Goal: Information Seeking & Learning: Find contact information

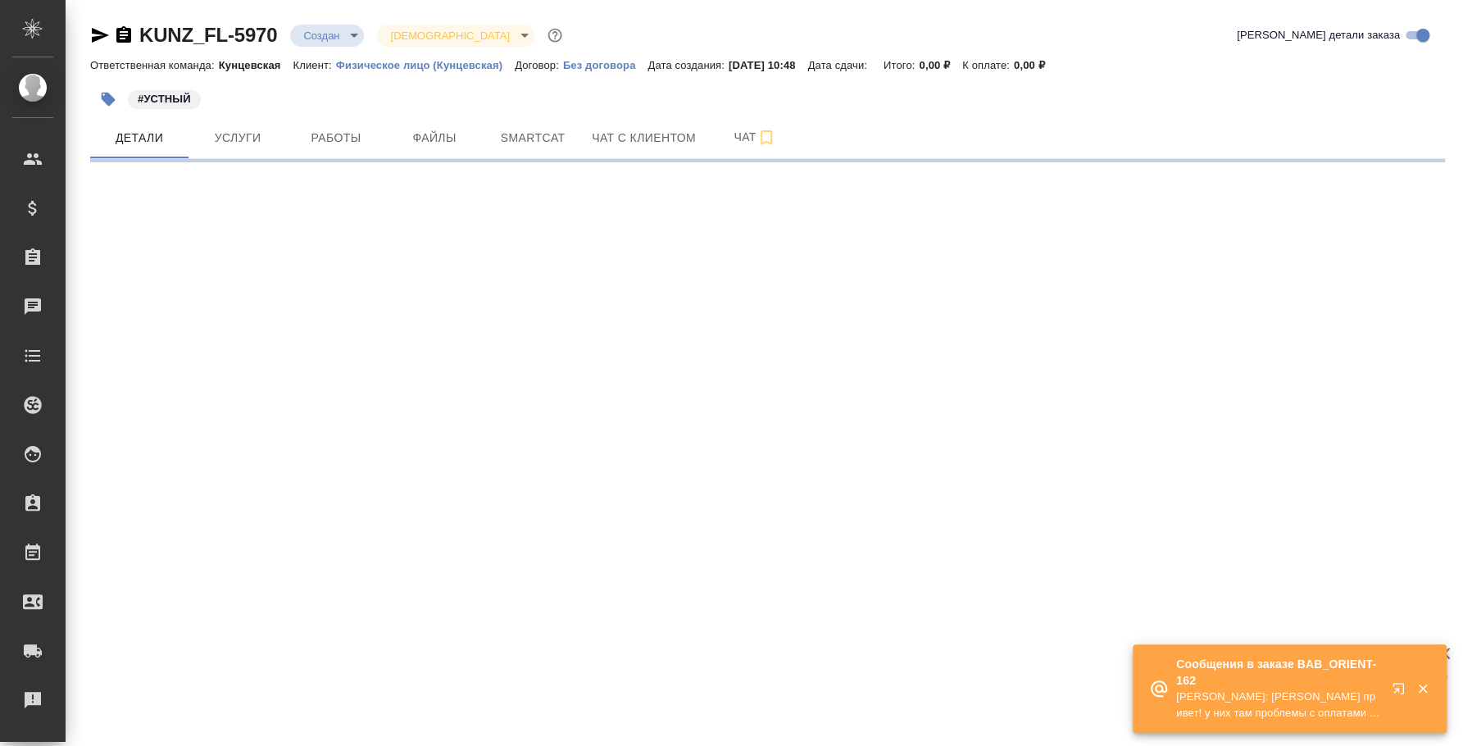
select select "RU"
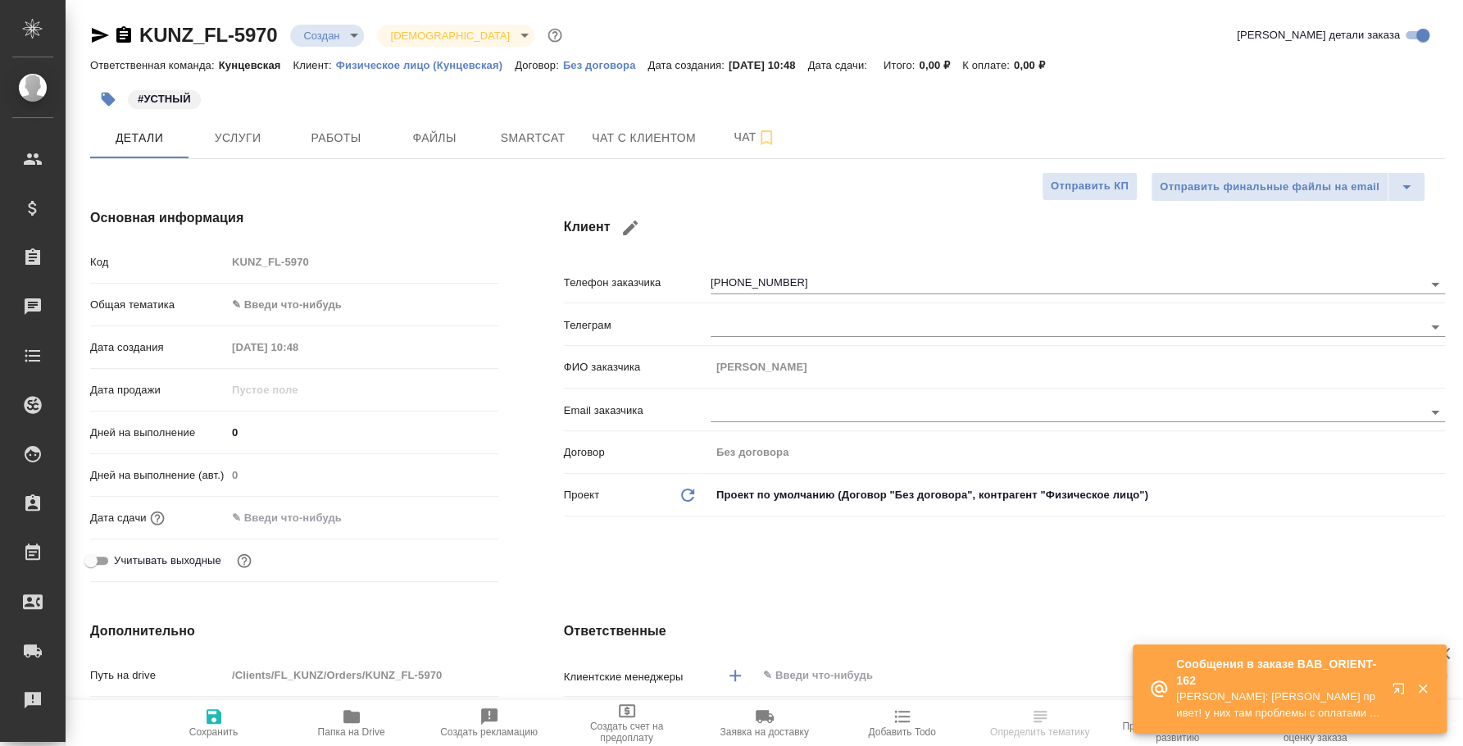
type textarea "x"
click at [1398, 689] on icon "button" at bounding box center [1398, 688] width 11 height 11
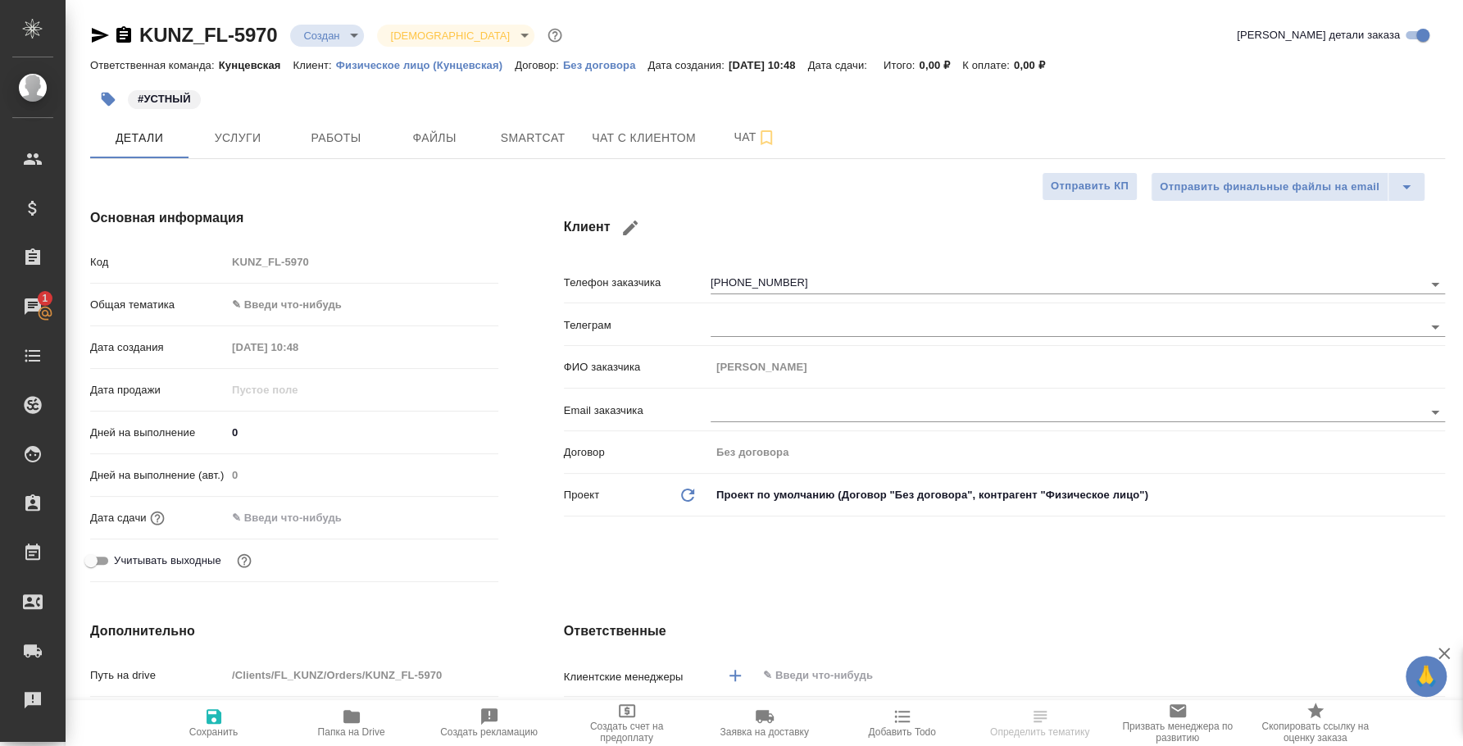
type textarea "x"
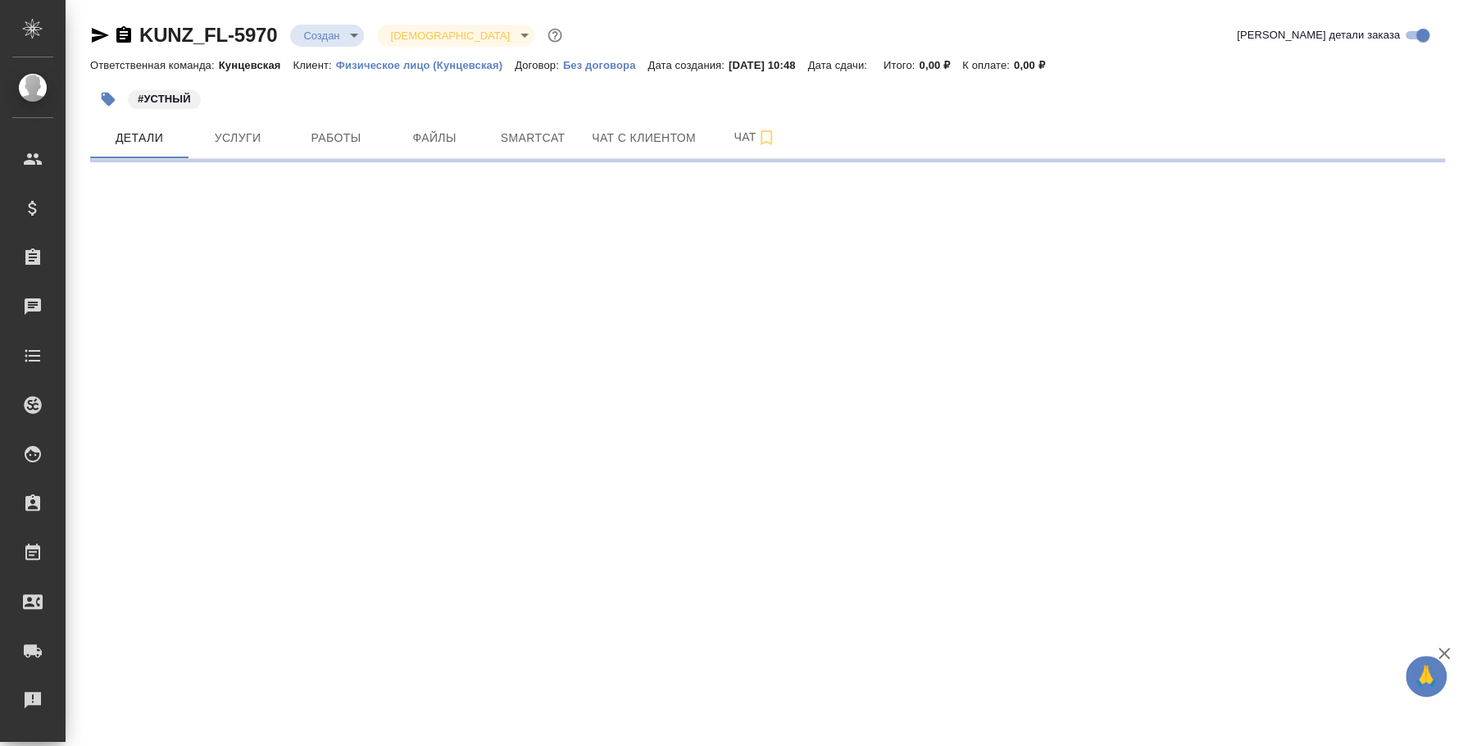
select select "RU"
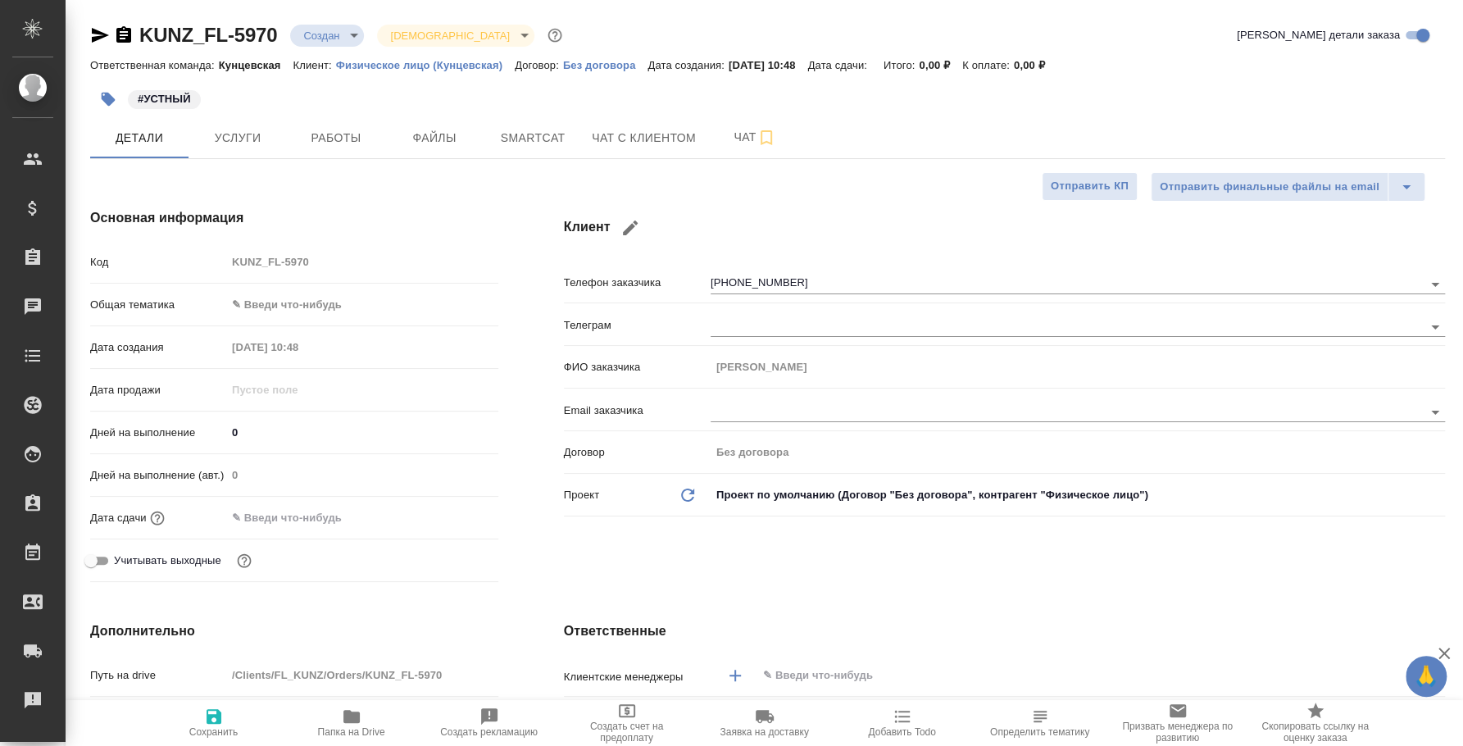
type textarea "x"
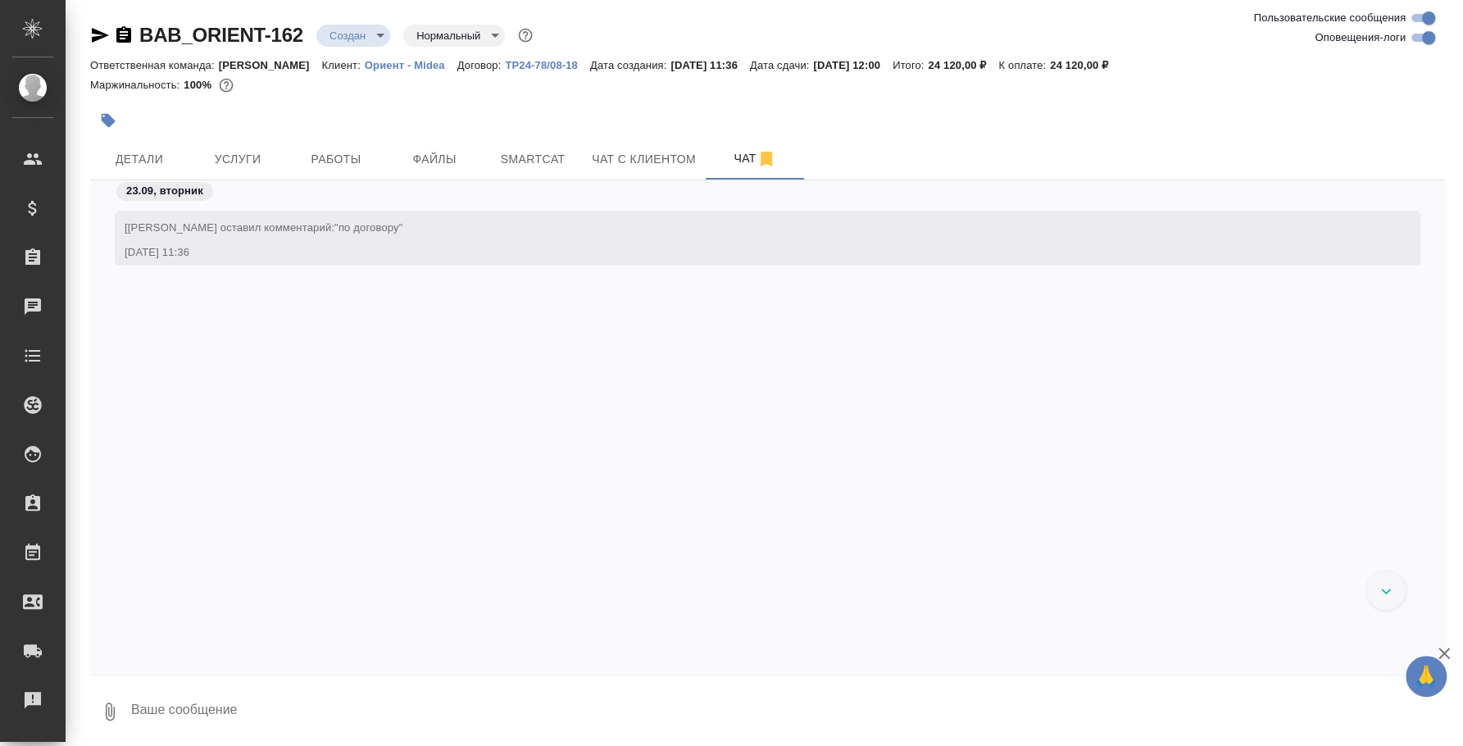
scroll to position [1974, 0]
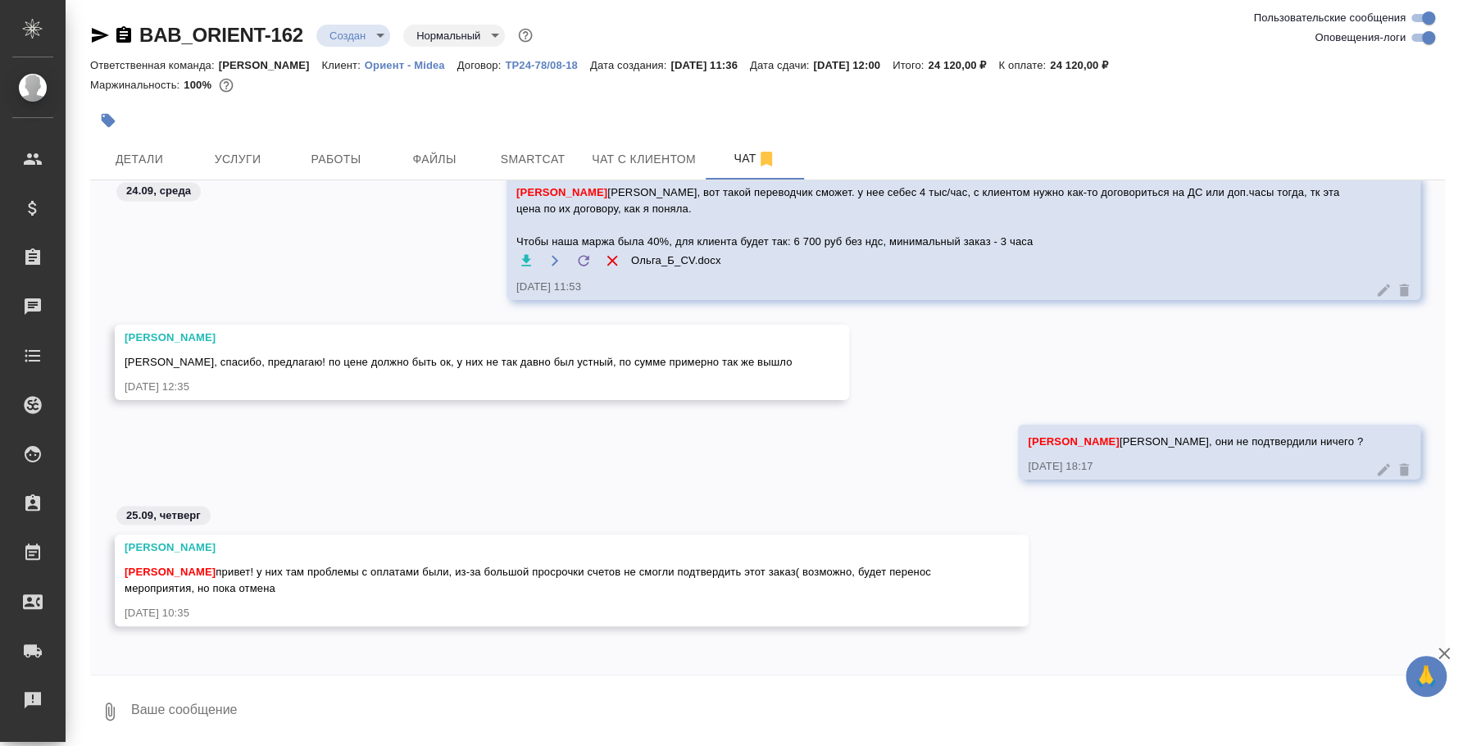
click at [497, 702] on textarea at bounding box center [788, 712] width 1316 height 56
type textarea "Катя, спасибо за ответ, поняла"
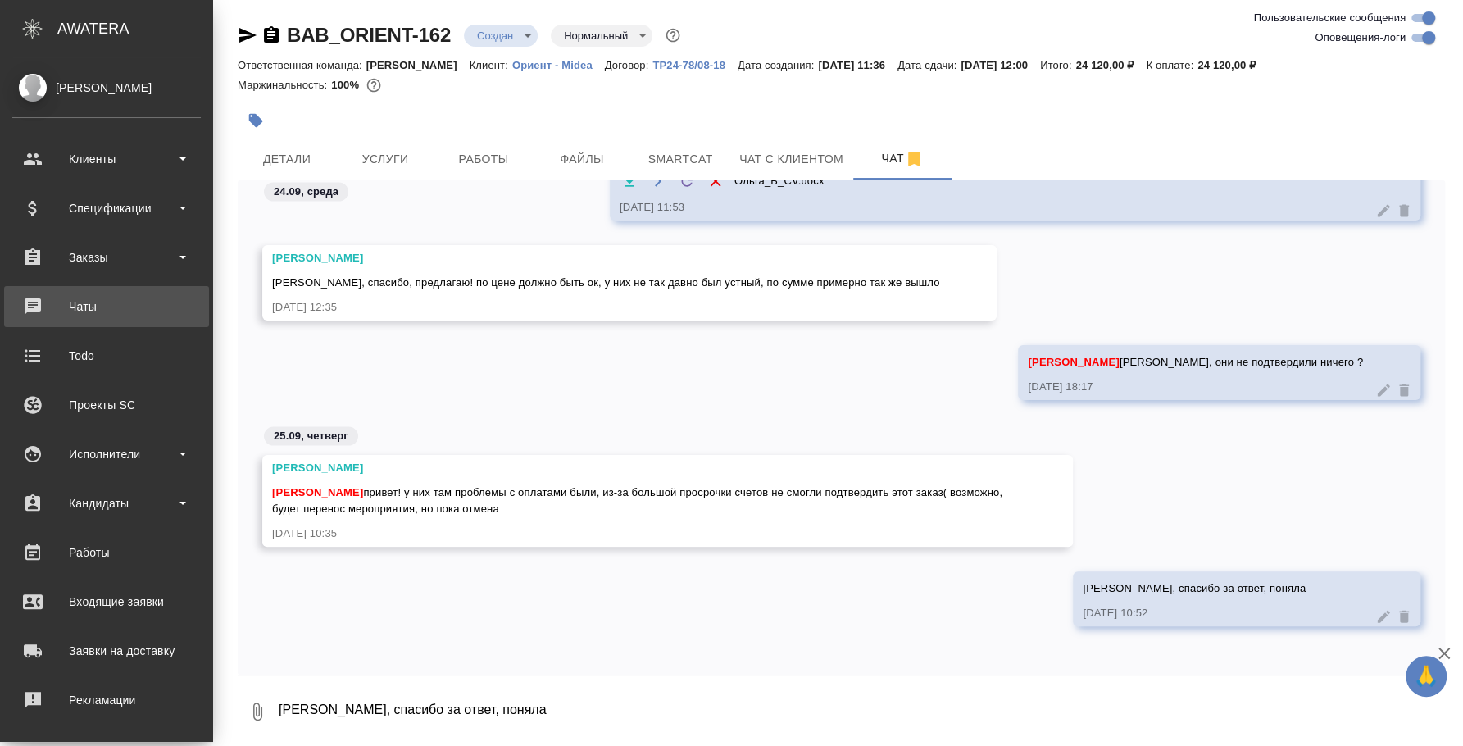
click at [116, 303] on div "Чаты" at bounding box center [106, 306] width 189 height 25
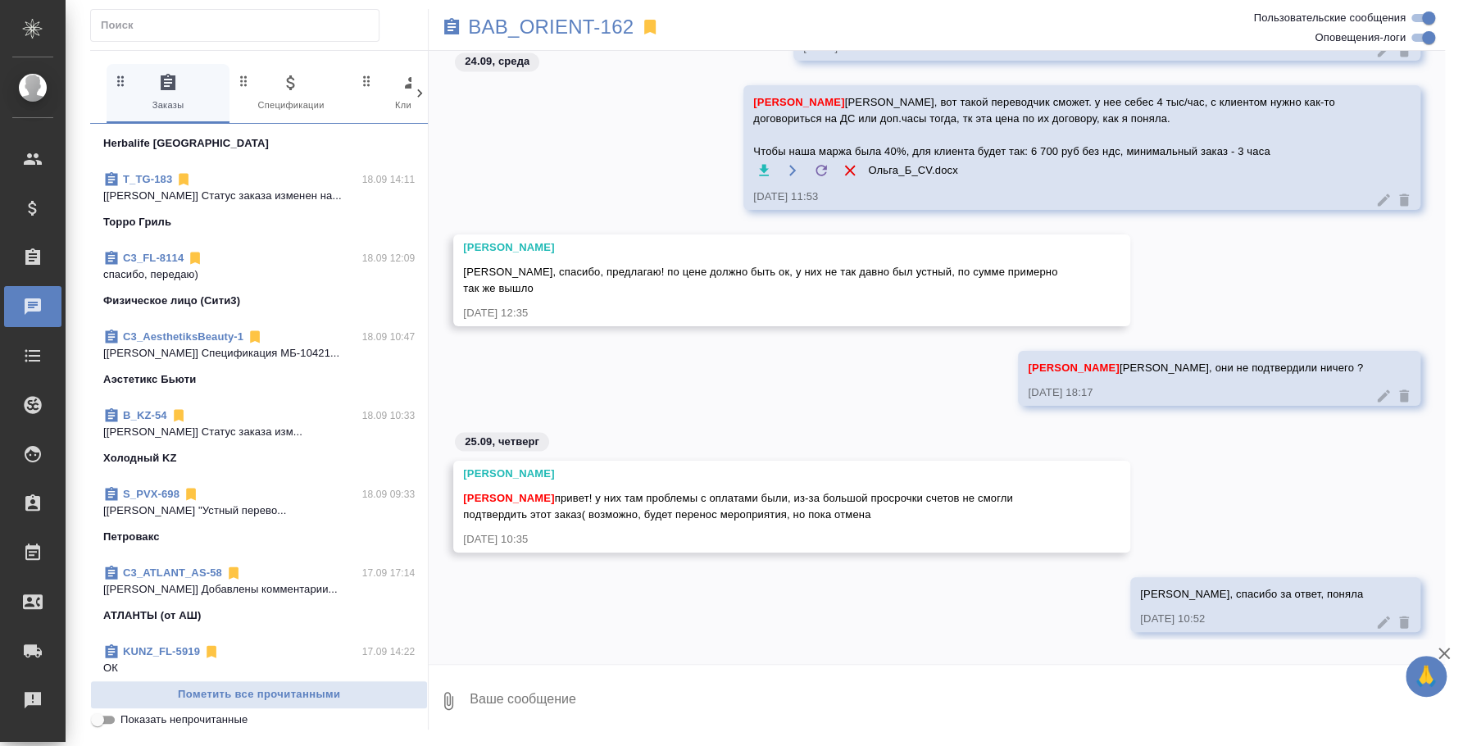
scroll to position [1947, 0]
click at [183, 502] on p "[Федотова Ирина] Работа "Устный перево..." at bounding box center [258, 510] width 311 height 16
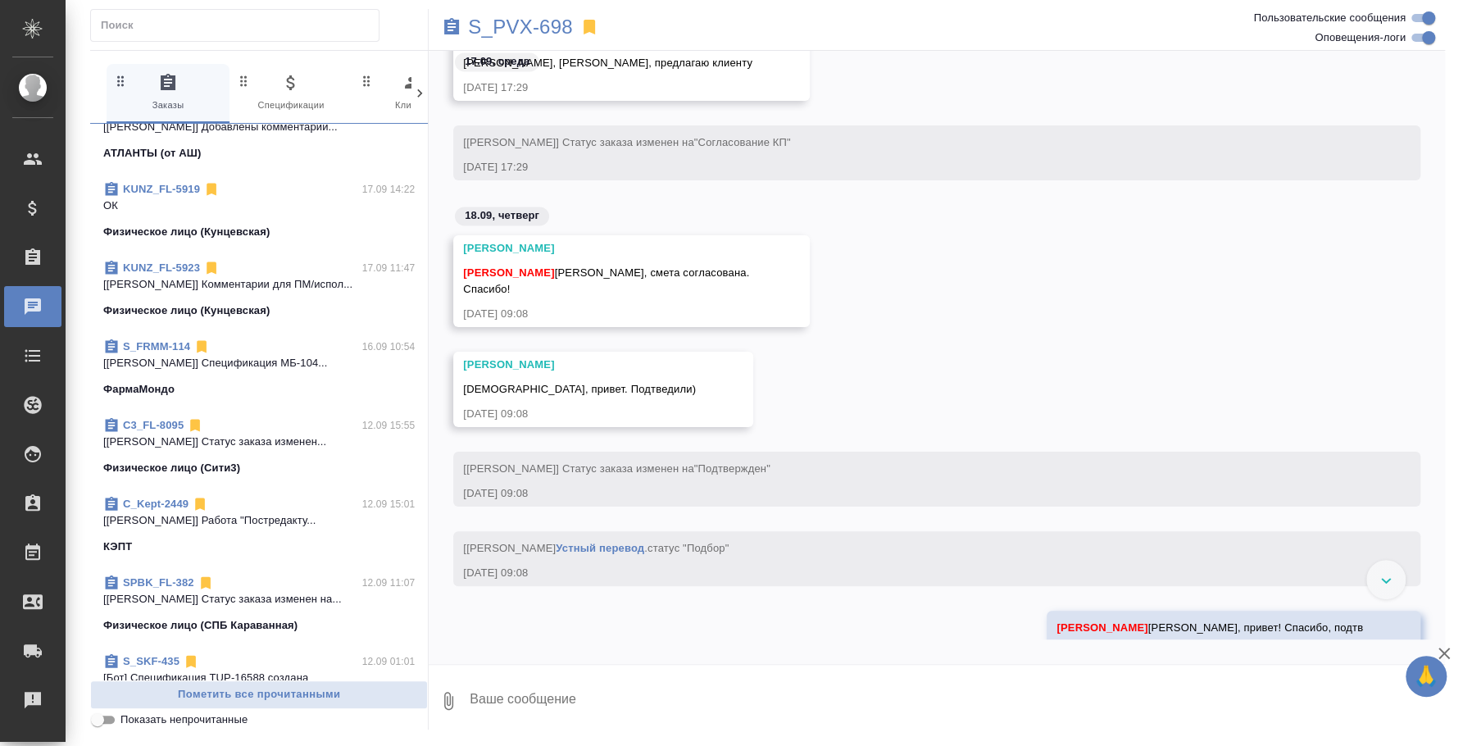
scroll to position [2458, 0]
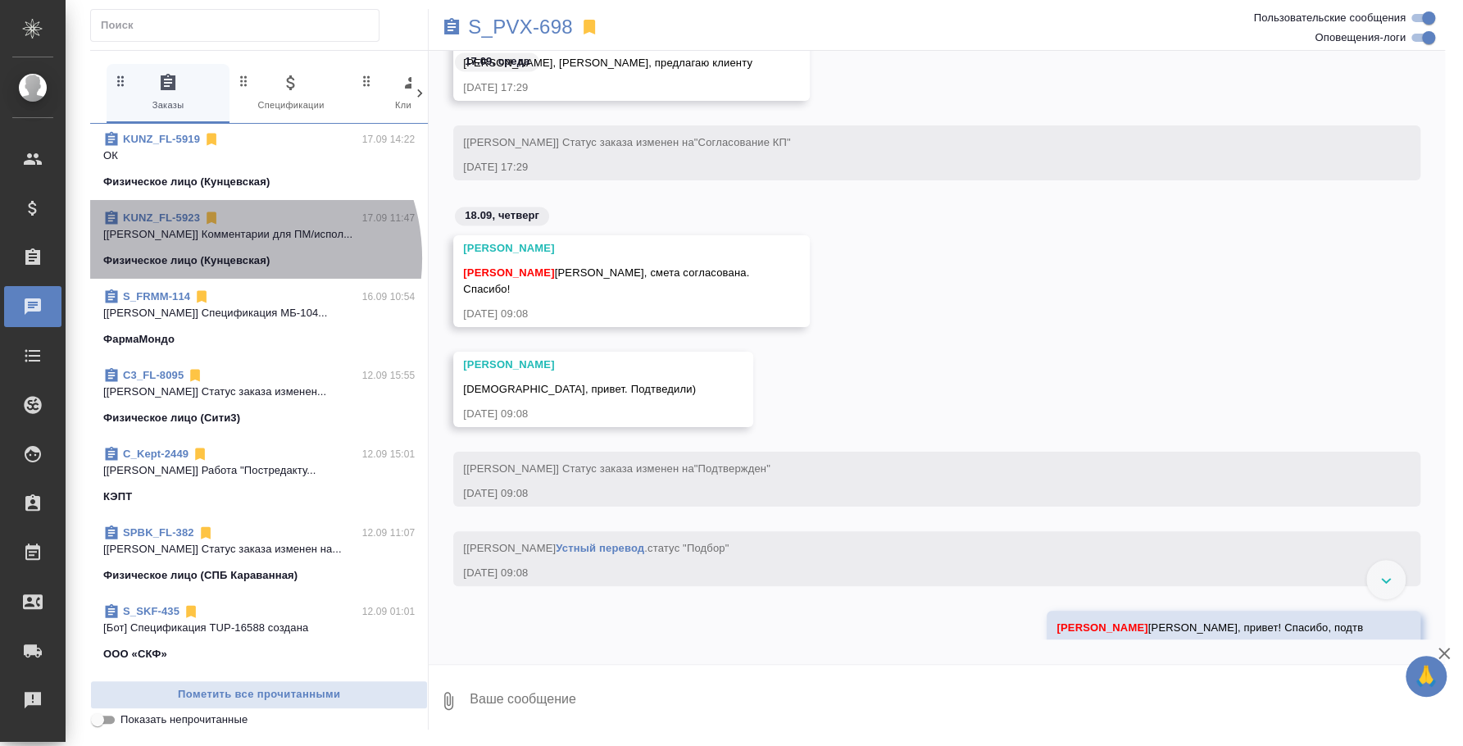
click at [222, 252] on p "Физическое лицо (Кунцевская)" at bounding box center [186, 260] width 166 height 16
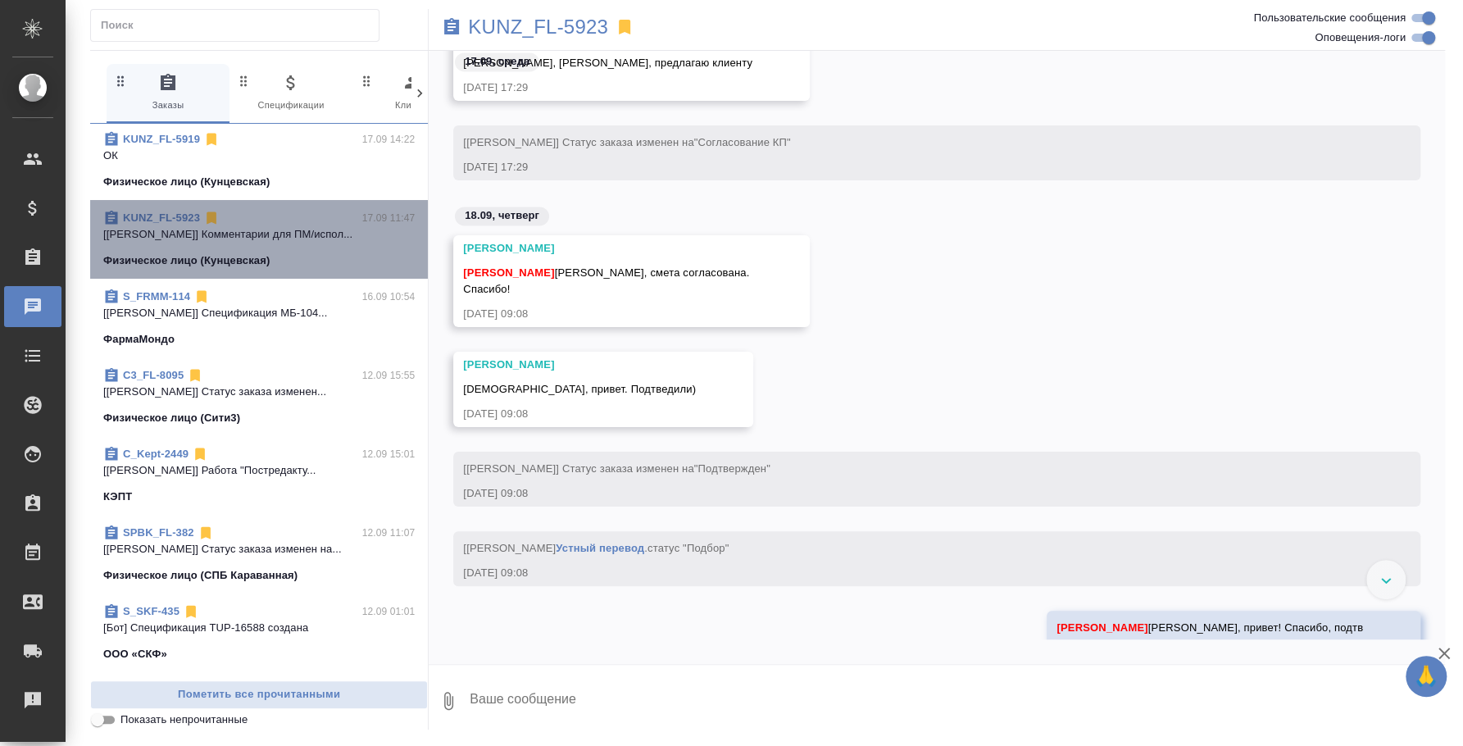
click at [259, 226] on p "[Веселова Юлия] Комментарии для ПМ/испол..." at bounding box center [258, 234] width 311 height 16
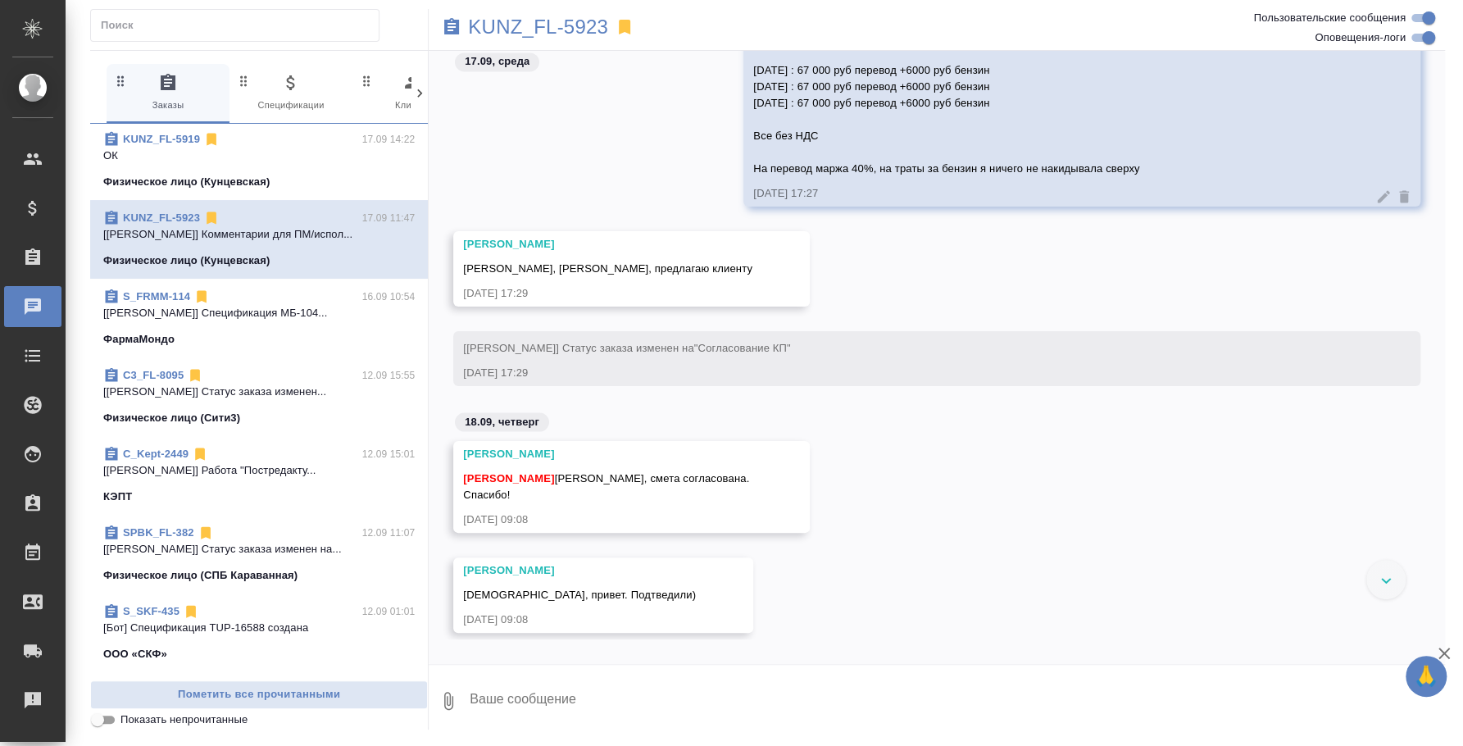
scroll to position [1495, 0]
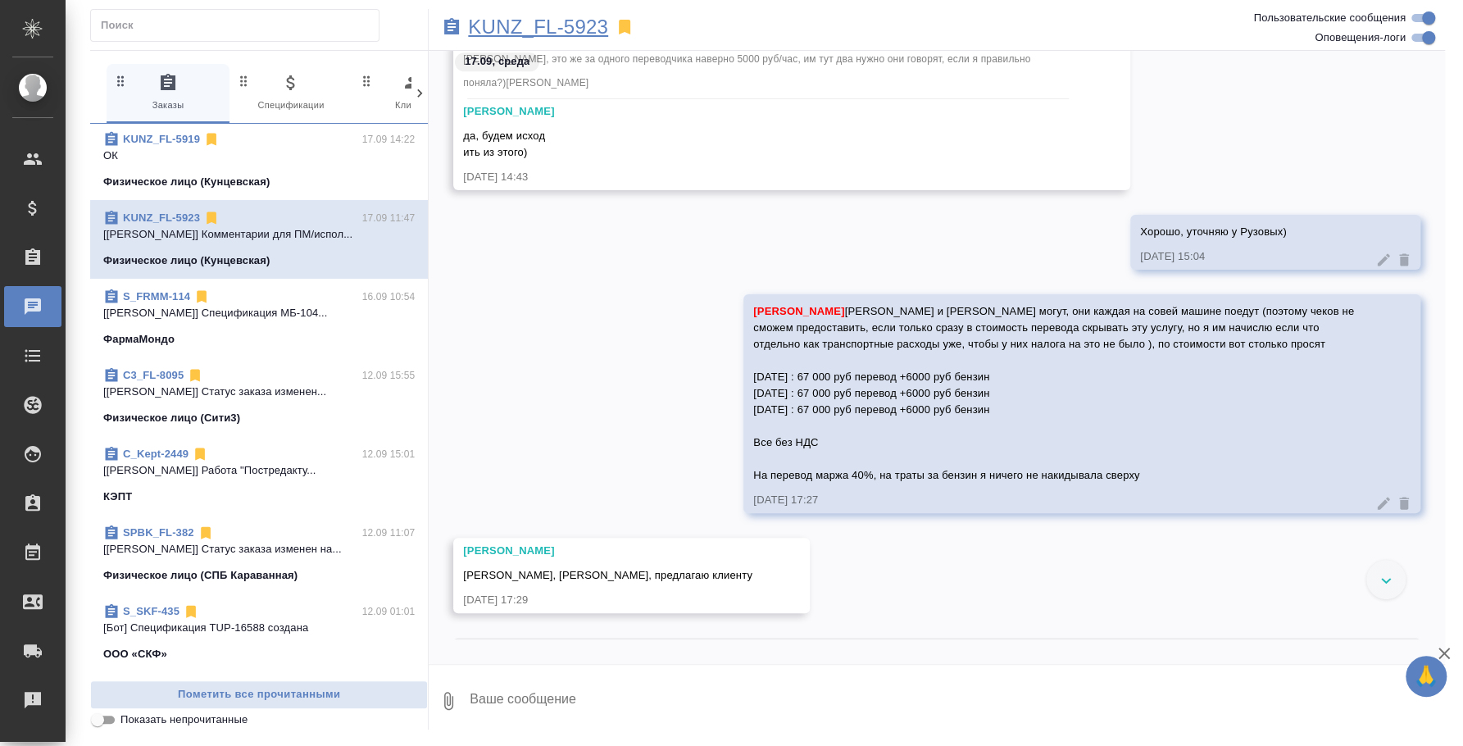
click at [590, 27] on p "KUNZ_FL-5923" at bounding box center [538, 27] width 140 height 16
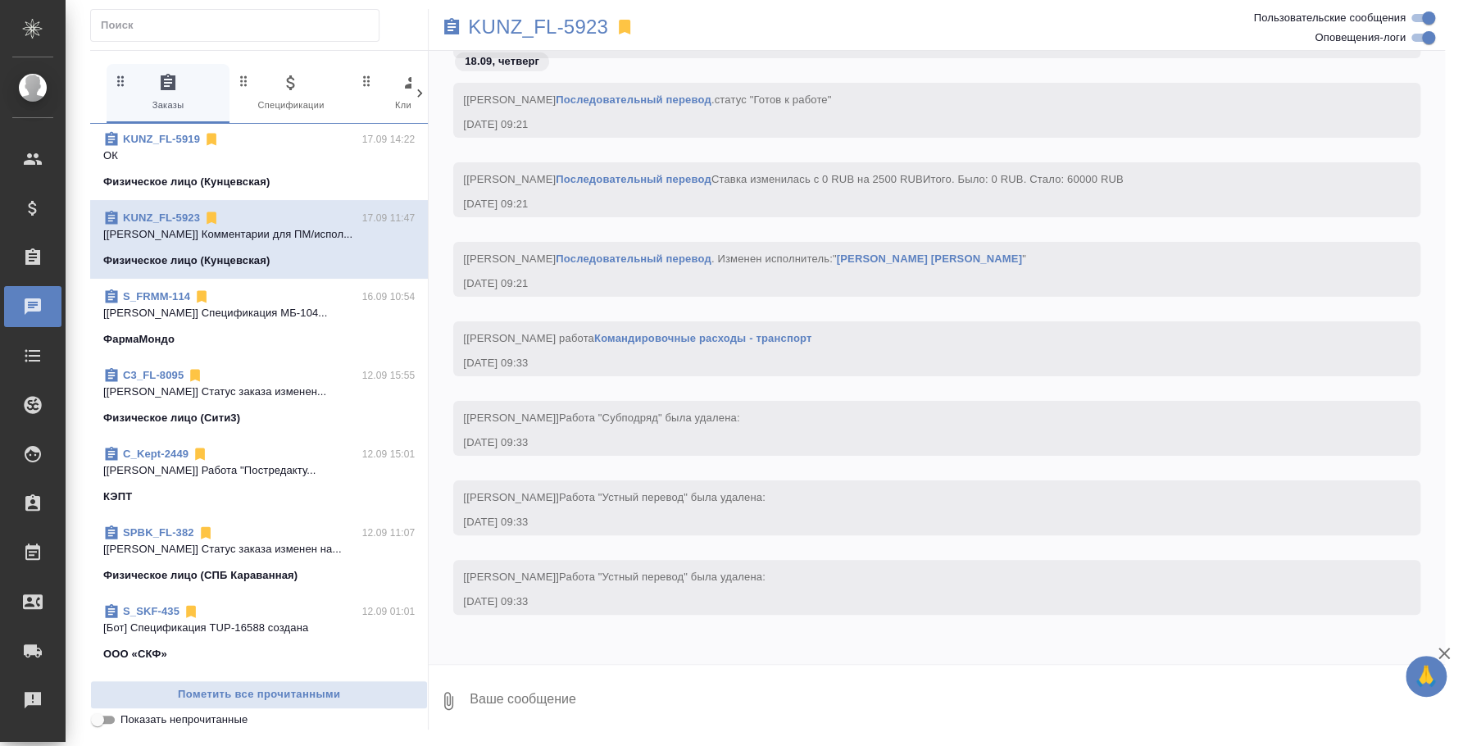
scroll to position [3238, 0]
click at [865, 726] on textarea at bounding box center [956, 701] width 977 height 56
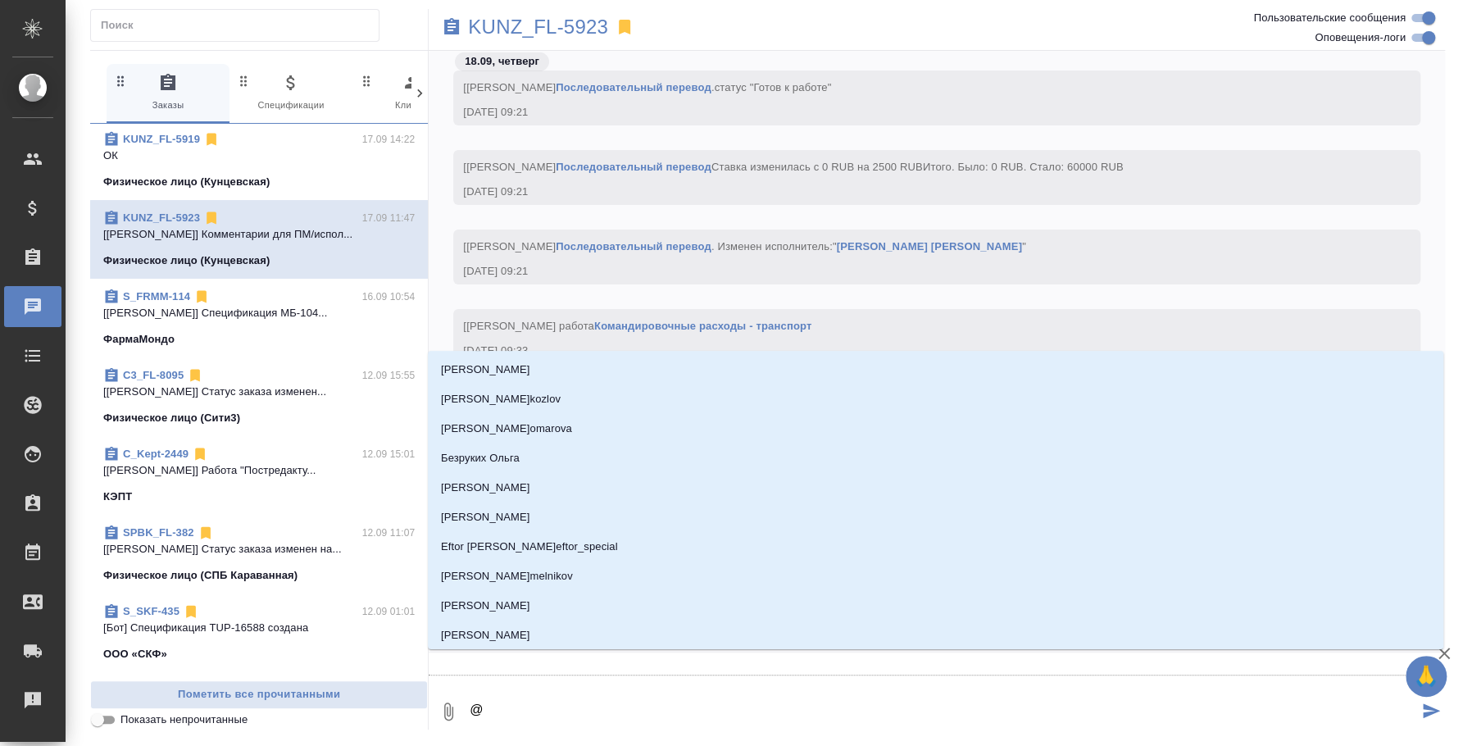
type textarea "@e"
type input "e"
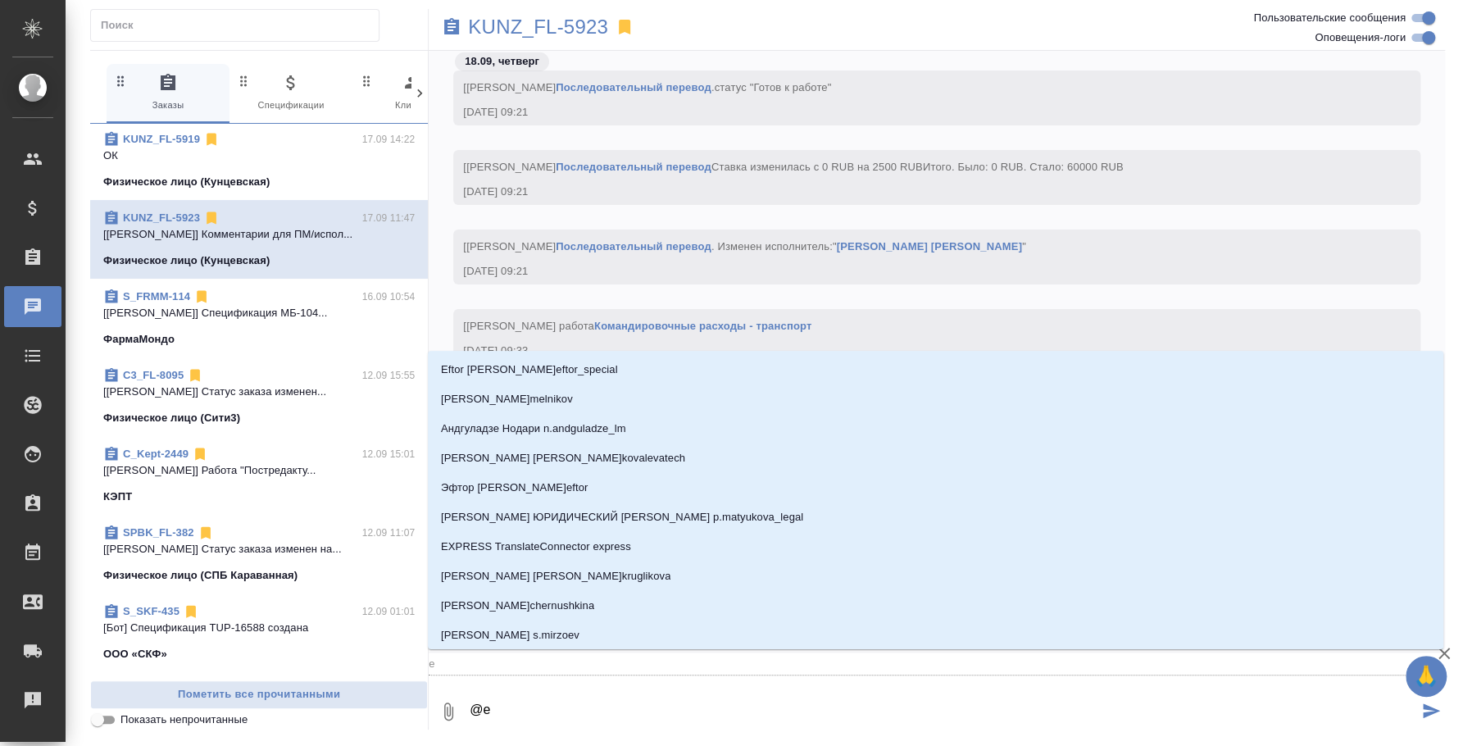
type textarea "@e'c"
type input "e'c"
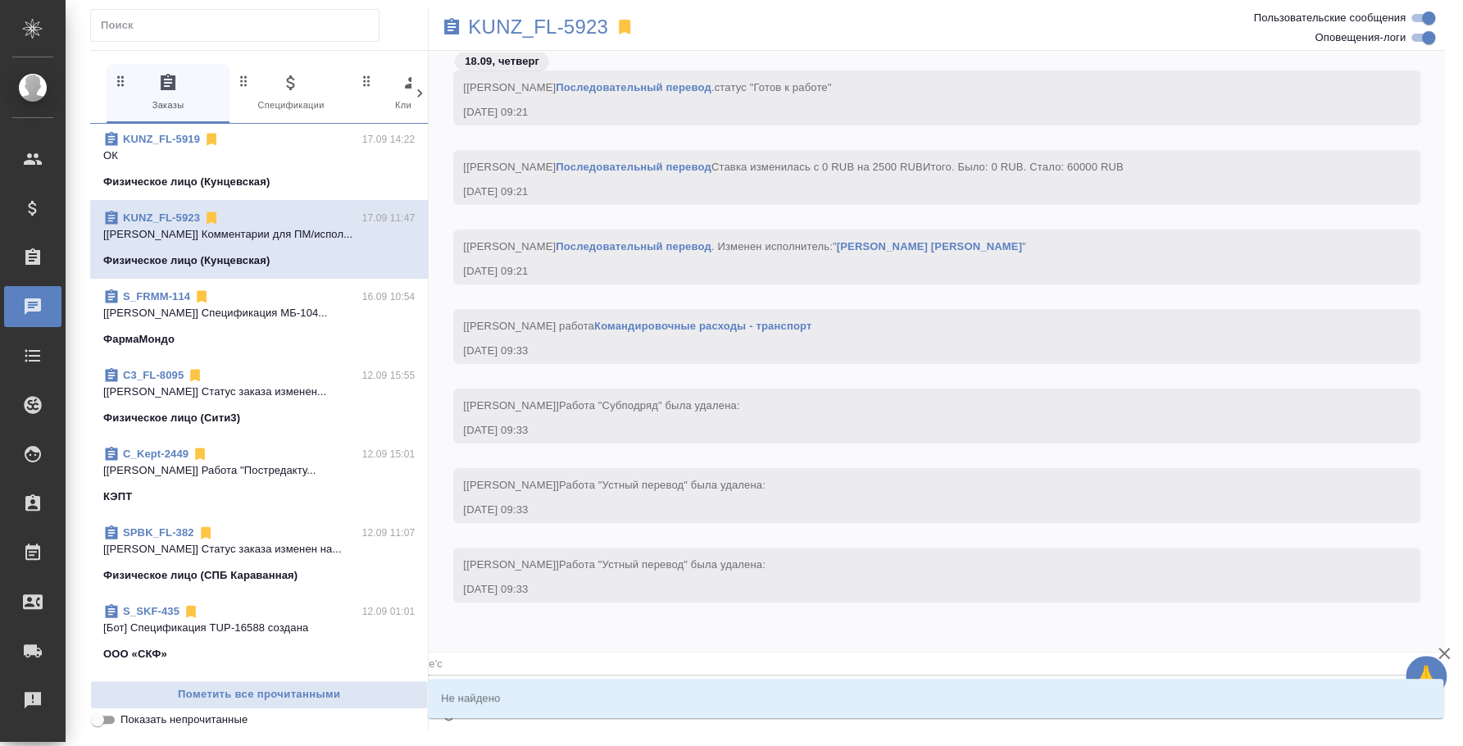
type textarea "@e'c'g"
type input "e'c'g"
type textarea "@e'c"
type input "e'c"
type textarea "@e"
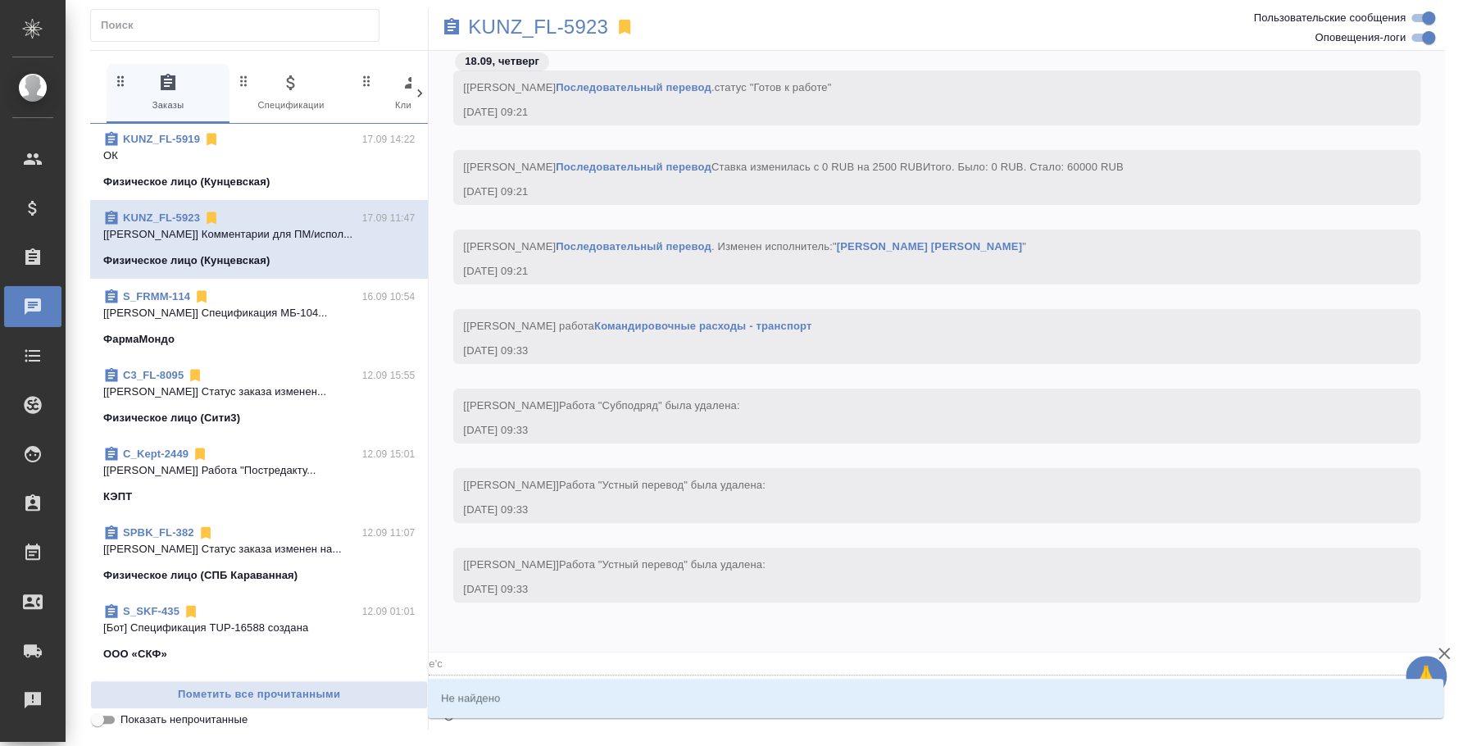
type input "e"
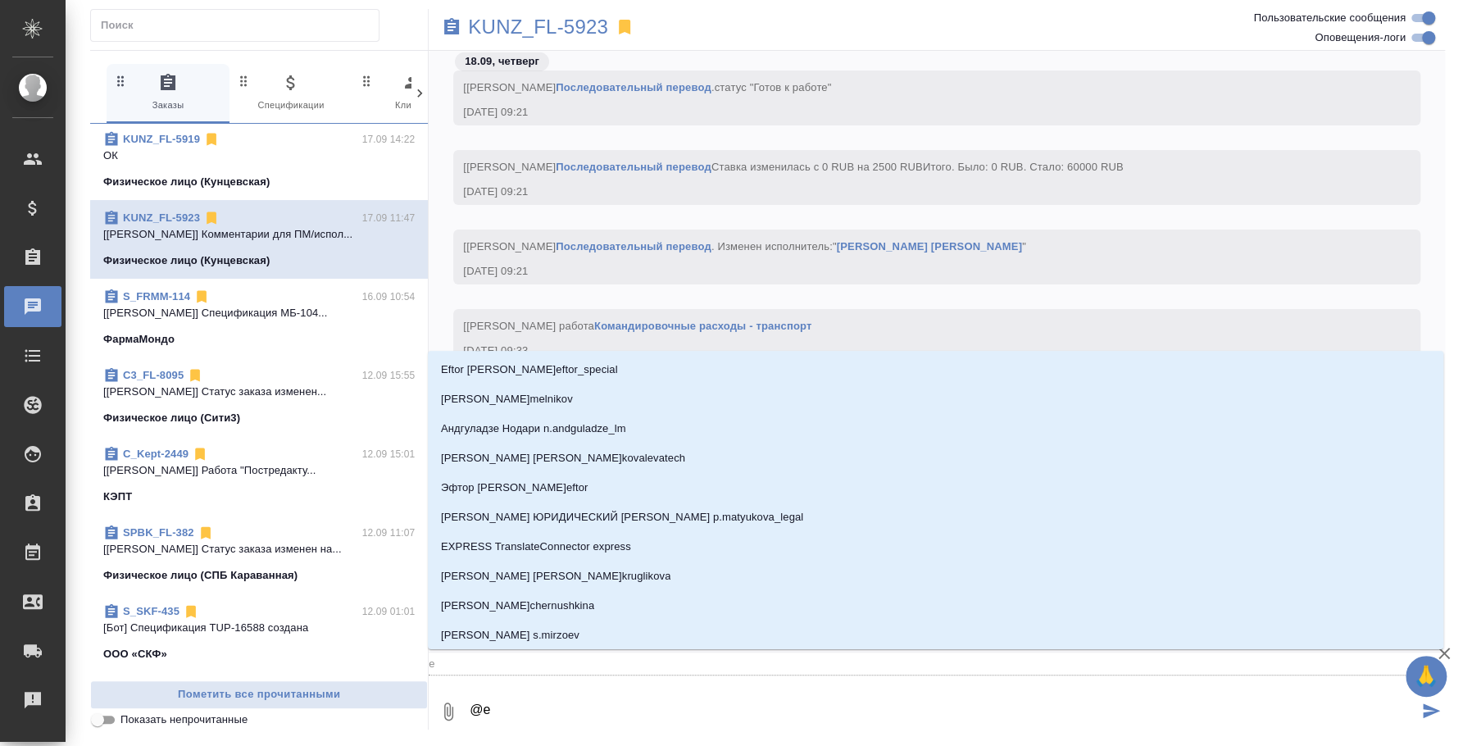
type textarea "@"
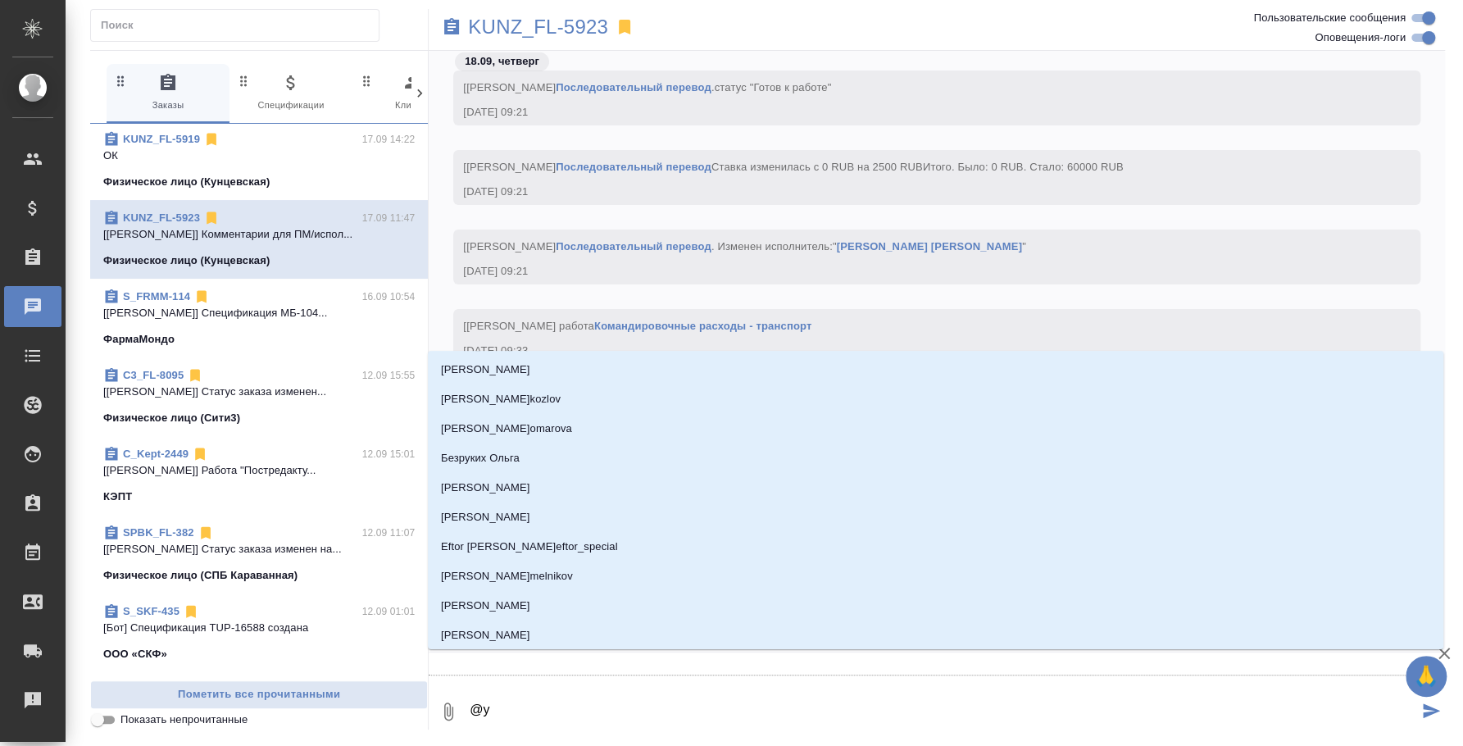
type textarea "@ус"
type input "ус"
type textarea "@усм"
type input "усм"
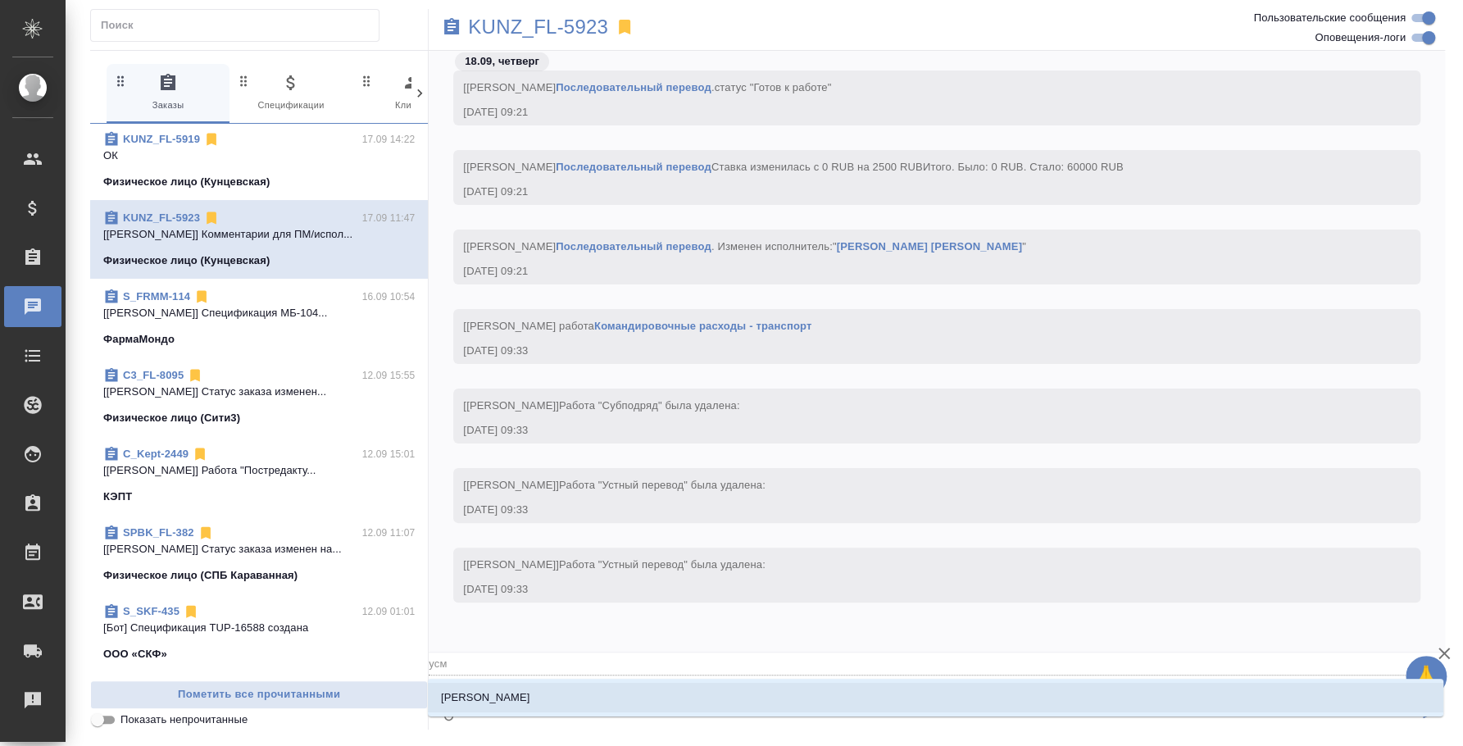
click at [872, 701] on li "Усманова Ольга" at bounding box center [936, 698] width 1016 height 30
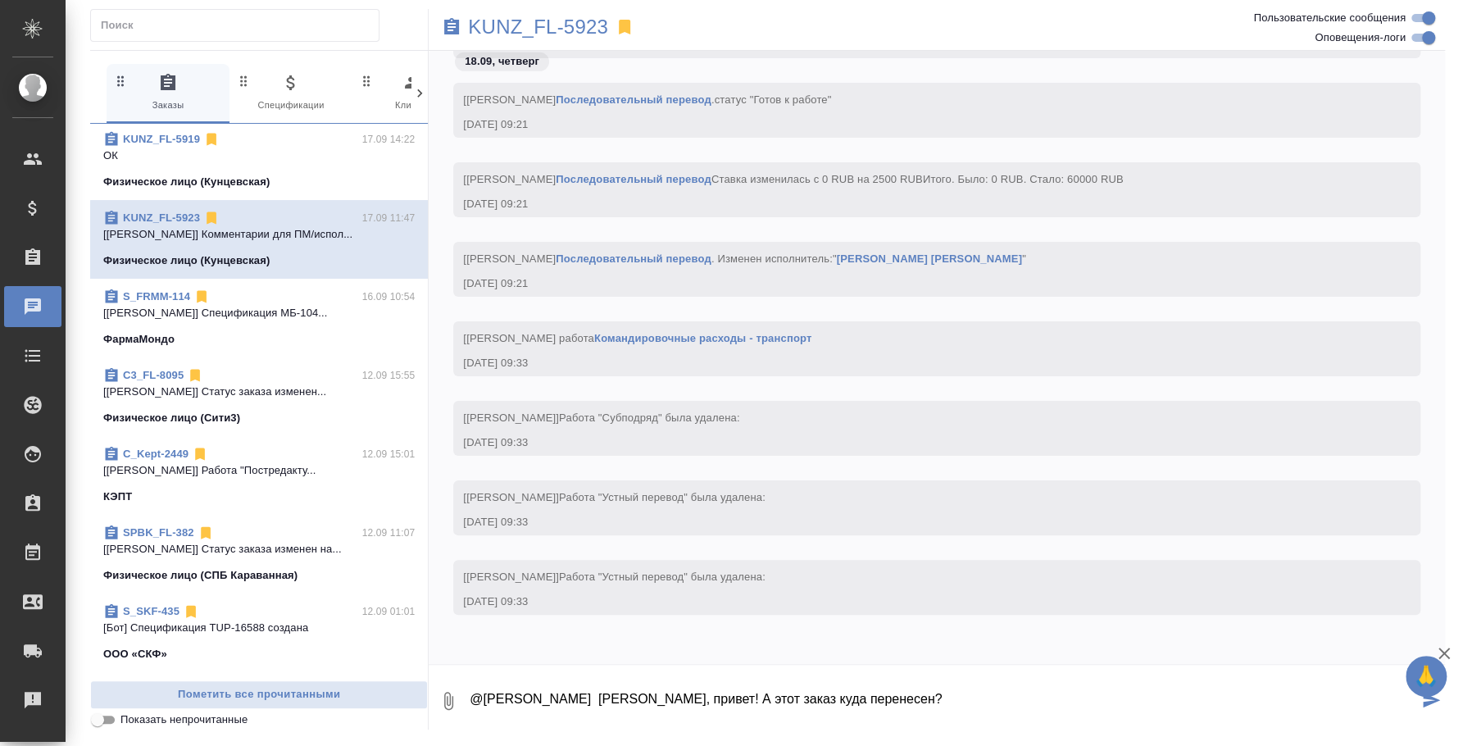
type textarea "@Усманова Ольга Оля, привет! А этот заказ куда перенесен?"
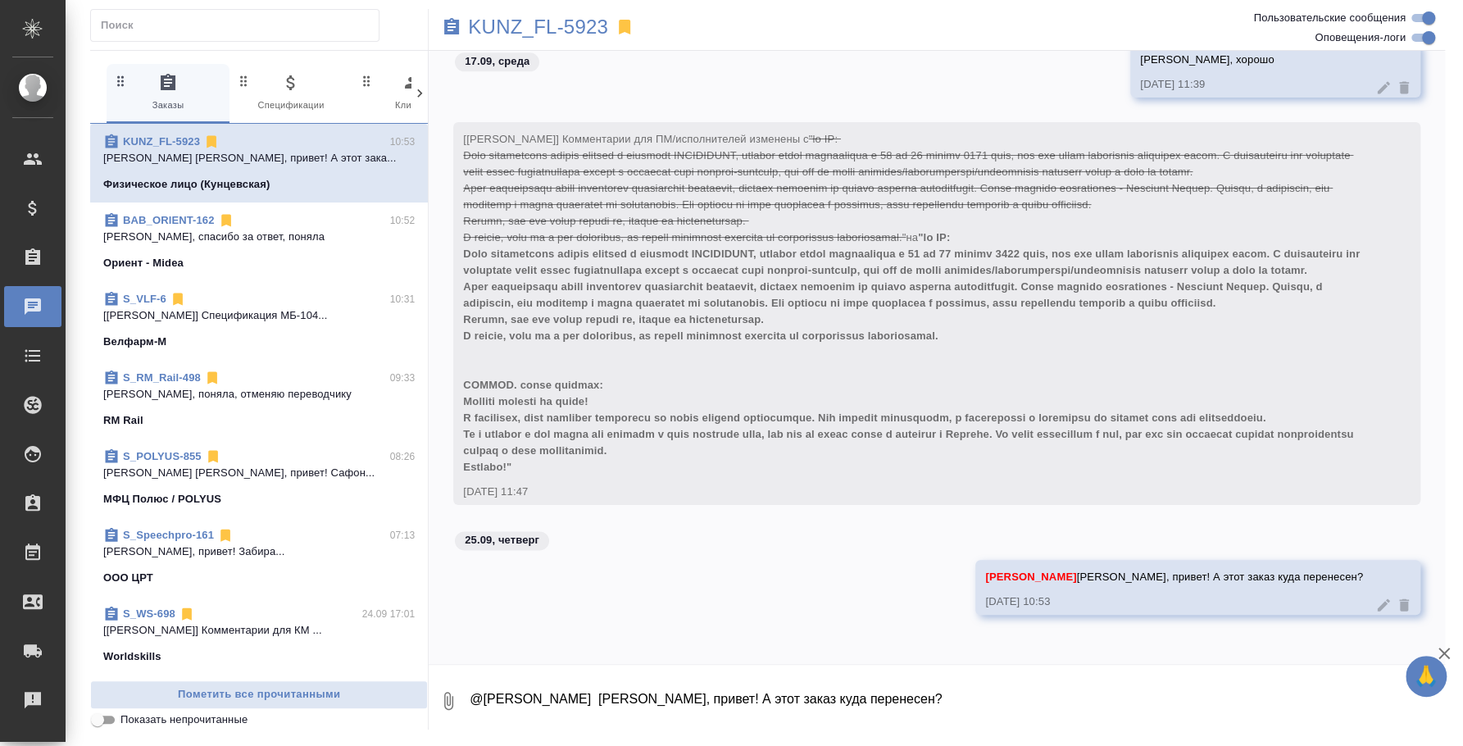
scroll to position [410, 0]
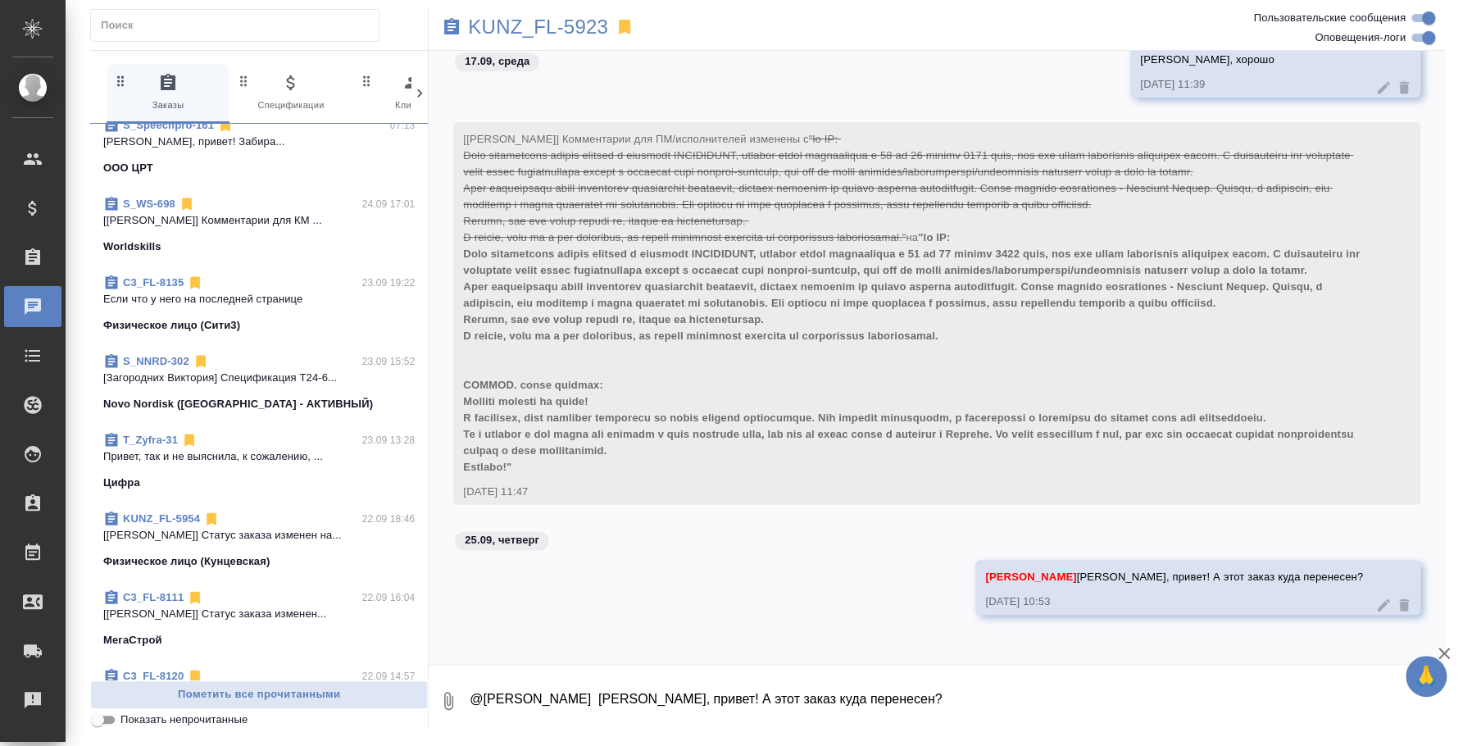
click at [260, 468] on span "T_Zyfra-31 23.09 13:28 Привет, так и не выяснила, к сожалению, ... Цифра" at bounding box center [258, 461] width 311 height 59
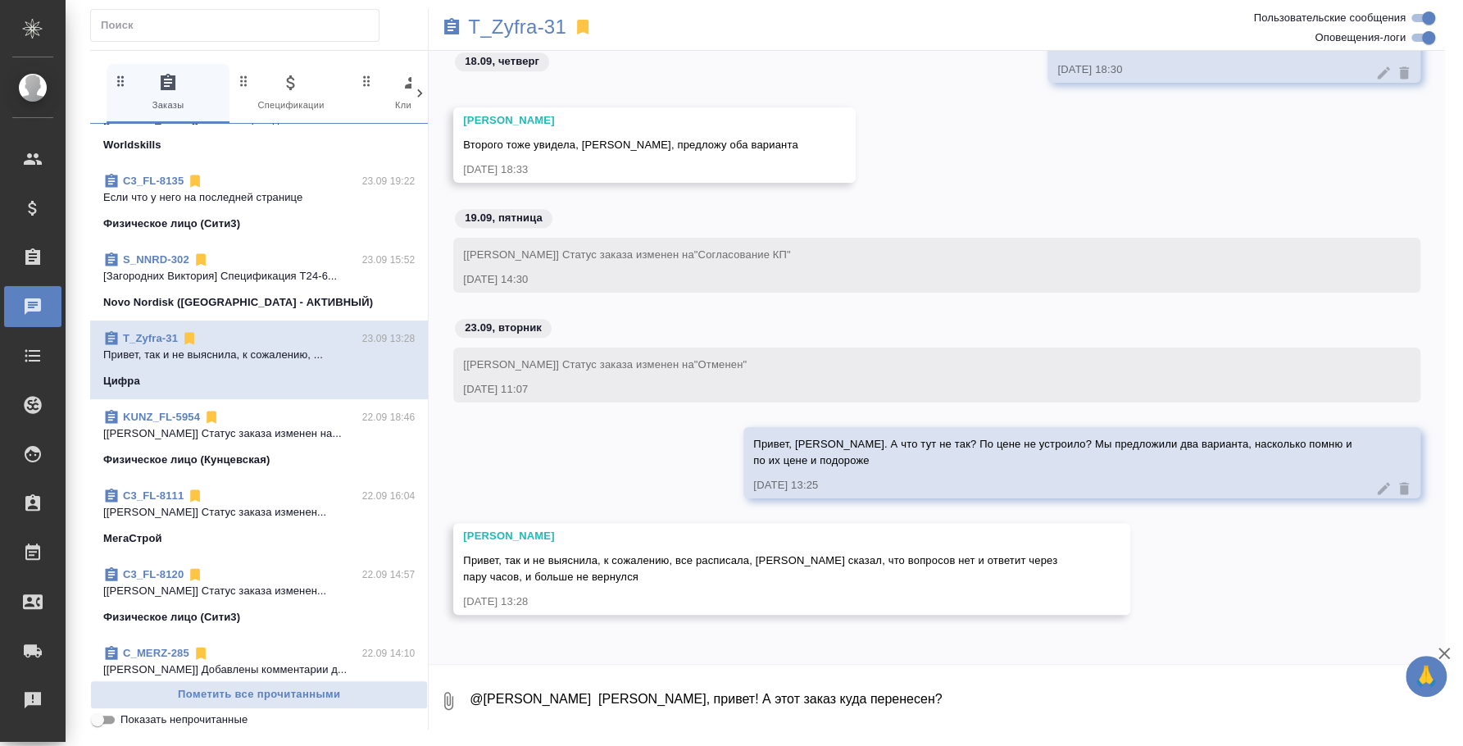
scroll to position [614, 0]
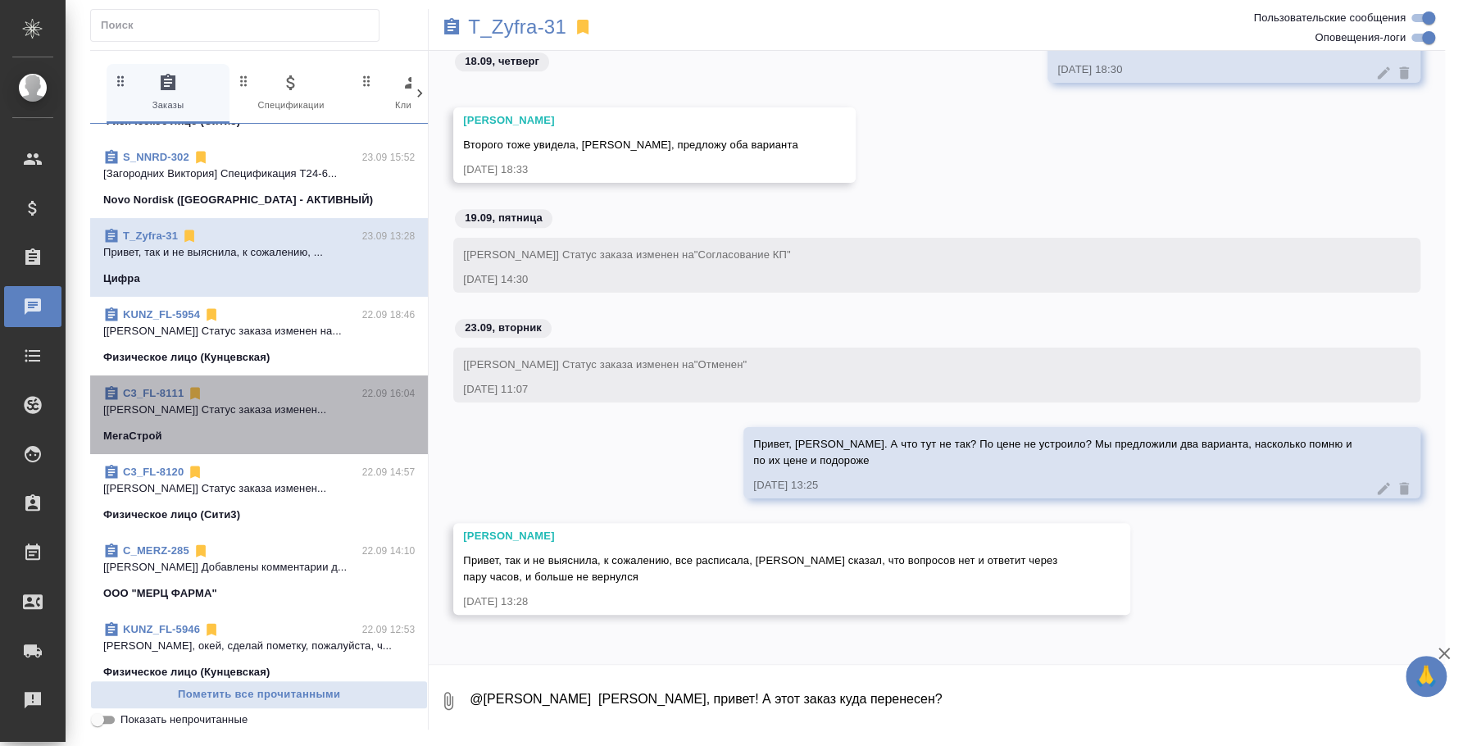
click at [284, 405] on p "[Никитина Татьяна] Статус заказа изменен..." at bounding box center [258, 410] width 311 height 16
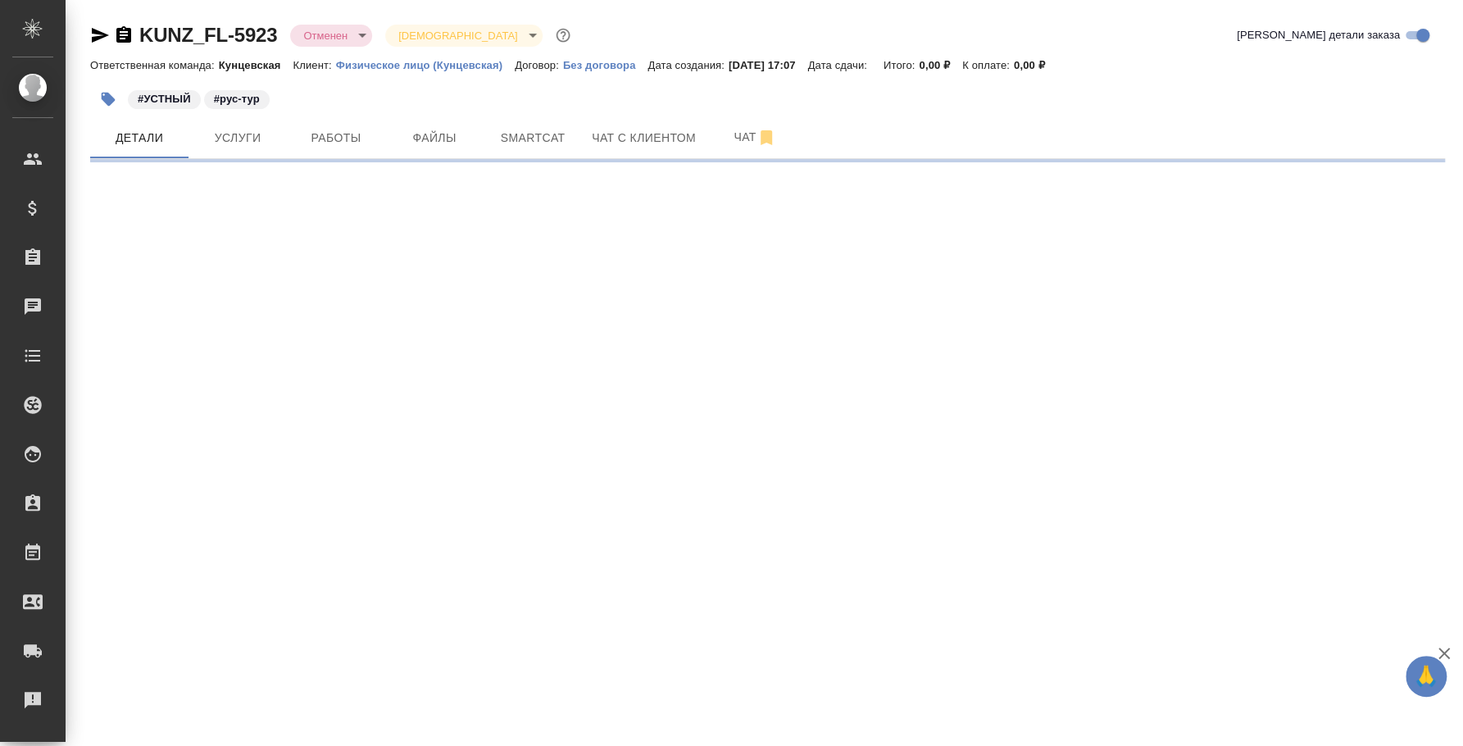
select select "RU"
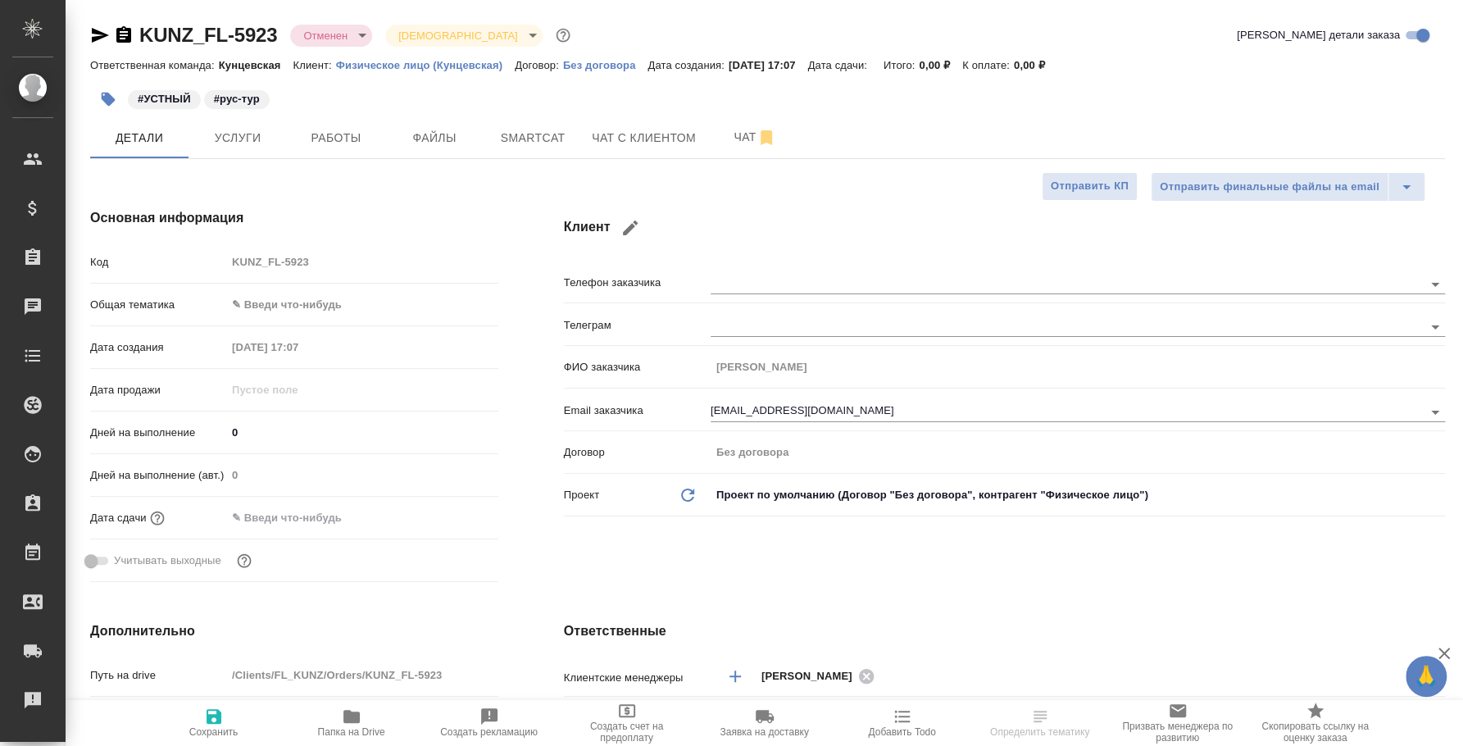
type textarea "x"
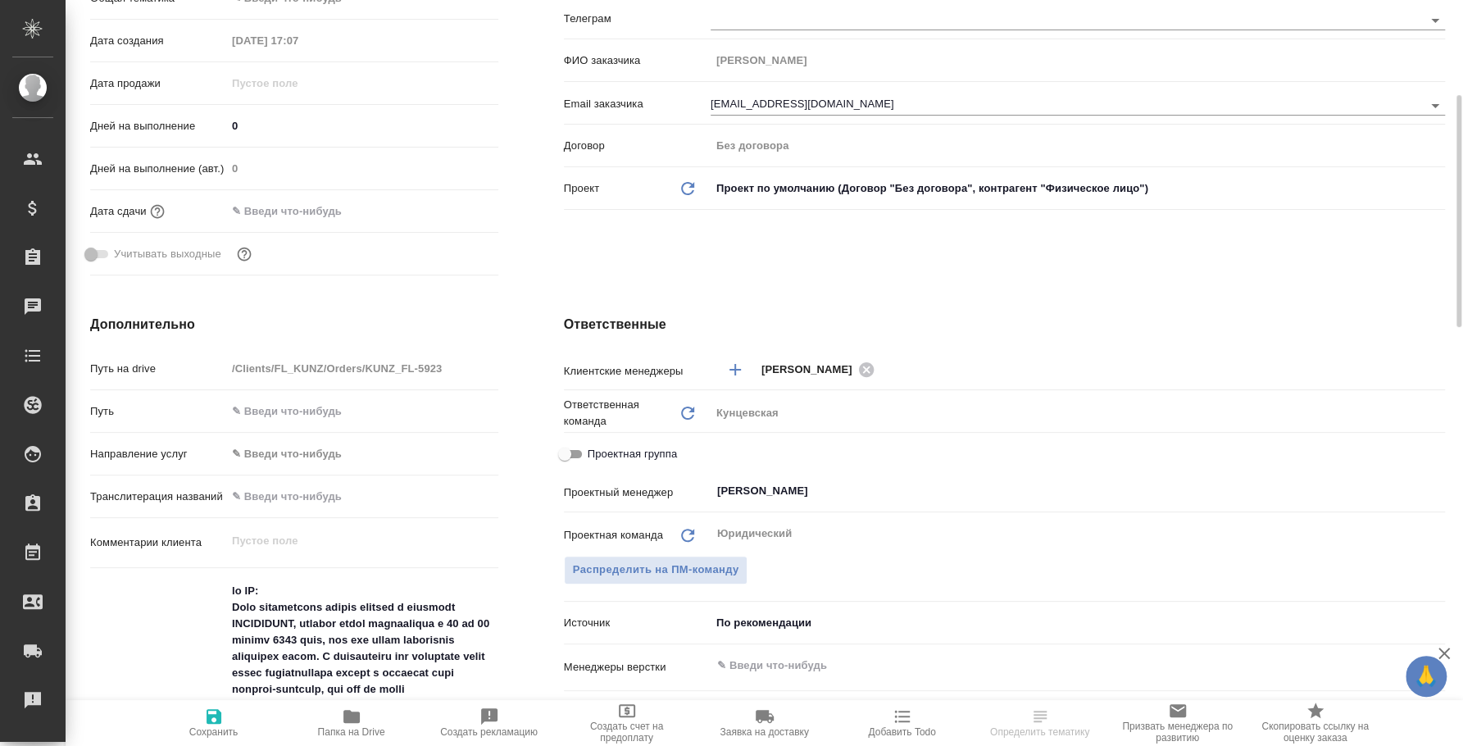
scroll to position [409, 0]
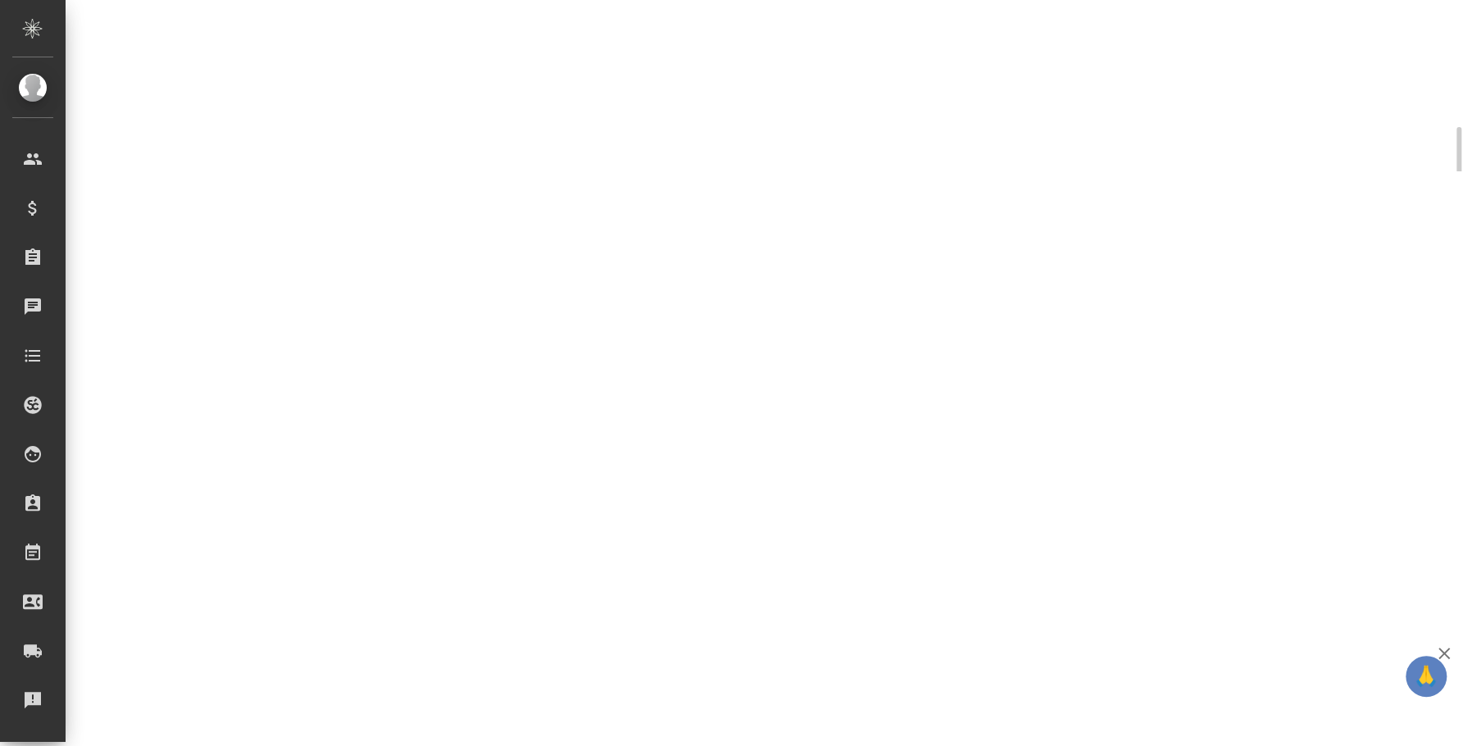
select select "RU"
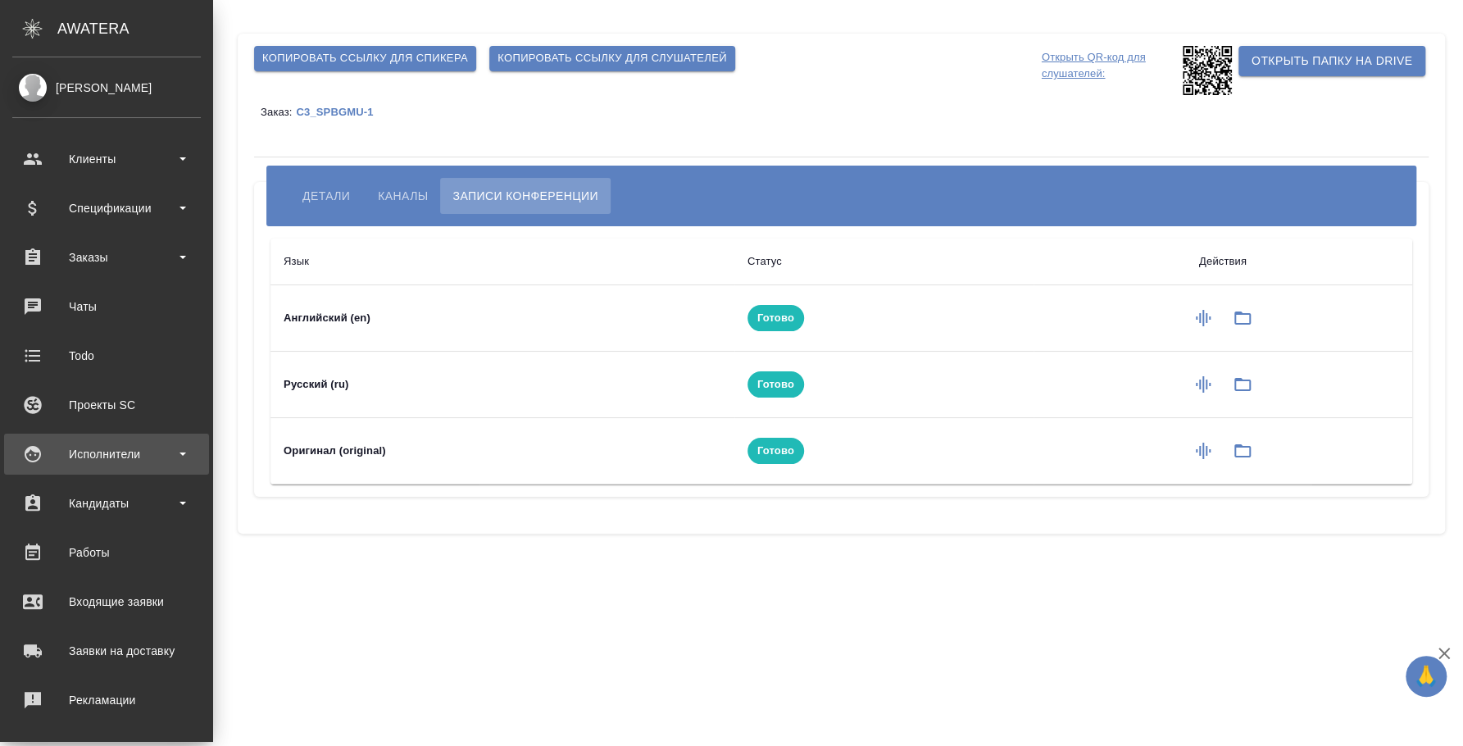
click at [97, 448] on div "Исполнители" at bounding box center [106, 454] width 189 height 25
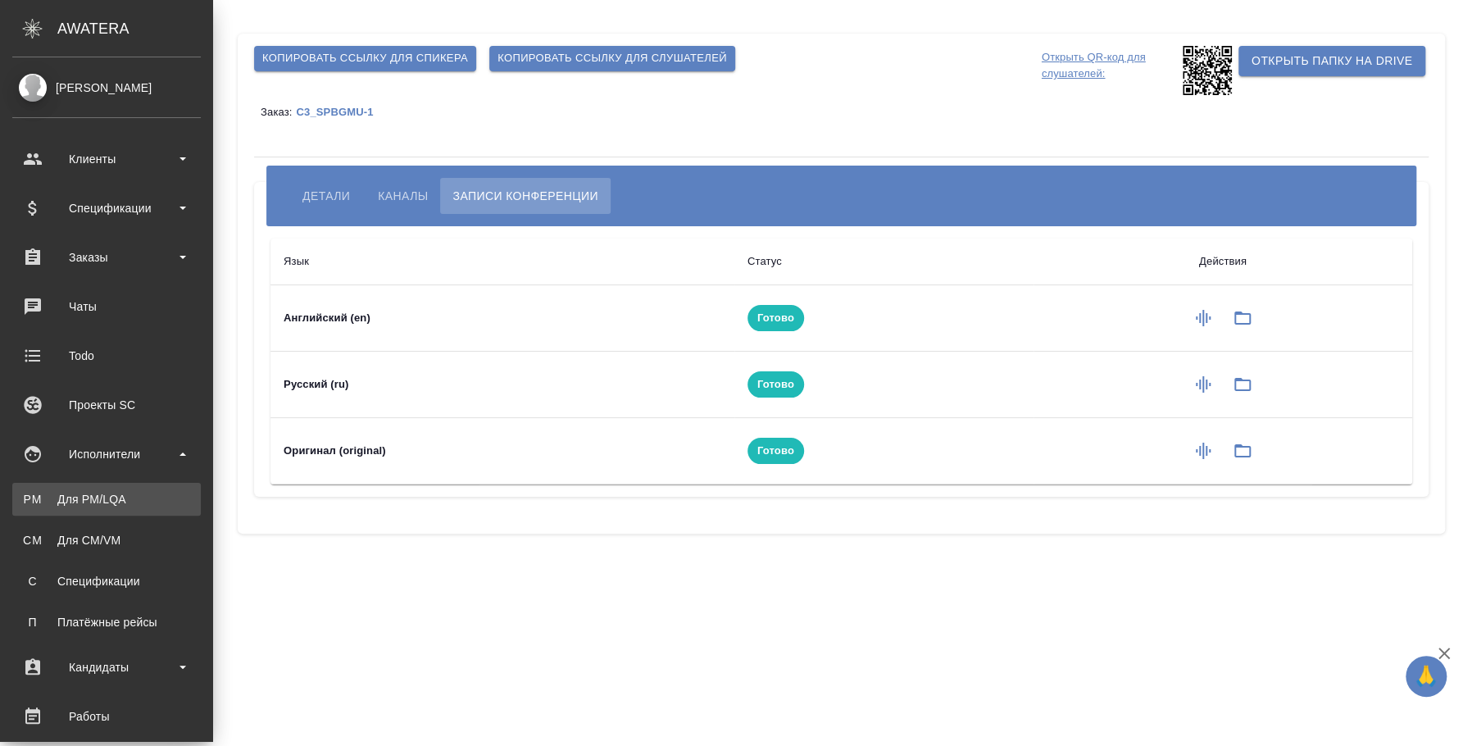
click at [99, 509] on link "PM Для PM/LQA" at bounding box center [106, 499] width 189 height 33
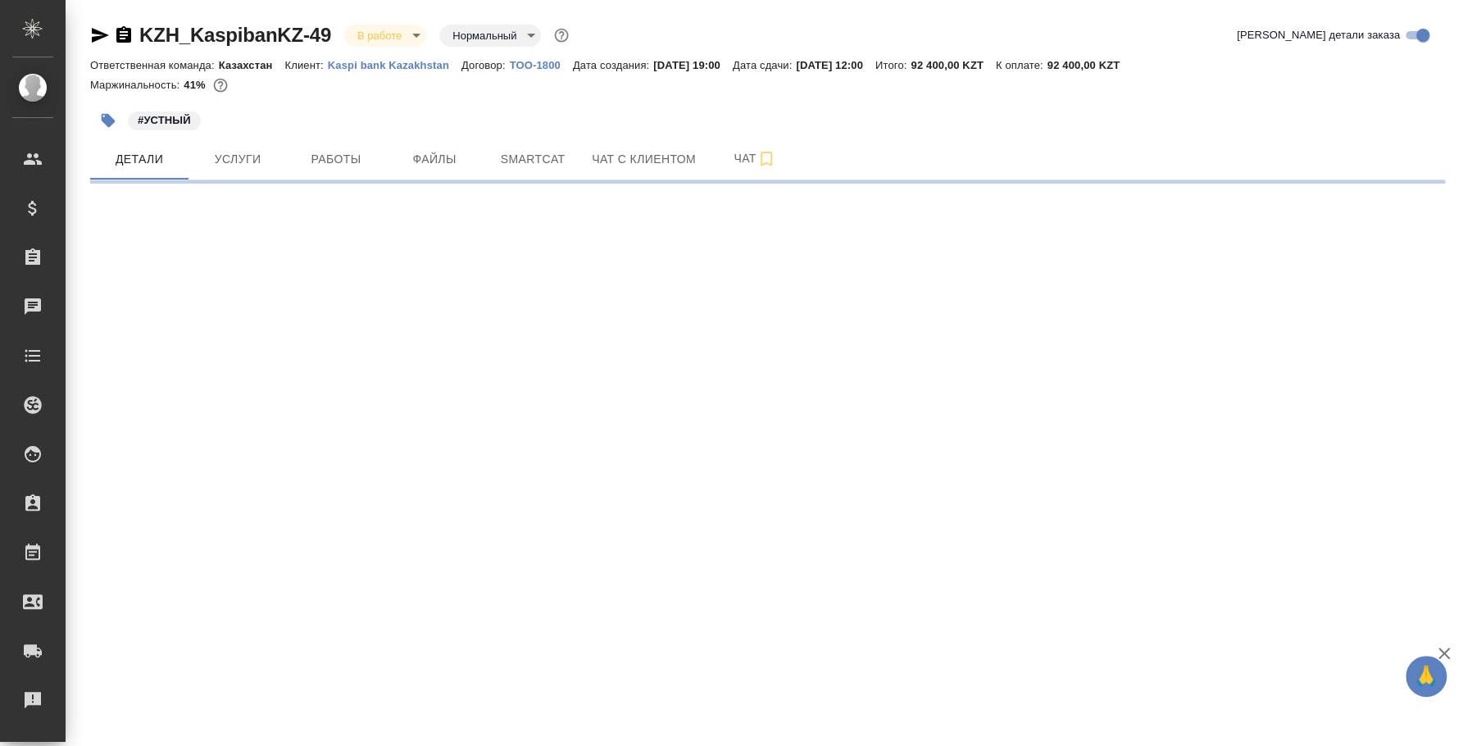
select select "RU"
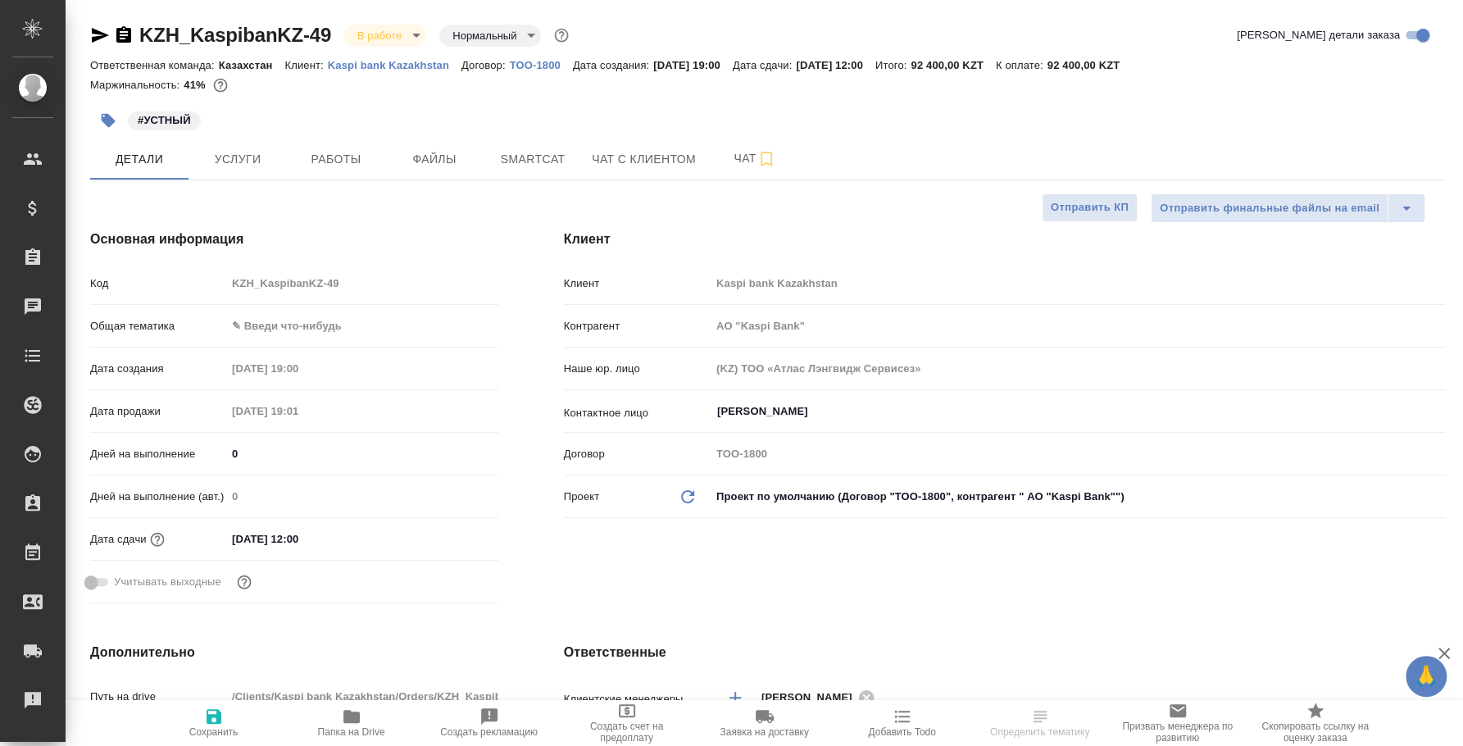
type textarea "x"
type input "АО "Kaspi Bank""
type textarea "x"
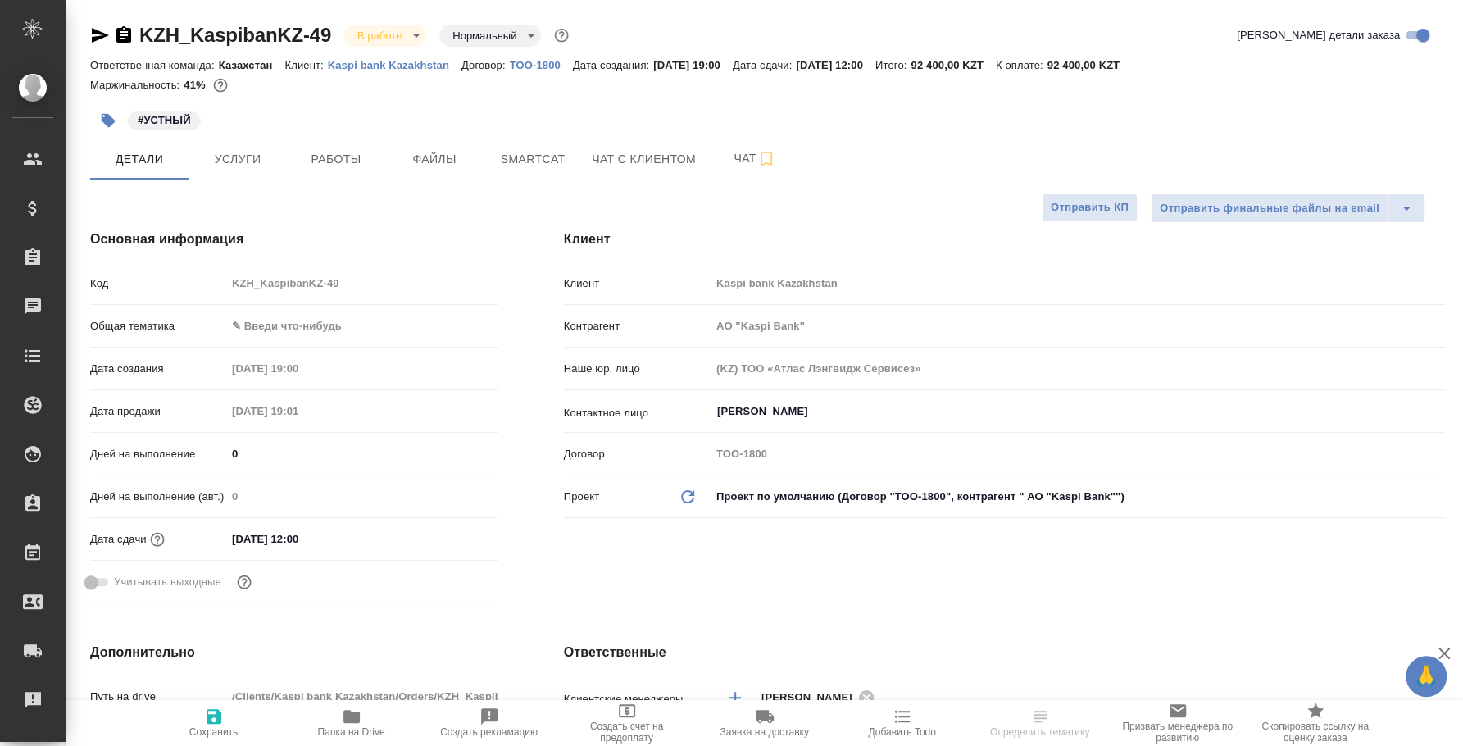
type textarea "x"
click at [249, 166] on span "Услуги" at bounding box center [237, 159] width 79 height 20
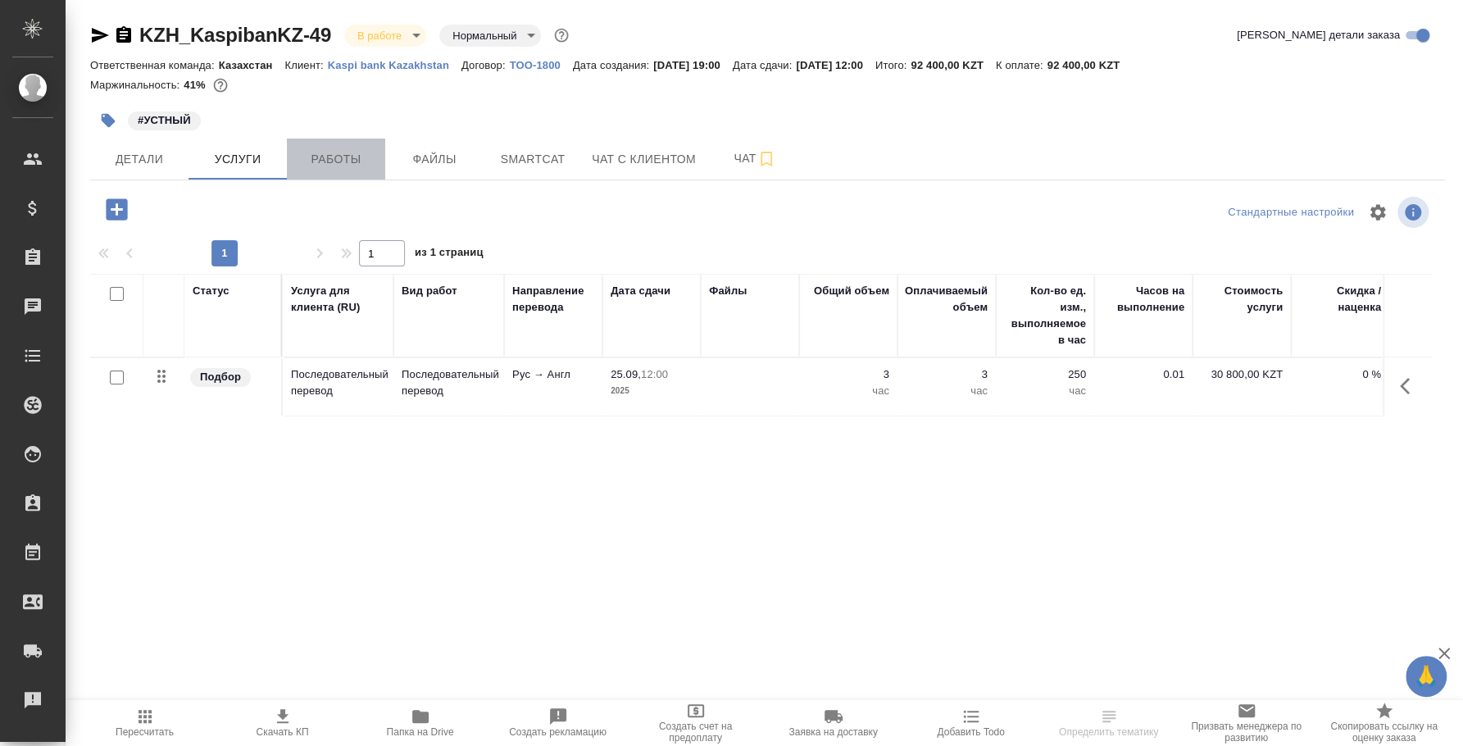
click at [355, 161] on span "Работы" at bounding box center [336, 159] width 79 height 20
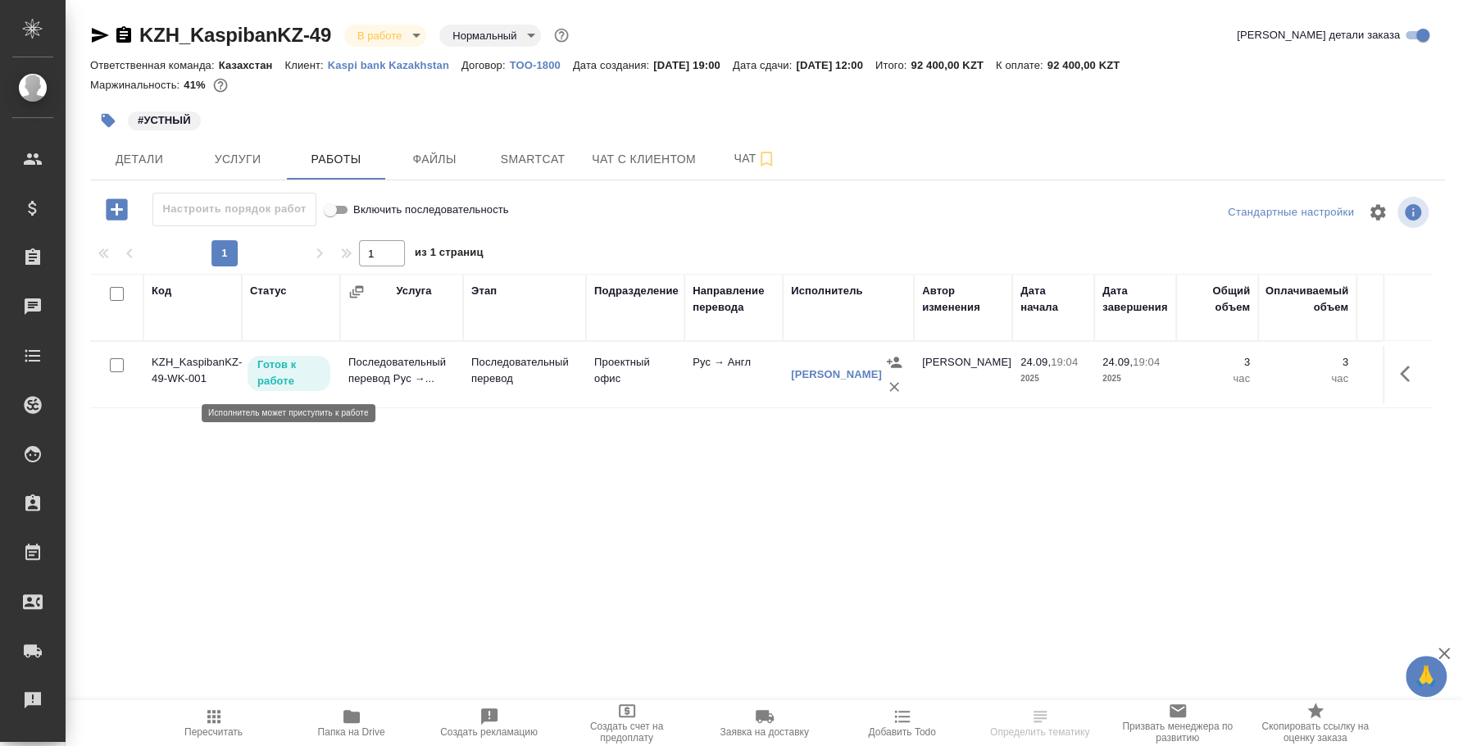
click at [304, 378] on p "Готов к работе" at bounding box center [288, 373] width 63 height 33
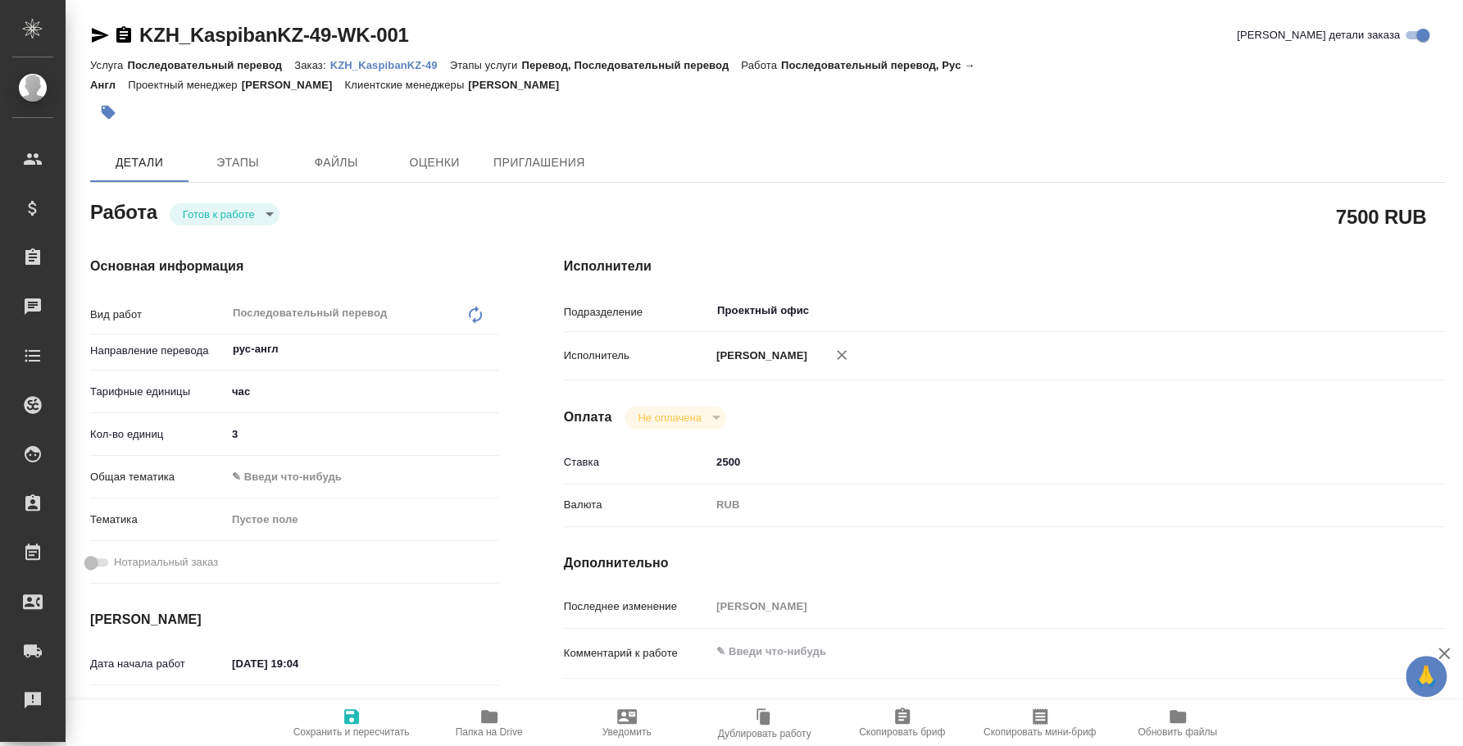
type textarea "x"
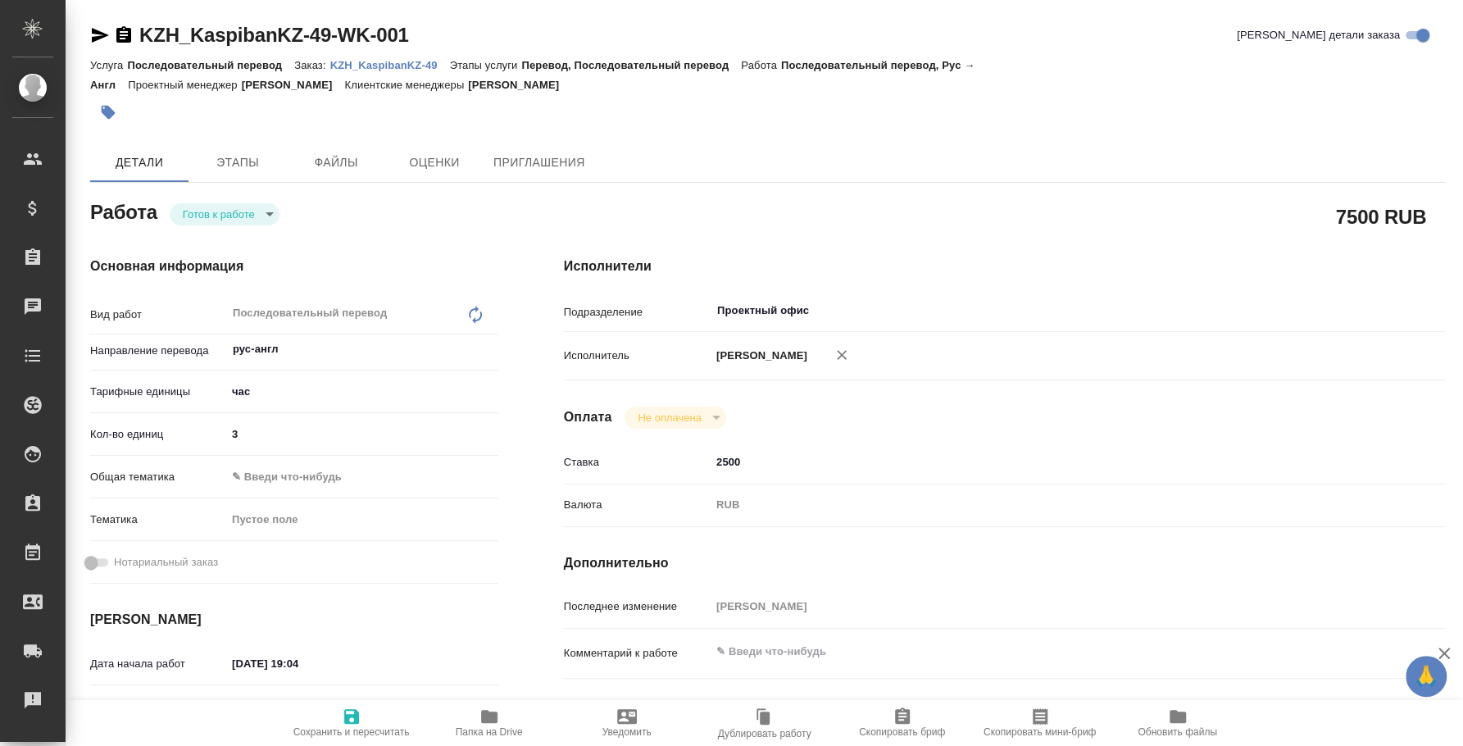
type textarea "x"
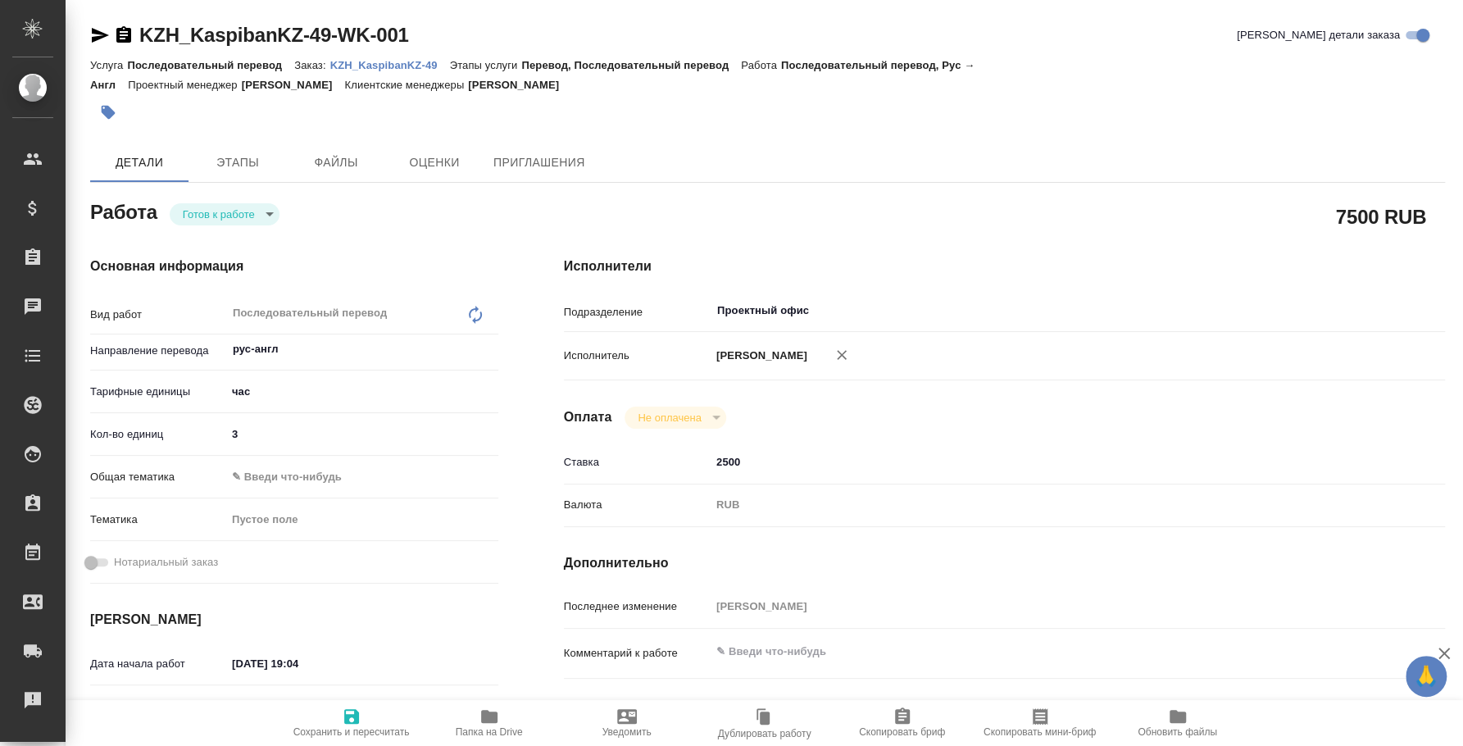
type textarea "x"
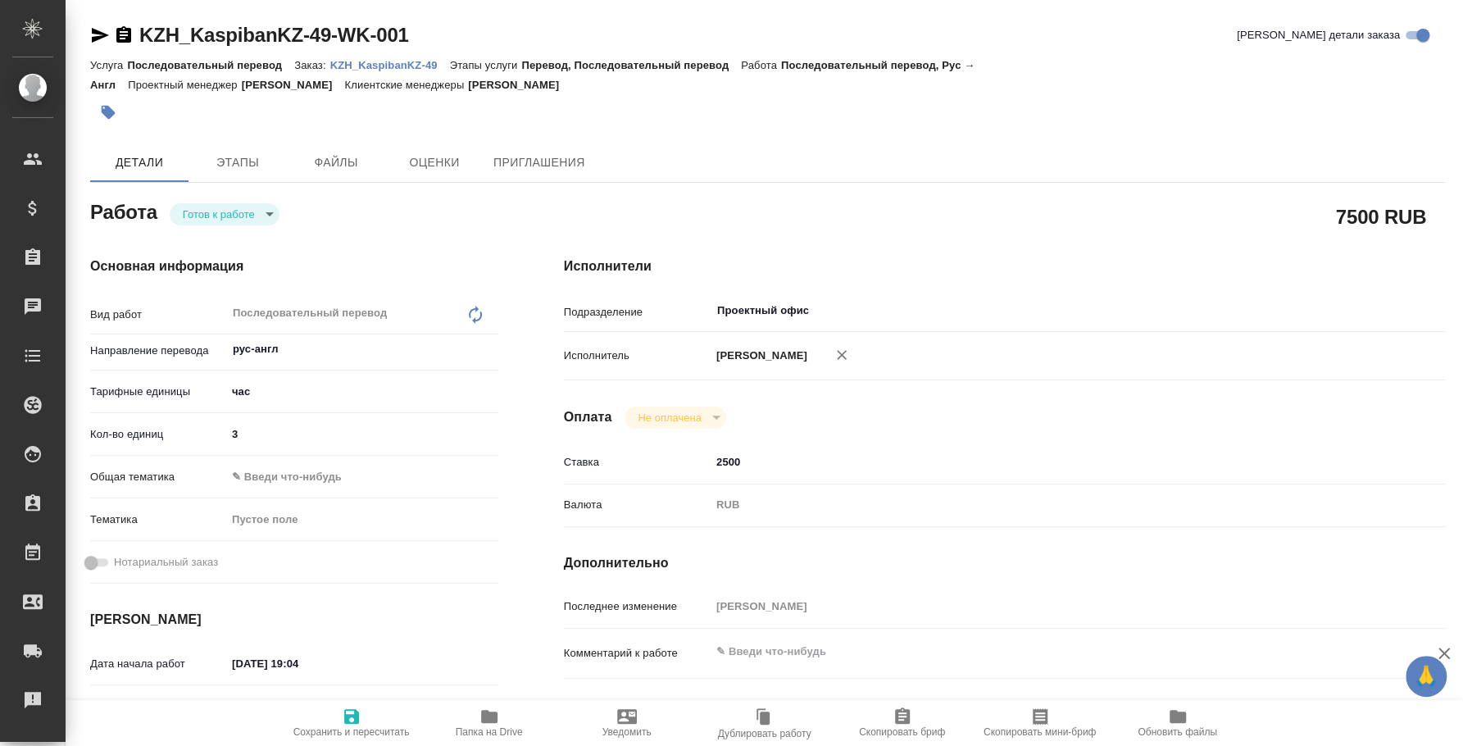
click at [261, 220] on body "🙏 .cls-1 fill:#fff; AWATERA [PERSON_NAME] Спецификации Заказы Чаты Todo Проекты…" at bounding box center [731, 373] width 1463 height 746
type textarea "x"
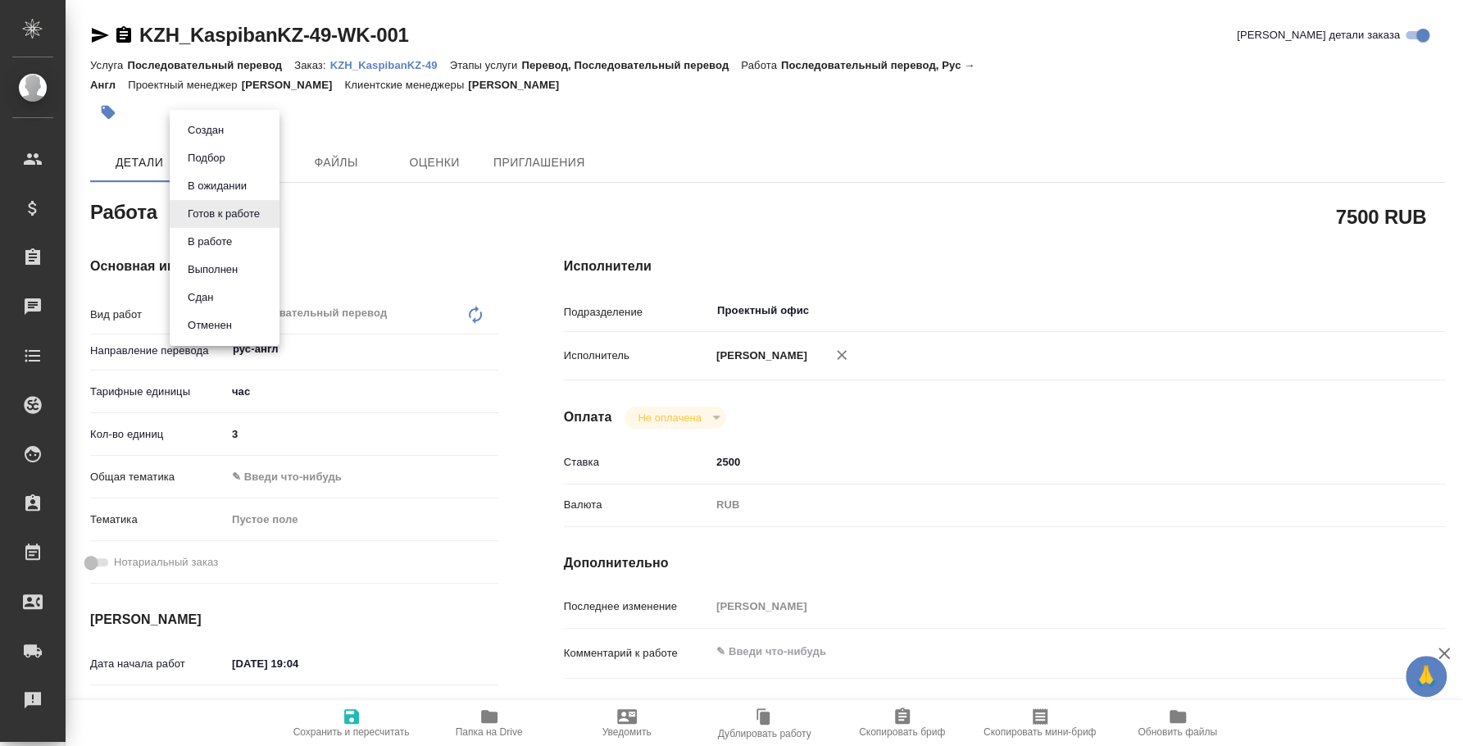
type textarea "x"
click at [229, 266] on button "Выполнен" at bounding box center [213, 270] width 60 height 18
type textarea "x"
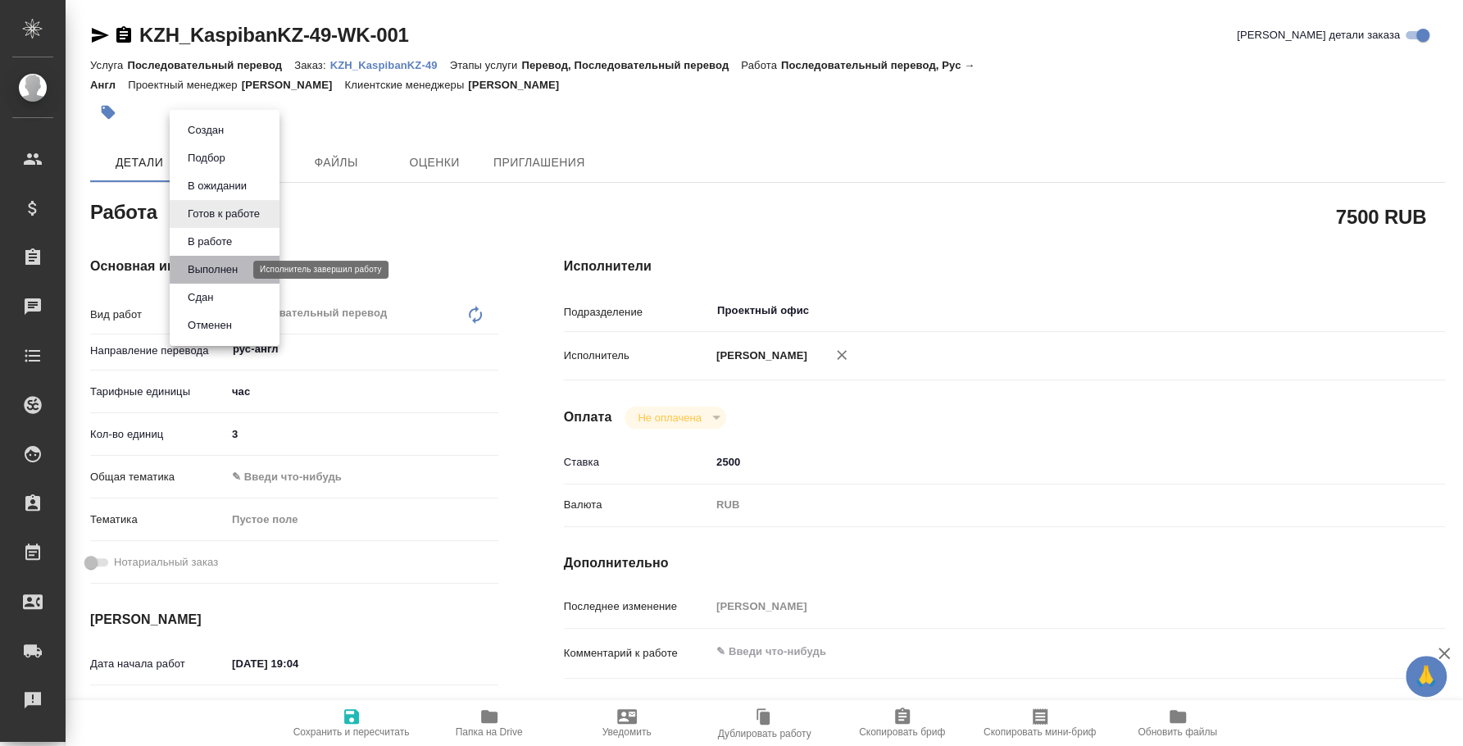
type textarea "x"
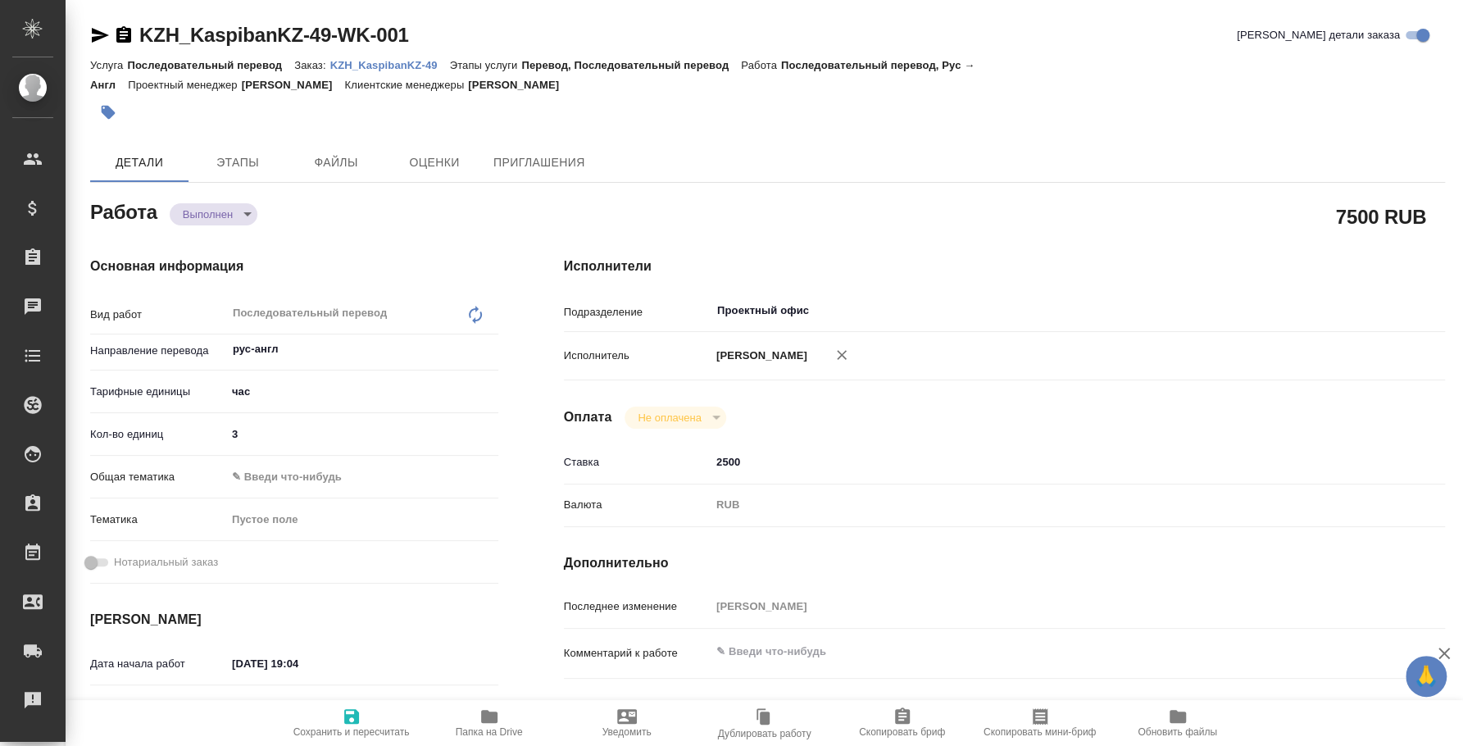
type textarea "x"
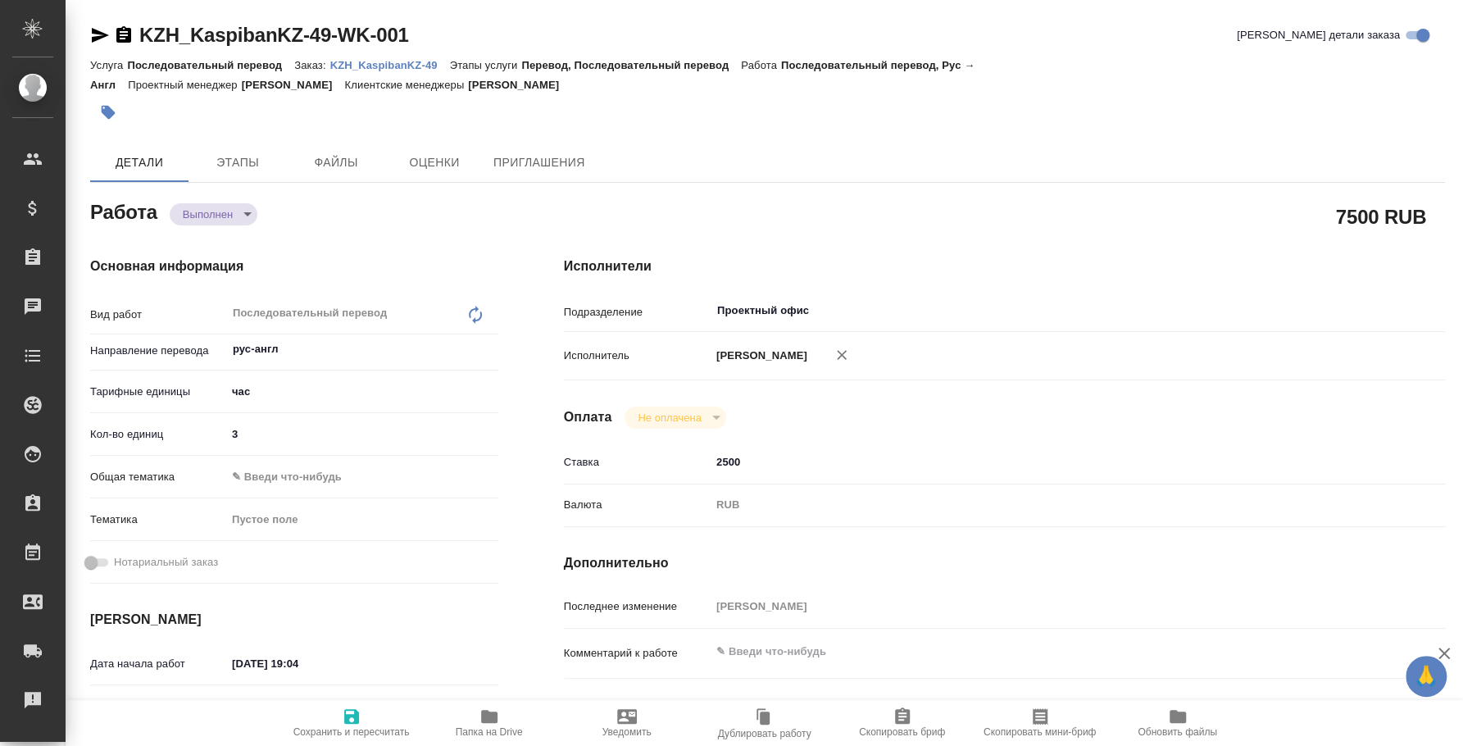
click at [245, 214] on body "🙏 .cls-1 fill:#fff; AWATERA Fedotova Irina Клиенты Спецификации Заказы Чаты Tod…" at bounding box center [731, 373] width 1463 height 746
type textarea "x"
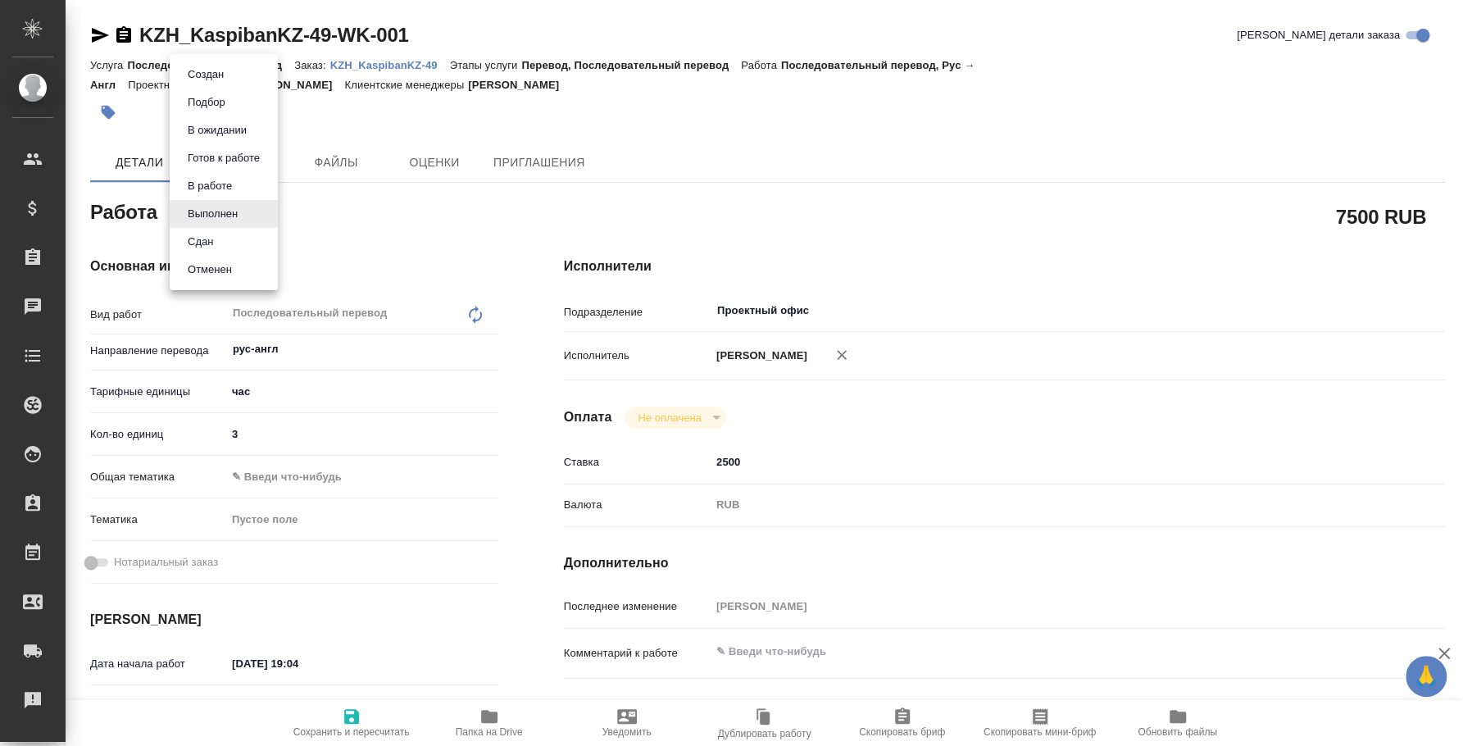
type textarea "x"
click at [224, 244] on li "Сдан" at bounding box center [224, 242] width 108 height 28
type textarea "x"
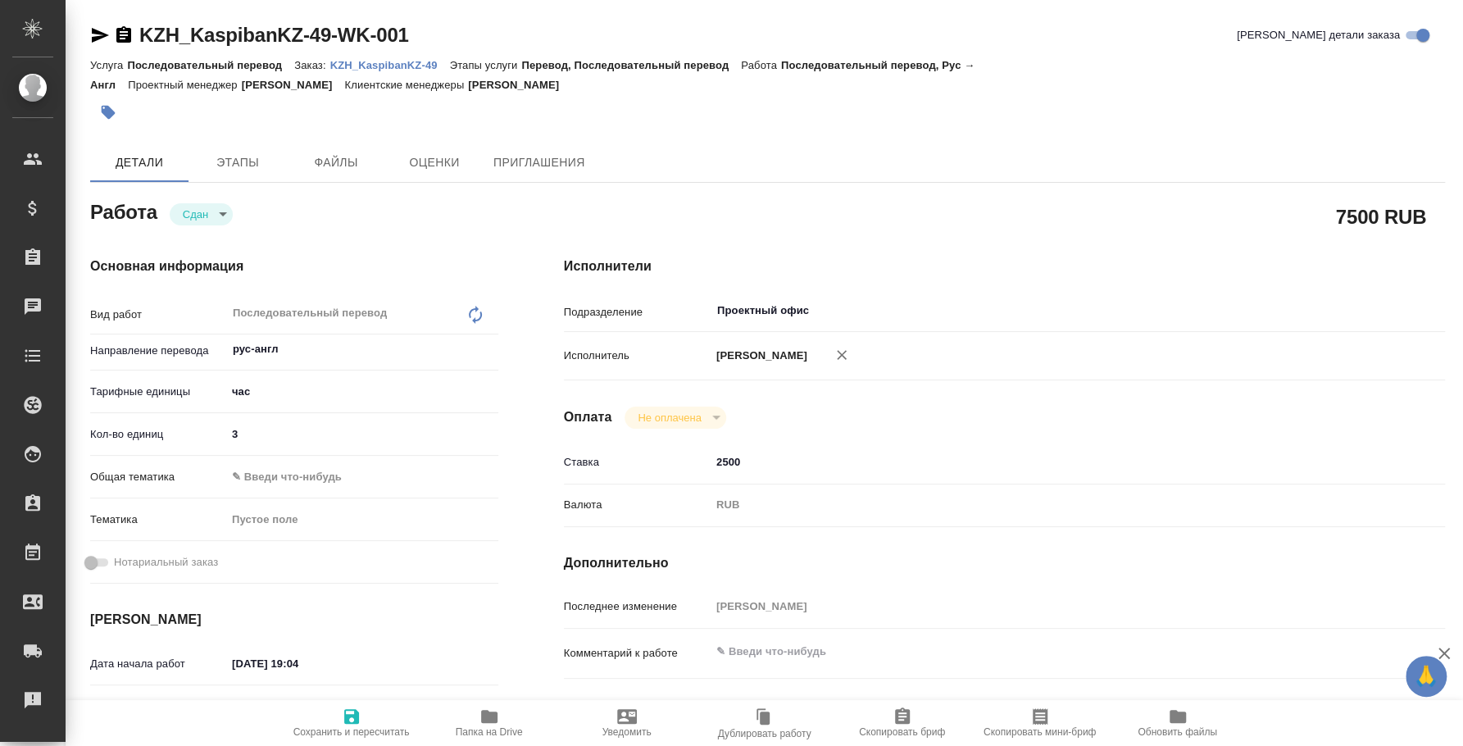
type textarea "x"
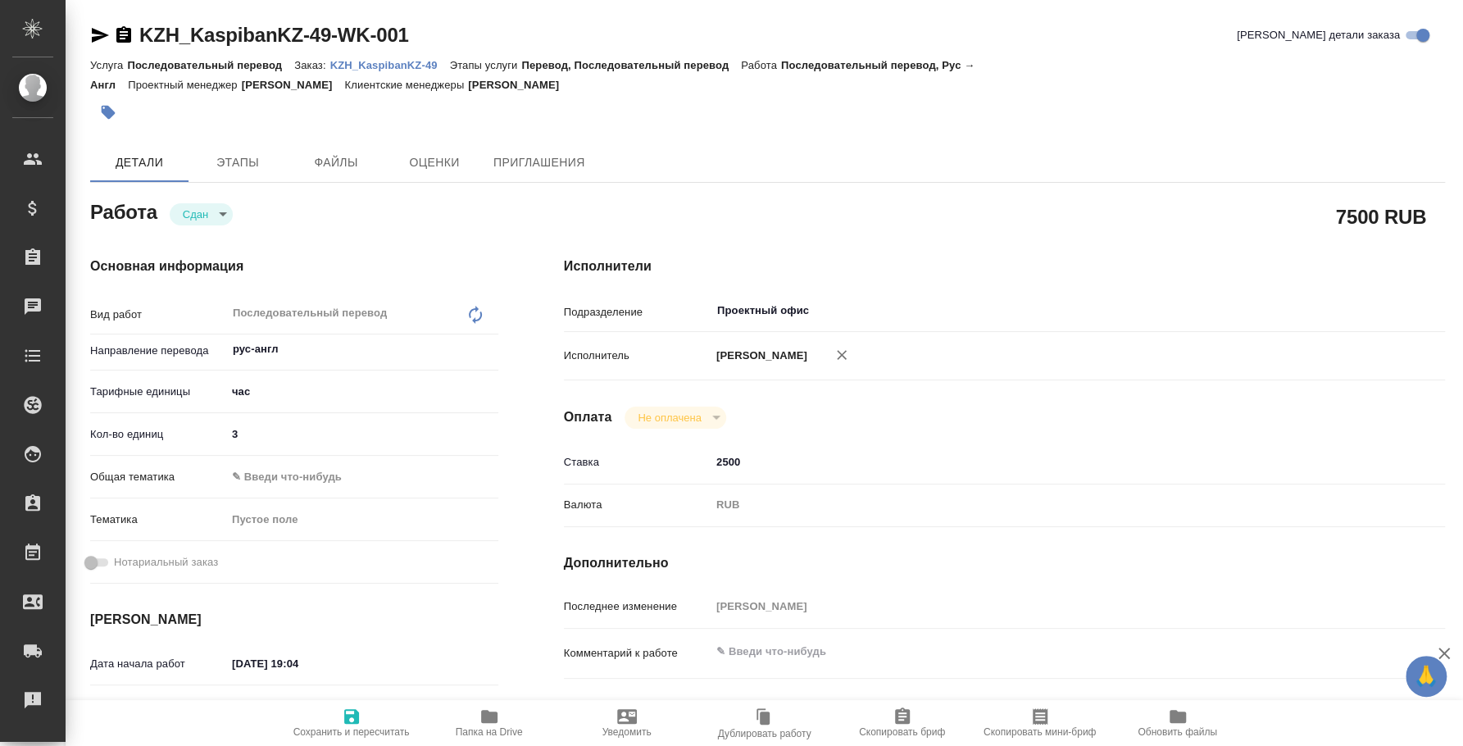
type textarea "x"
click at [382, 67] on p "KZH_KaspibanKZ-49" at bounding box center [390, 65] width 120 height 12
type textarea "x"
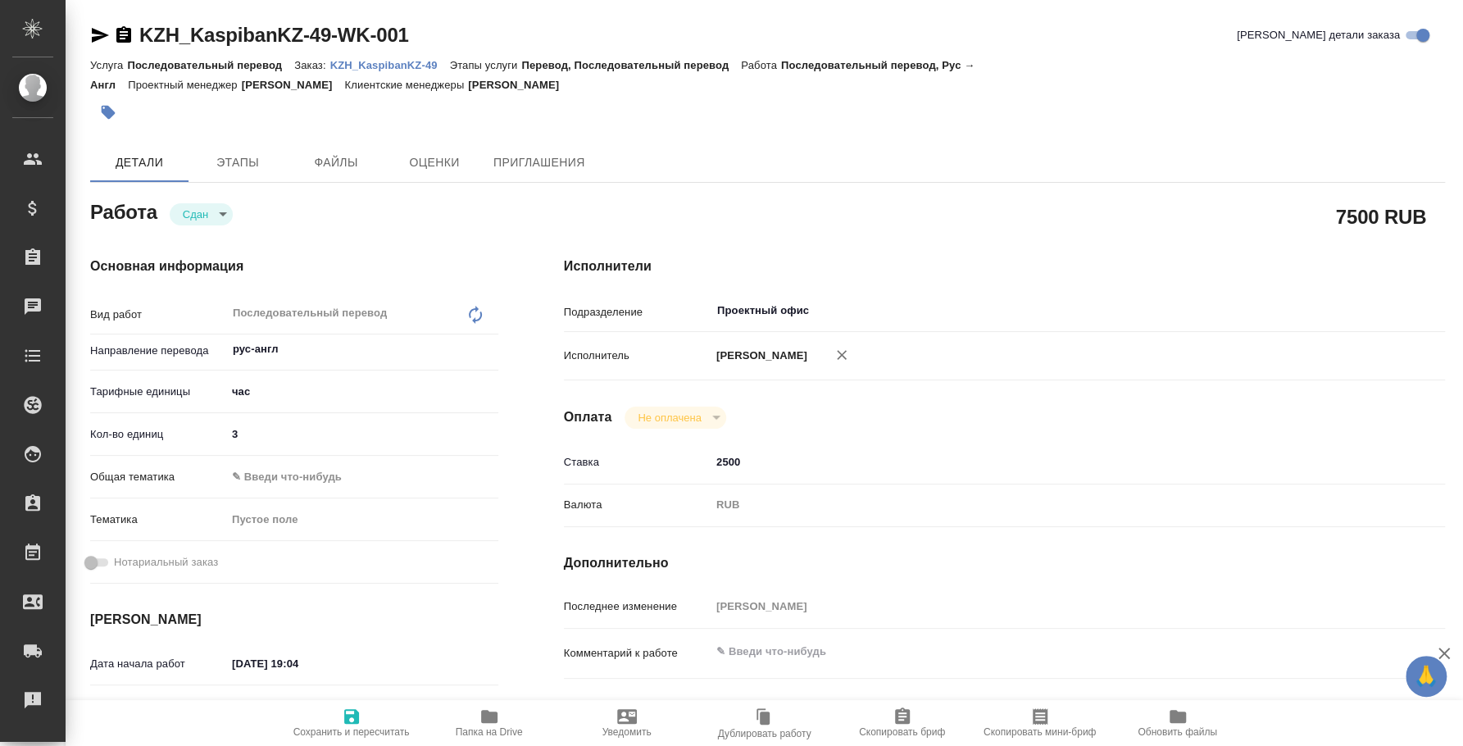
type textarea "x"
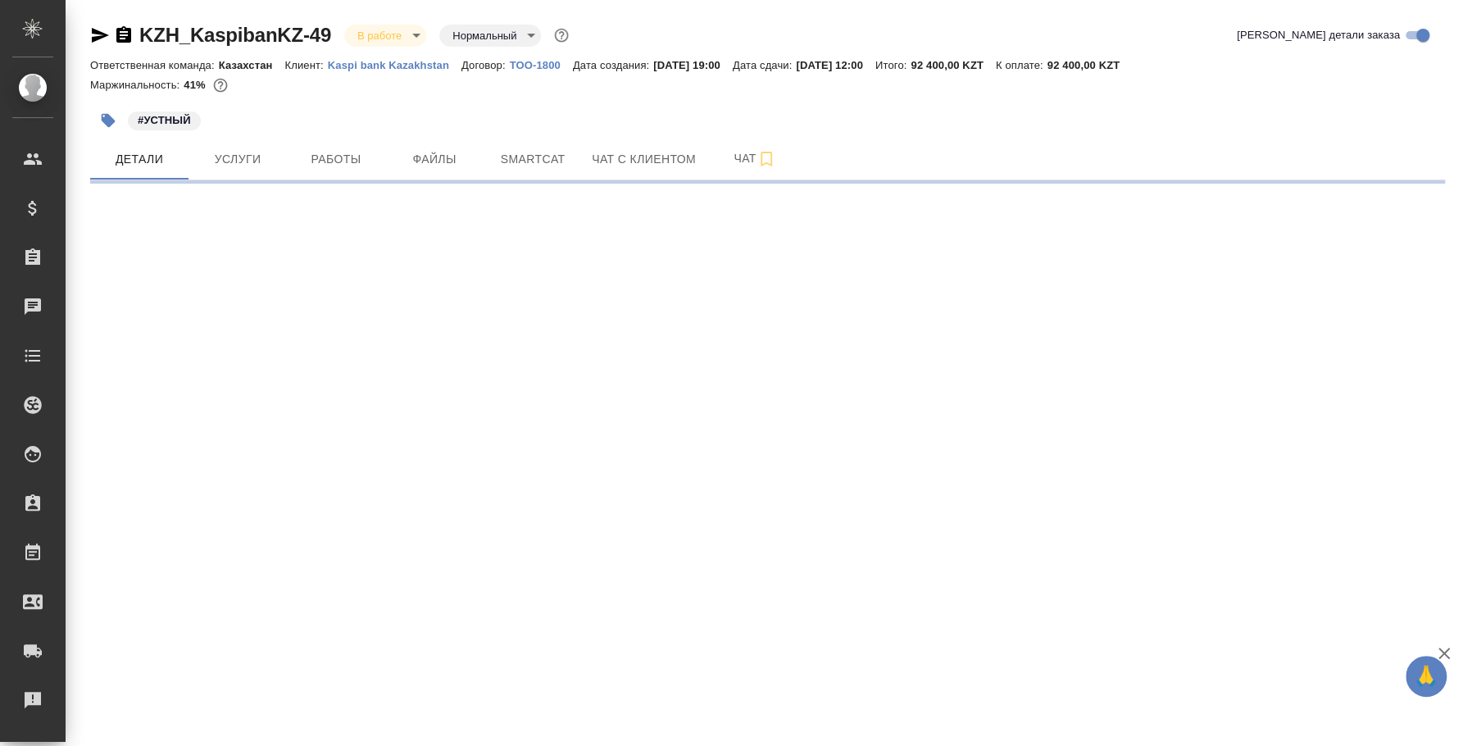
select select "RU"
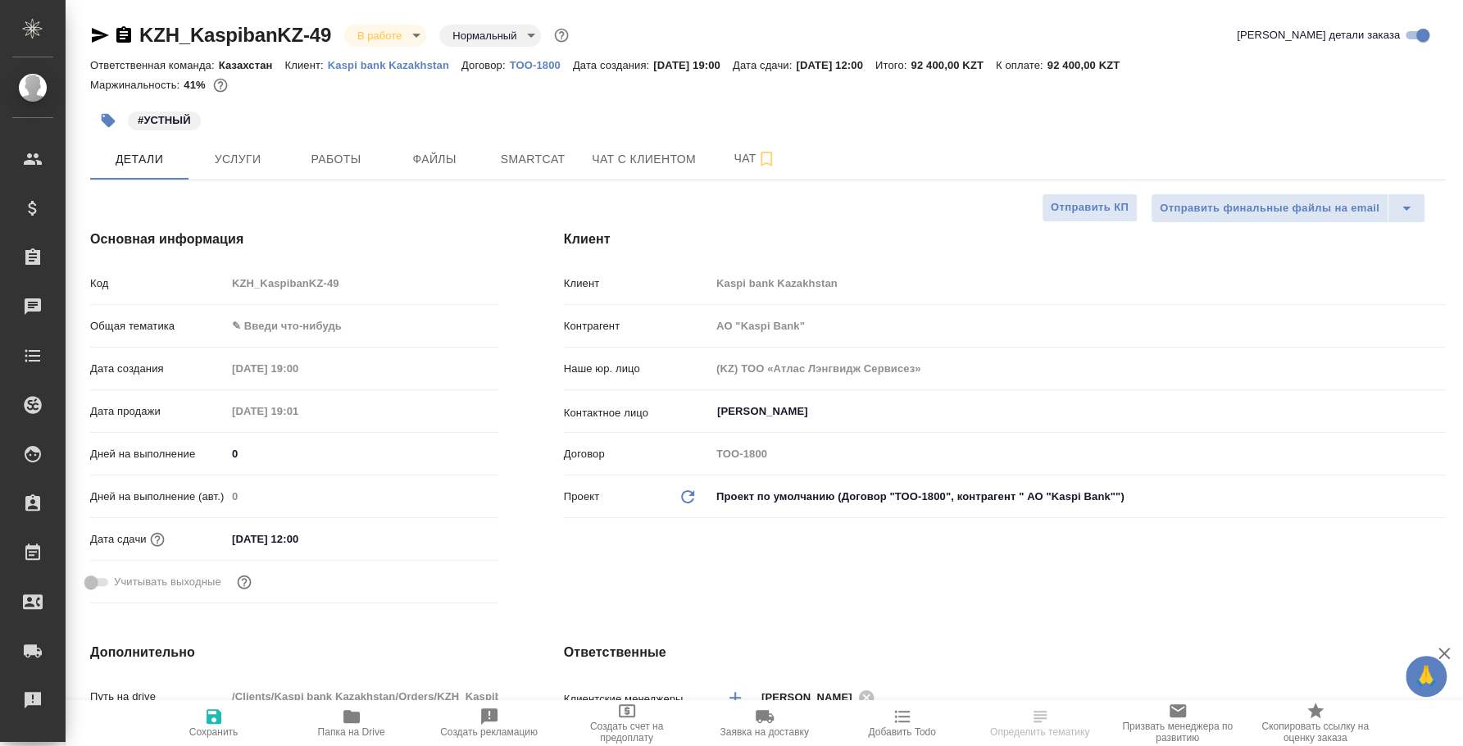
type input "АО "Kaspi Bank""
type textarea "x"
click at [403, 41] on body "🙏 .cls-1 fill:#fff; AWATERA Fedotova Irina Клиенты Спецификации Заказы Чаты Tod…" at bounding box center [731, 373] width 1463 height 746
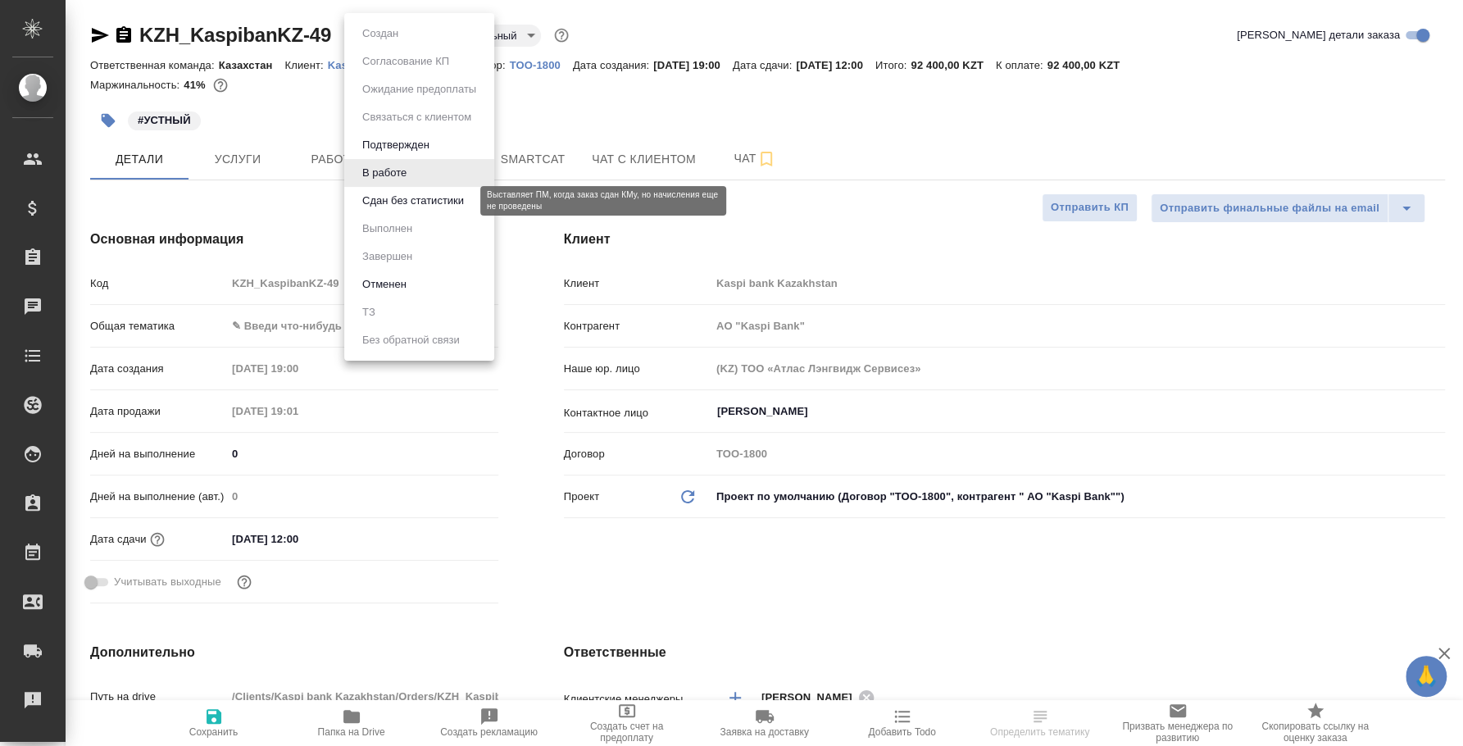
click at [422, 202] on button "Сдан без статистики" at bounding box center [412, 201] width 111 height 18
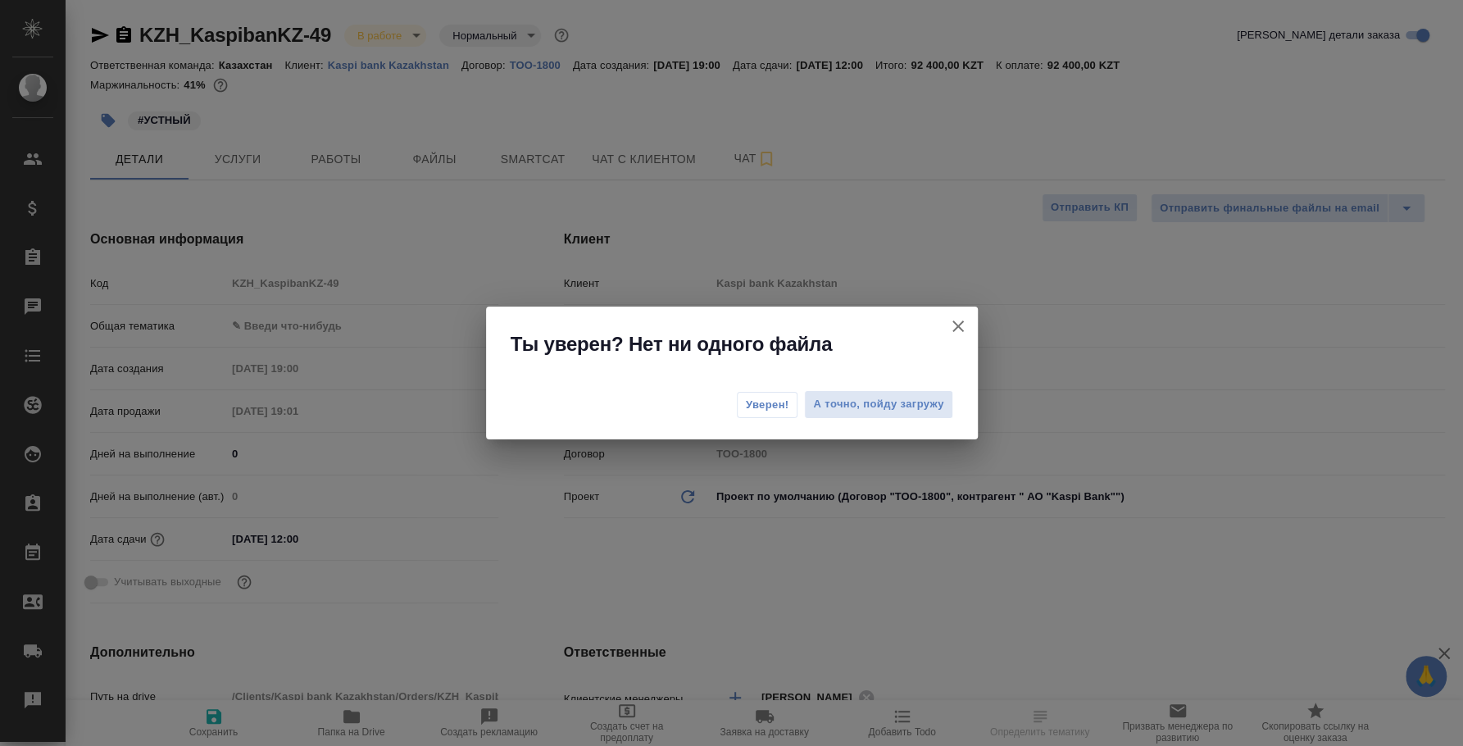
click at [778, 399] on span "Уверен!" at bounding box center [767, 405] width 43 height 16
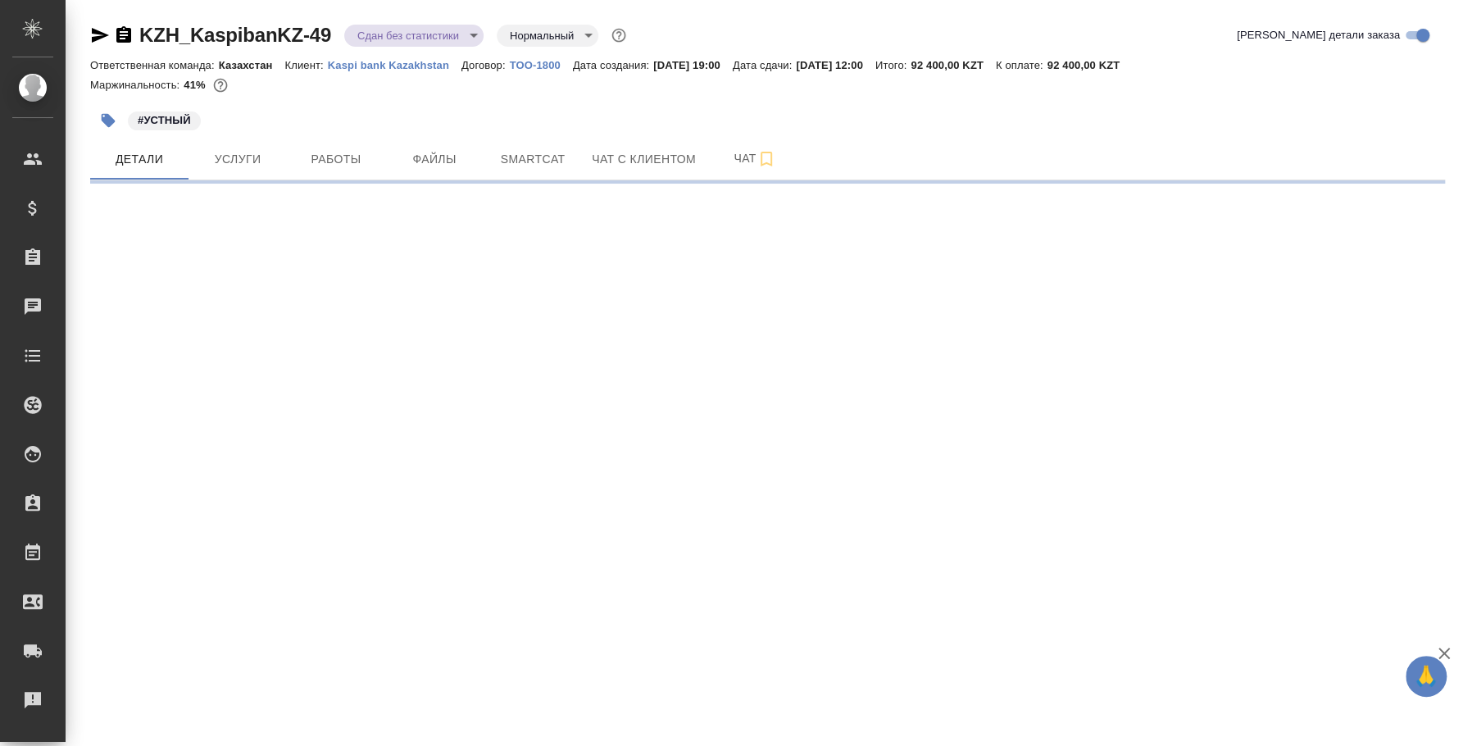
select select "RU"
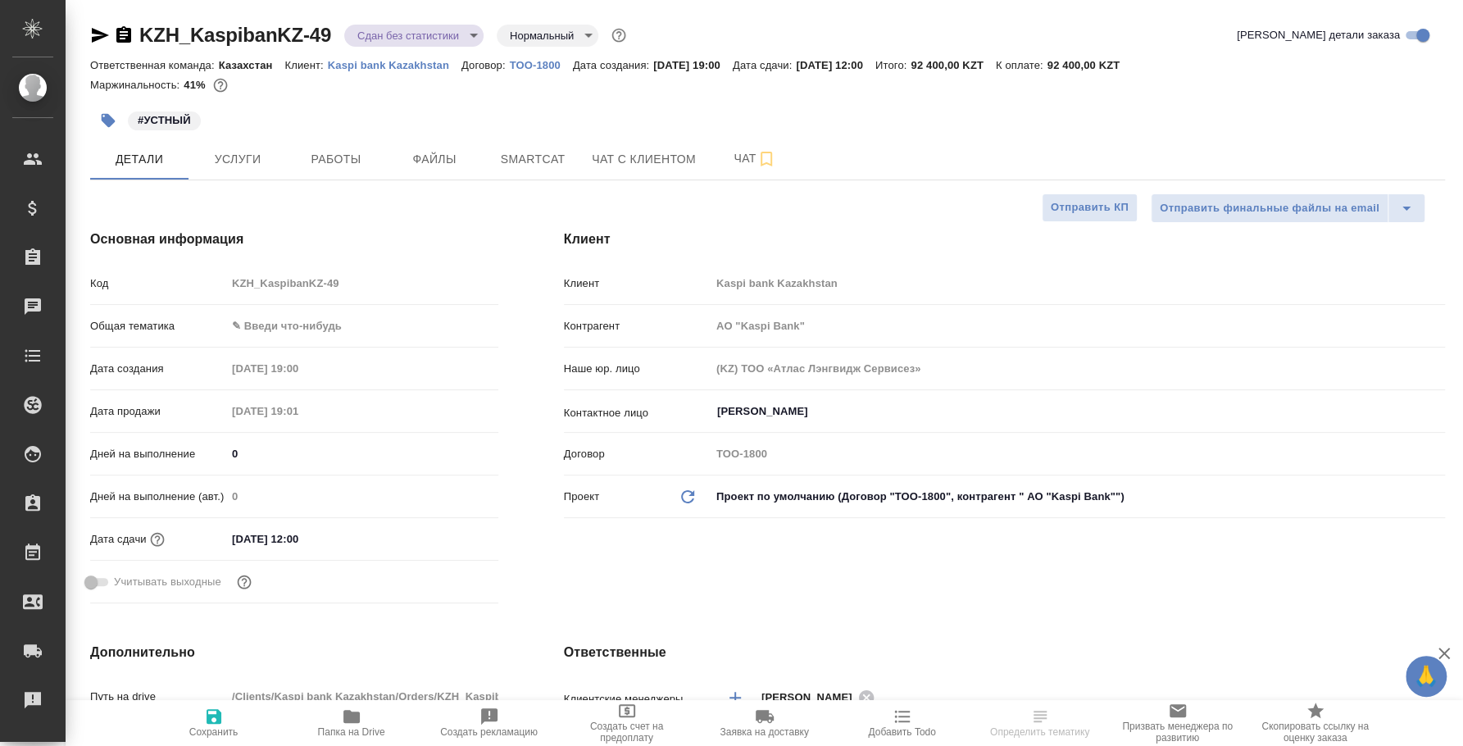
type textarea "x"
click at [422, 35] on body "🙏 .cls-1 fill:#fff; AWATERA Fedotova Irina Клиенты Спецификации Заказы 0 Чаты T…" at bounding box center [731, 373] width 1463 height 746
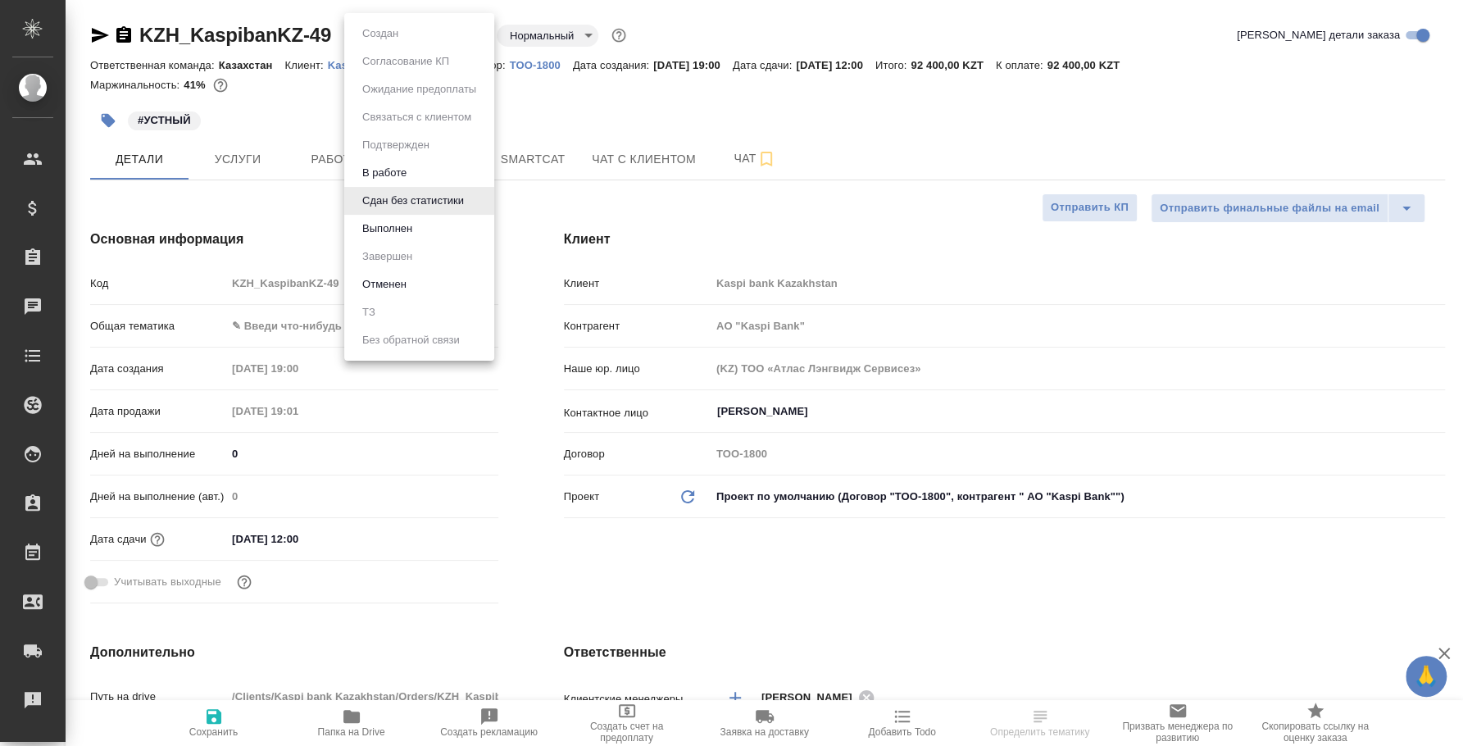
click at [420, 229] on li "Выполнен" at bounding box center [419, 229] width 150 height 28
type input "АО "Kaspi Bank""
type textarea "x"
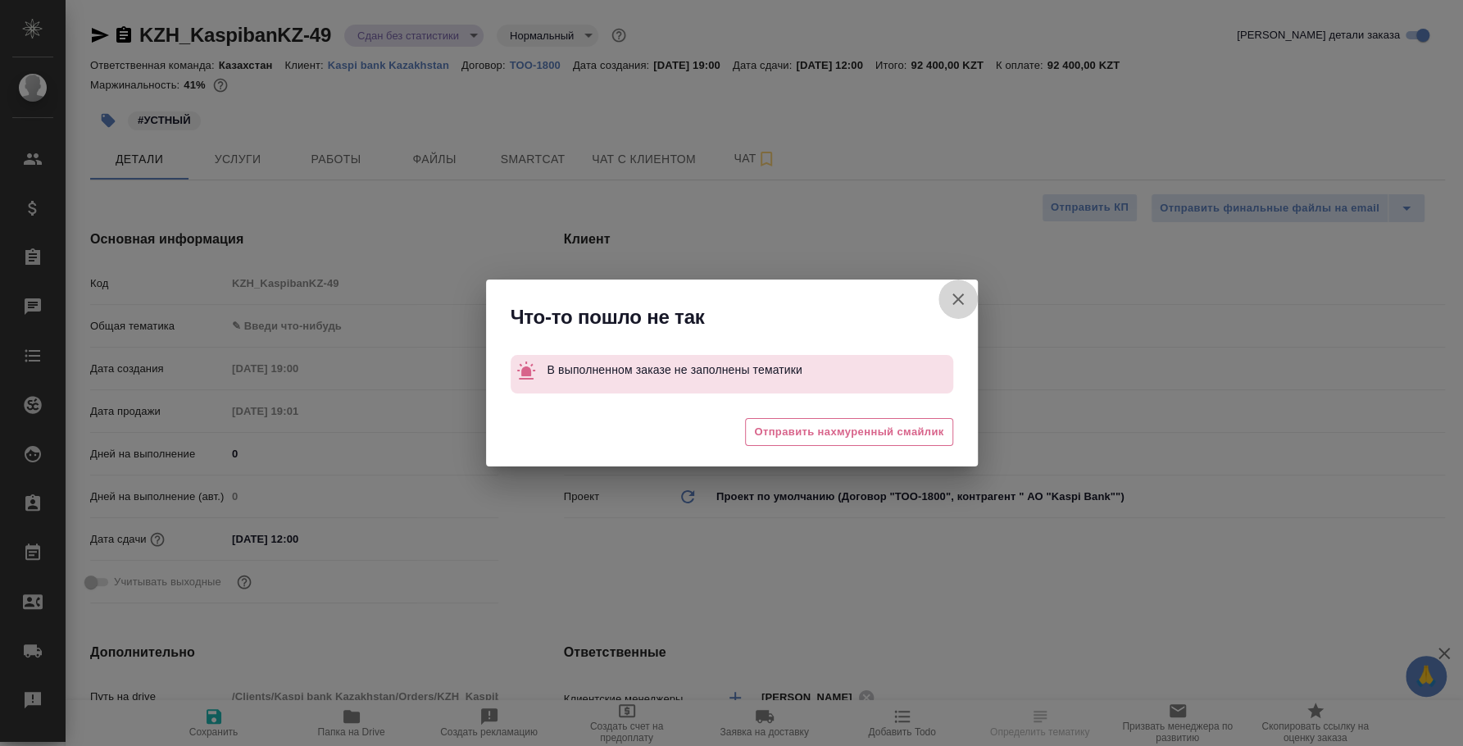
click at [966, 291] on icon "button" at bounding box center [958, 299] width 20 height 20
type input "АО "Kaspi Bank""
type textarea "x"
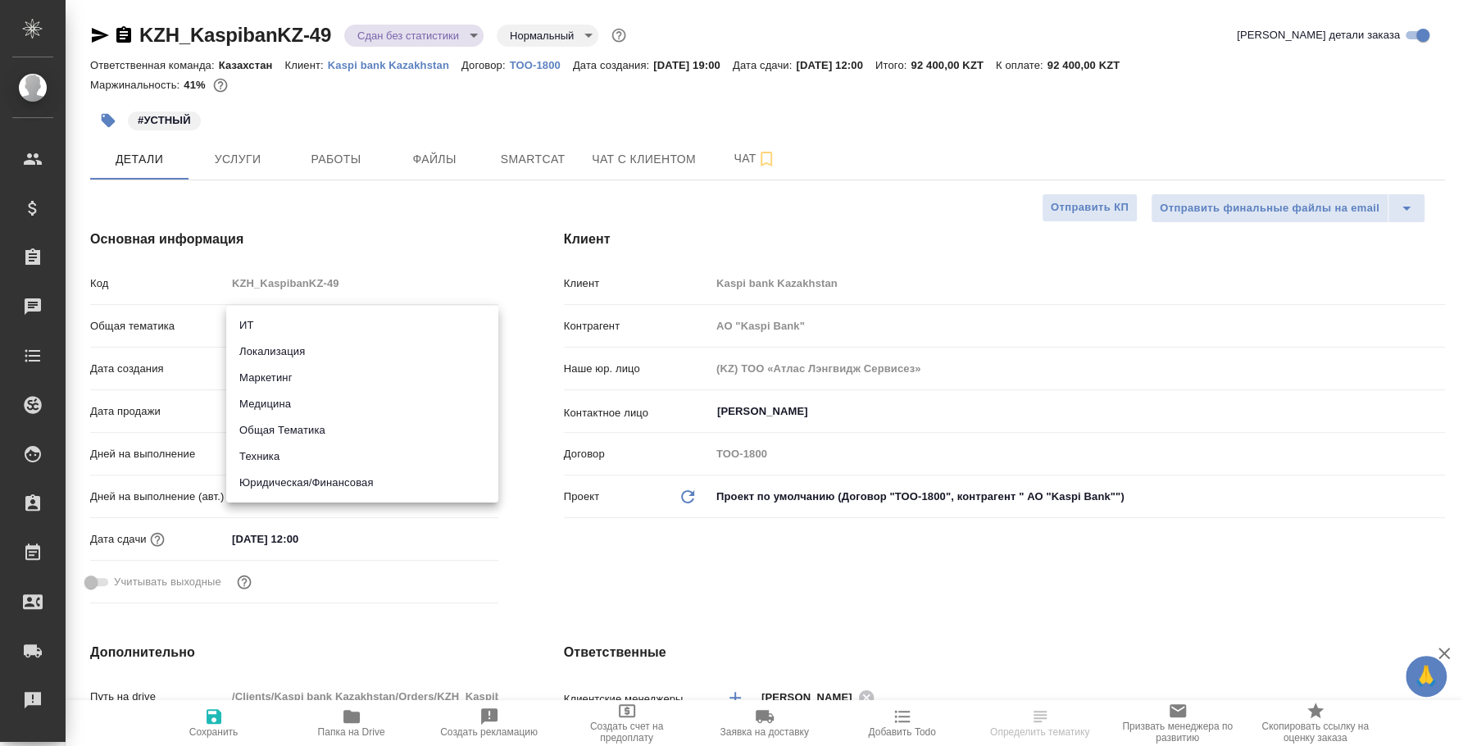
click at [400, 325] on body "🙏 .cls-1 fill:#fff; AWATERA Fedotova Irina Клиенты Спецификации Заказы 0 Чаты T…" at bounding box center [731, 373] width 1463 height 746
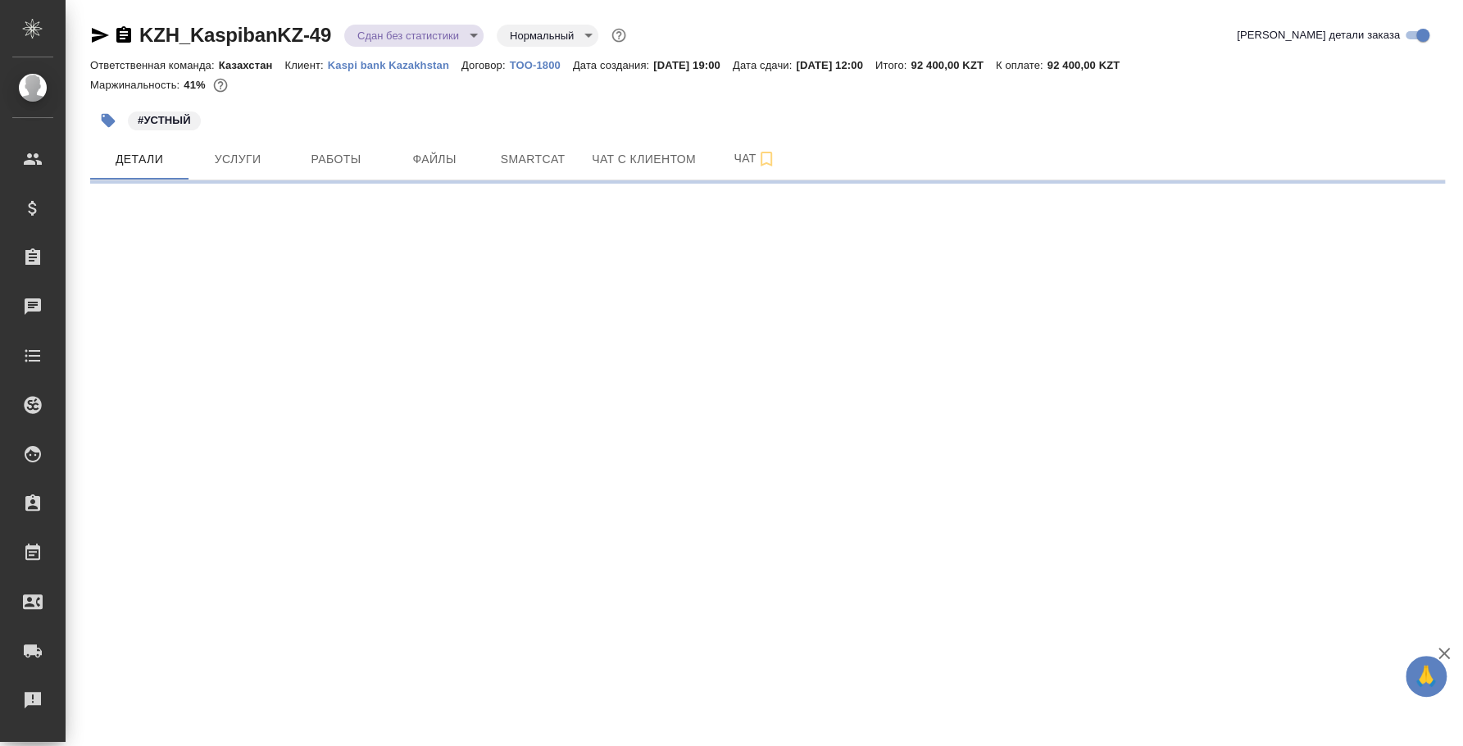
select select "RU"
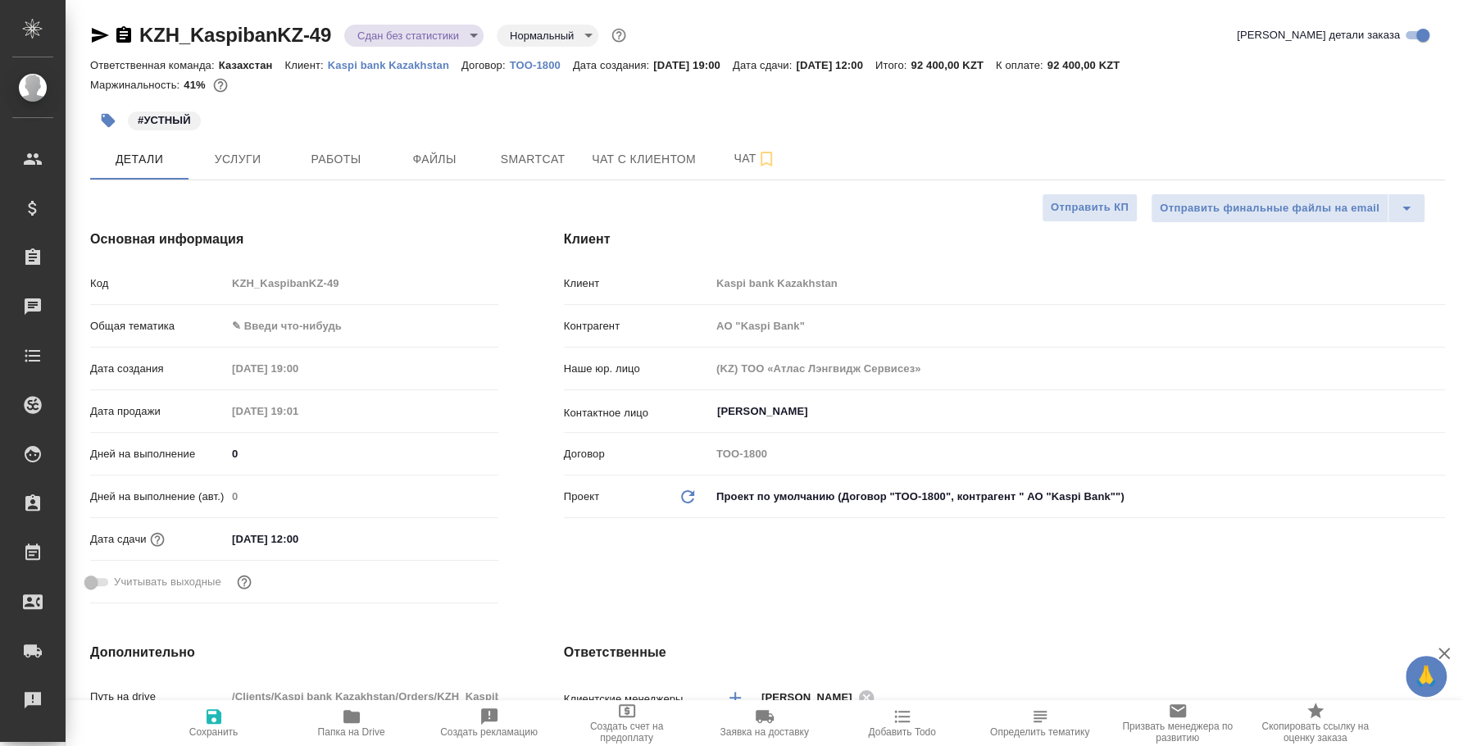
type textarea "x"
click at [347, 324] on body "🙏 .cls-1 fill:#fff; AWATERA Fedotova Irina Клиенты Спецификации Заказы 0 Чаты T…" at bounding box center [731, 373] width 1463 height 746
click at [343, 375] on li "Маркетинг" at bounding box center [362, 378] width 272 height 26
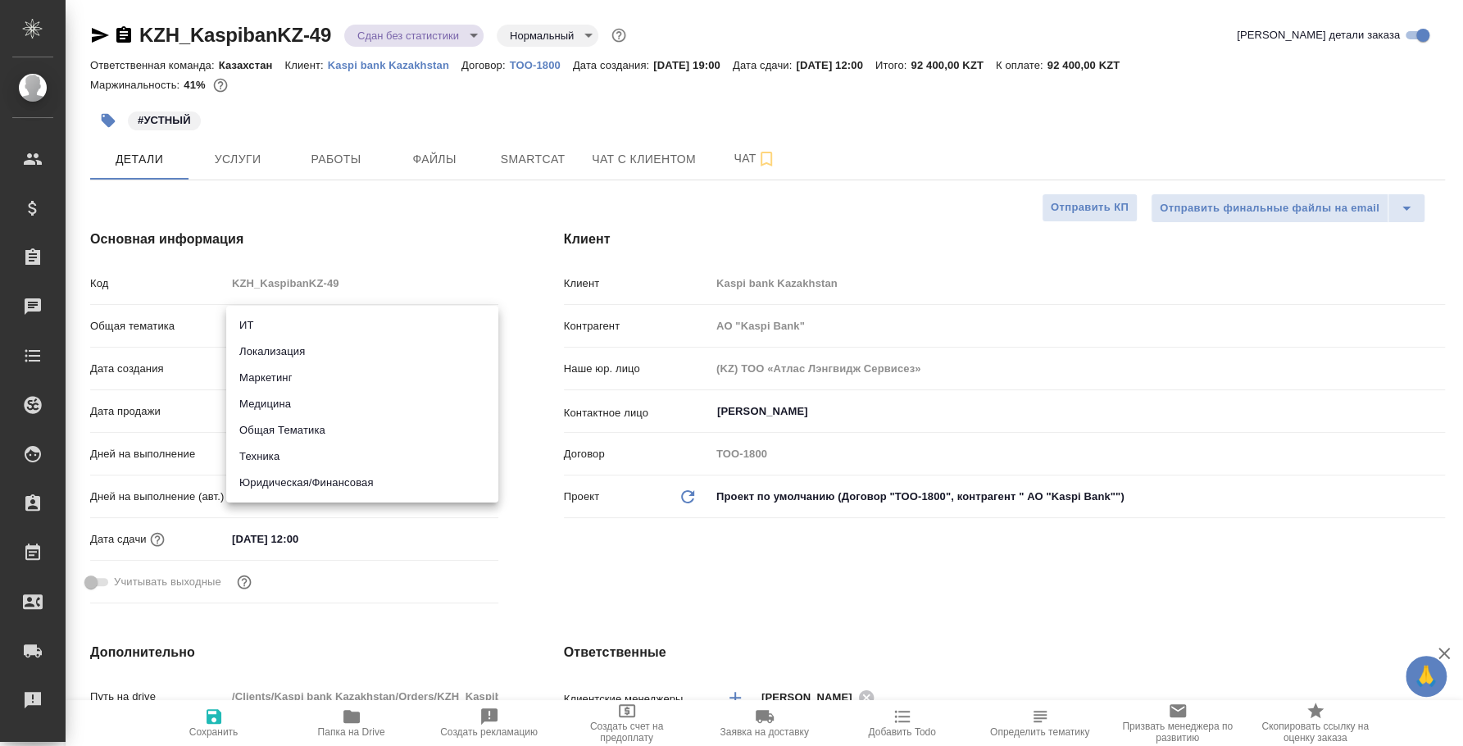
type input "marketing"
type input "АО "Kaspi Bank""
type textarea "x"
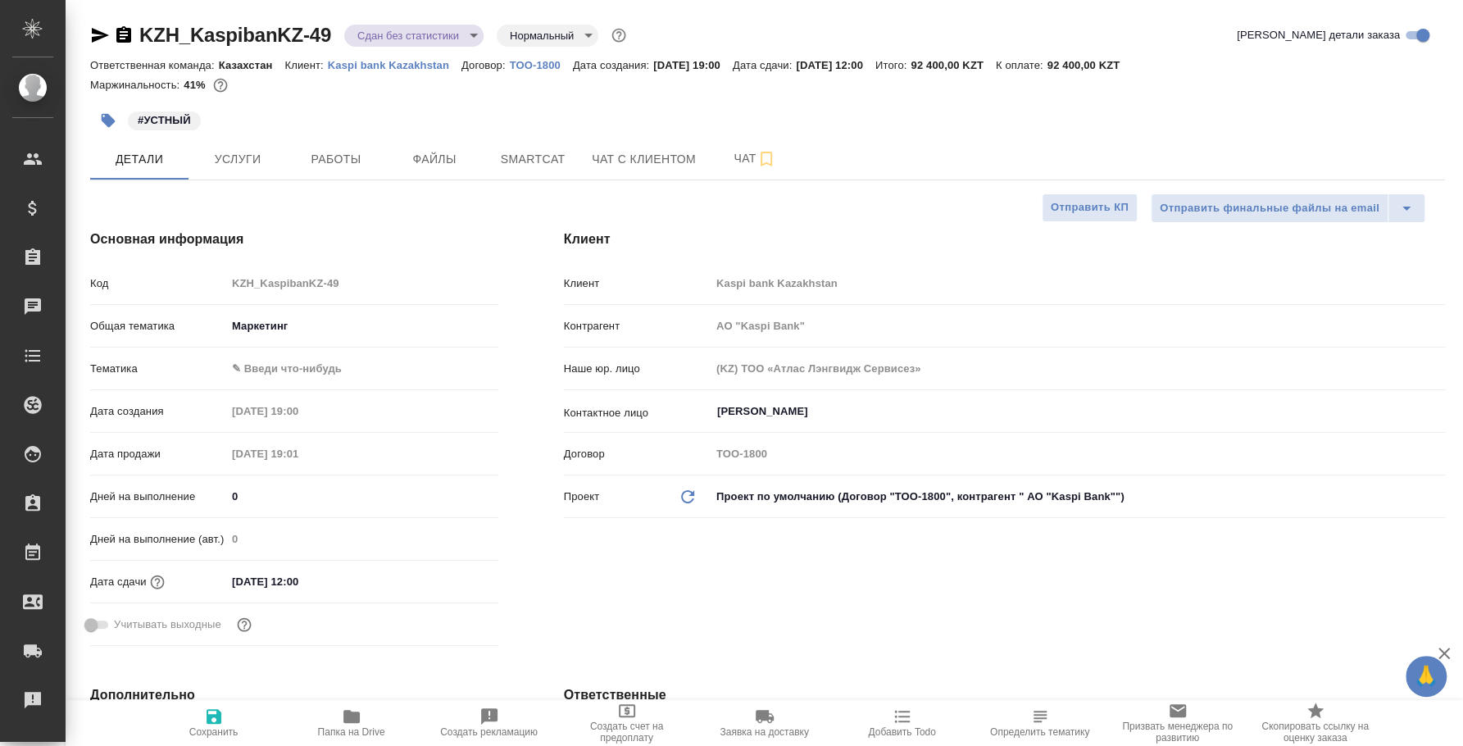
click at [324, 372] on body "🙏 .cls-1 fill:#fff; AWATERA Fedotova Irina Клиенты Спецификации Заказы 0 Чаты T…" at bounding box center [731, 373] width 1463 height 746
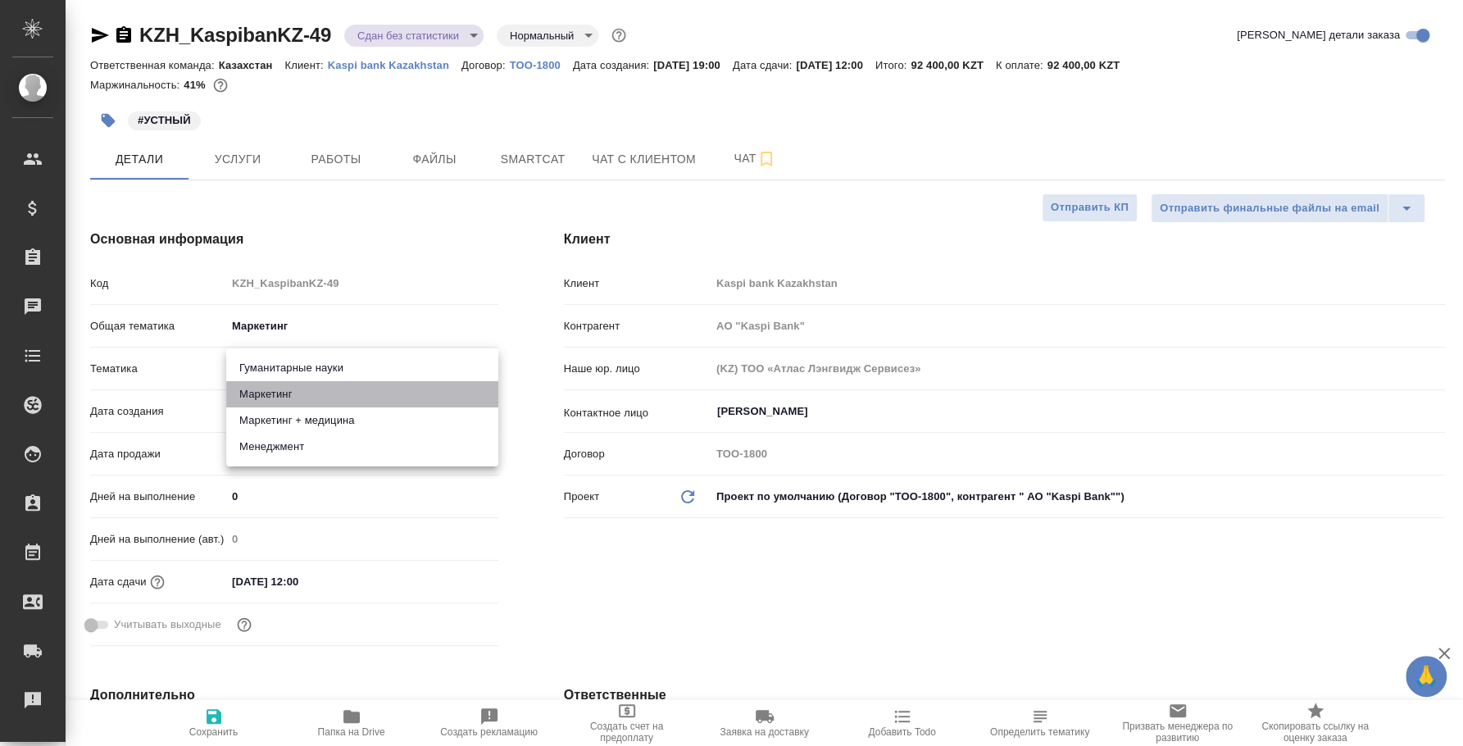
click at [325, 385] on li "Маркетинг" at bounding box center [362, 394] width 272 height 26
type input "АО "Kaspi Bank""
type textarea "x"
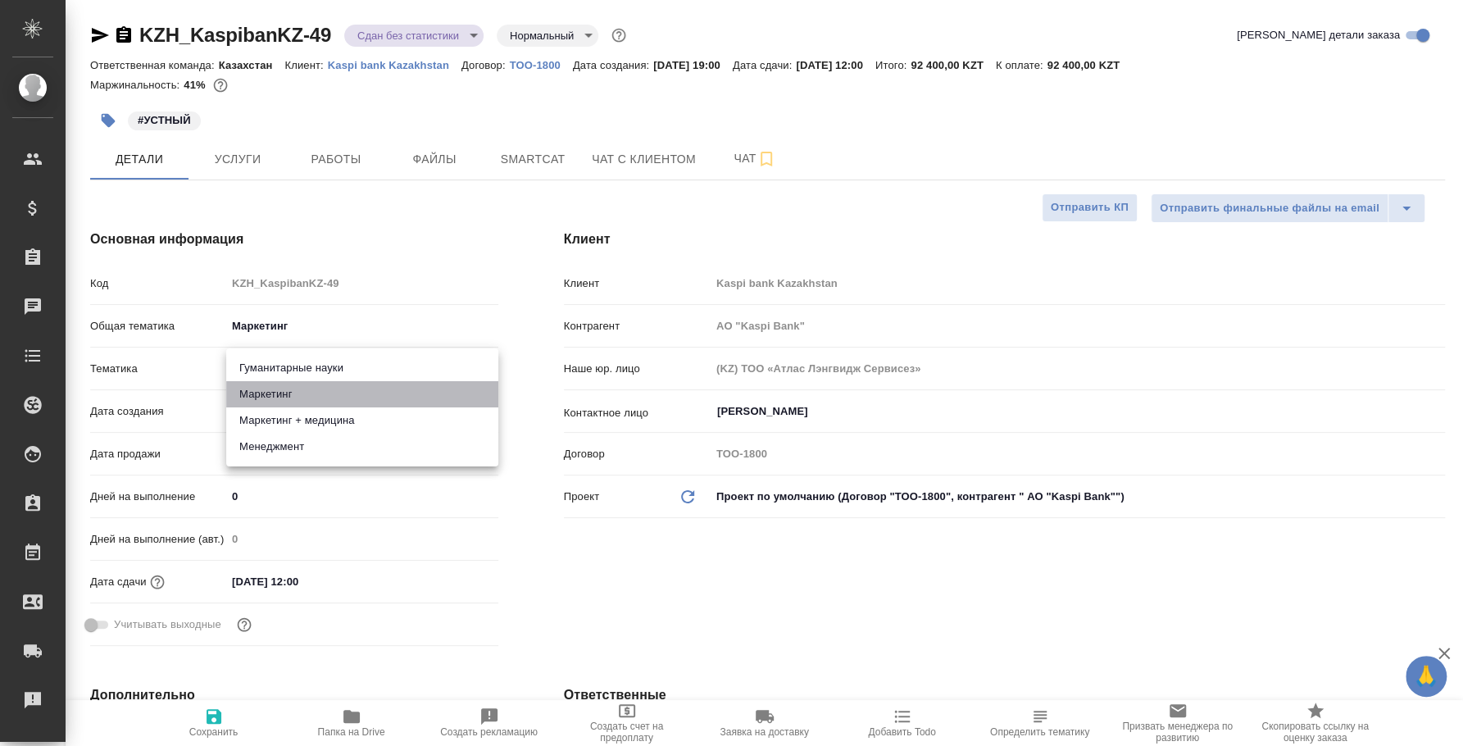
type input "5a8b8b956a9677013d343d63"
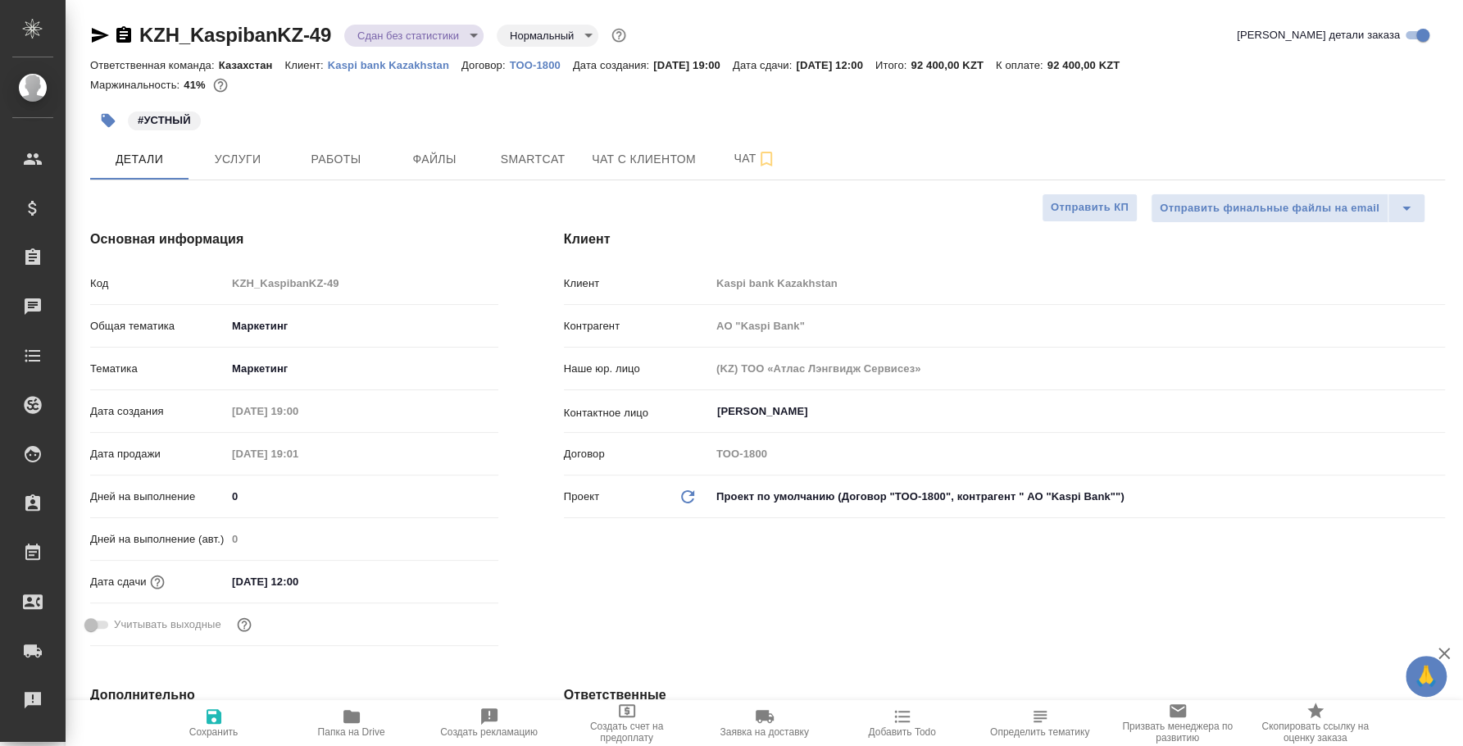
click at [298, 332] on body "🙏 .cls-1 fill:#fff; AWATERA Fedotova Irina Клиенты Спецификации Заказы 0 Чаты T…" at bounding box center [731, 373] width 1463 height 746
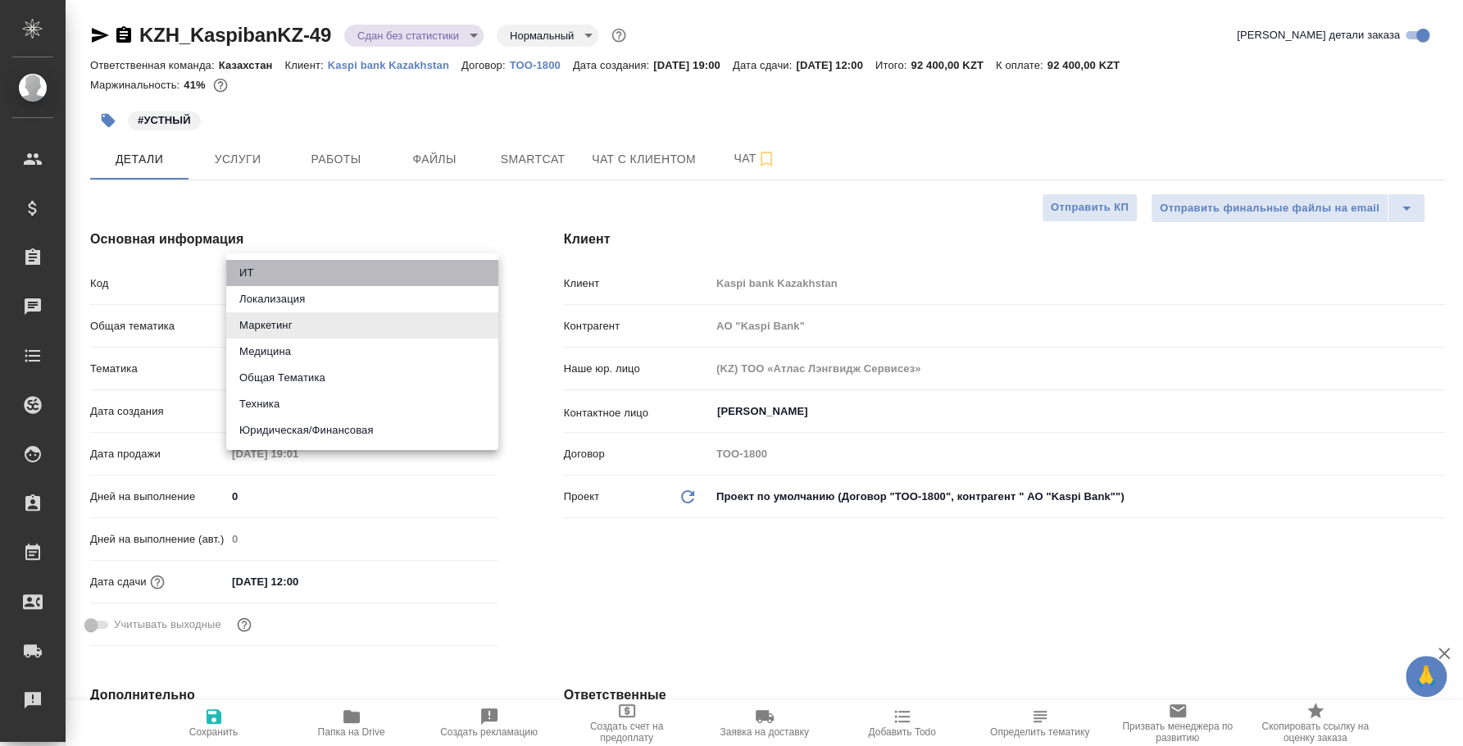
click at [305, 270] on li "ИТ" at bounding box center [362, 273] width 272 height 26
type input "it"
type input "АО "Kaspi Bank""
type textarea "x"
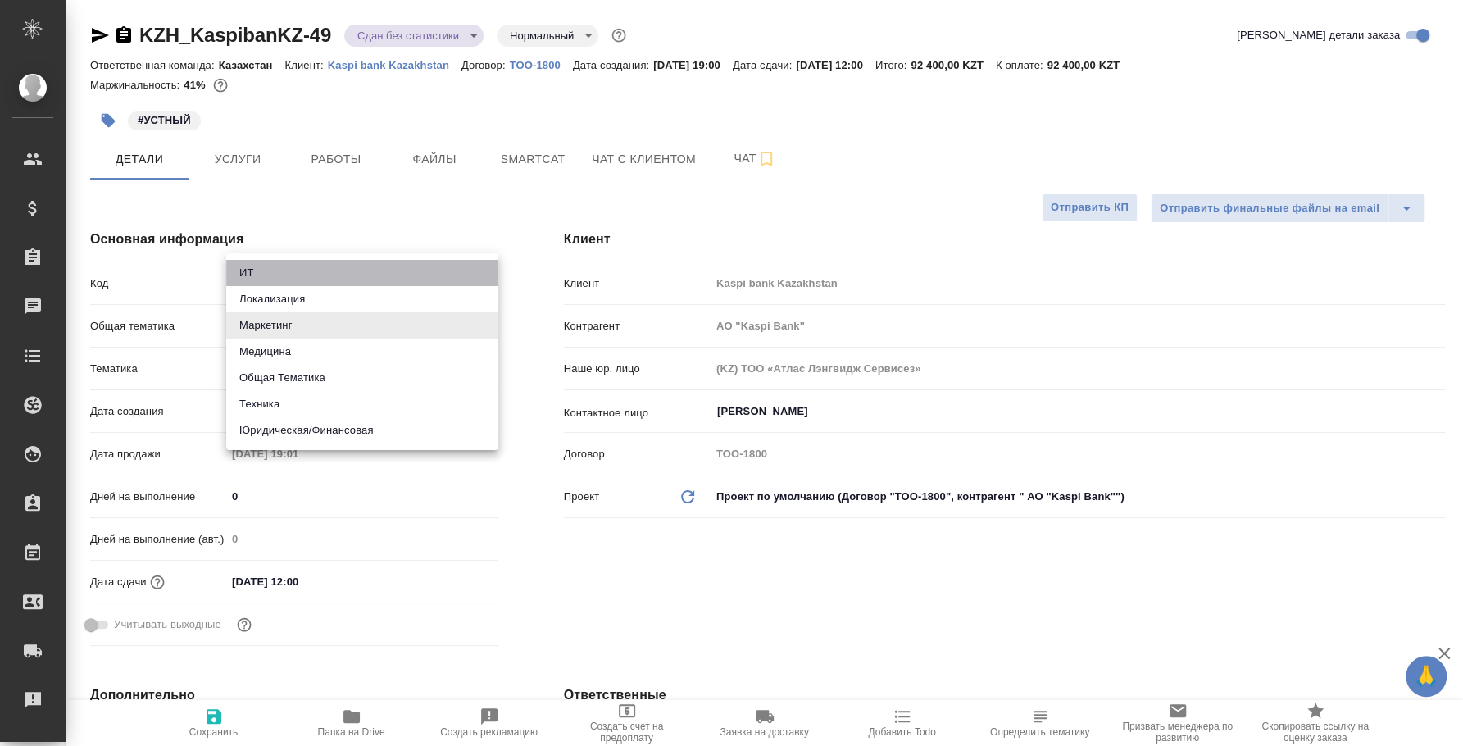
type textarea "x"
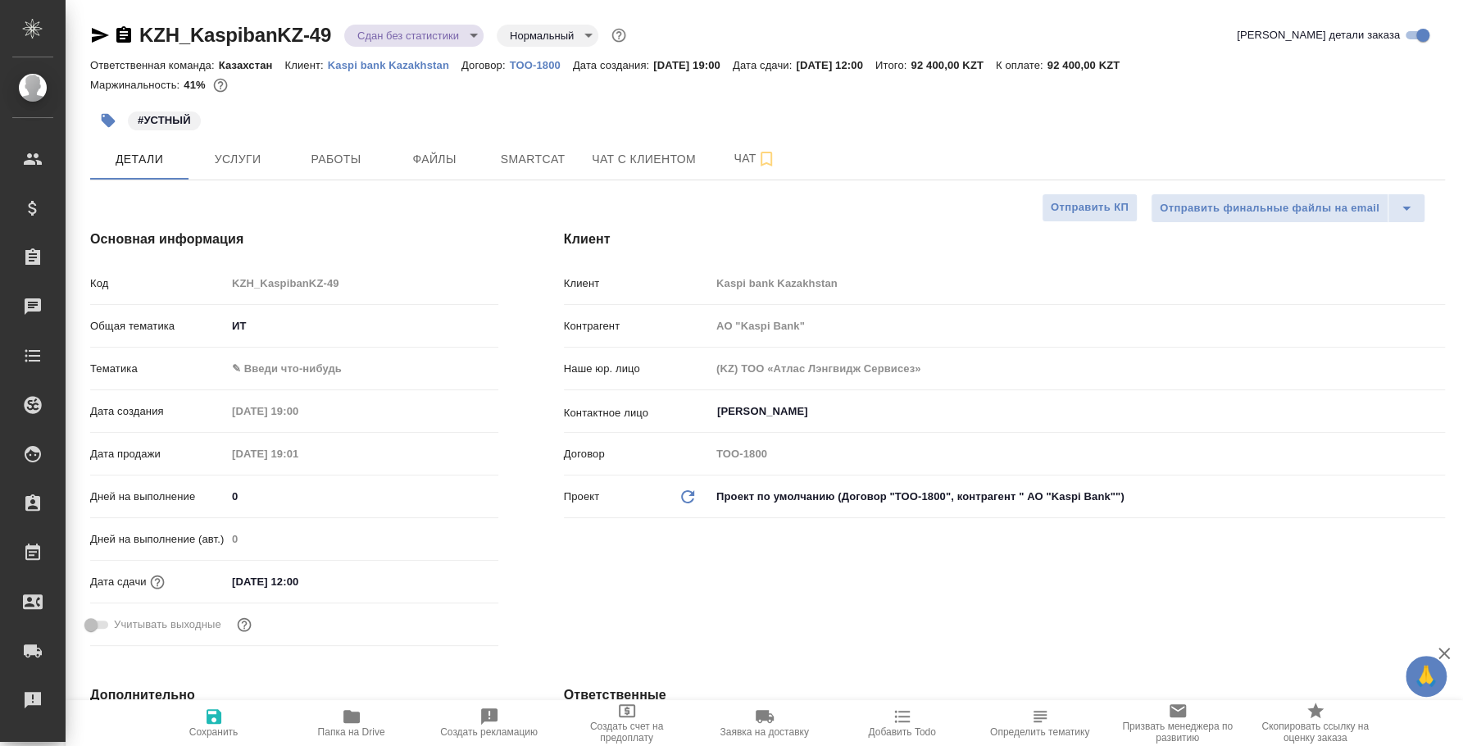
click at [302, 366] on body "🙏 .cls-1 fill:#fff; AWATERA Fedotova Irina Клиенты Спецификации Заказы 0 Чаты T…" at bounding box center [731, 373] width 1463 height 746
click at [300, 399] on li "ИТ + маркетинг" at bounding box center [362, 394] width 272 height 26
type input "АО "Kaspi Bank""
type textarea "x"
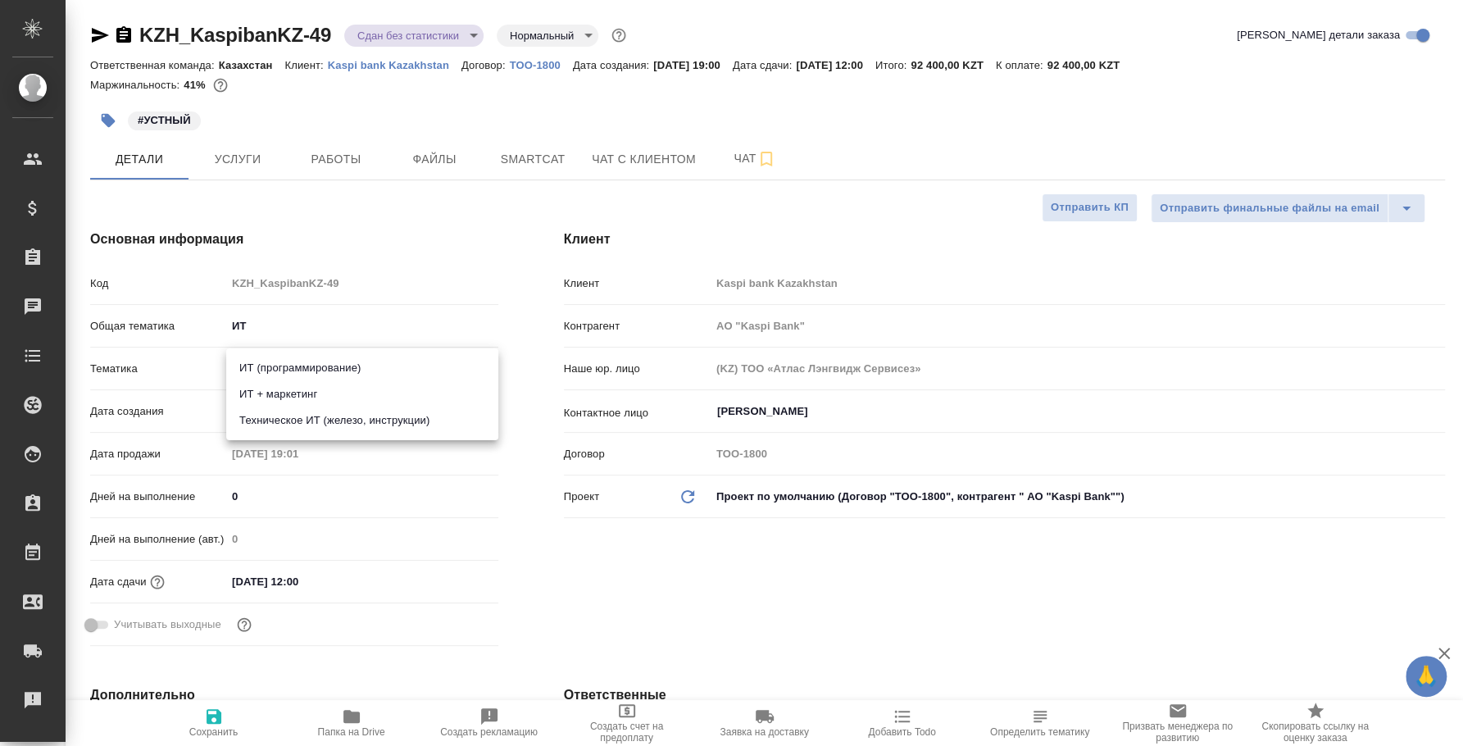
type textarea "x"
type input "5a8b8b956a9677013d343e51"
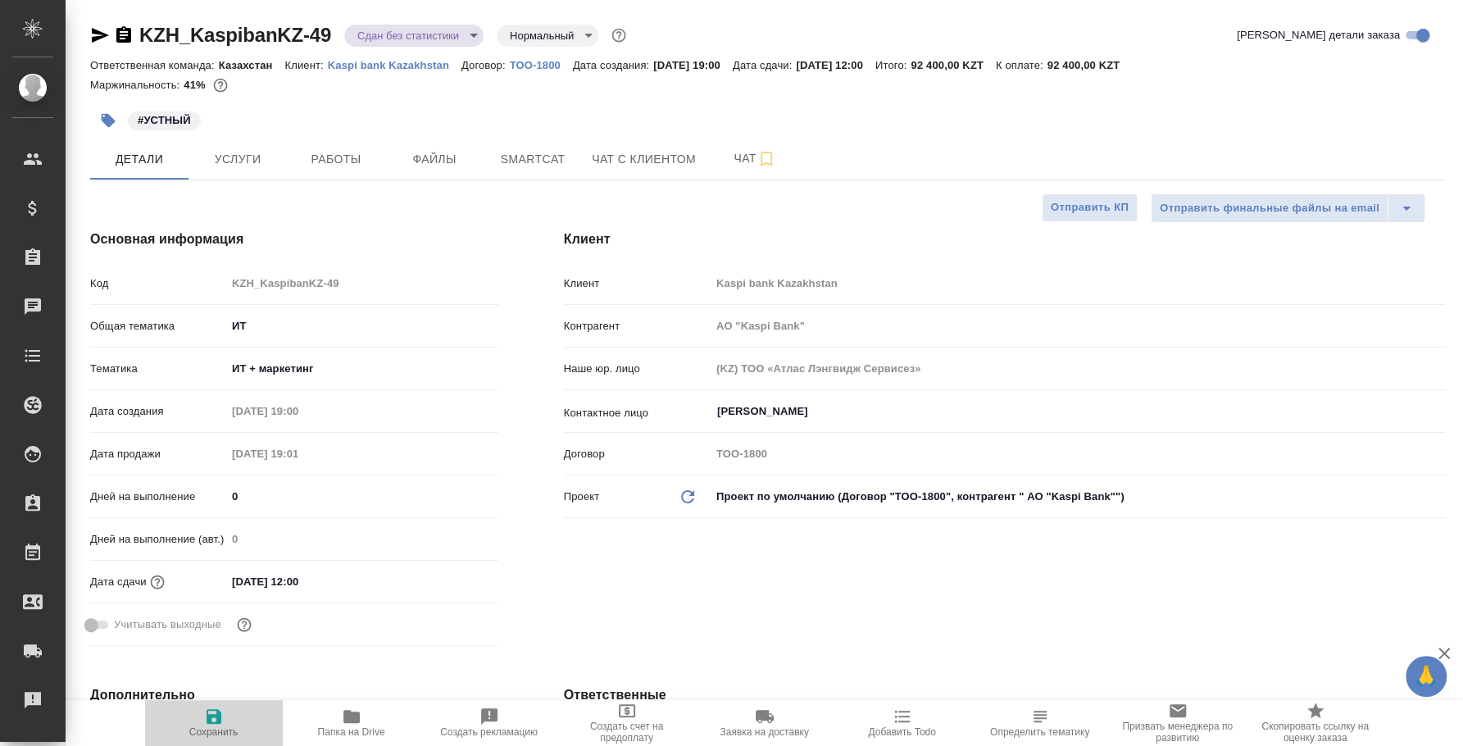
click at [234, 727] on span "Сохранить" at bounding box center [213, 731] width 49 height 11
type input "АО "Kaspi Bank""
type textarea "x"
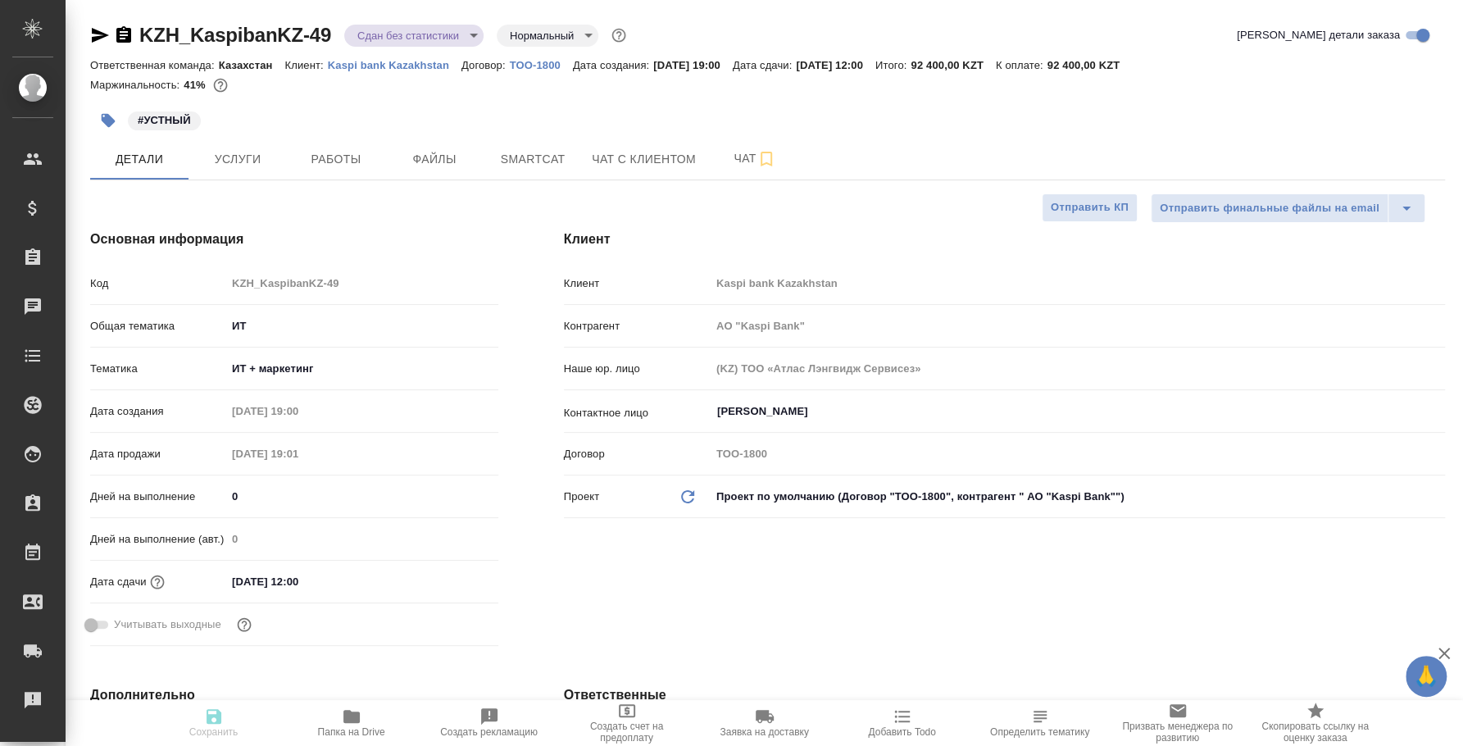
type input "АО "Kaspi Bank""
type textarea "x"
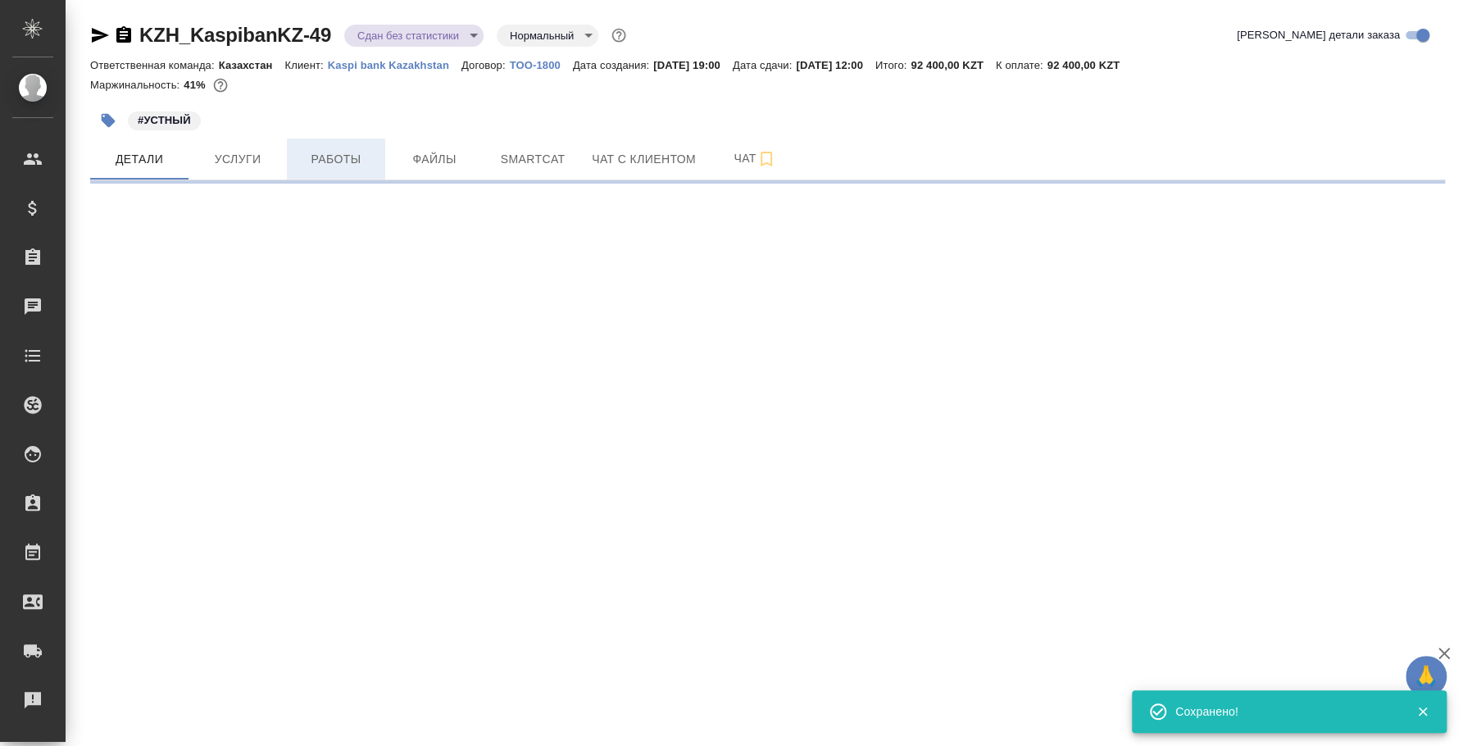
select select "RU"
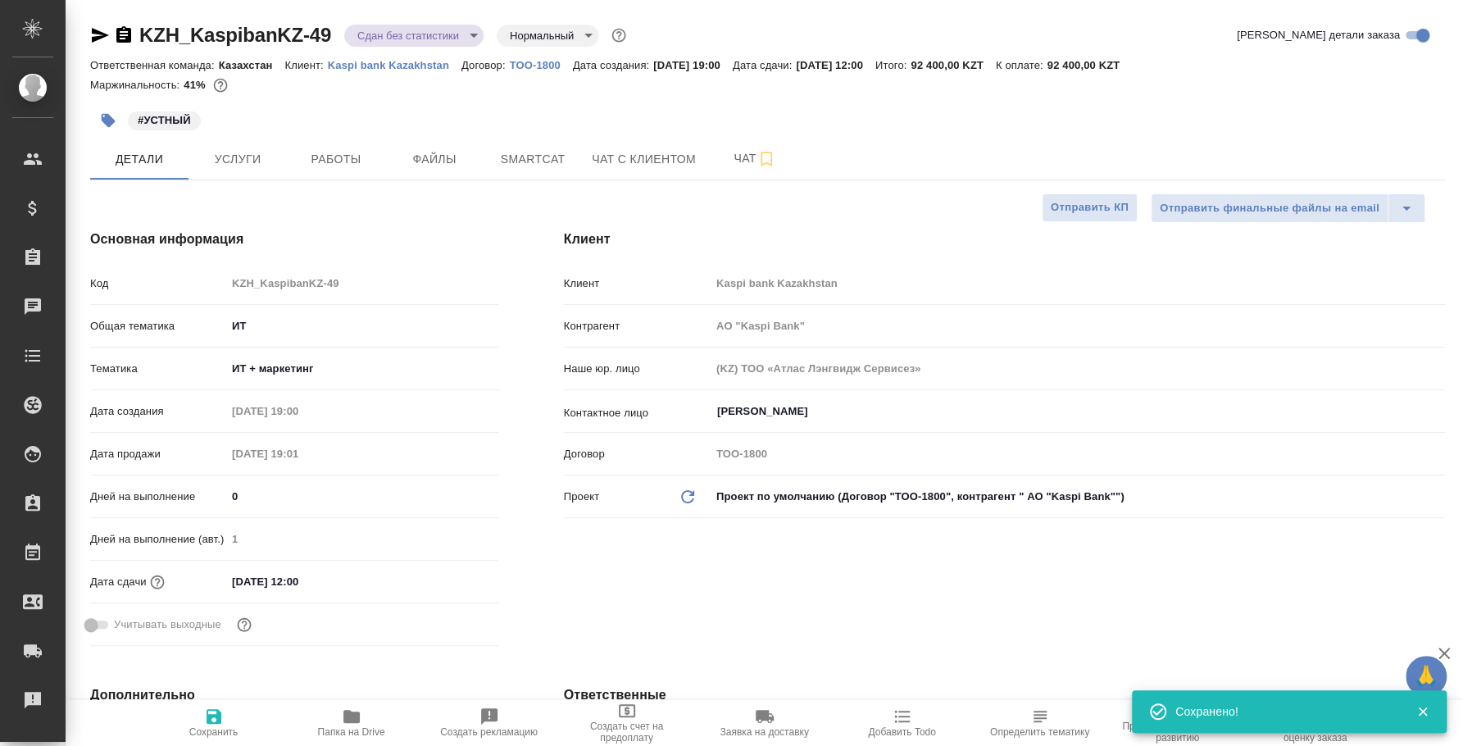
type textarea "x"
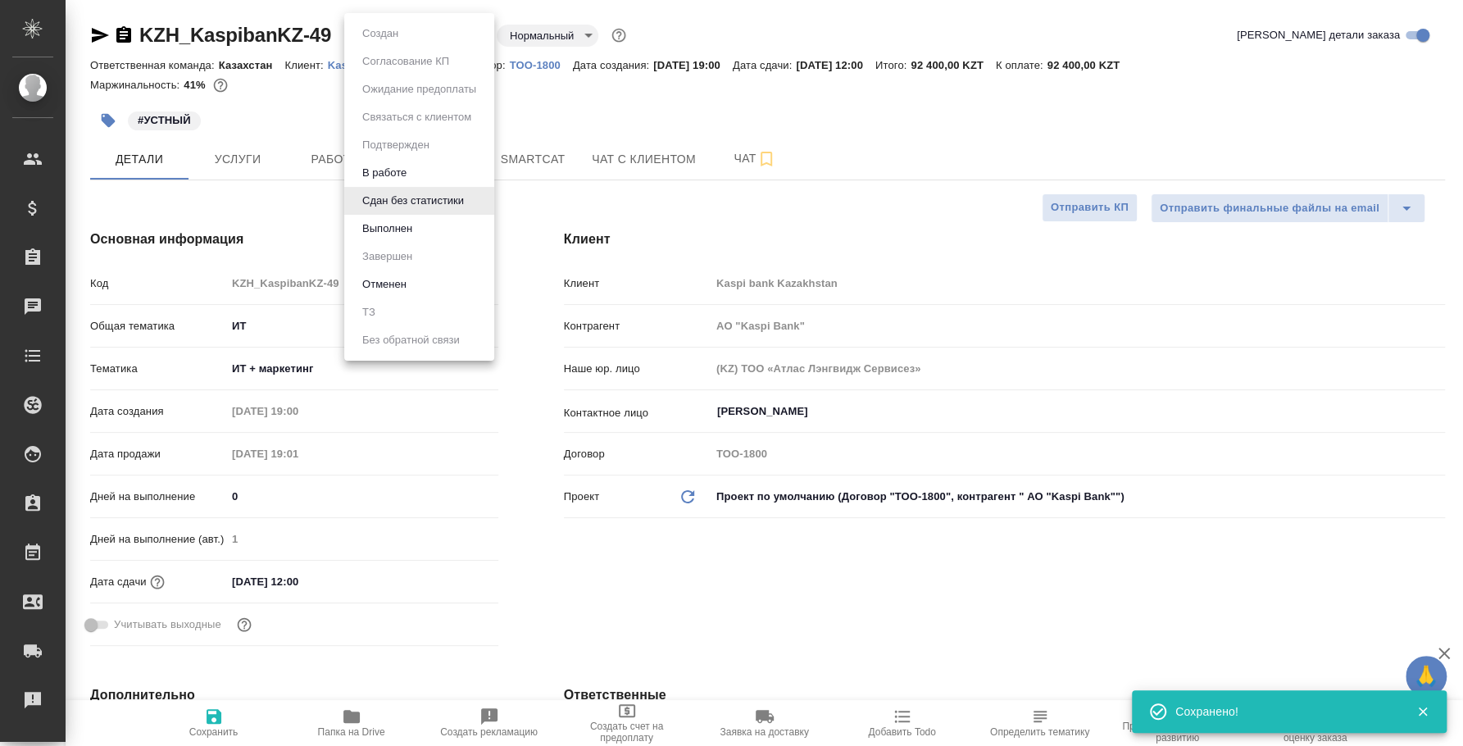
click at [438, 37] on body "🙏 .cls-1 fill:#fff; AWATERA Fedotova Irina Клиенты Спецификации Заказы 0 Чаты T…" at bounding box center [731, 373] width 1463 height 746
click at [422, 231] on li "Выполнен" at bounding box center [419, 229] width 150 height 28
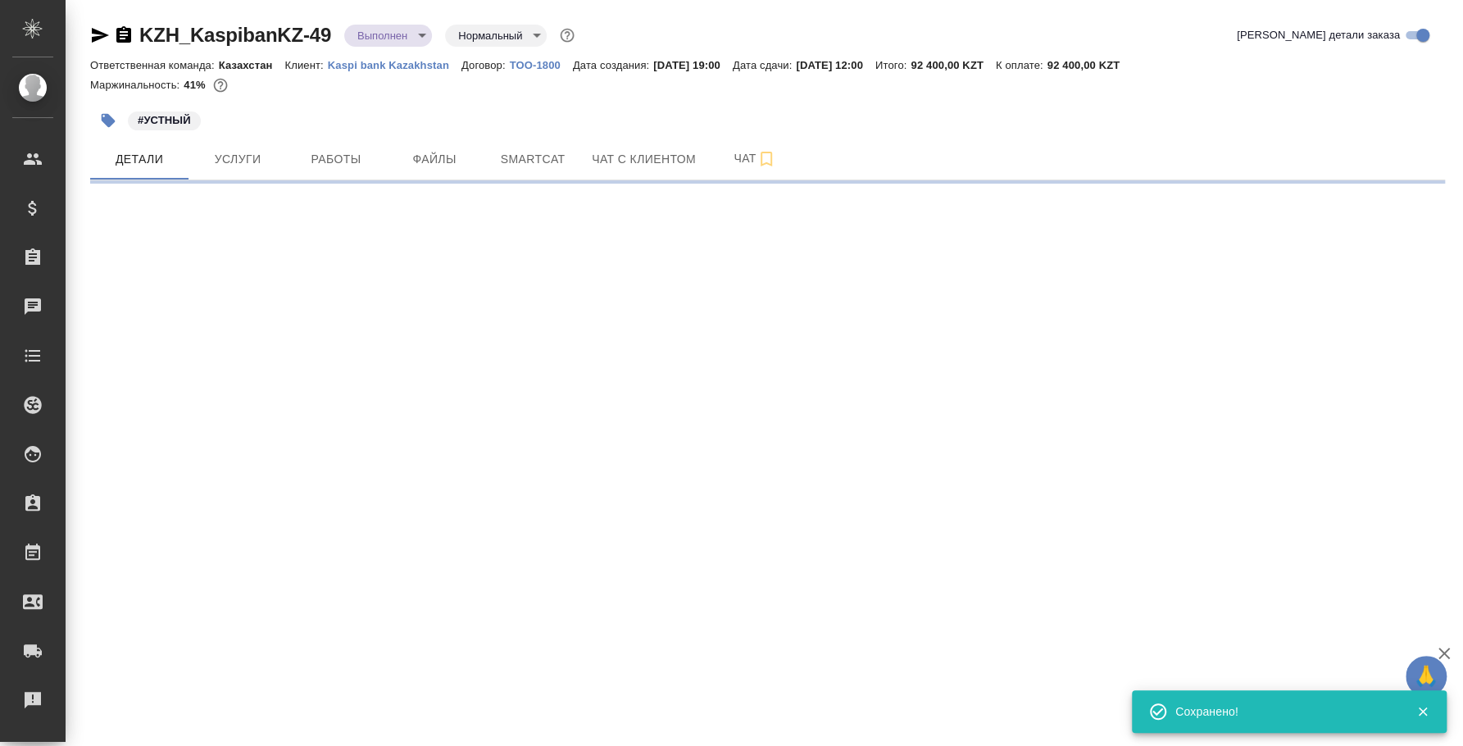
select select "RU"
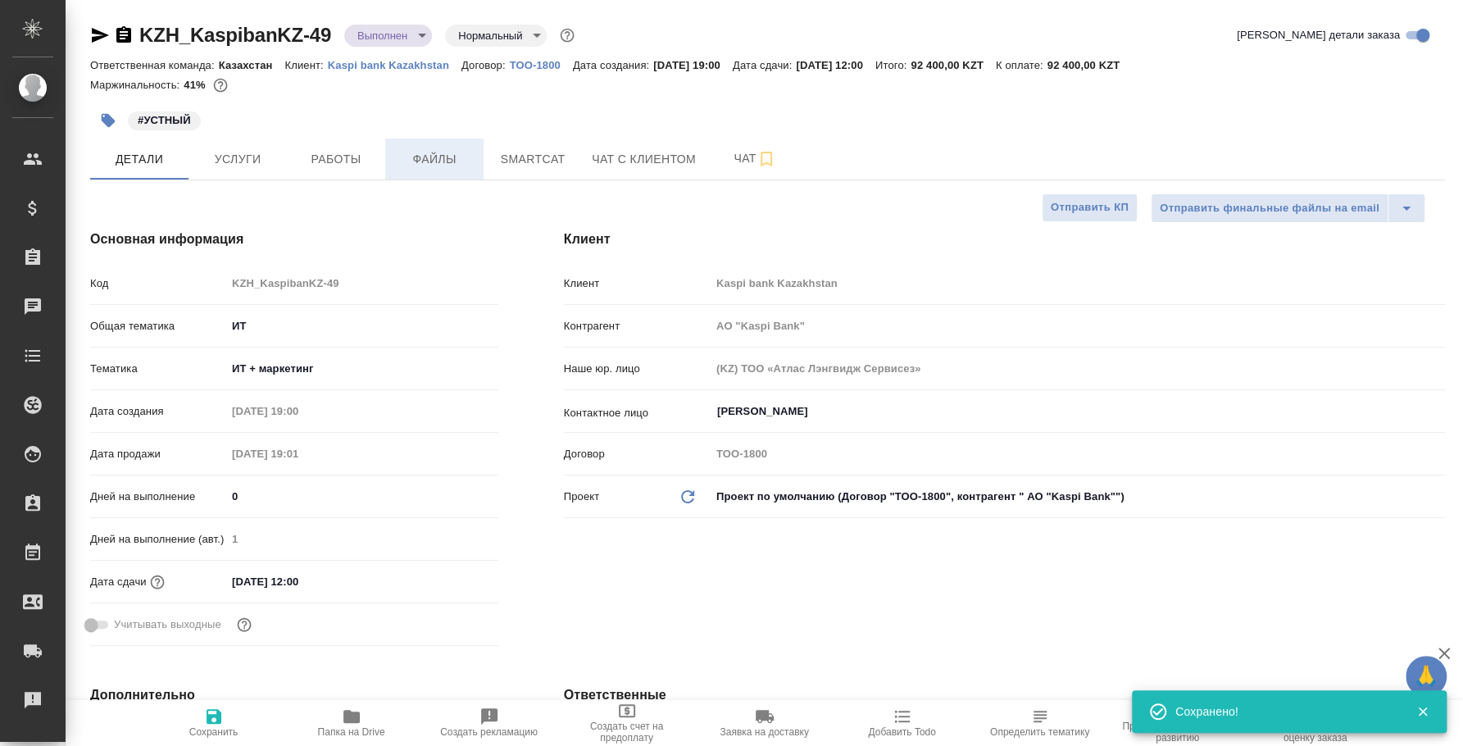
type textarea "x"
click at [351, 155] on span "Работы" at bounding box center [336, 159] width 79 height 20
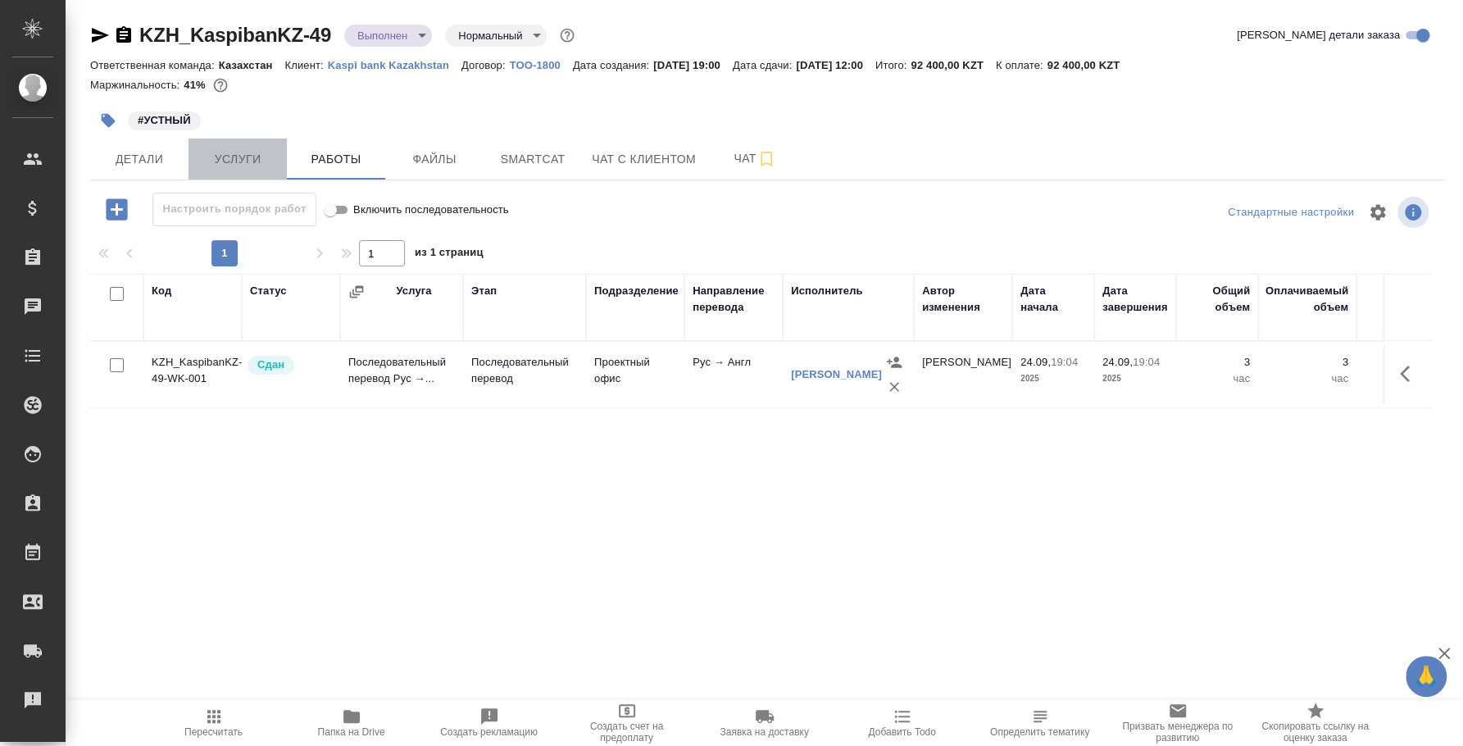
click at [241, 154] on span "Услуги" at bounding box center [237, 159] width 79 height 20
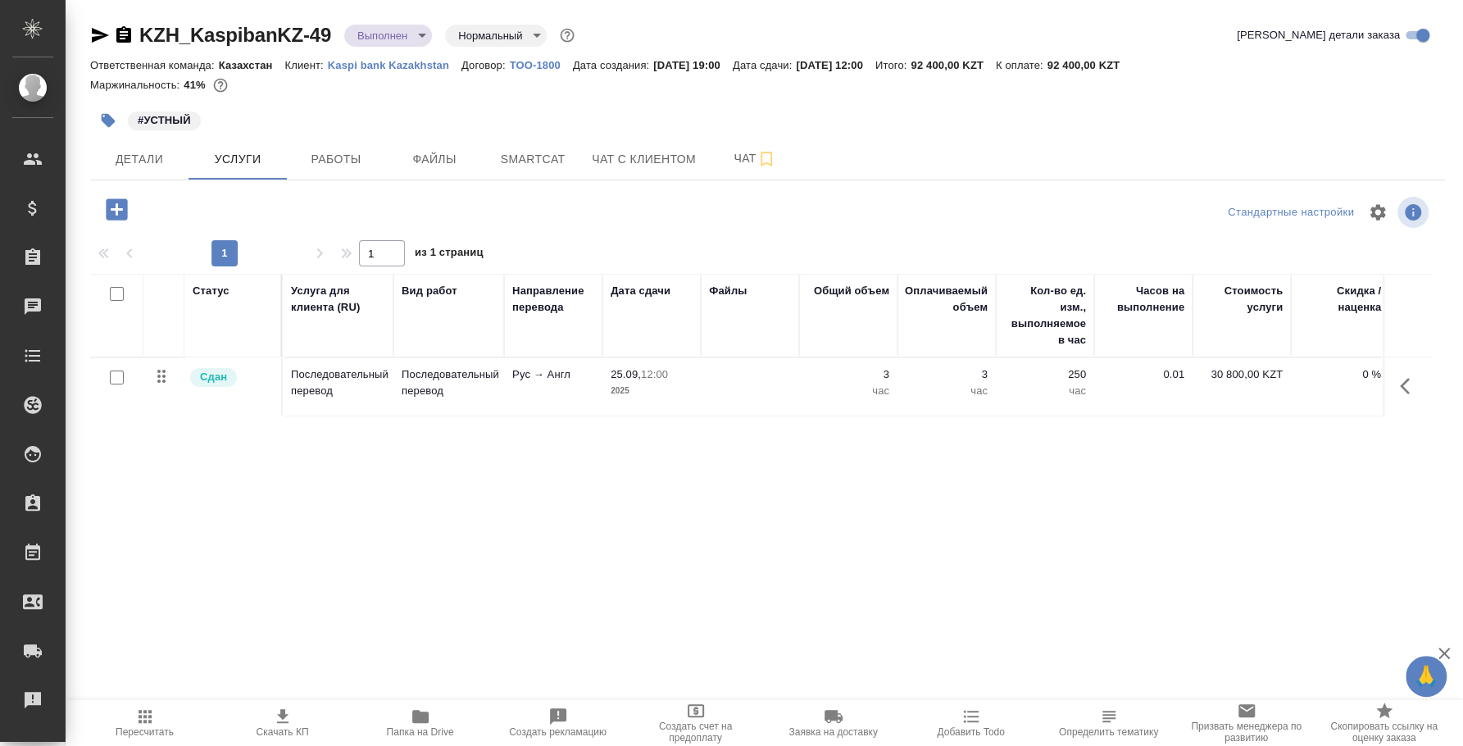
scroll to position [0, 203]
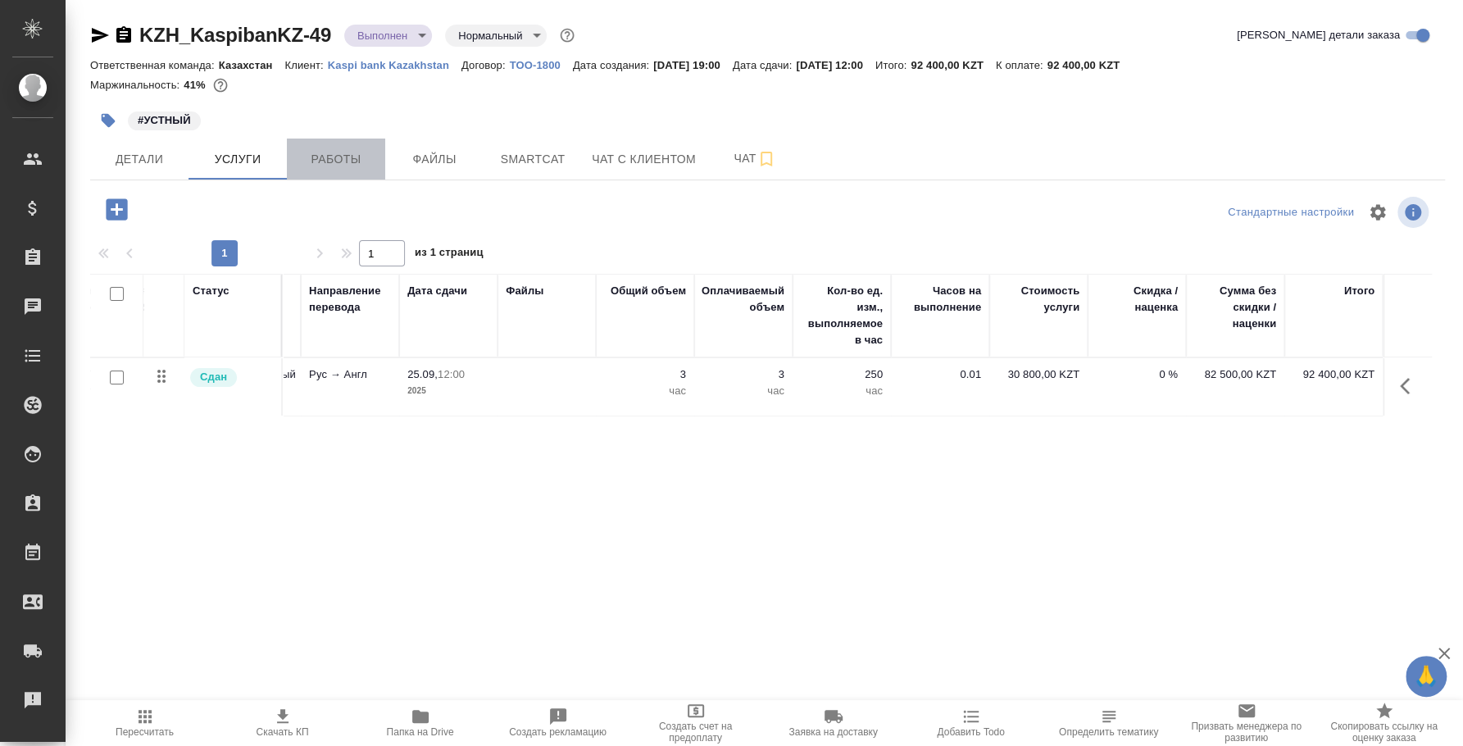
click at [336, 156] on span "Работы" at bounding box center [336, 159] width 79 height 20
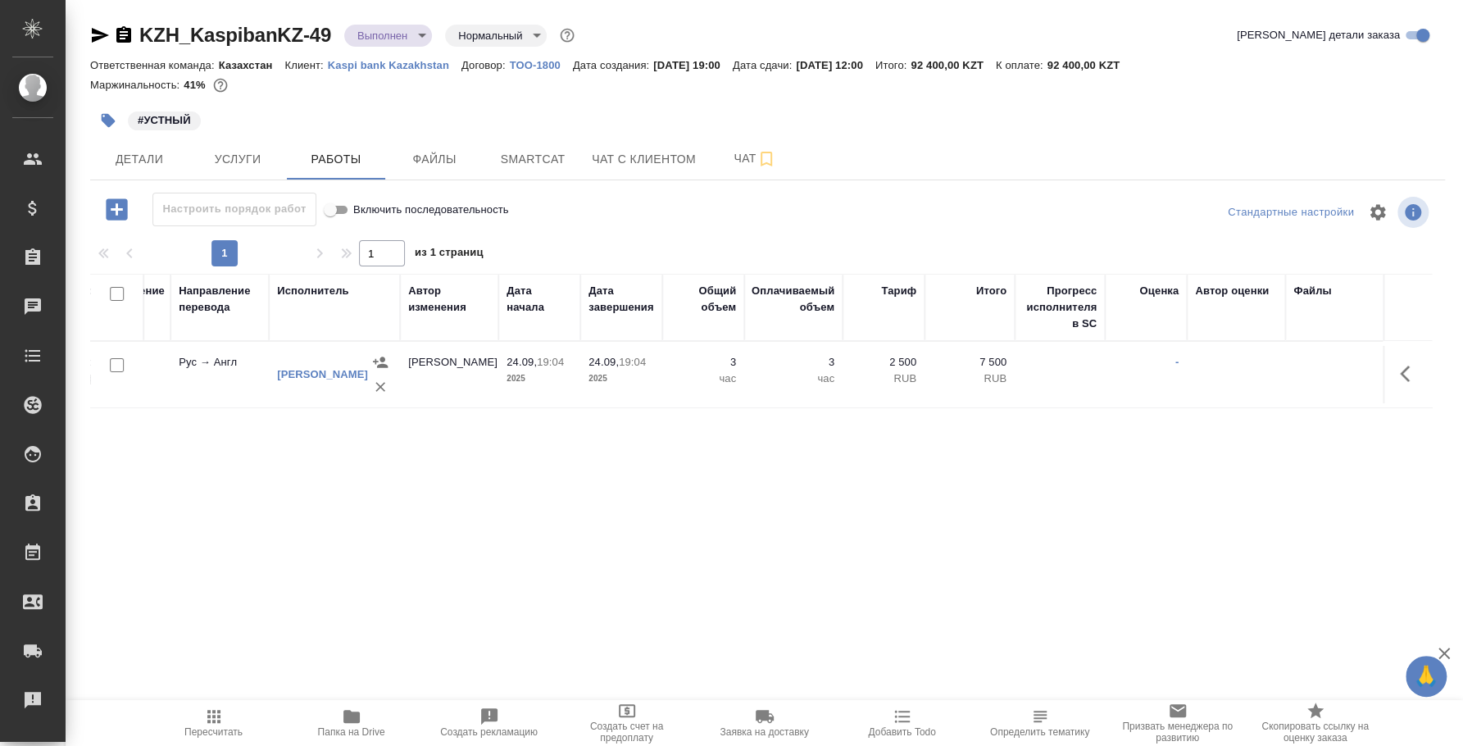
scroll to position [0, 289]
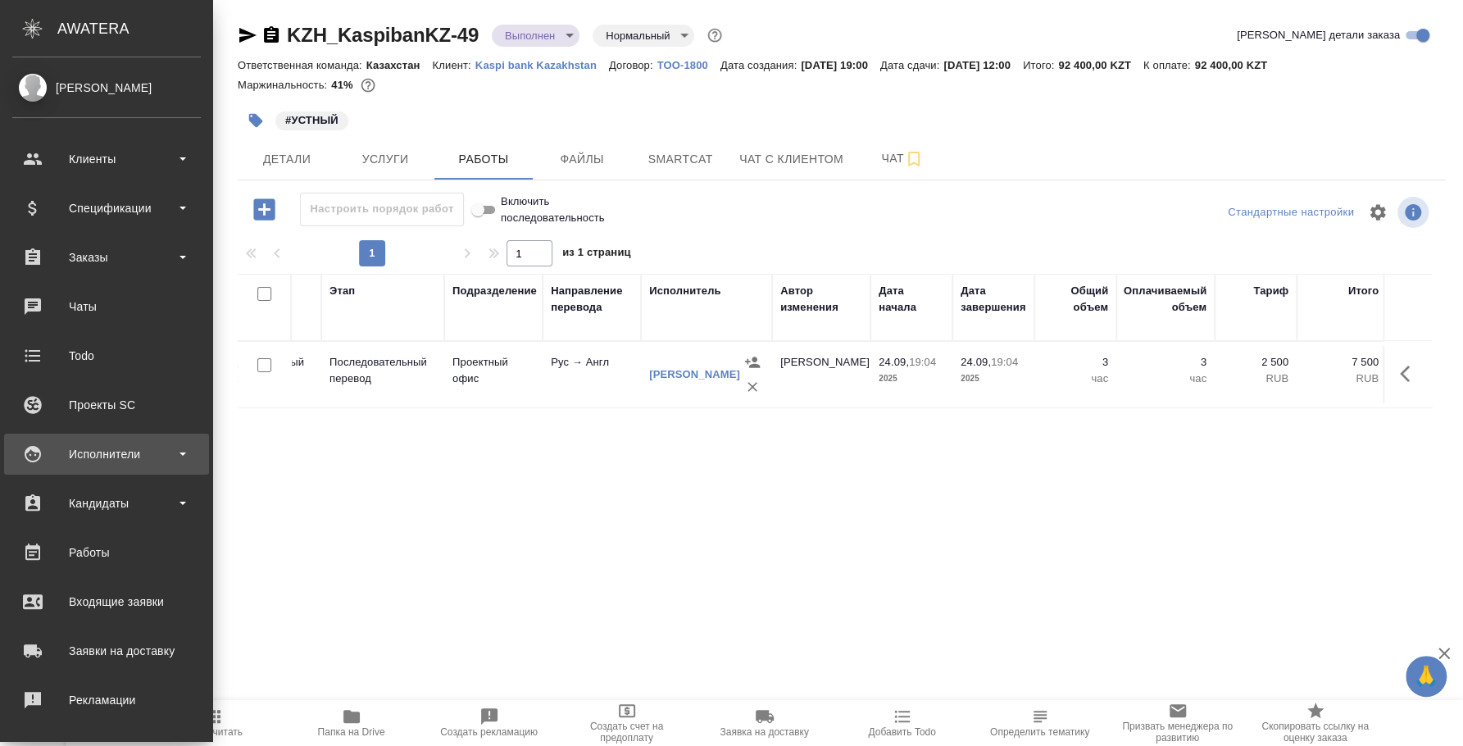
click at [99, 450] on div "Исполнители" at bounding box center [106, 454] width 189 height 25
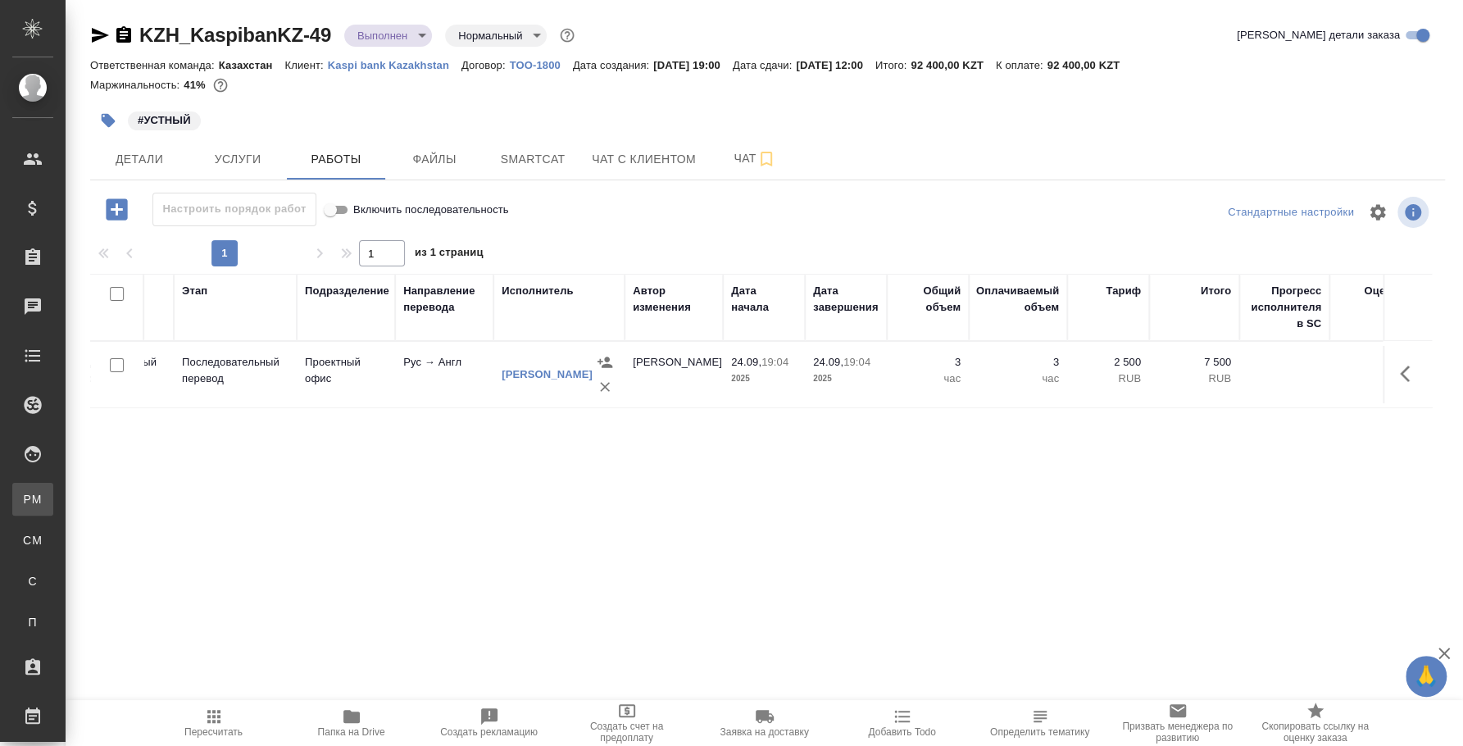
click at [25, 491] on div "Для PM/LQA" at bounding box center [12, 499] width 25 height 16
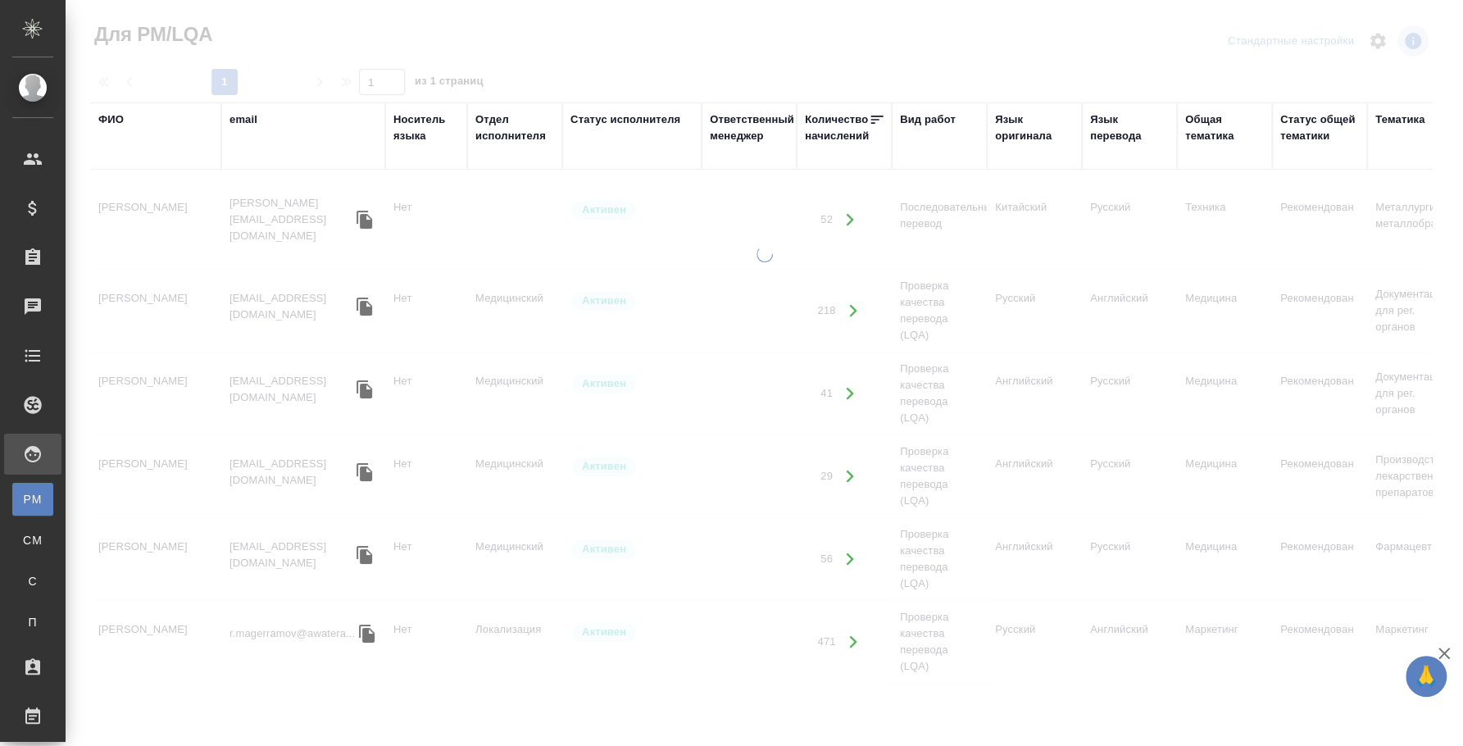
click at [1015, 136] on div "Язык оригинала" at bounding box center [1034, 127] width 79 height 33
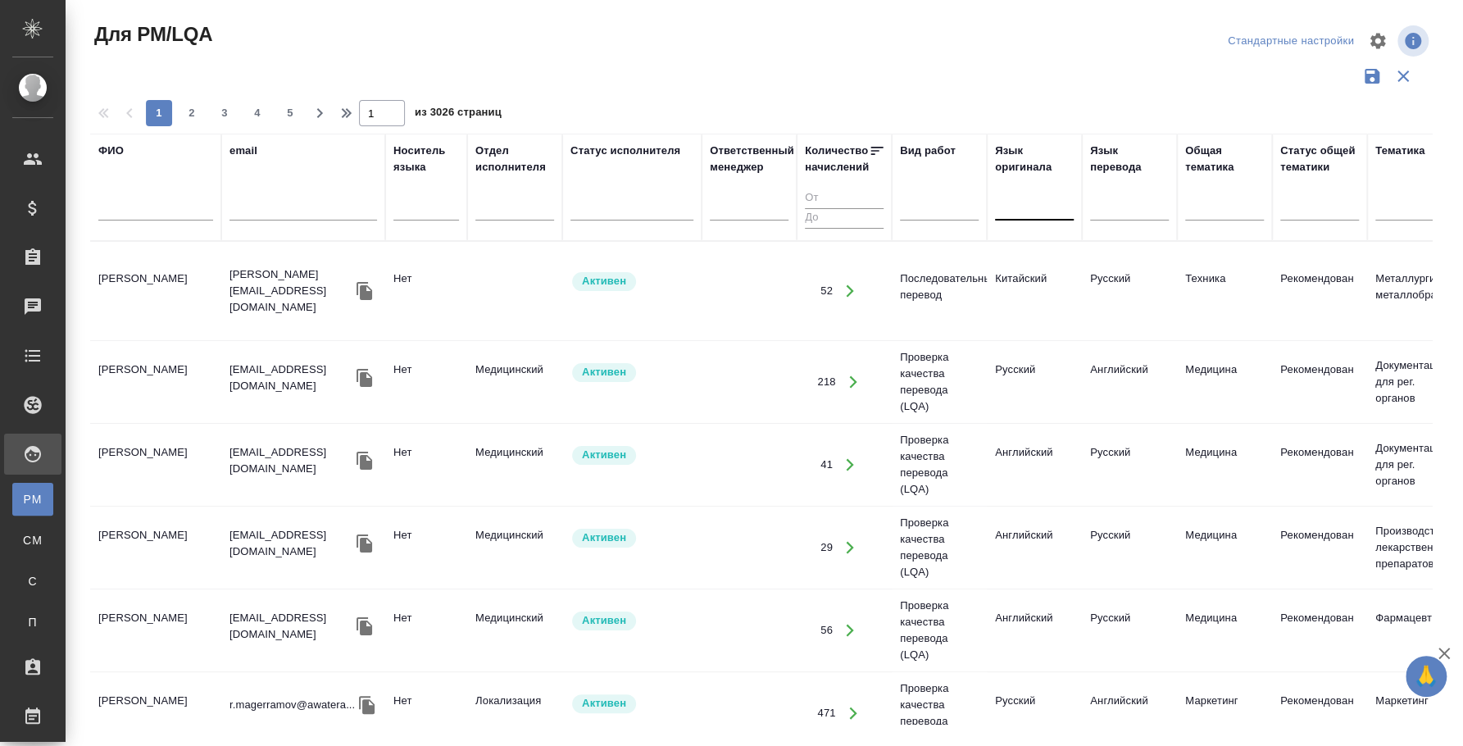
click at [1025, 206] on div at bounding box center [1034, 205] width 79 height 24
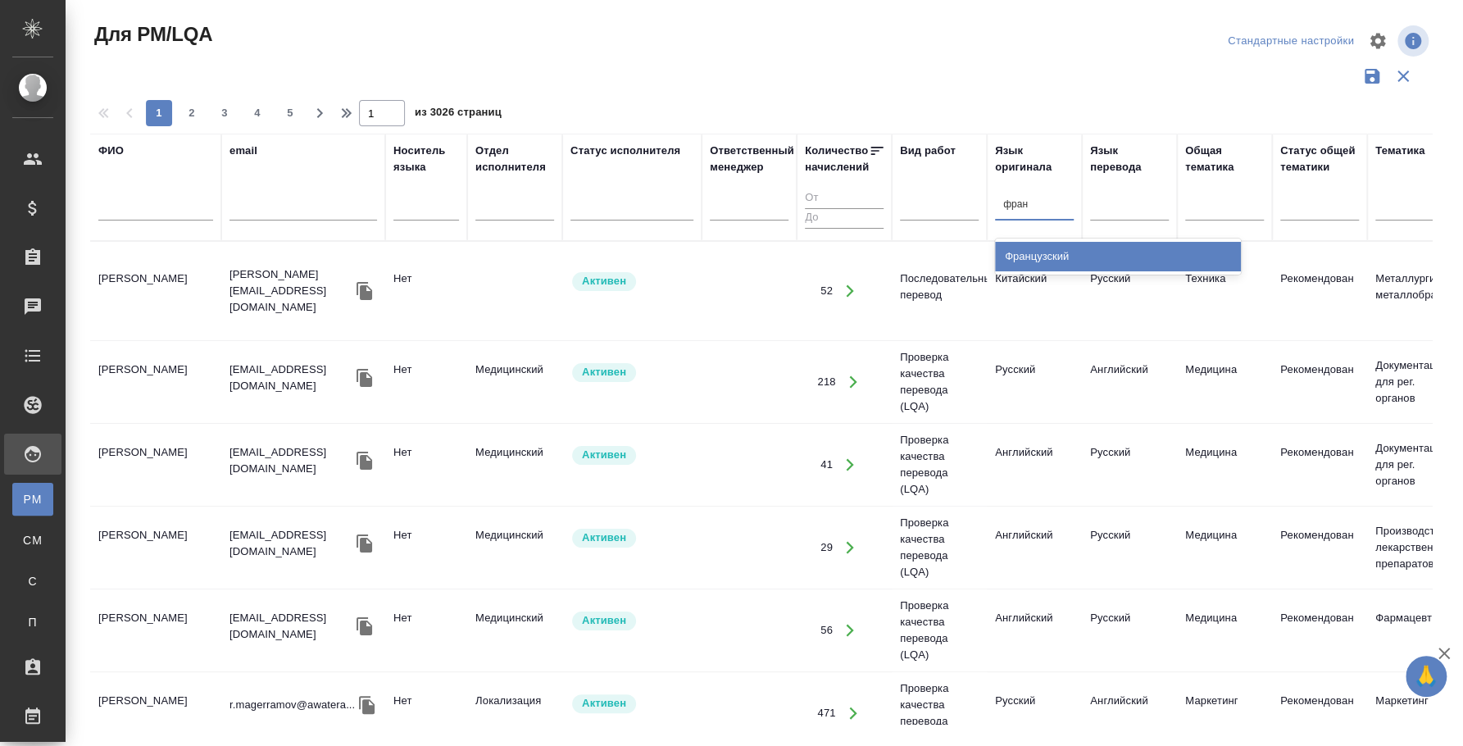
type input "франц"
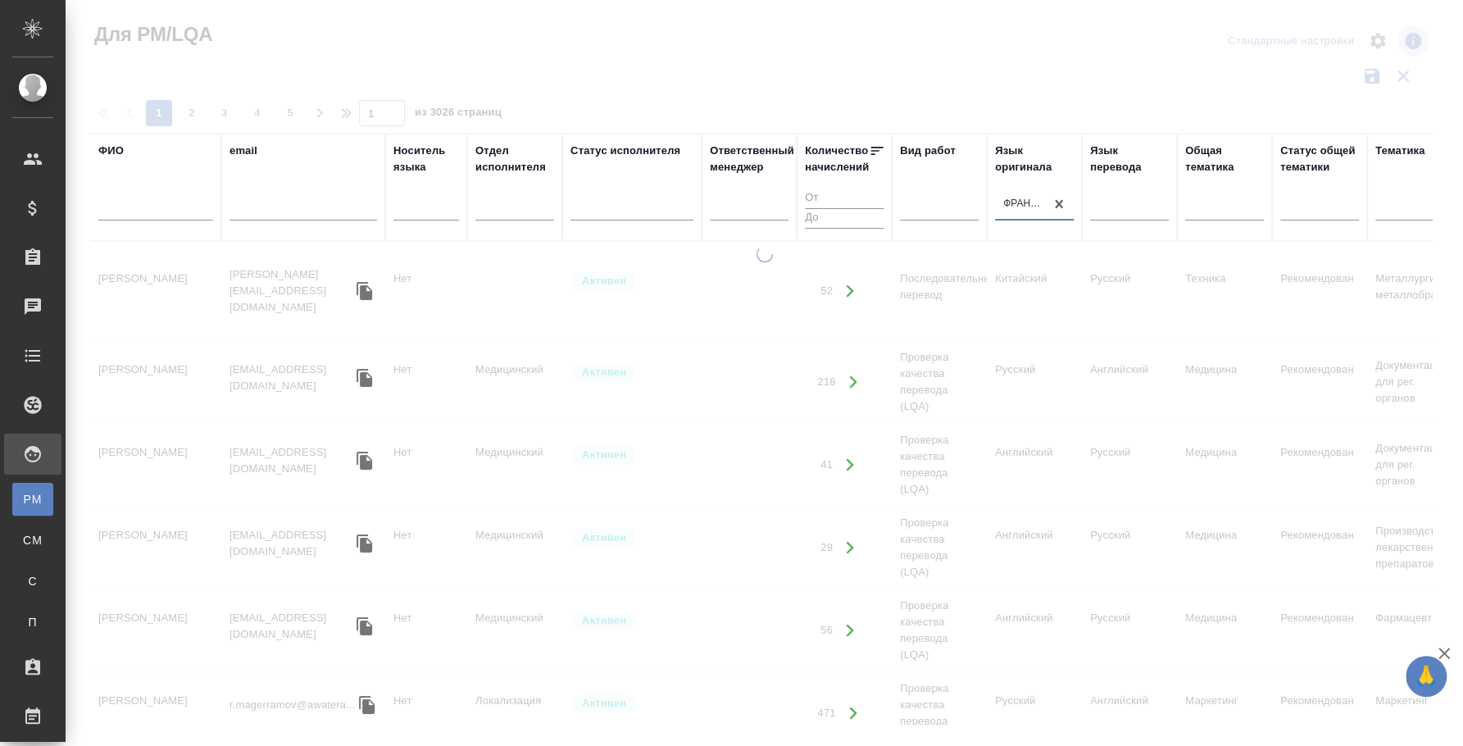
click at [175, 203] on input "text" at bounding box center [155, 210] width 115 height 20
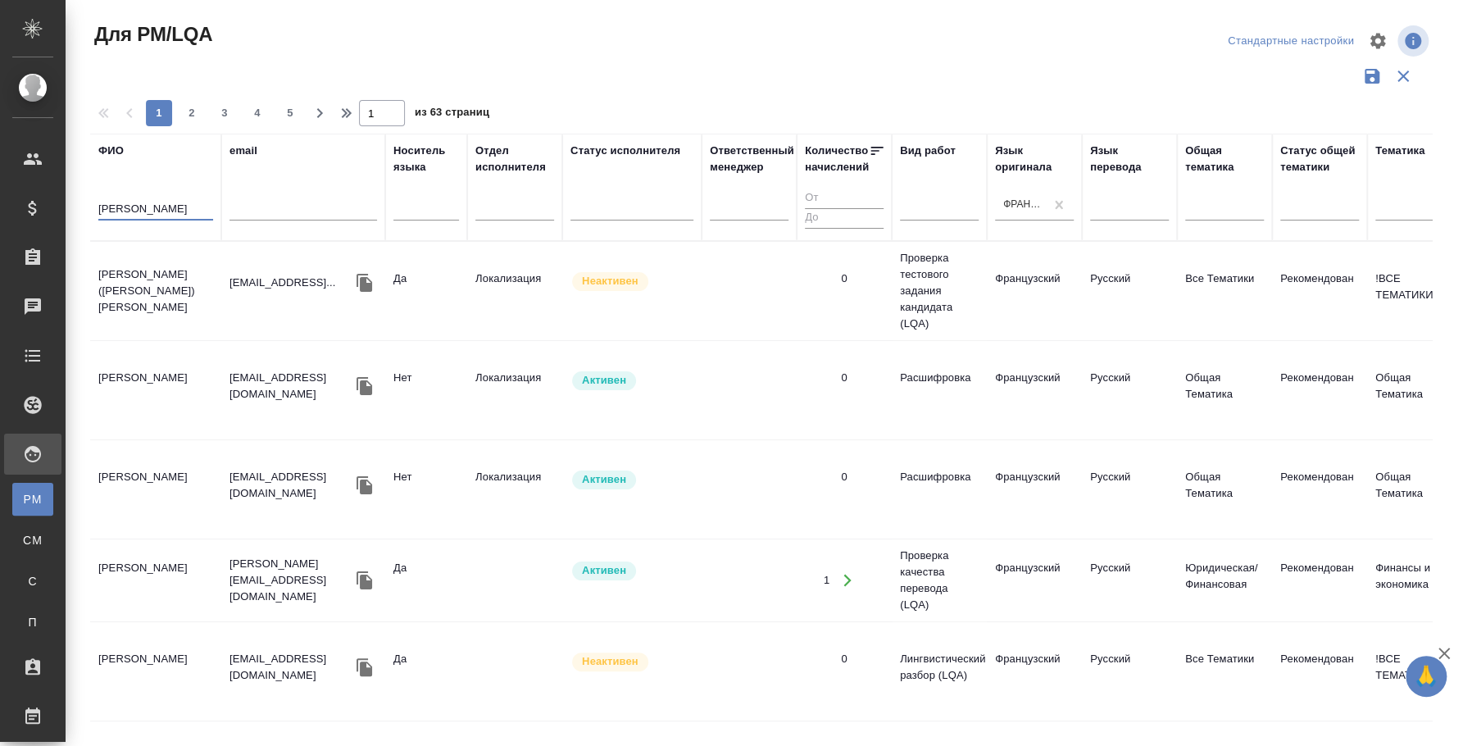
type input "елена"
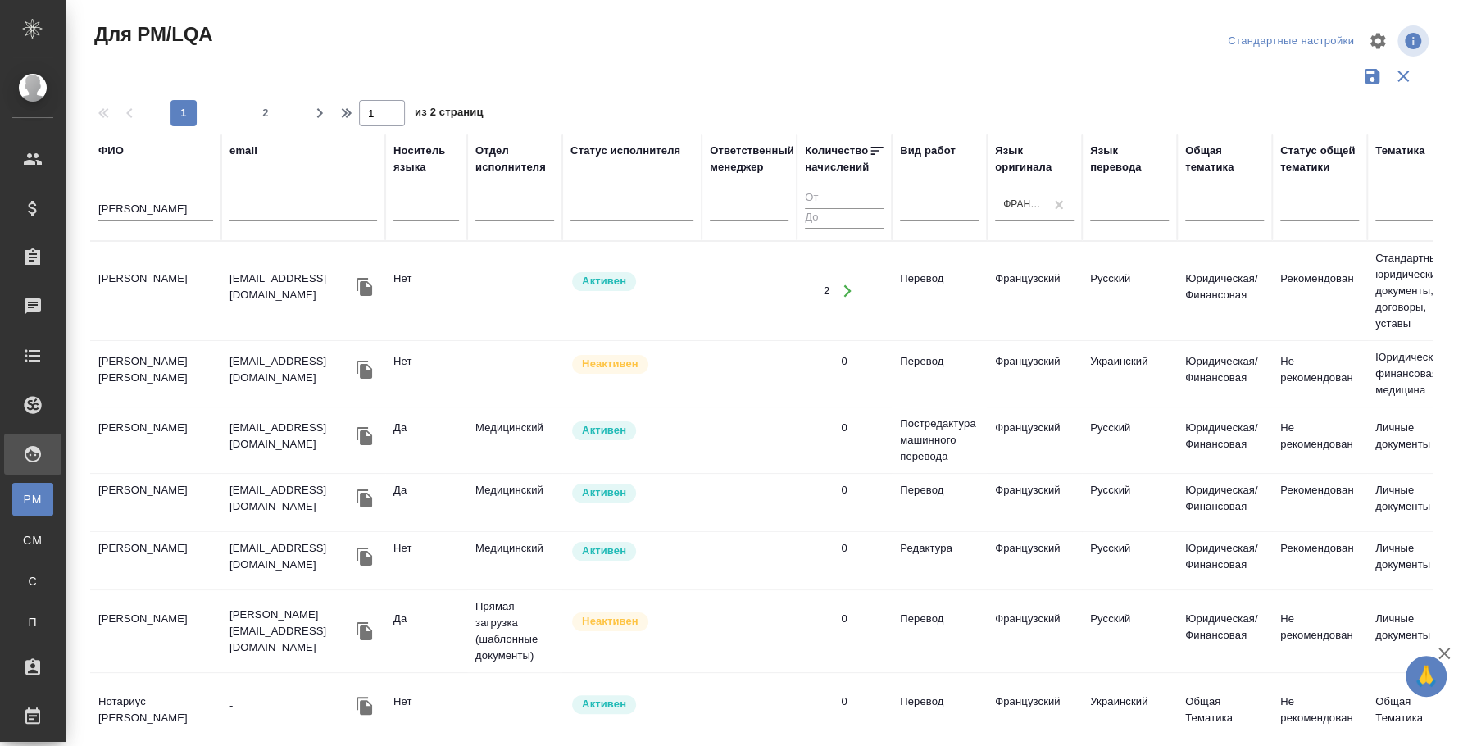
click at [155, 500] on td "Матвеева Елена" at bounding box center [155, 502] width 131 height 57
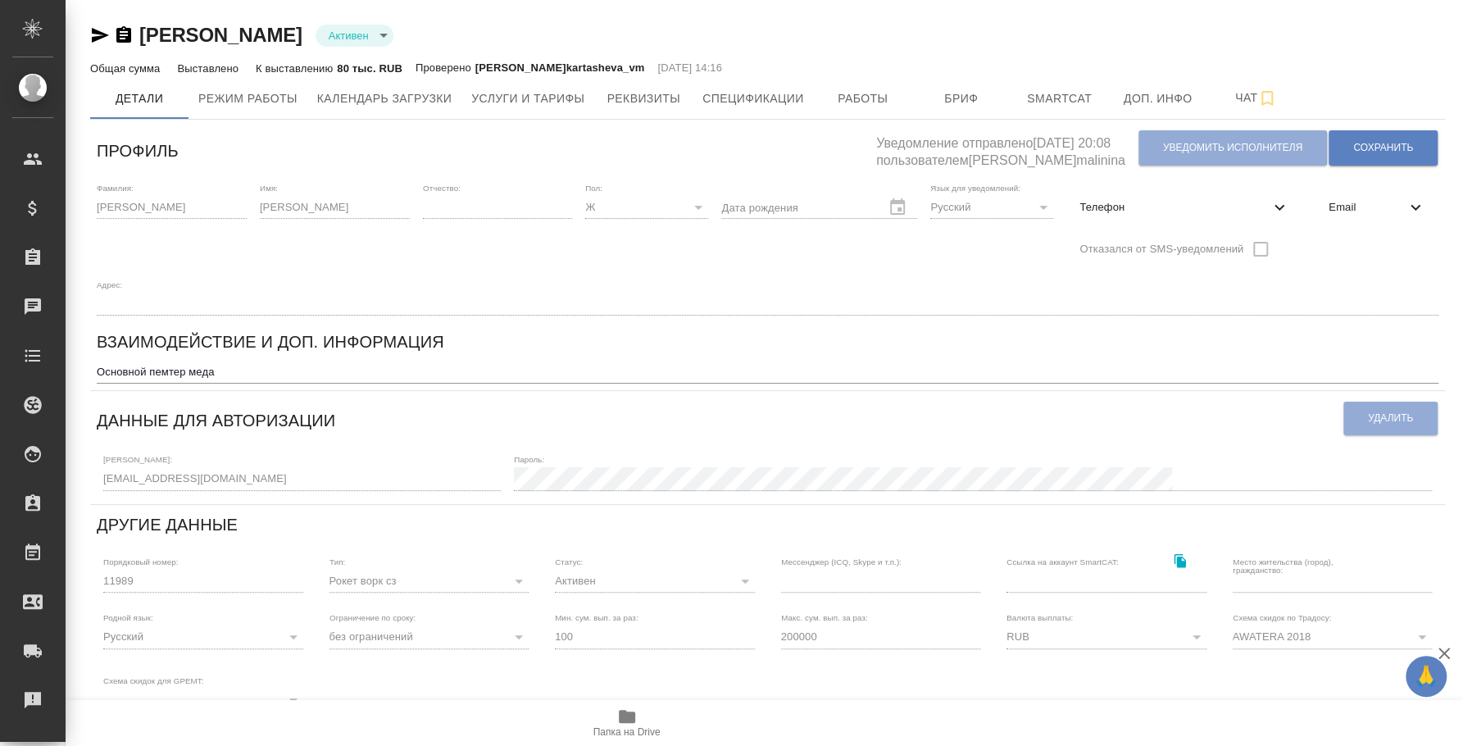
scroll to position [204, 0]
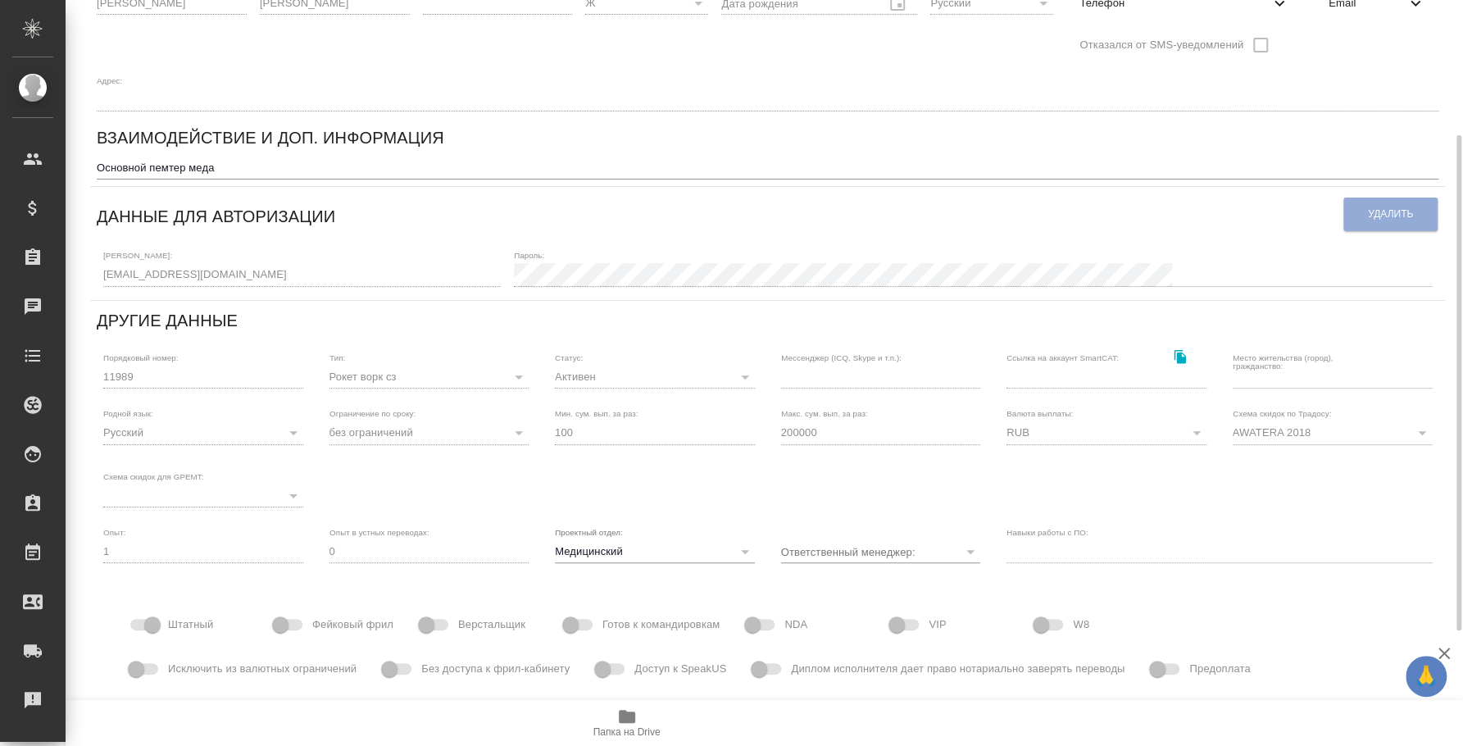
click at [604, 715] on span "Папка на Drive" at bounding box center [627, 722] width 118 height 31
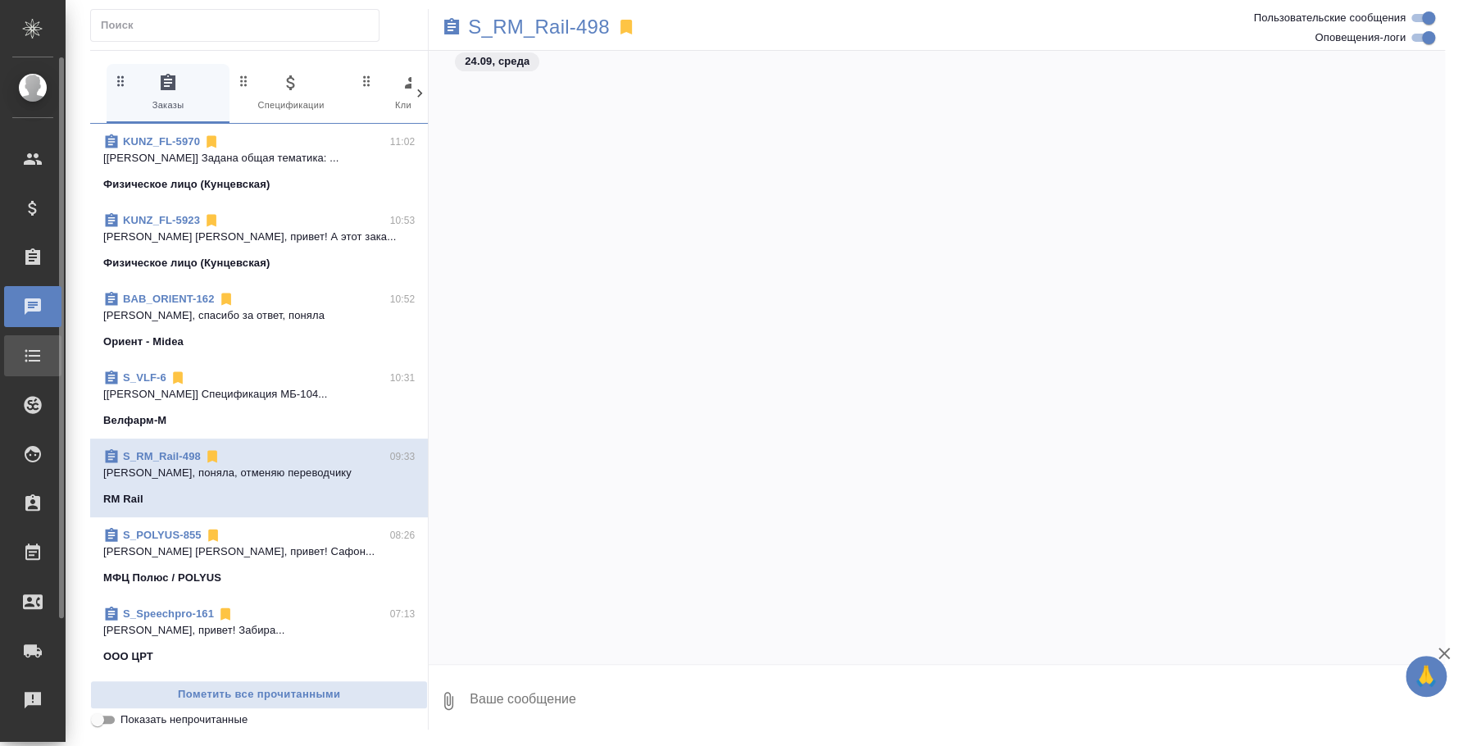
scroll to position [4633, 0]
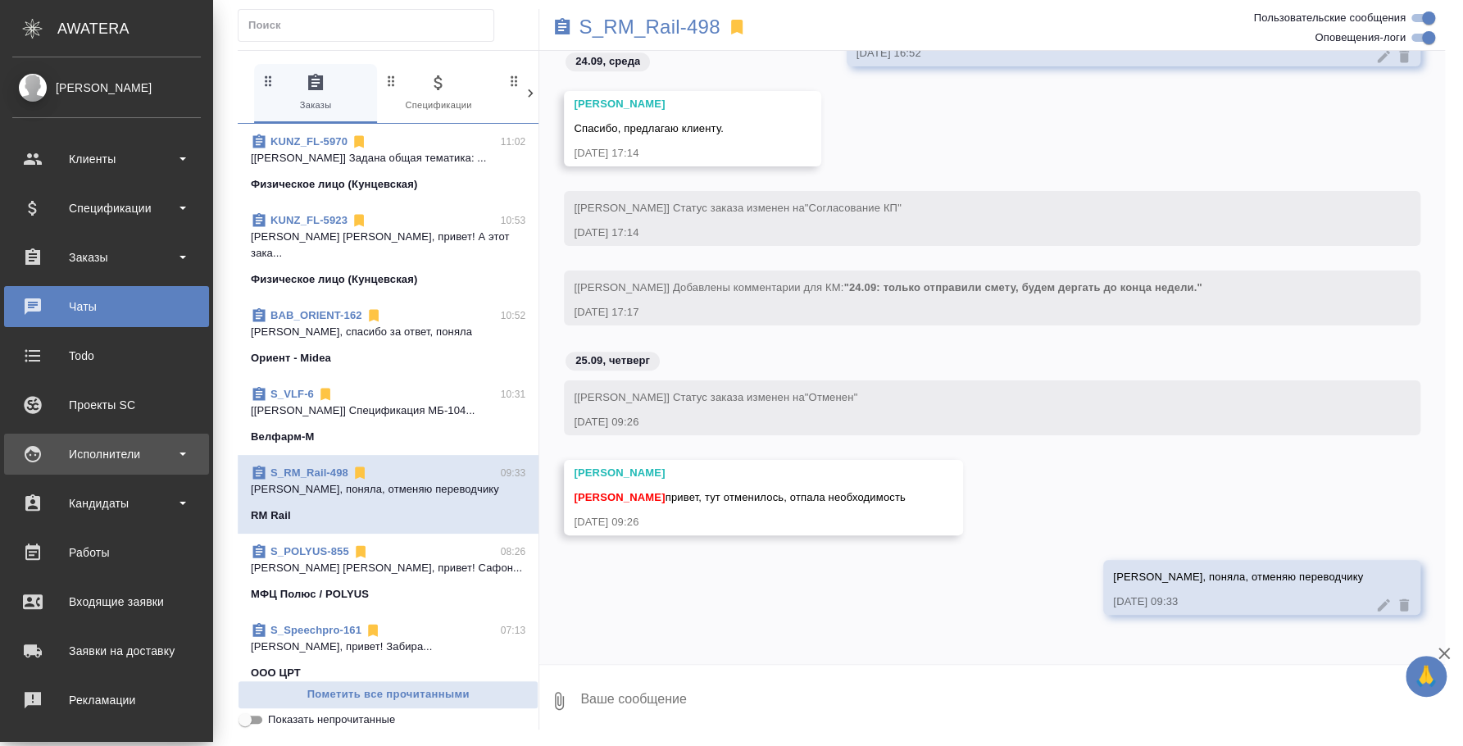
click at [101, 466] on div "Исполнители" at bounding box center [106, 454] width 205 height 41
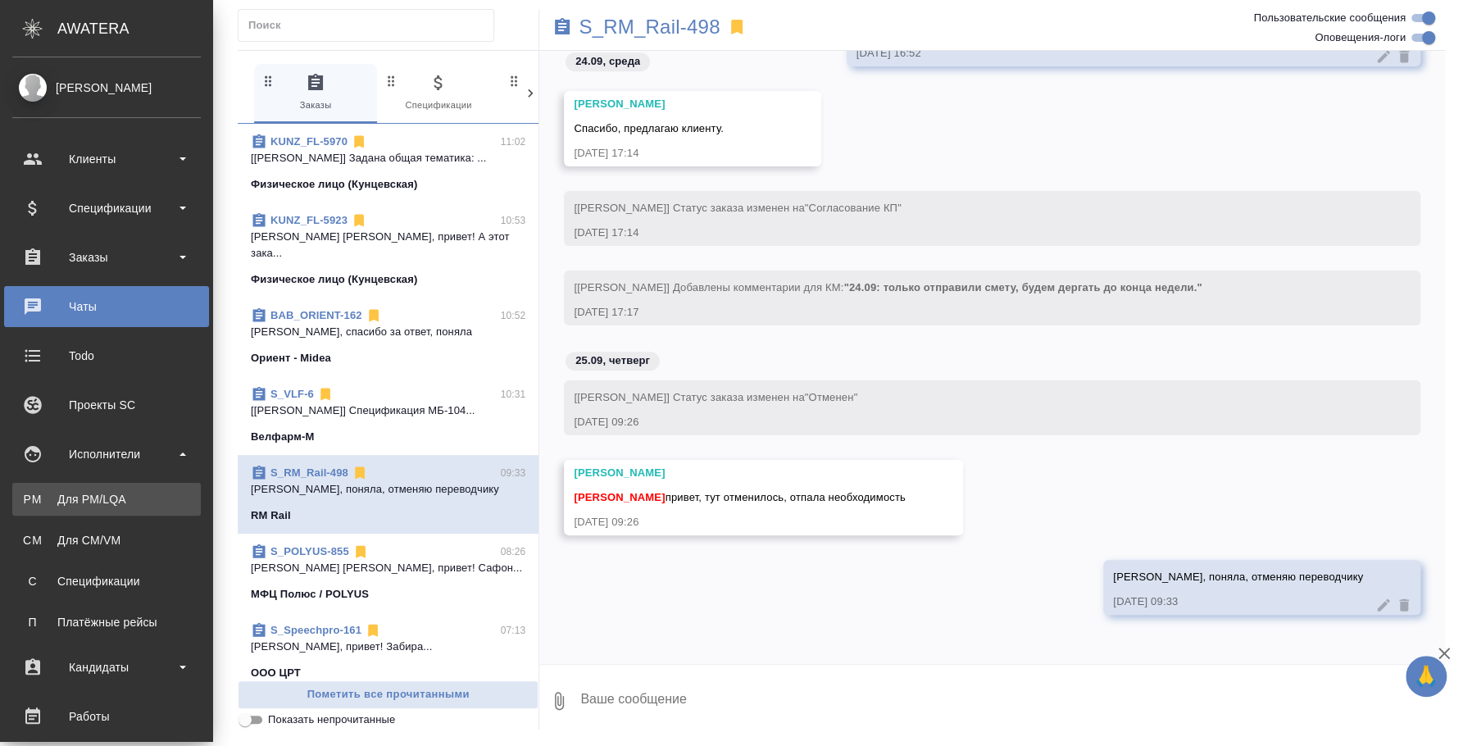
click at [107, 498] on div "Для PM/LQA" at bounding box center [106, 499] width 172 height 16
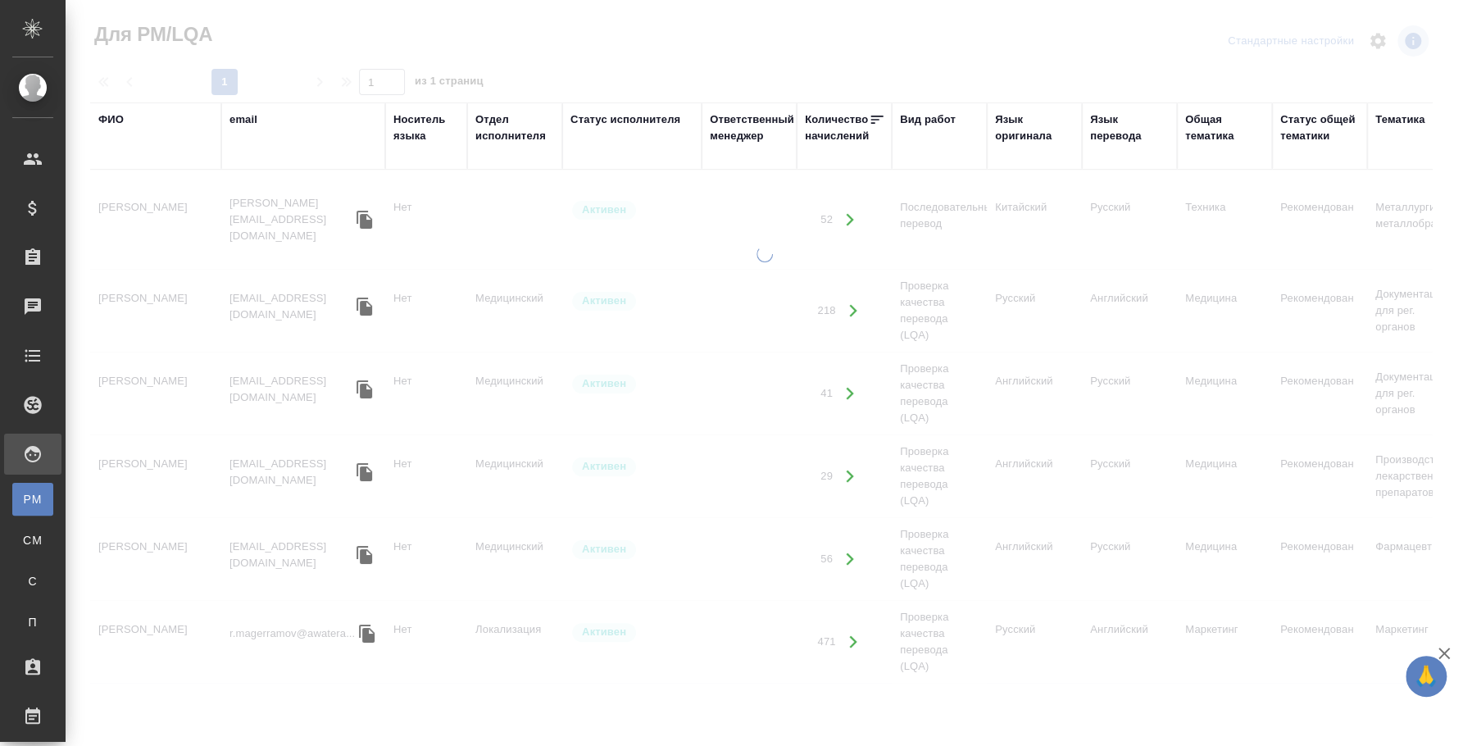
click at [110, 116] on div "ФИО" at bounding box center [110, 119] width 25 height 16
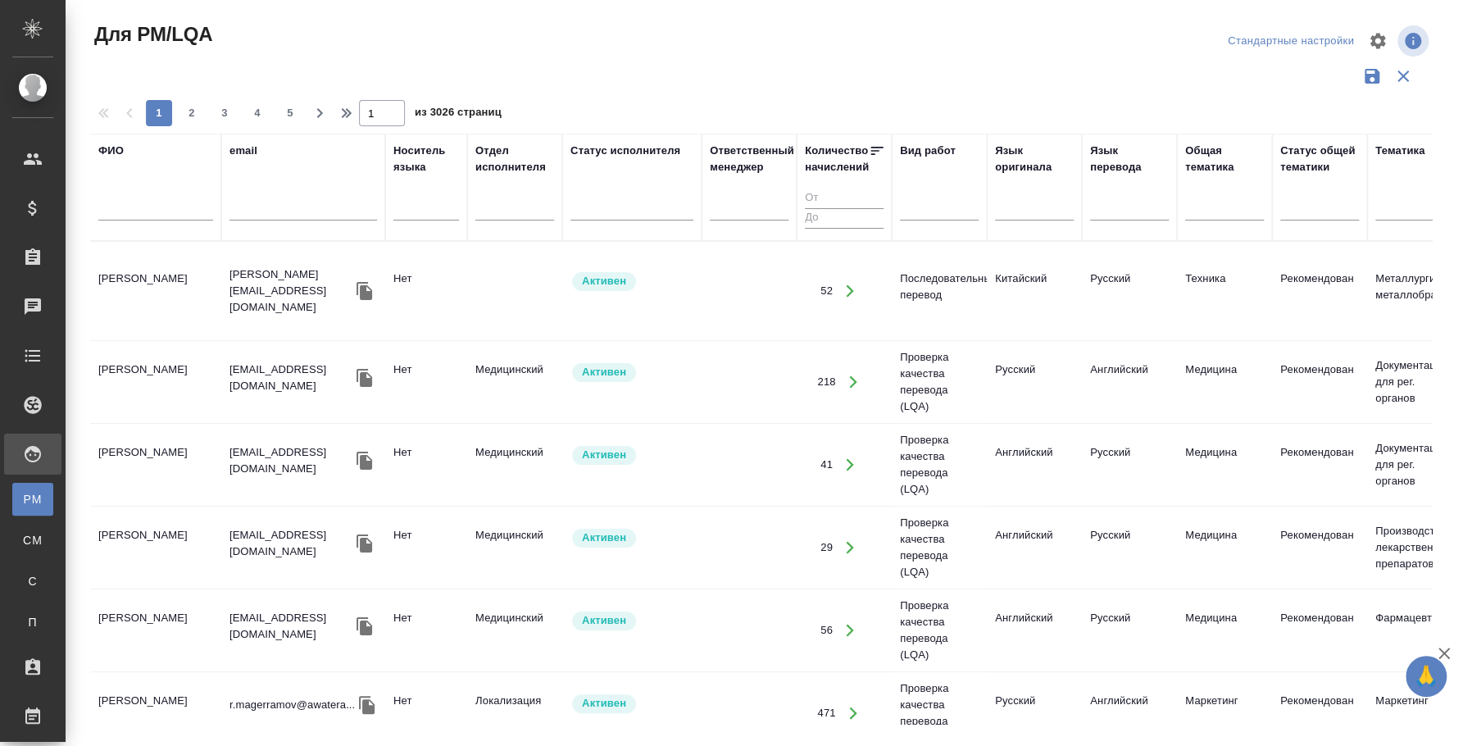
click at [121, 205] on input "text" at bounding box center [155, 210] width 115 height 20
type input "асем"
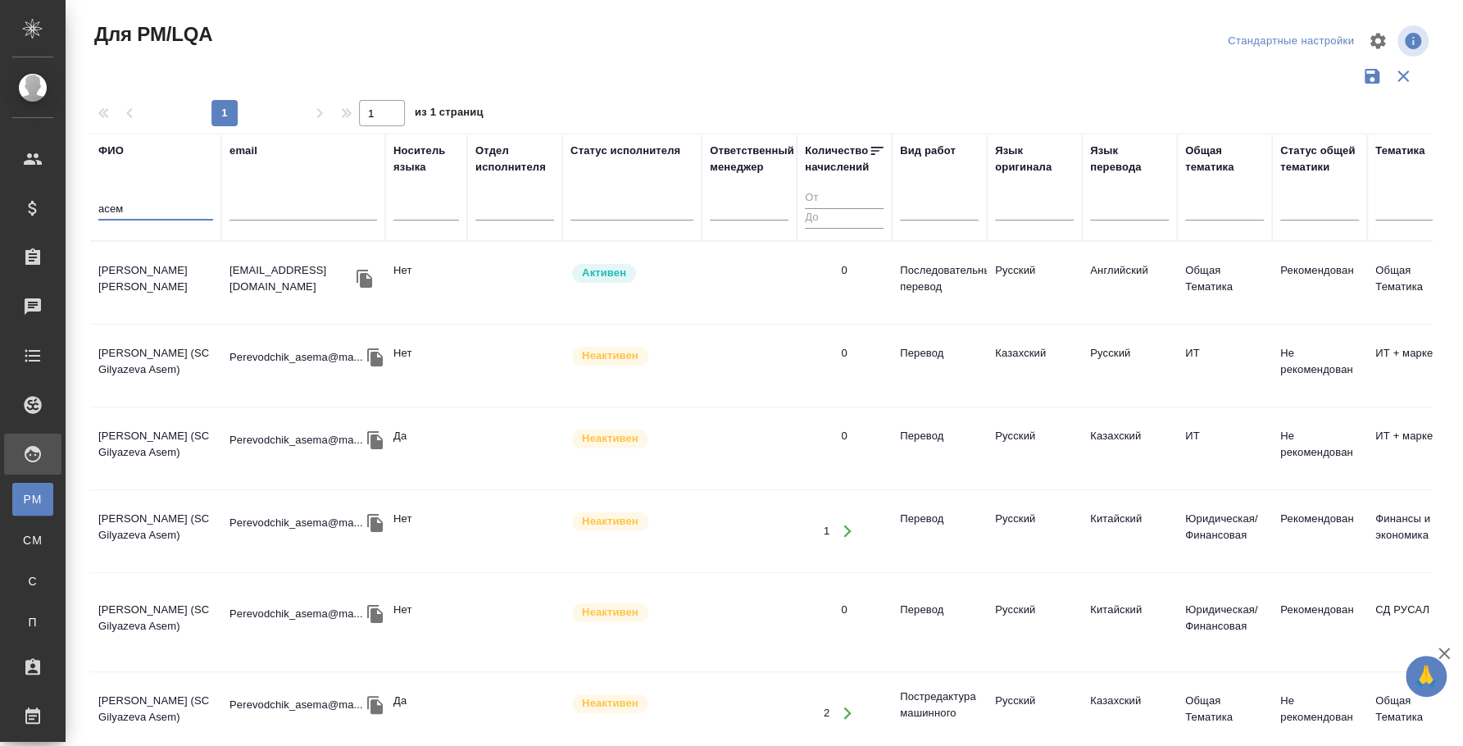
click at [175, 275] on td "Байдилдинова Асем" at bounding box center [155, 282] width 131 height 57
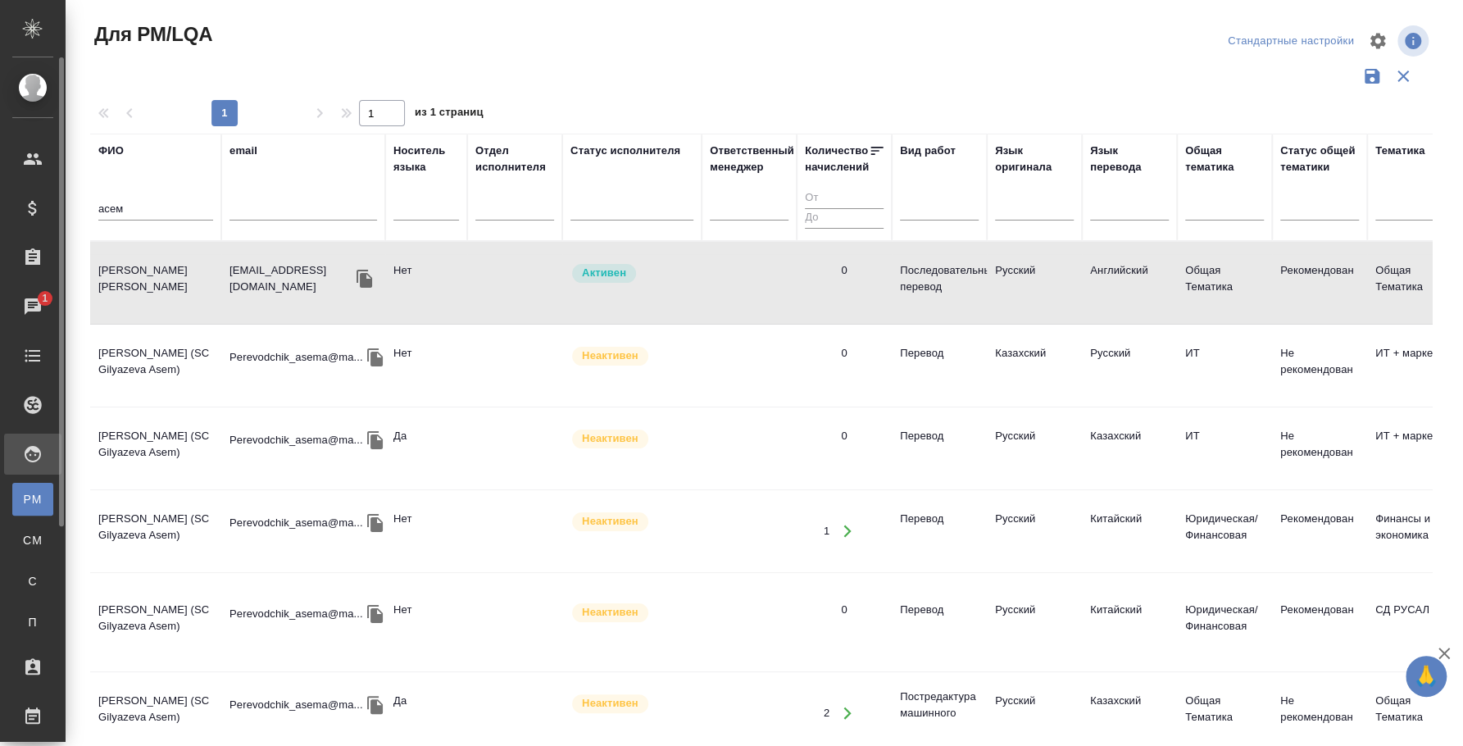
click at [29, 307] on div "Чаты" at bounding box center [12, 306] width 41 height 25
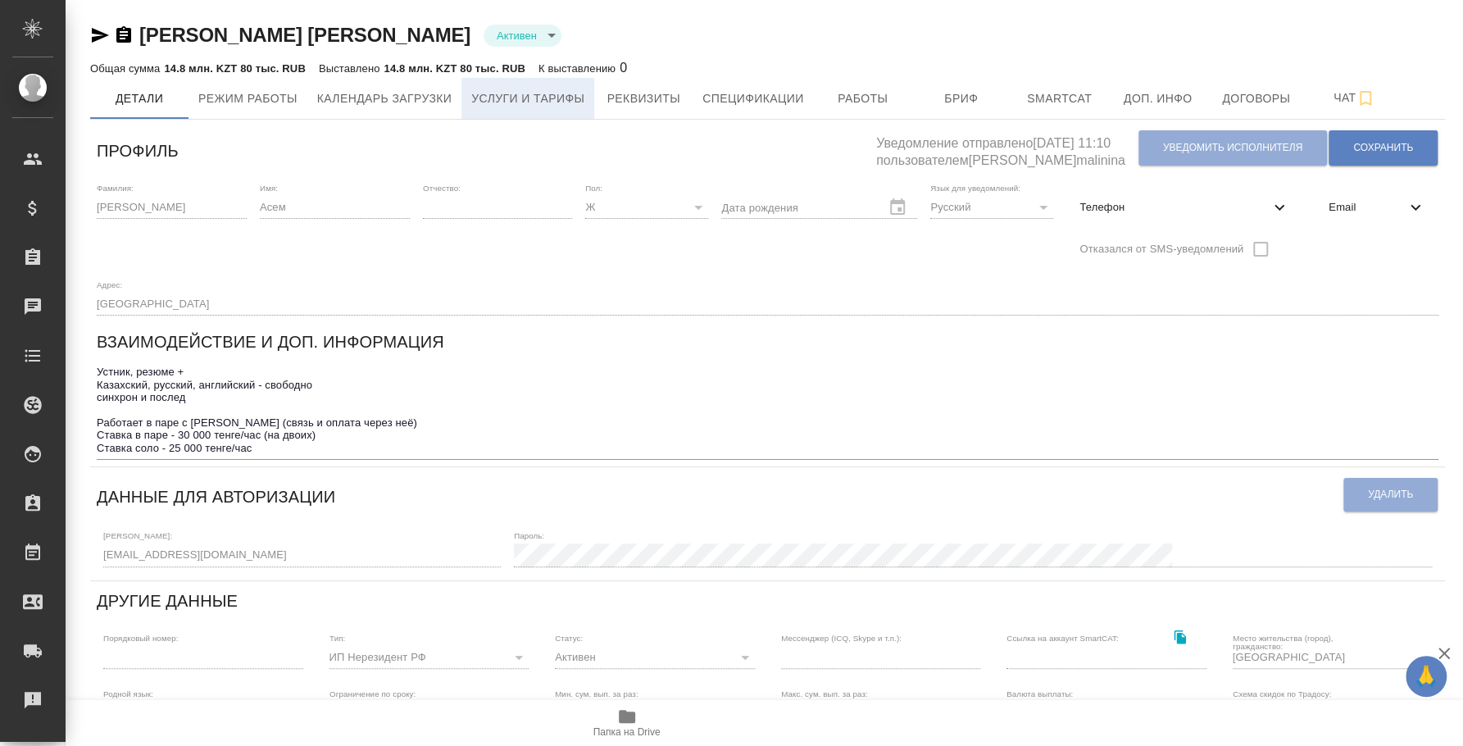
click at [527, 85] on button "Услуги и тарифы" at bounding box center [527, 98] width 133 height 41
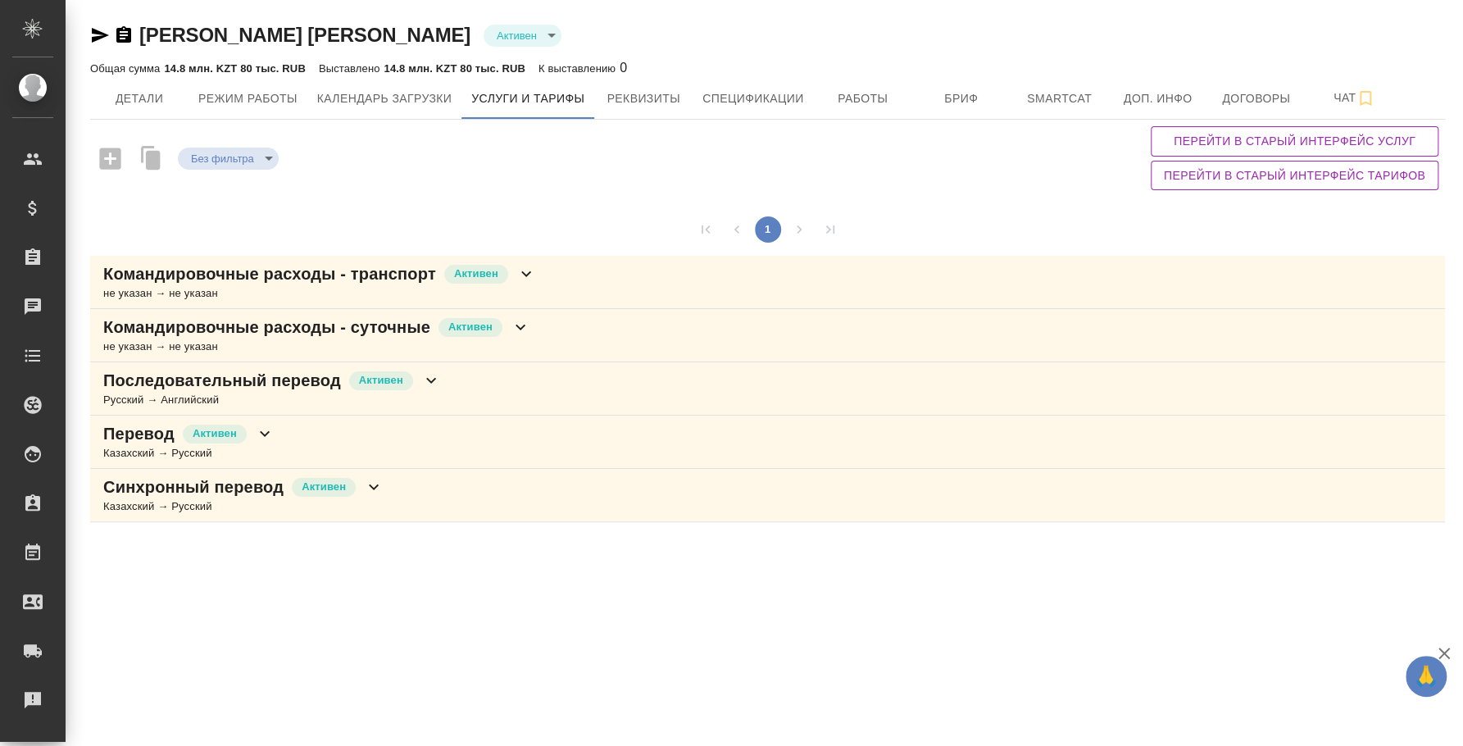
click at [439, 484] on div "Синхронный перевод Активен Казахский → Русский" at bounding box center [767, 495] width 1355 height 53
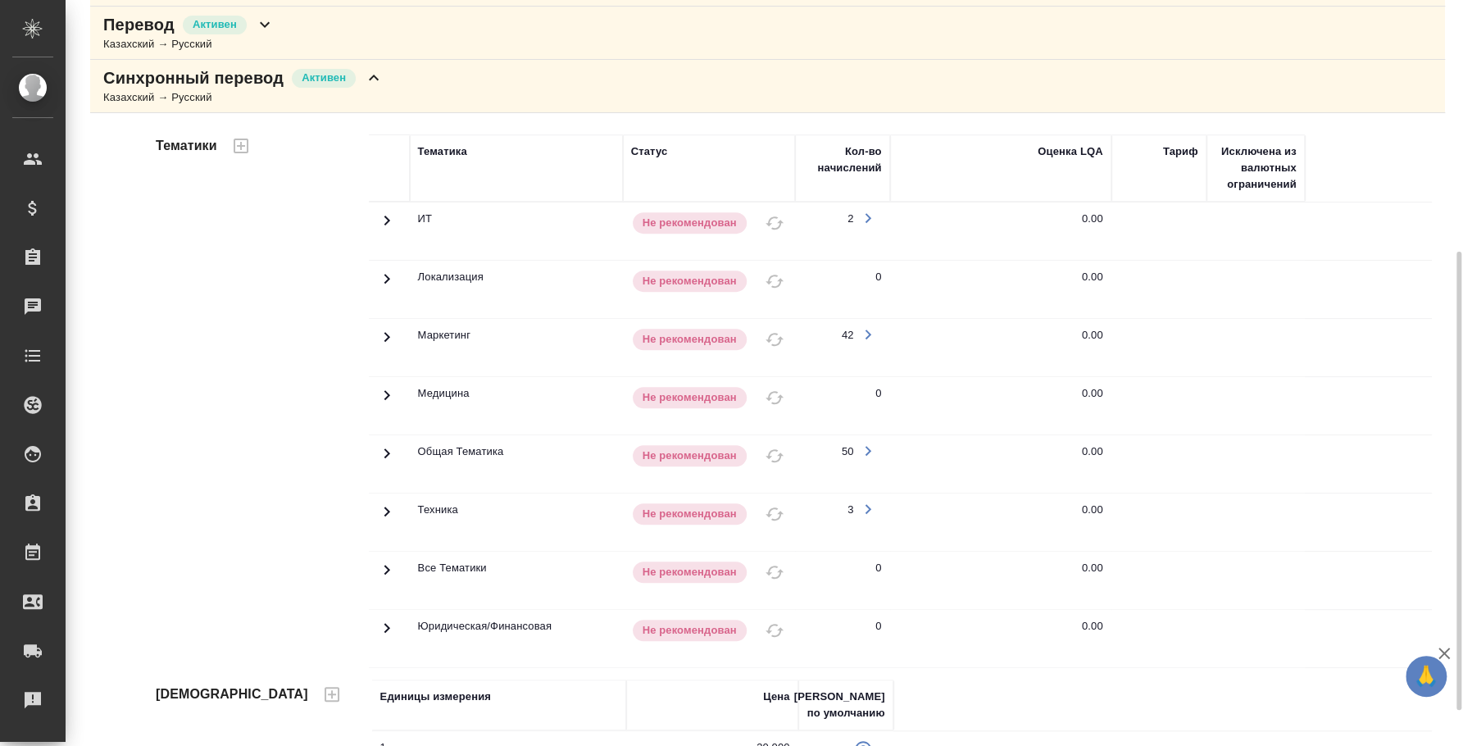
scroll to position [466, 0]
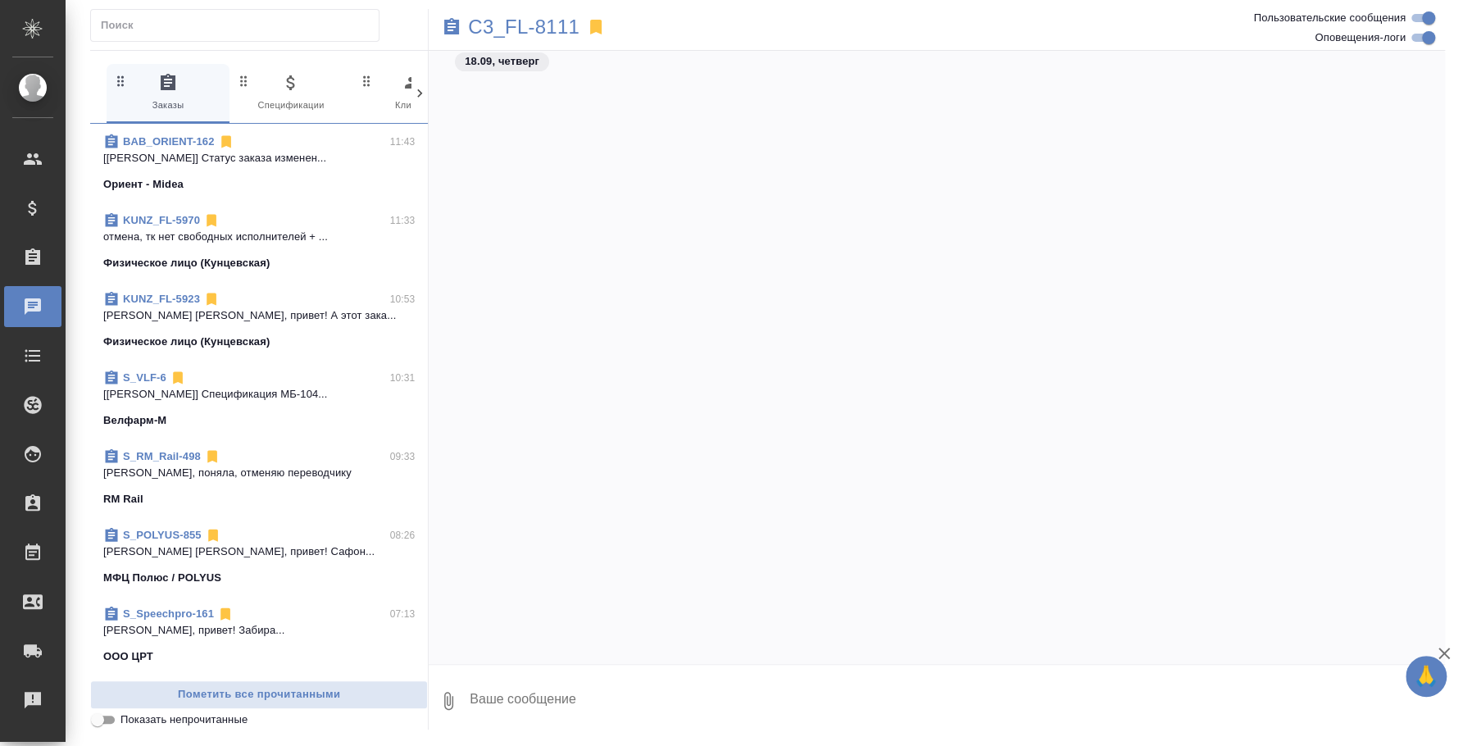
scroll to position [1002, 0]
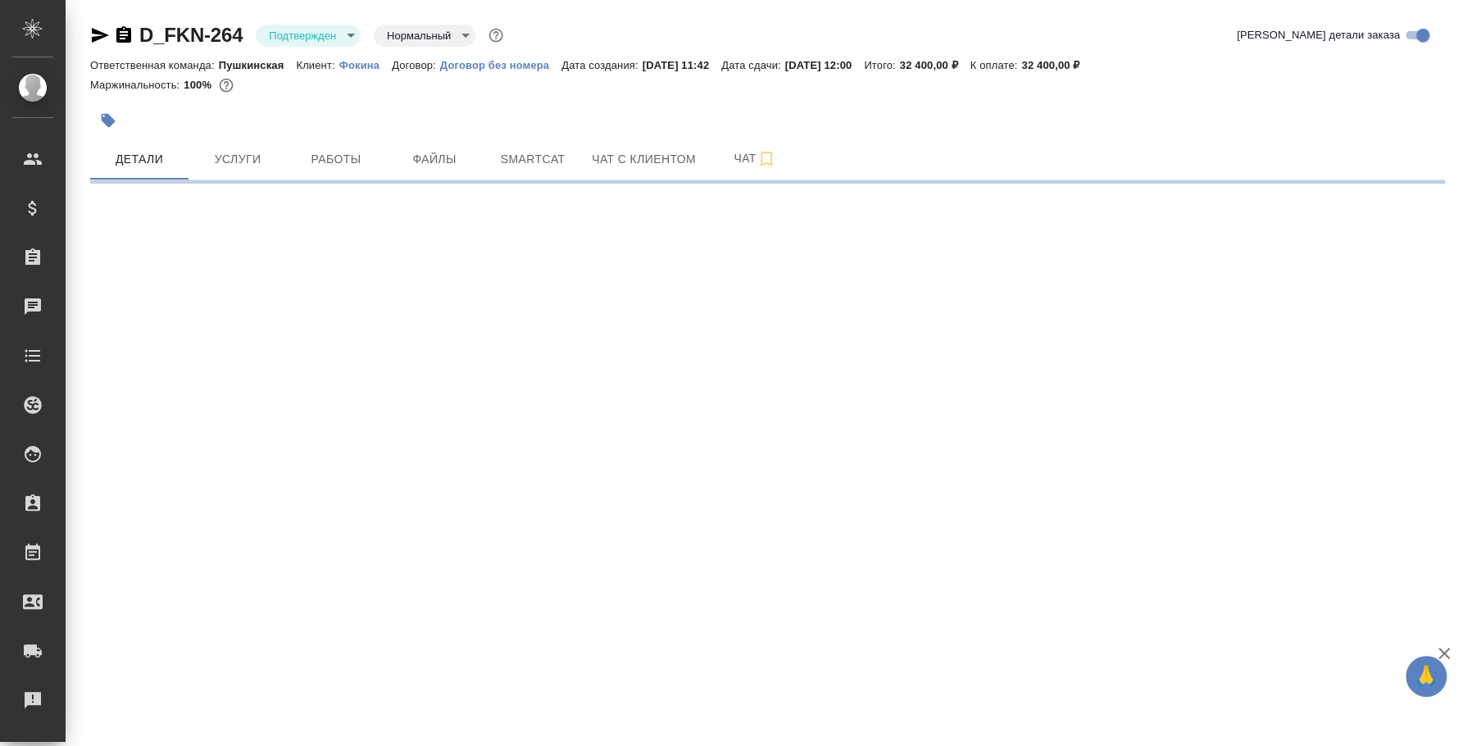
select select "RU"
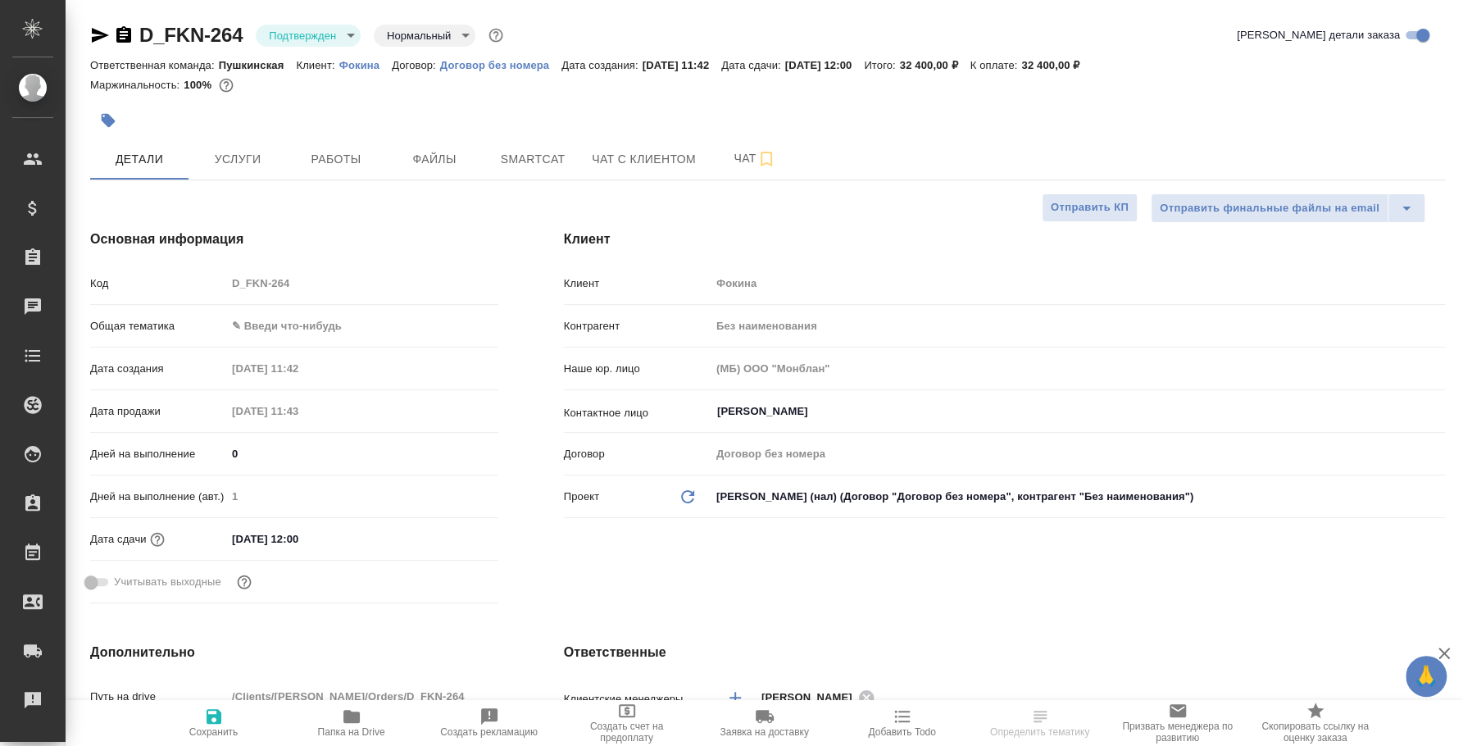
type textarea "x"
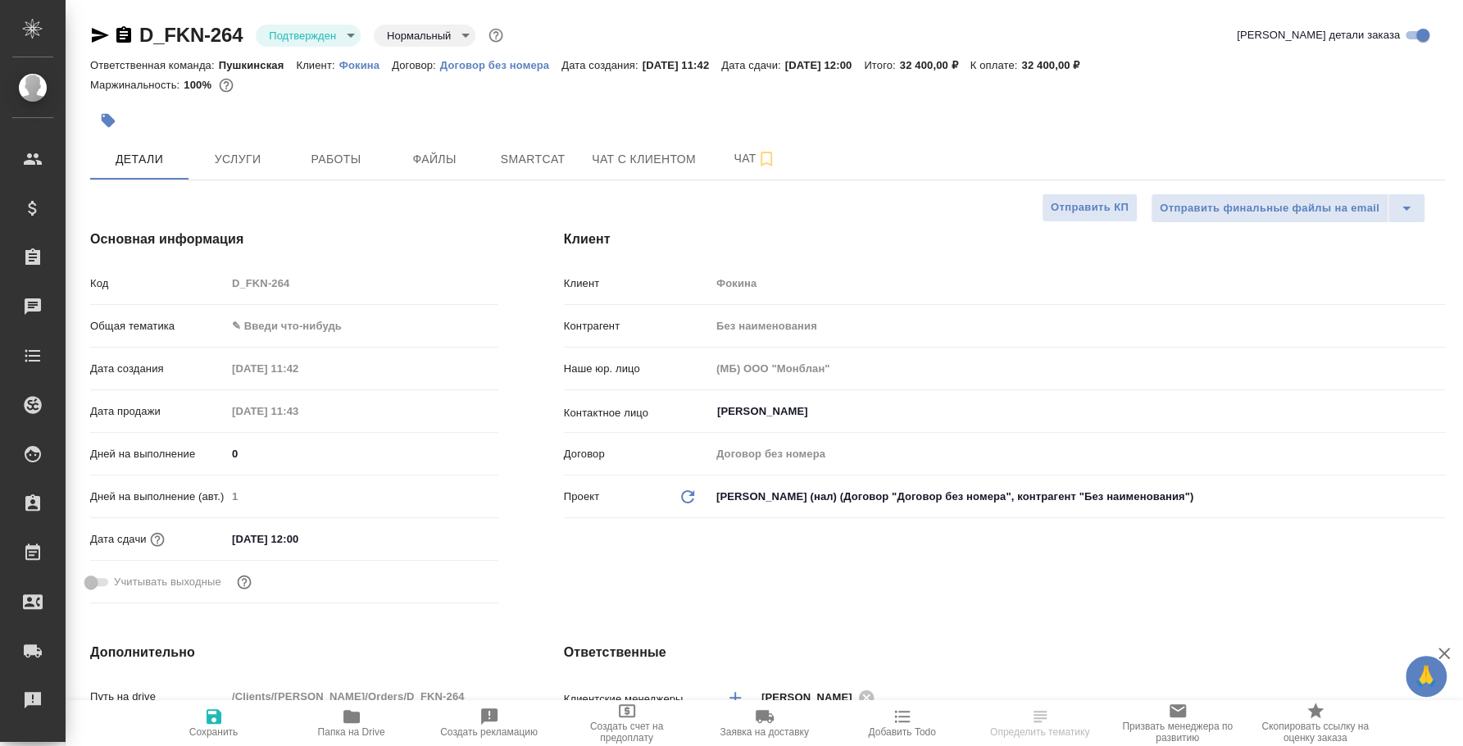
type textarea "x"
click at [741, 152] on span "Чат" at bounding box center [755, 158] width 79 height 20
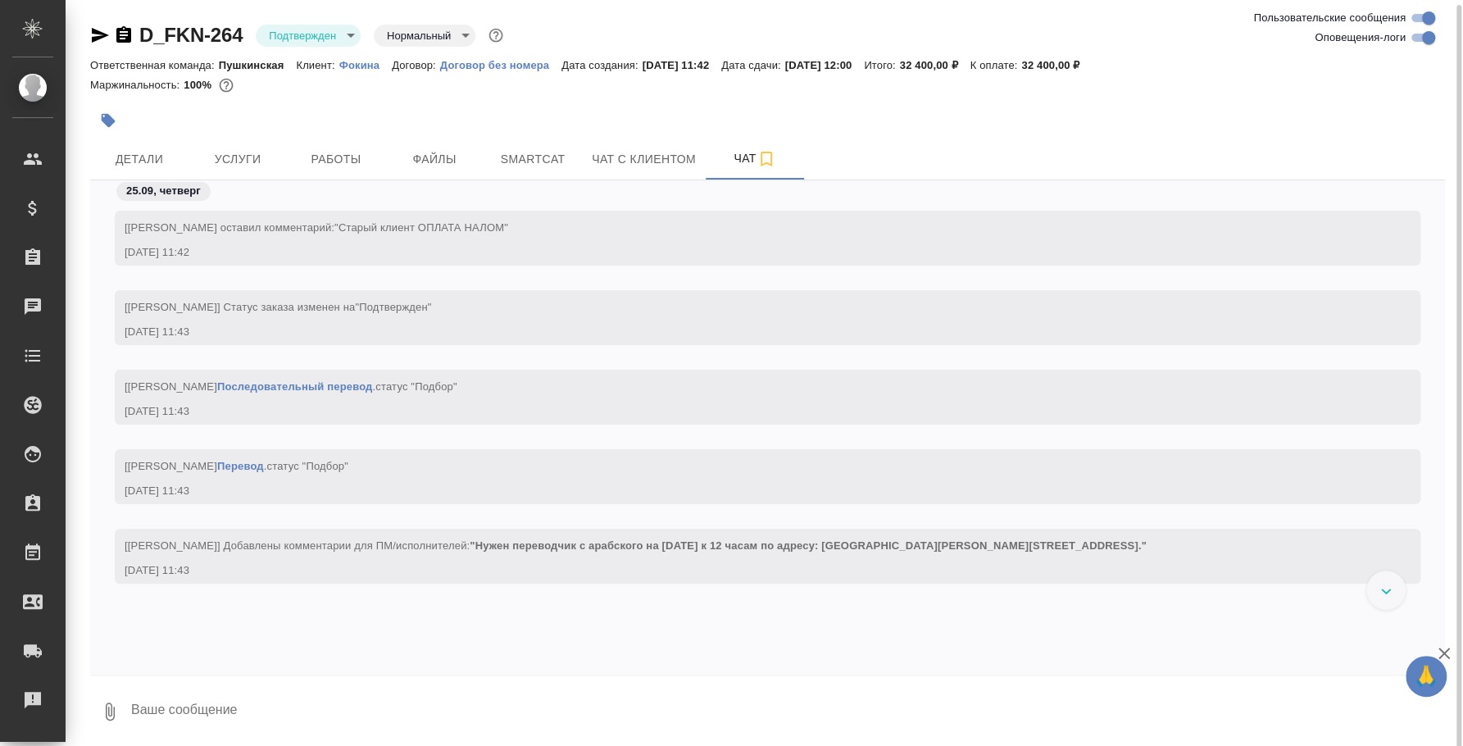
scroll to position [2, 0]
click at [186, 152] on button "Детали" at bounding box center [139, 156] width 98 height 41
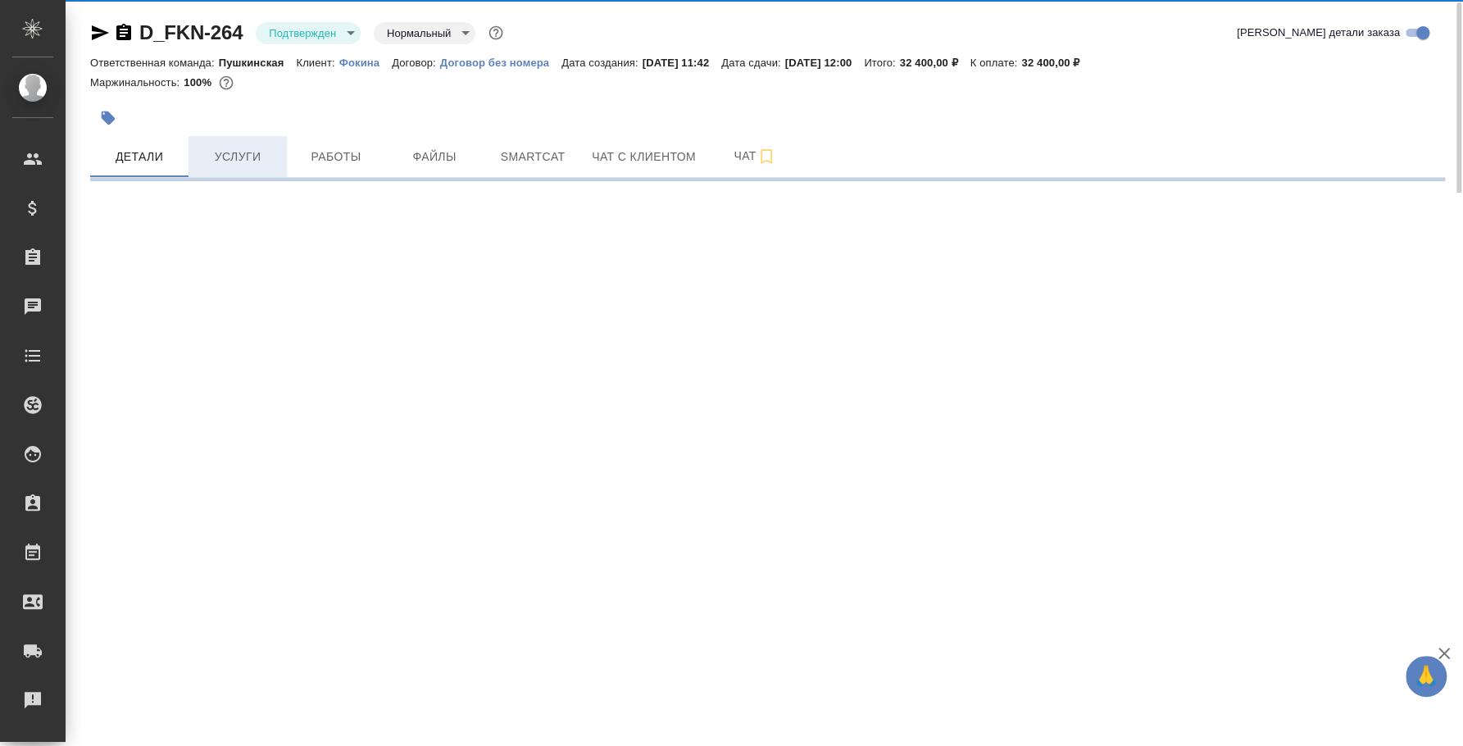
select select "RU"
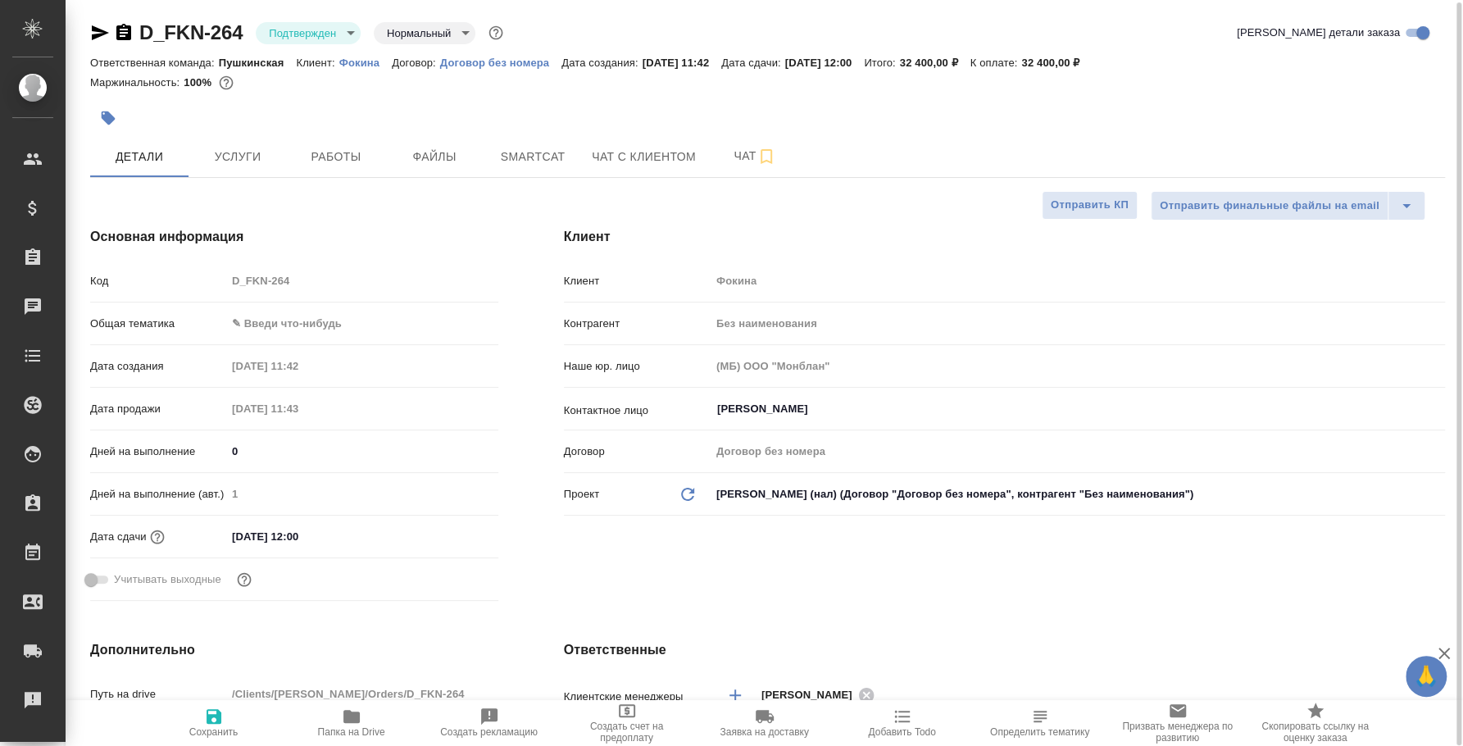
type textarea "x"
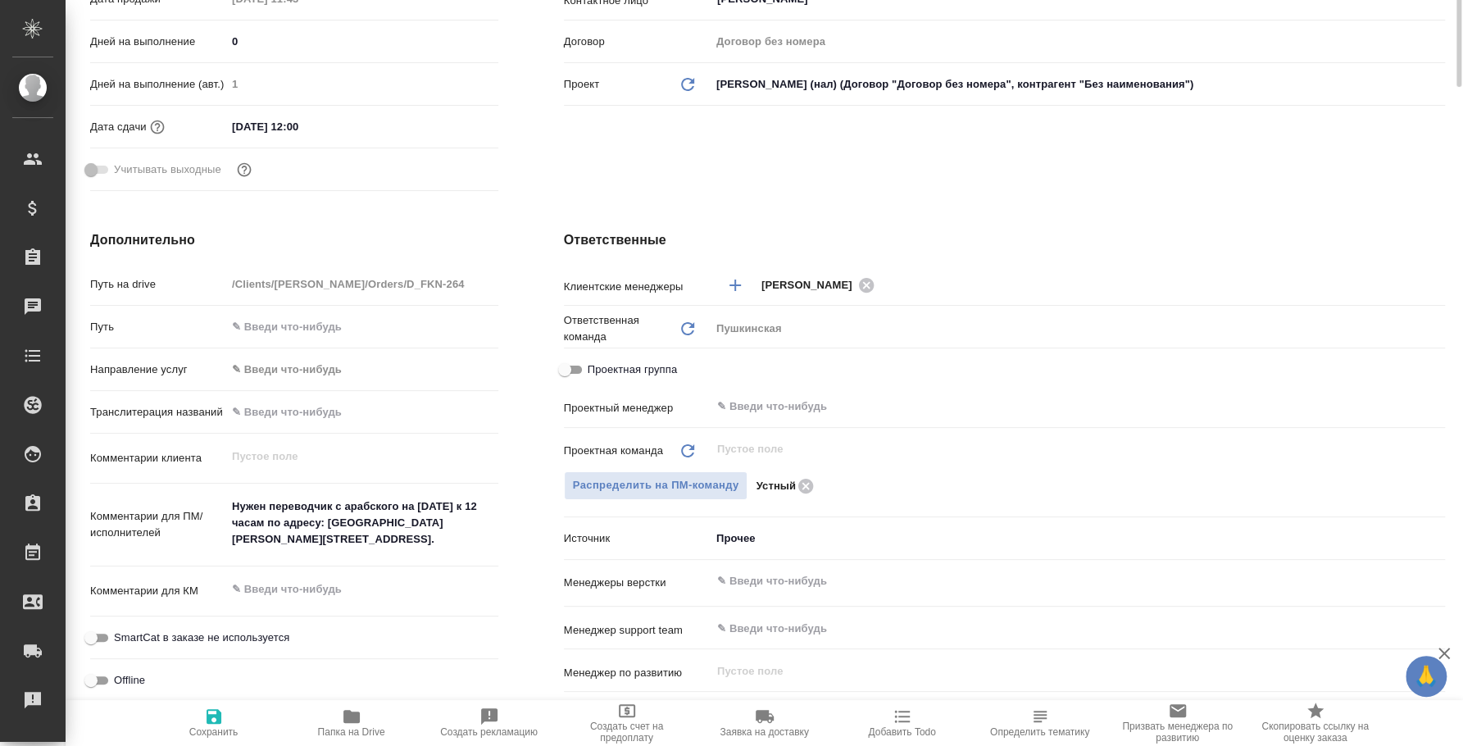
scroll to position [2, 0]
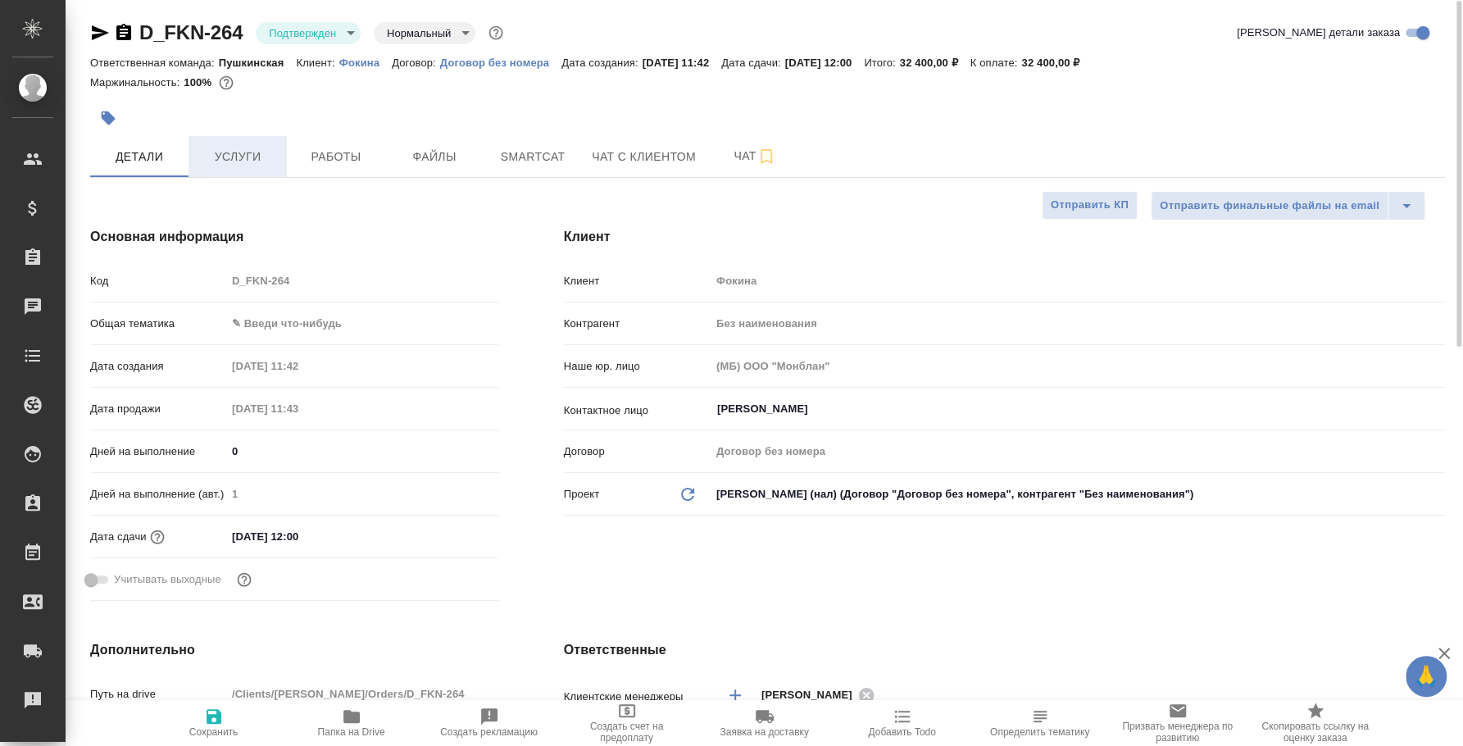
click at [252, 161] on span "Услуги" at bounding box center [237, 157] width 79 height 20
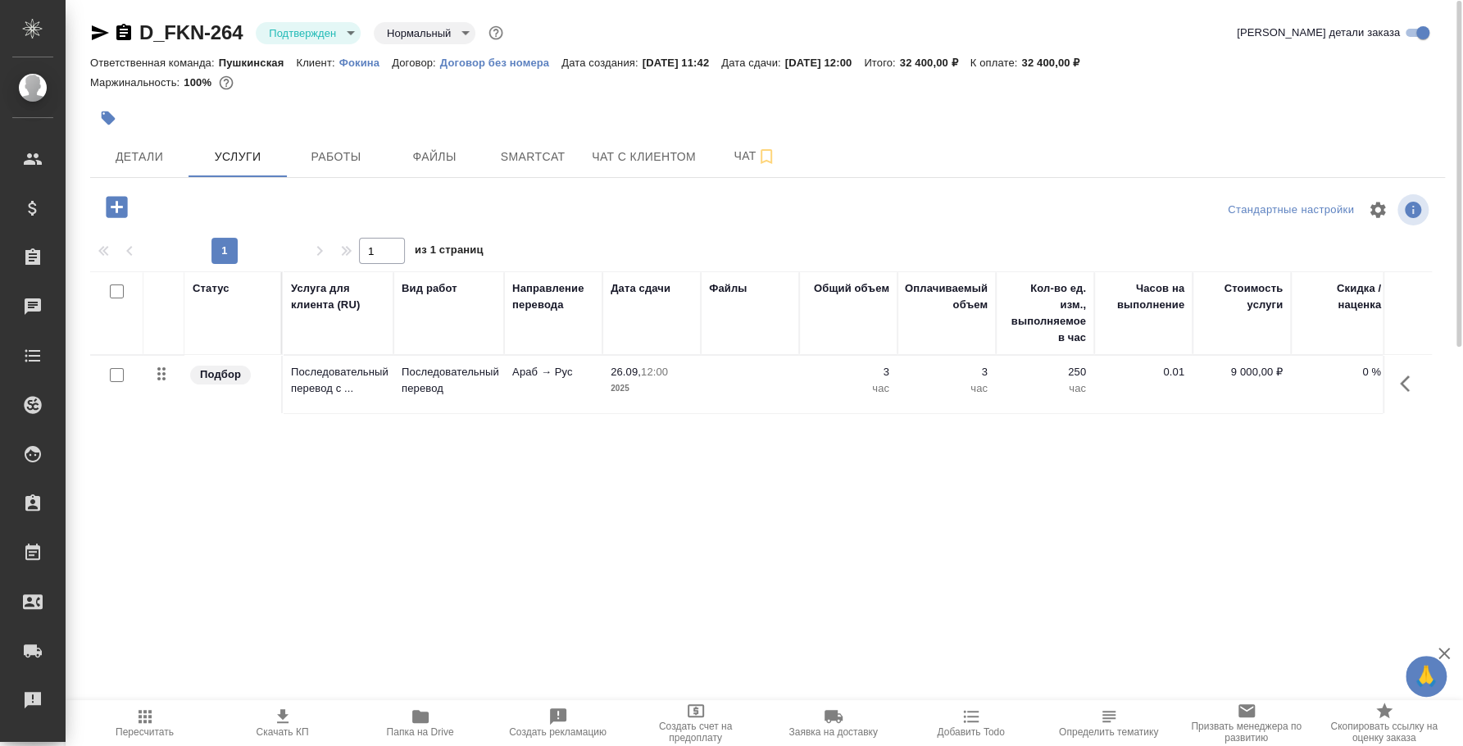
scroll to position [0, 203]
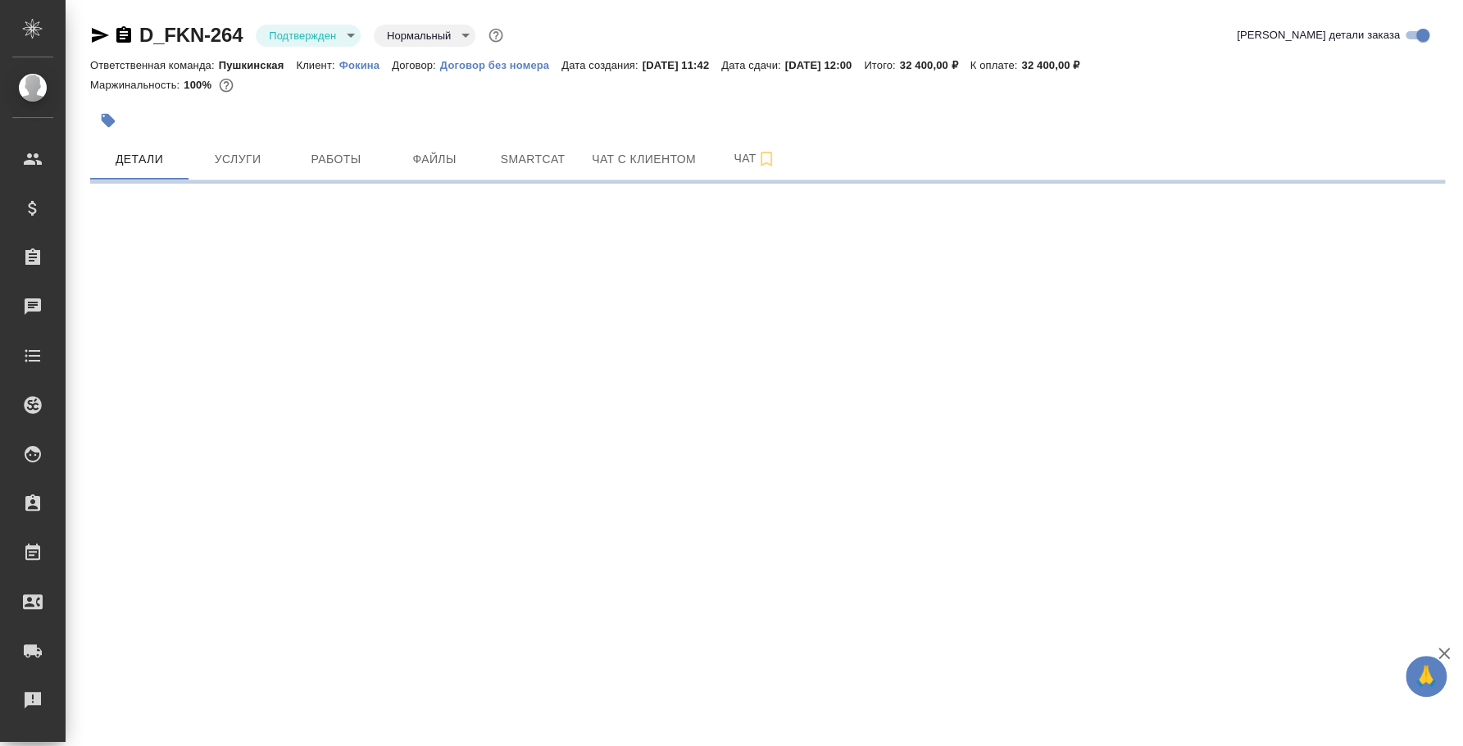
select select "RU"
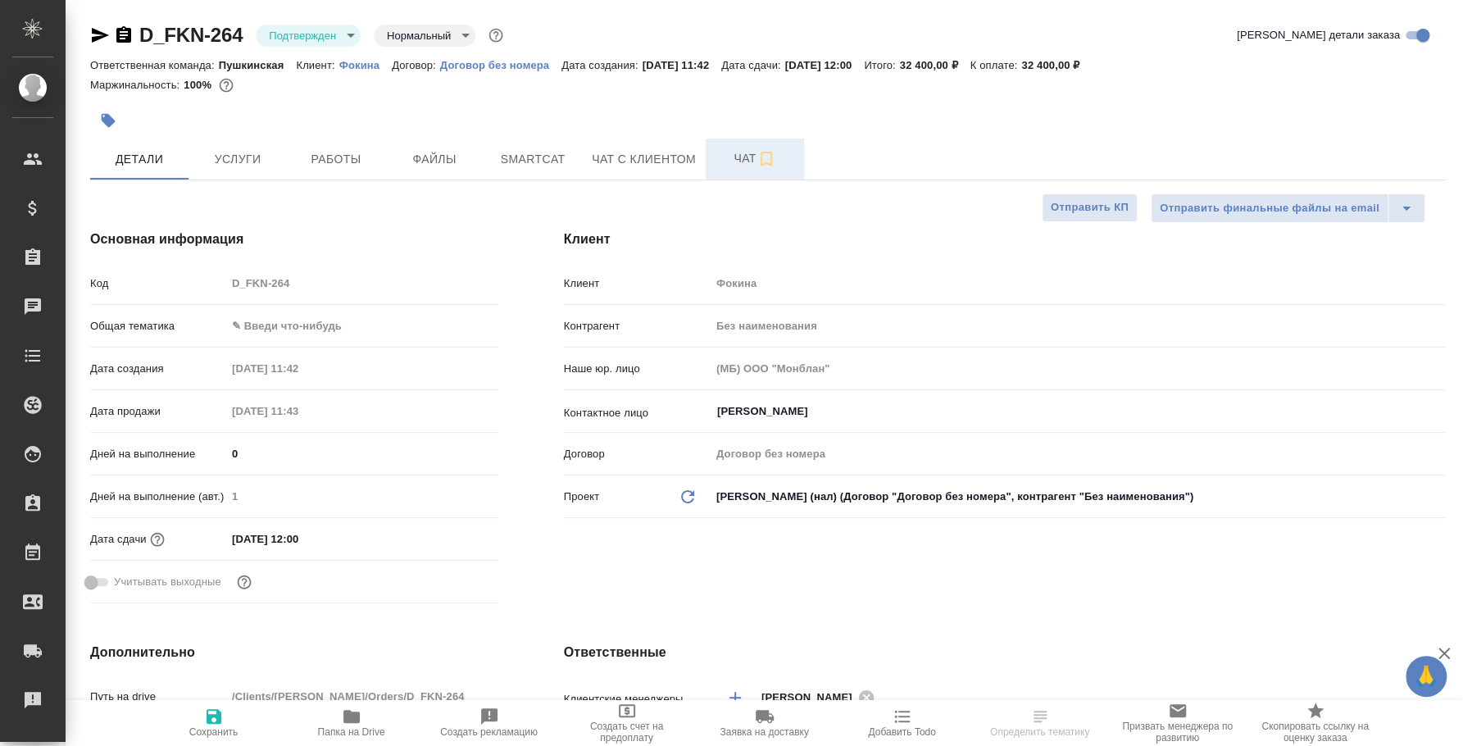
type textarea "x"
click at [735, 152] on span "Чат" at bounding box center [755, 158] width 79 height 20
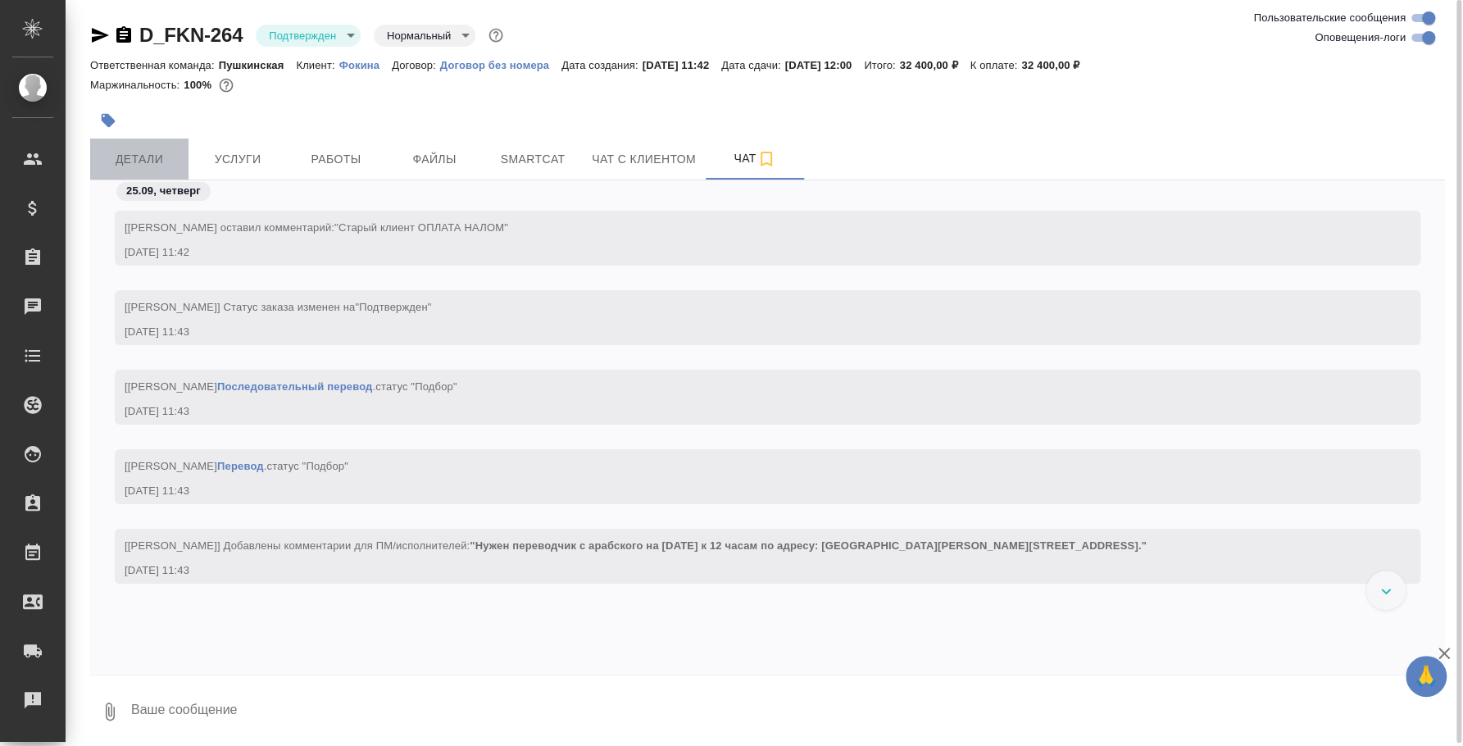
click at [167, 154] on span "Детали" at bounding box center [139, 159] width 79 height 20
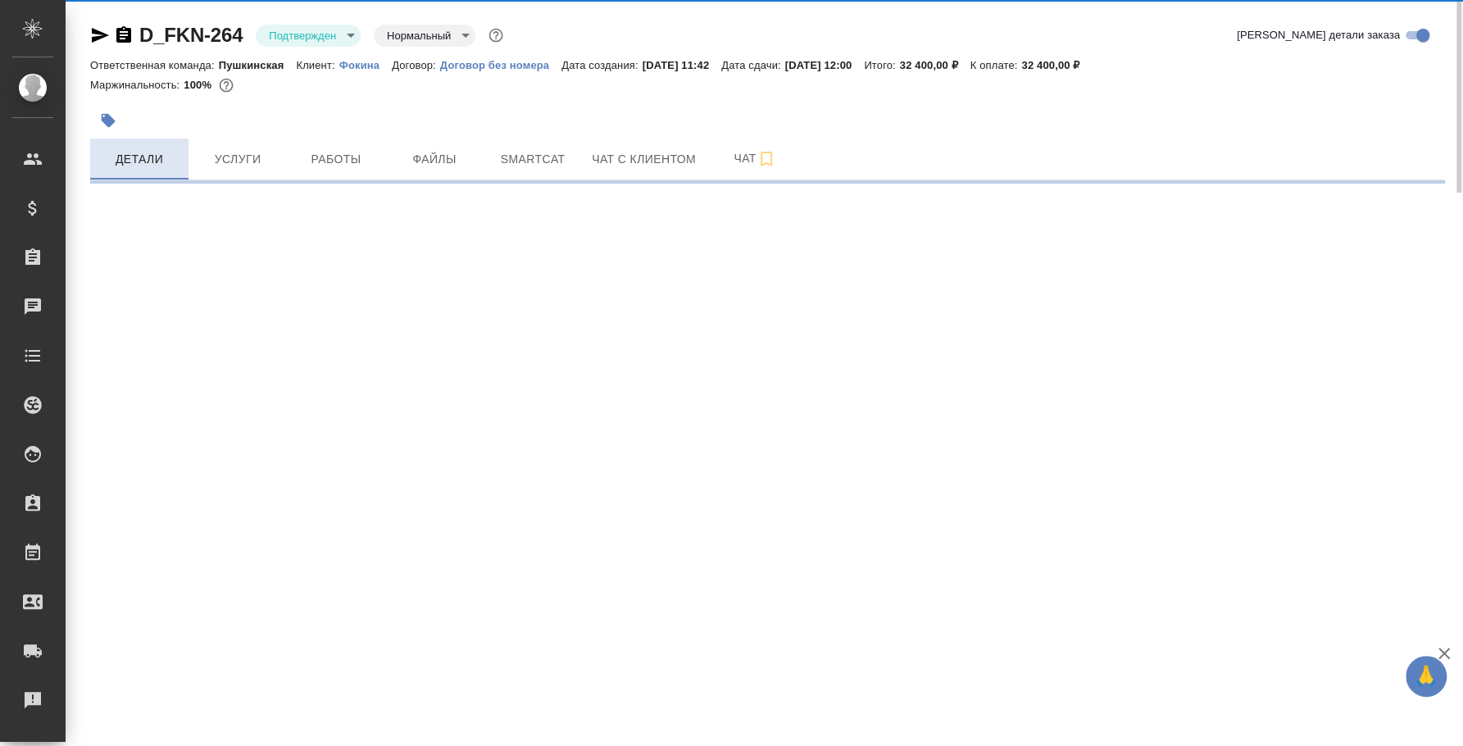
select select "RU"
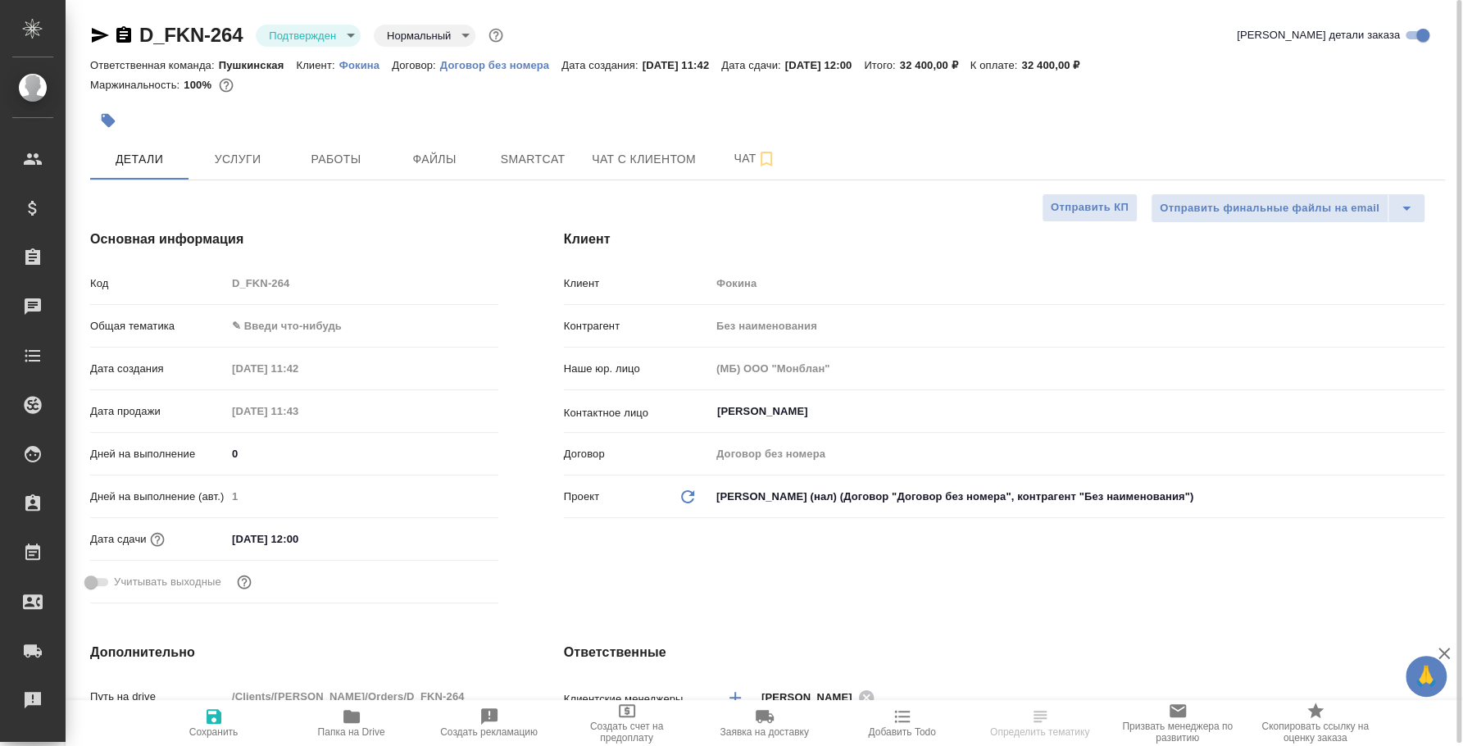
type textarea "x"
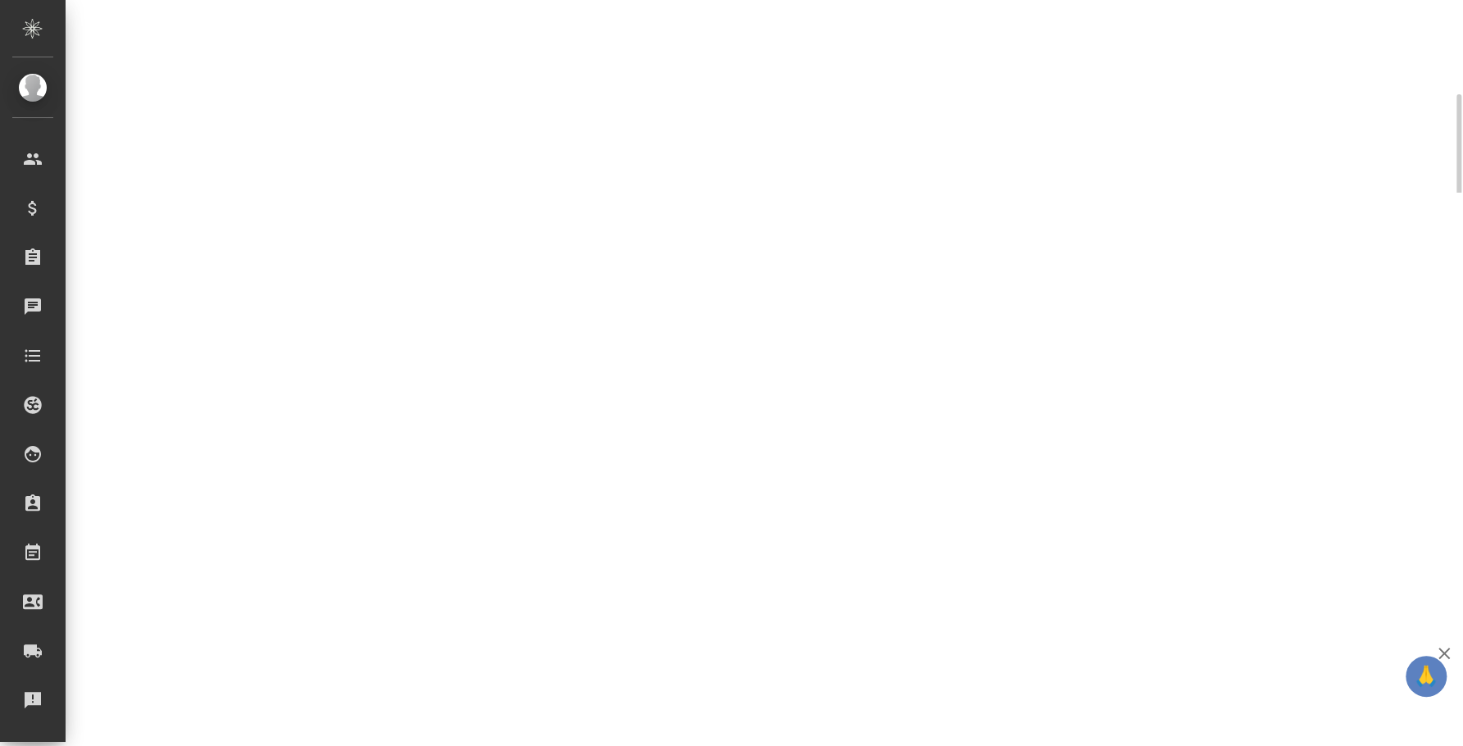
select select "RU"
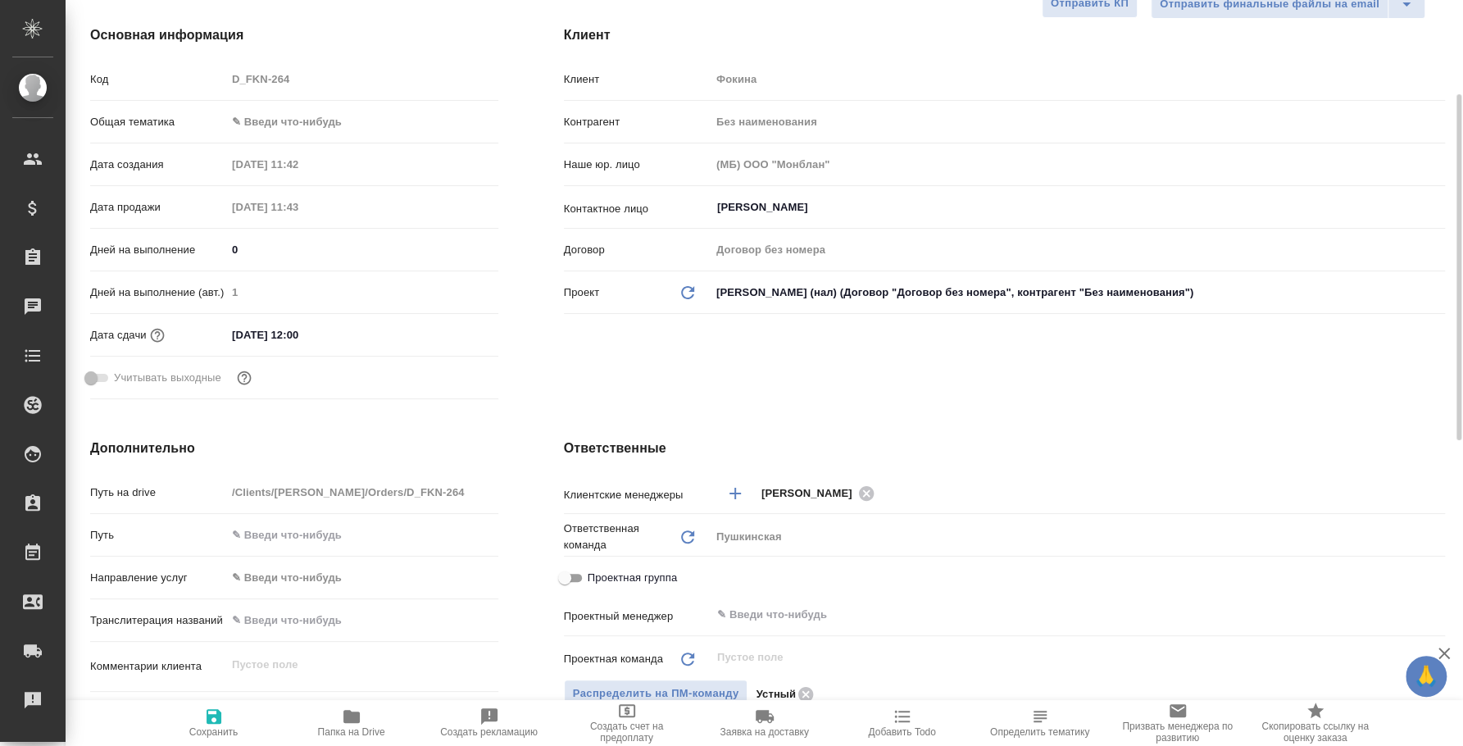
type textarea "x"
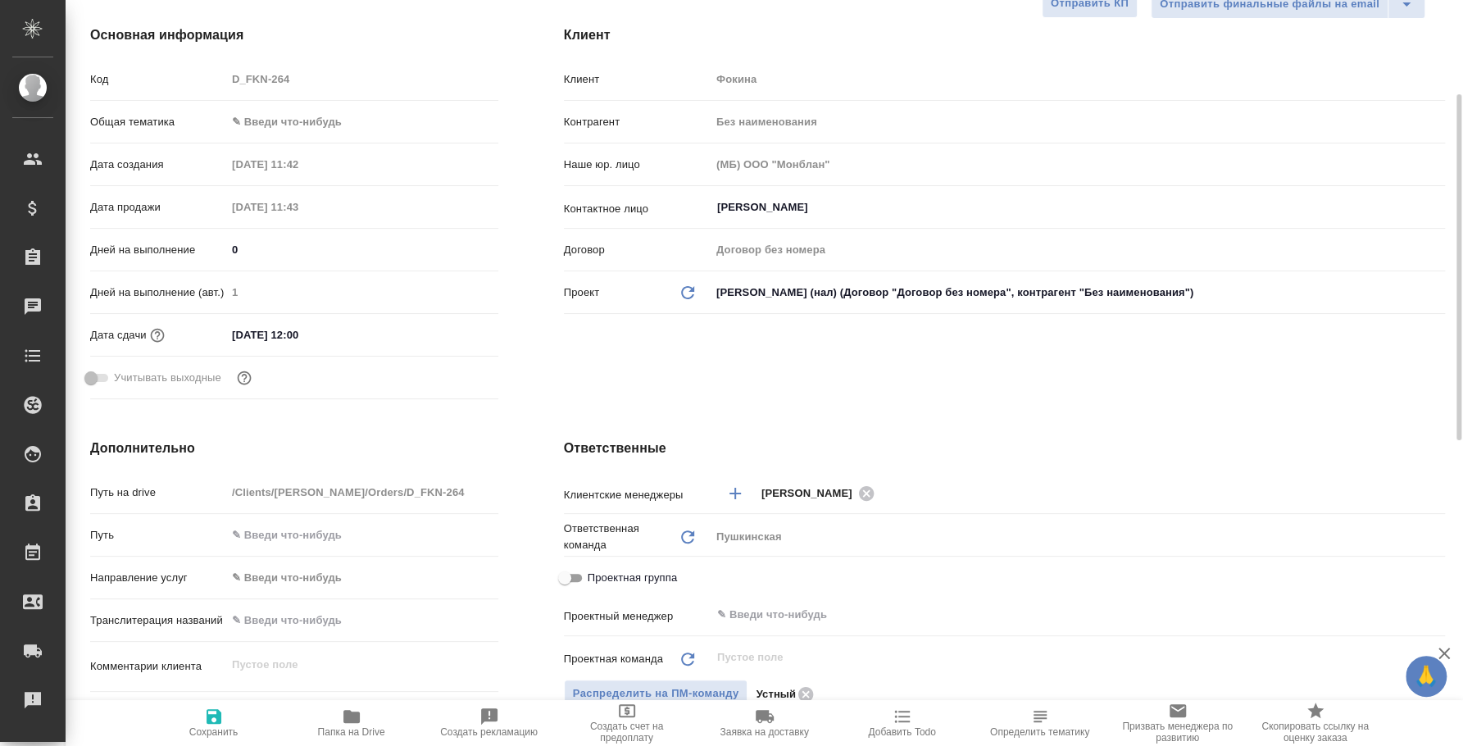
type textarea "x"
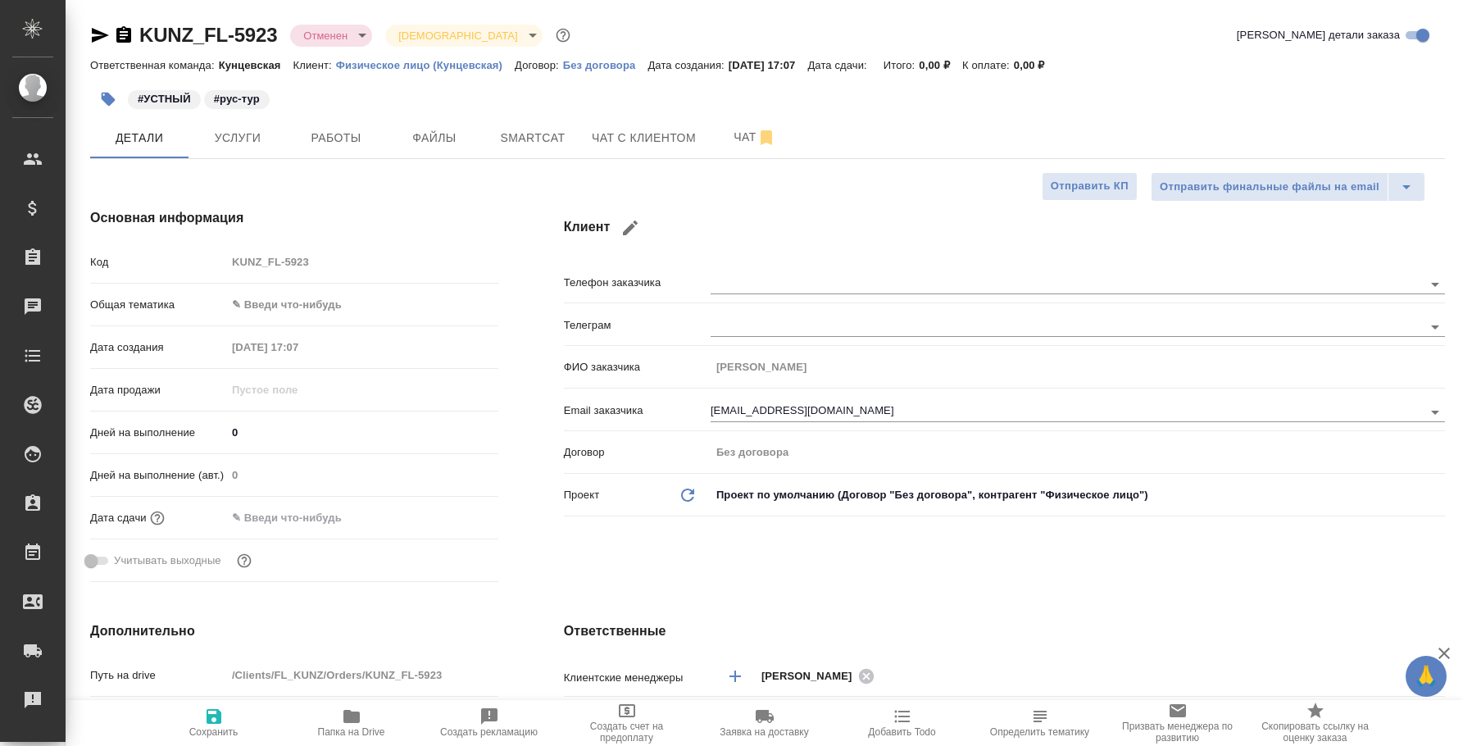
select select "RU"
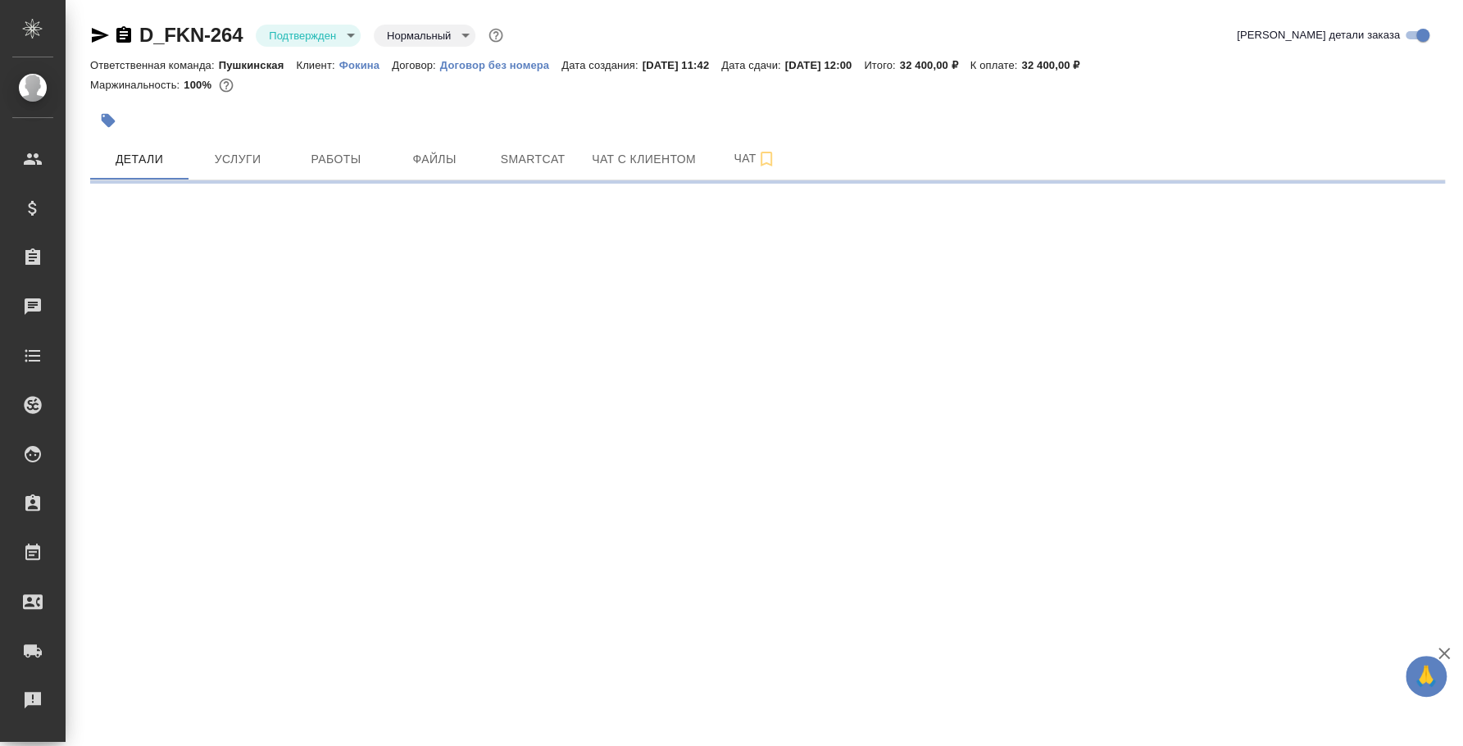
select select "RU"
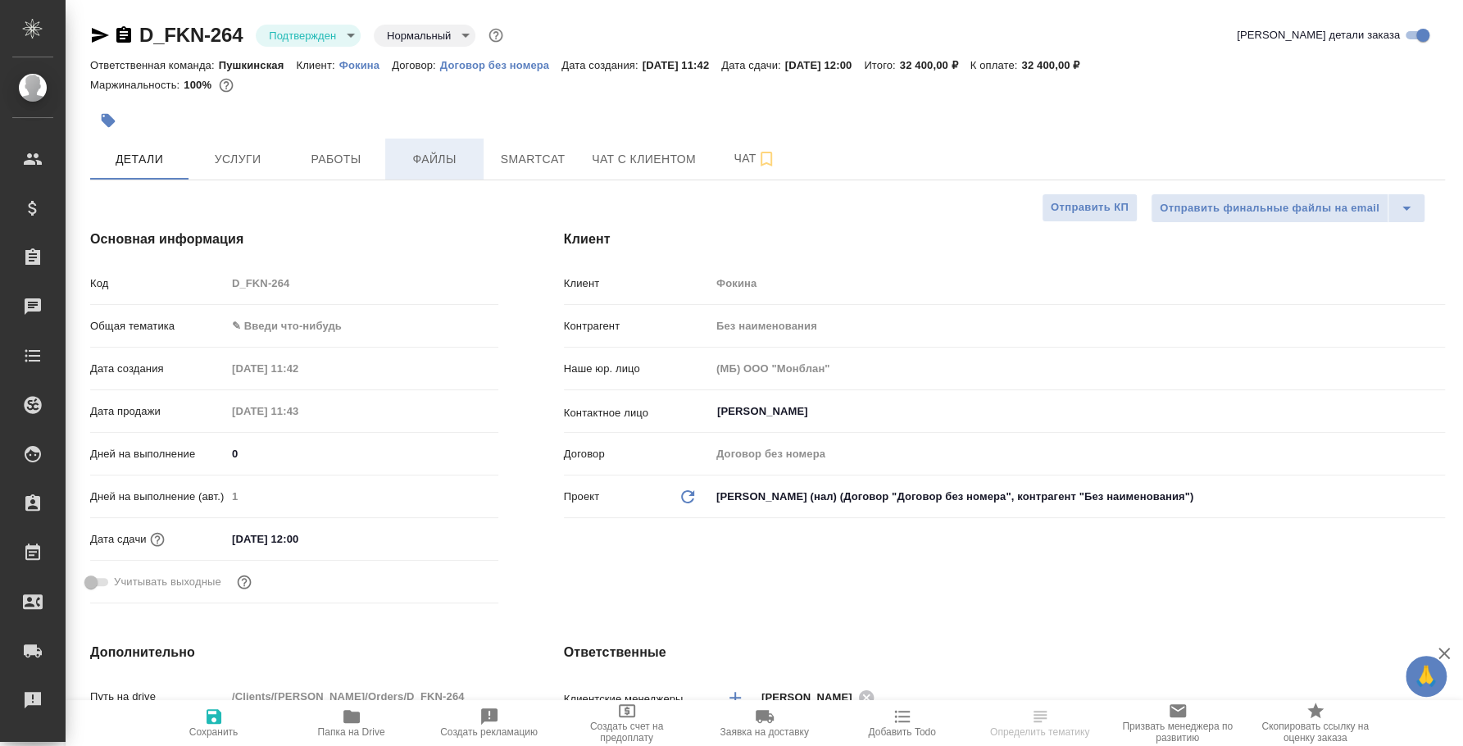
type textarea "x"
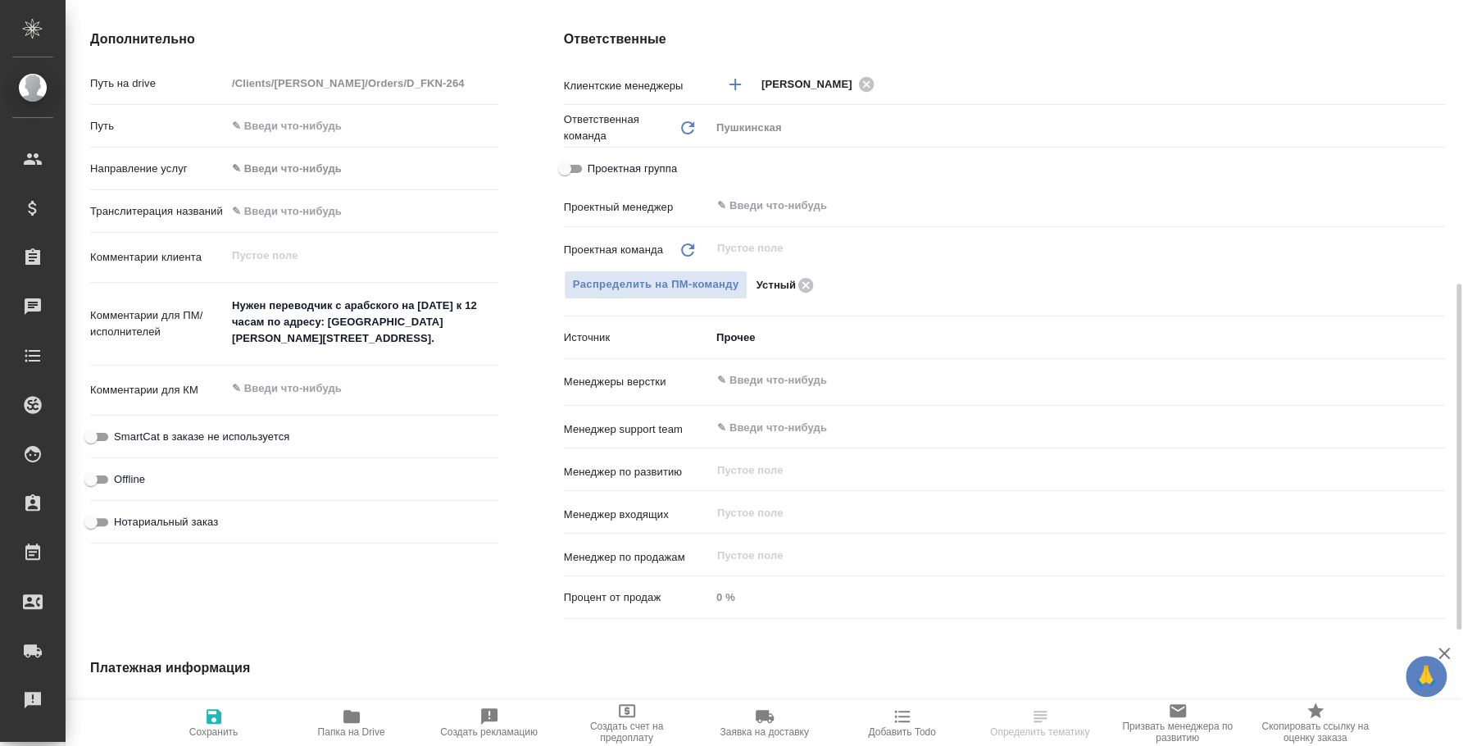
select select "RU"
type textarea "x"
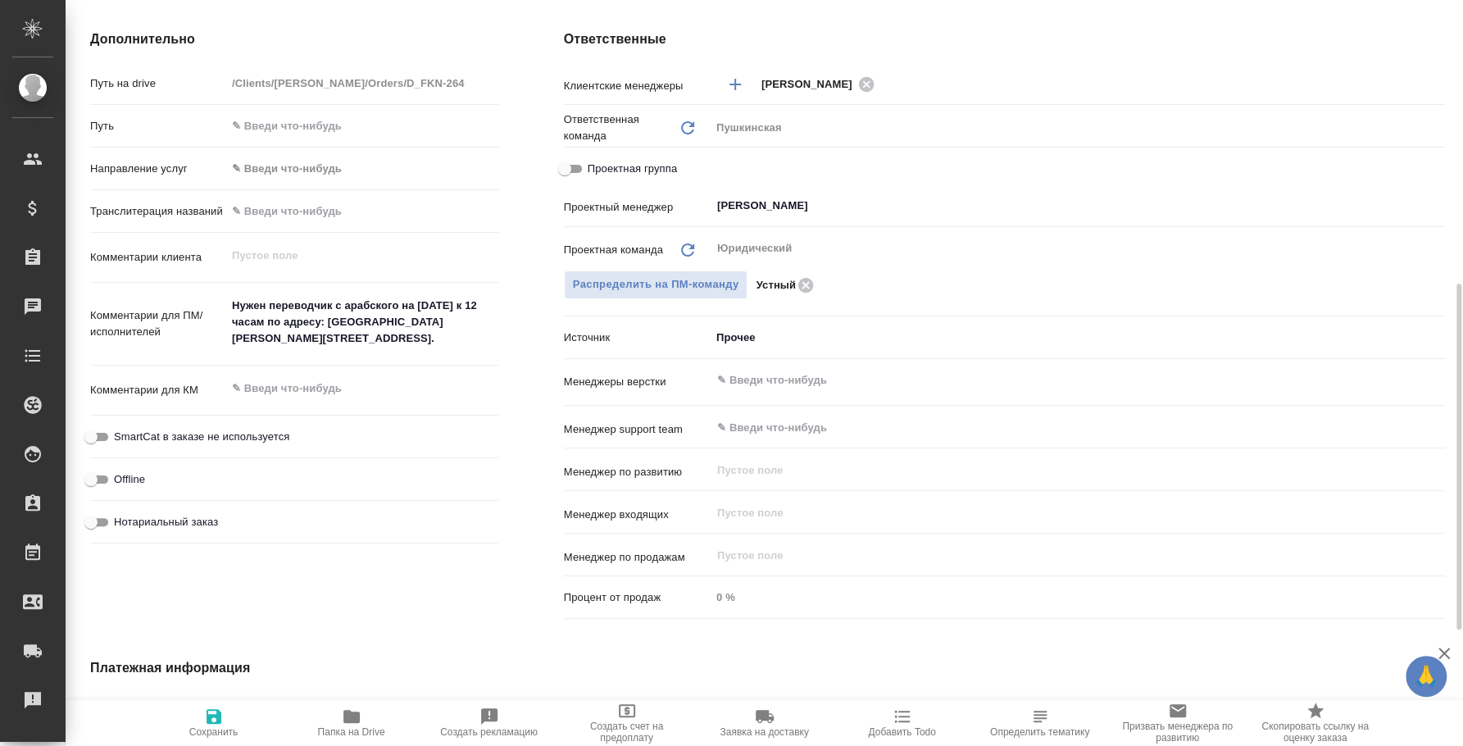
type textarea "x"
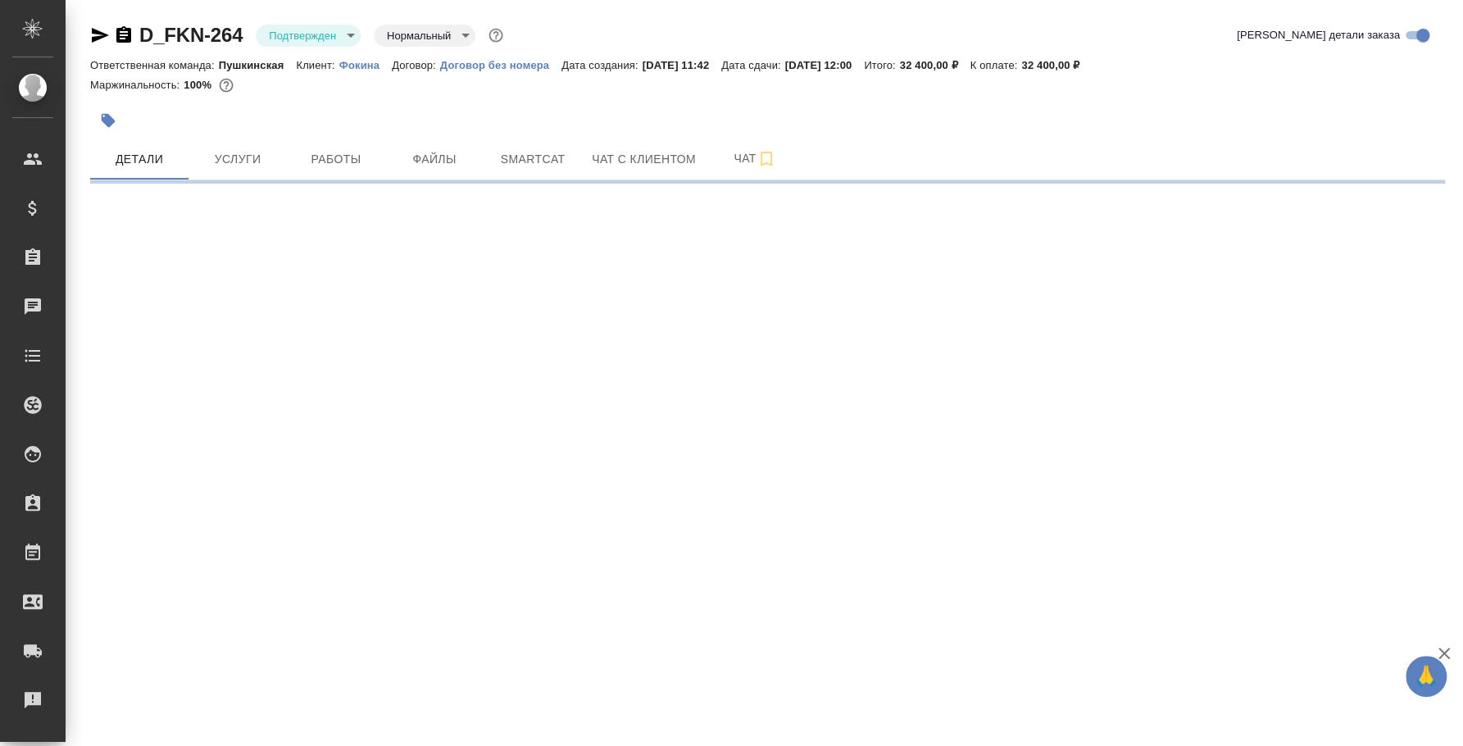
select select "RU"
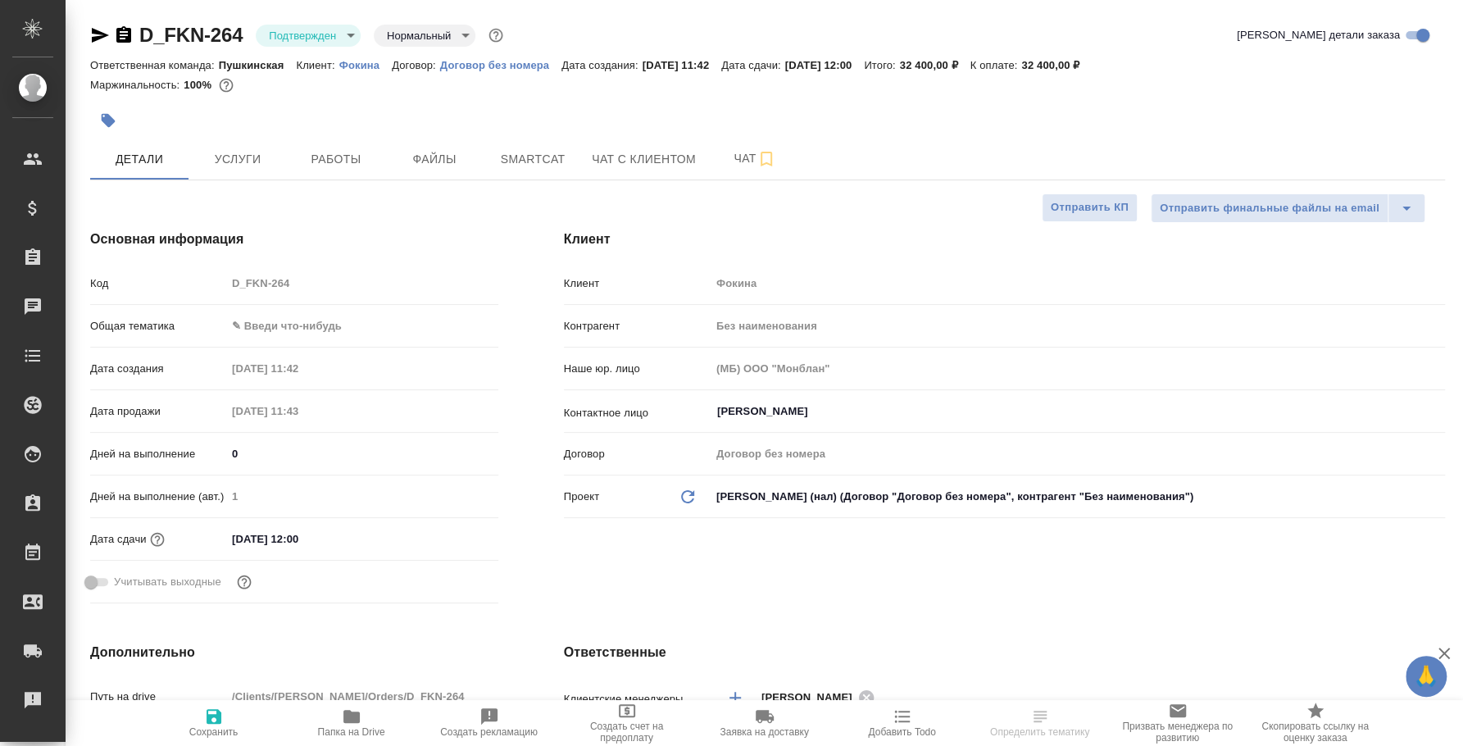
type textarea "x"
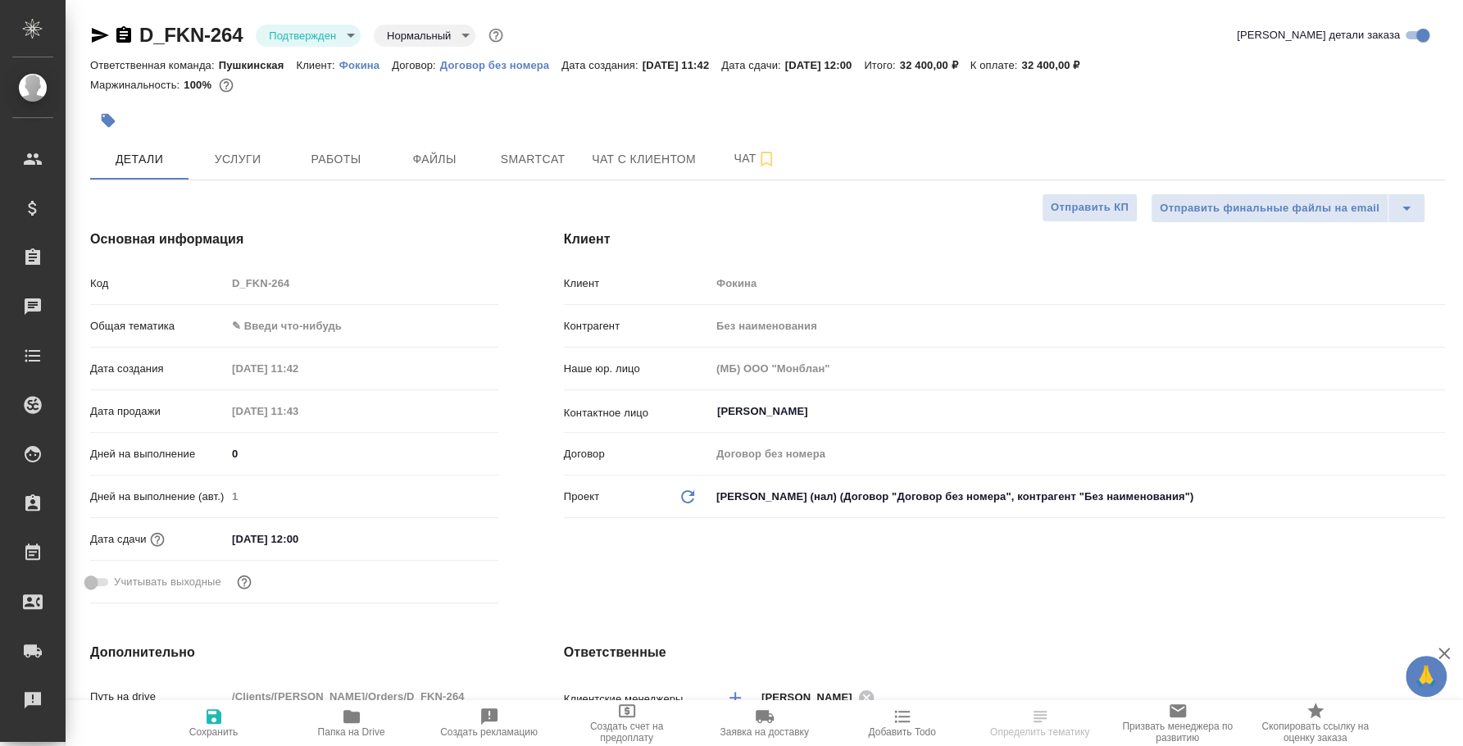
type textarea "x"
select select "RU"
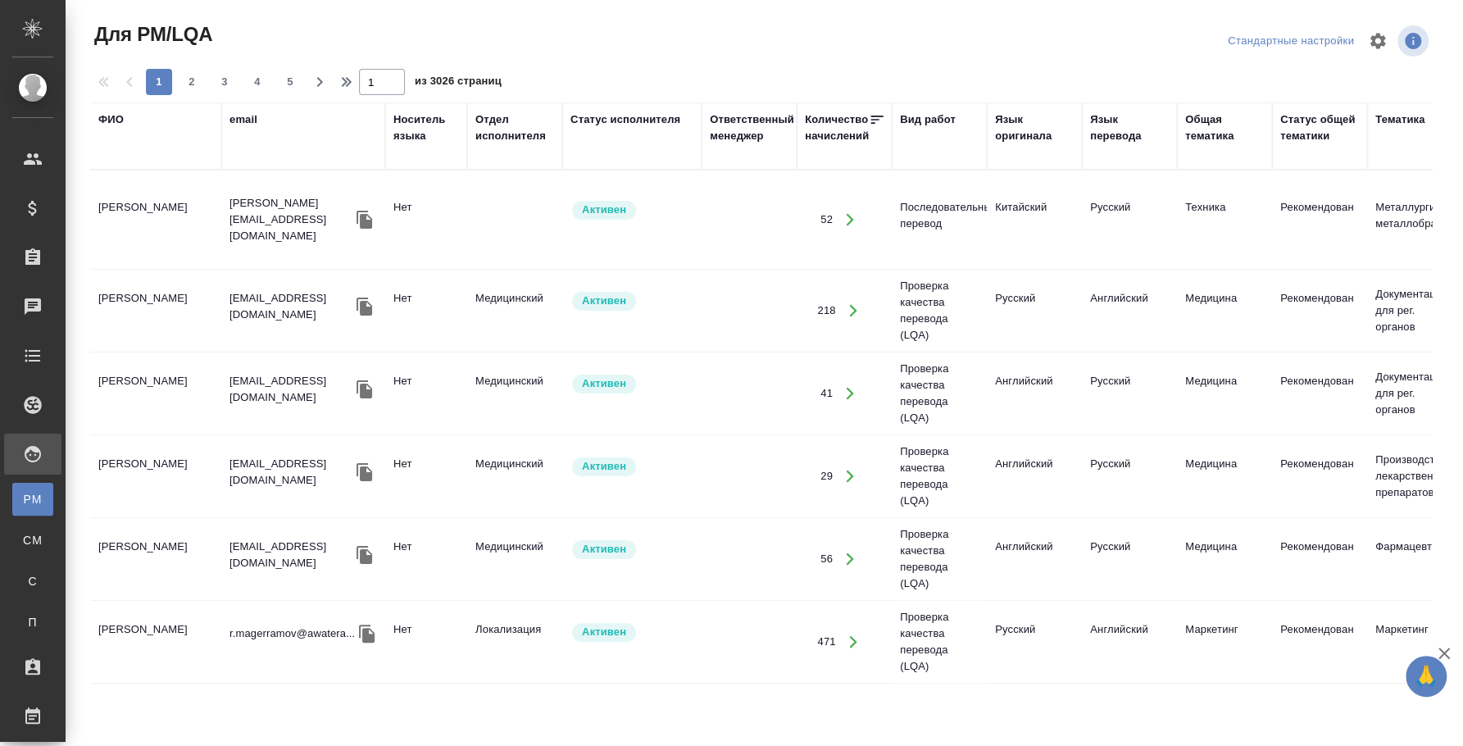
click at [107, 115] on div "ФИО" at bounding box center [110, 119] width 25 height 16
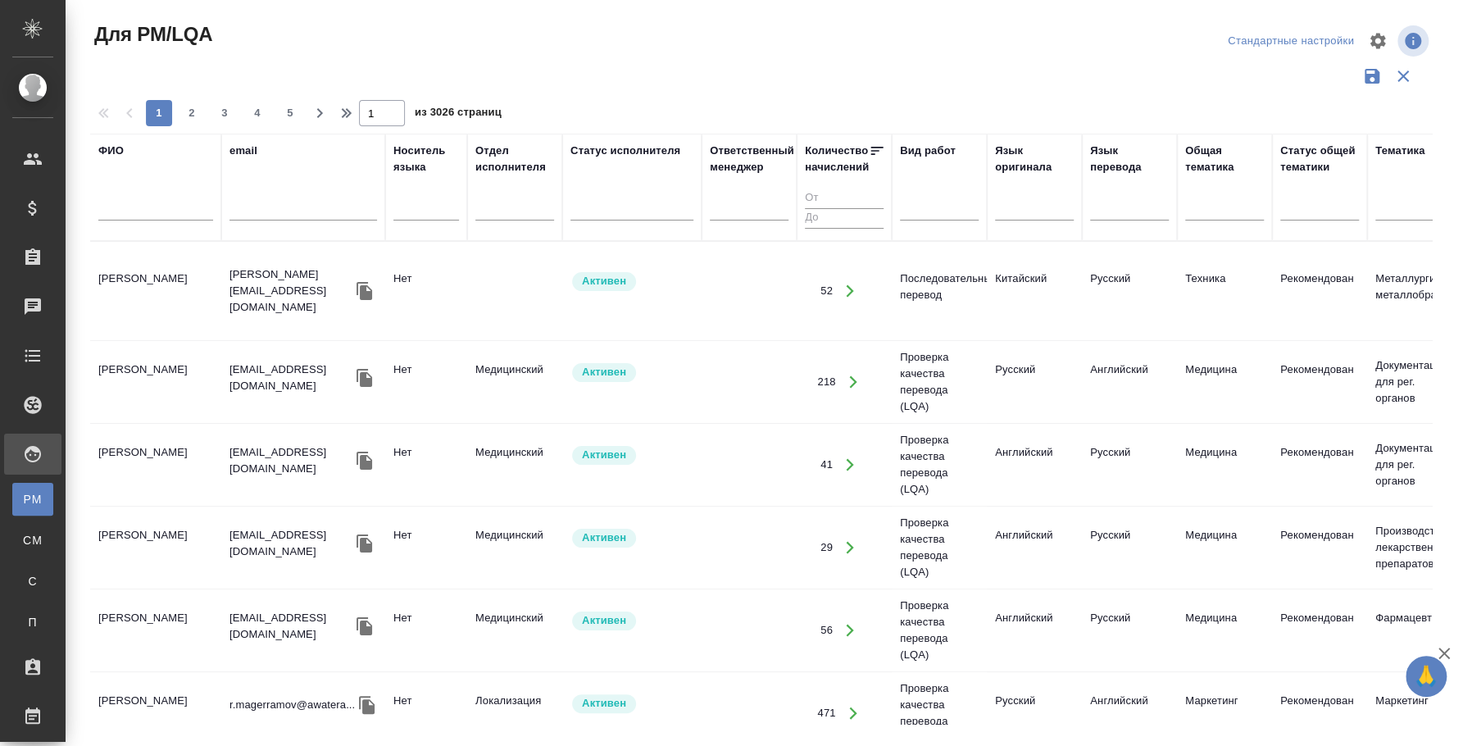
click at [152, 207] on input "text" at bounding box center [155, 210] width 115 height 20
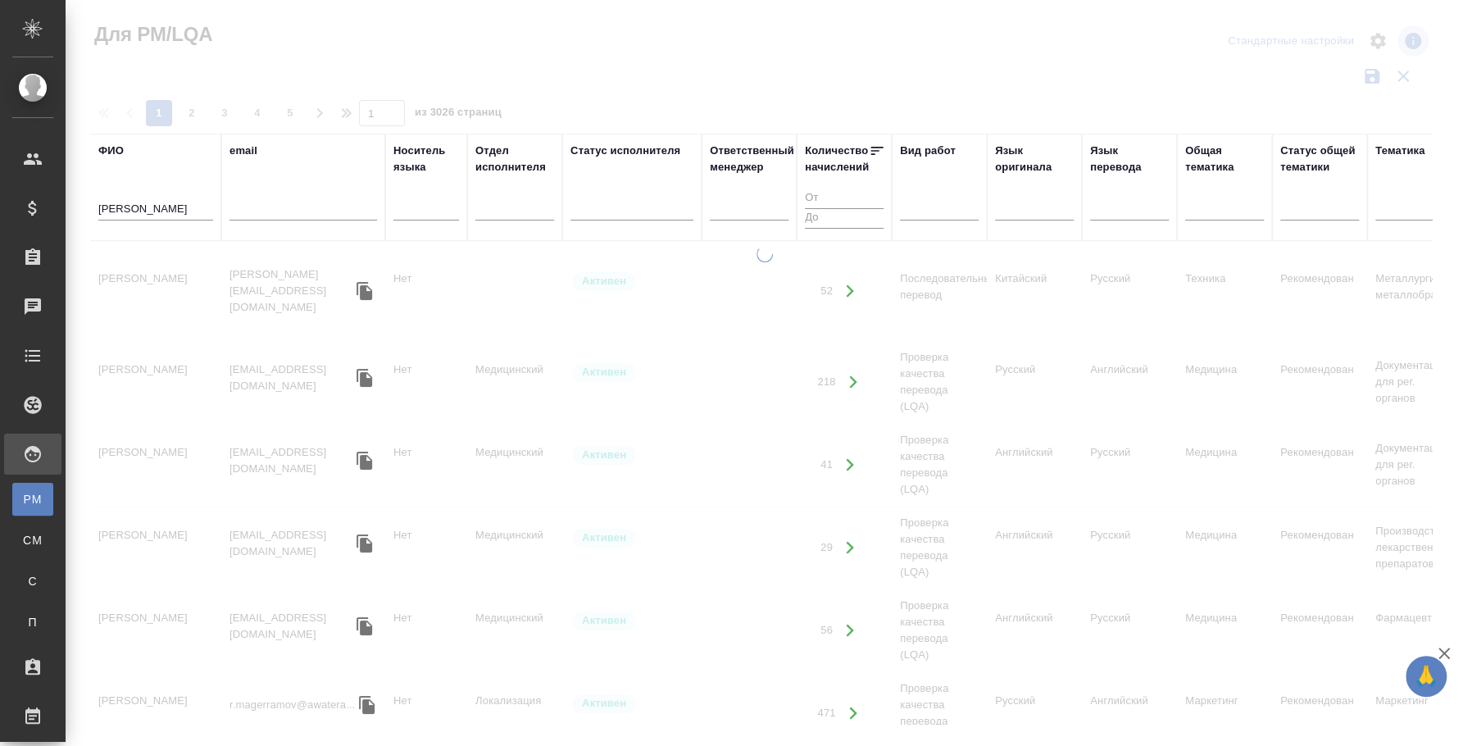
type input "[PERSON_NAME]"
